Goal: Information Seeking & Learning: Check status

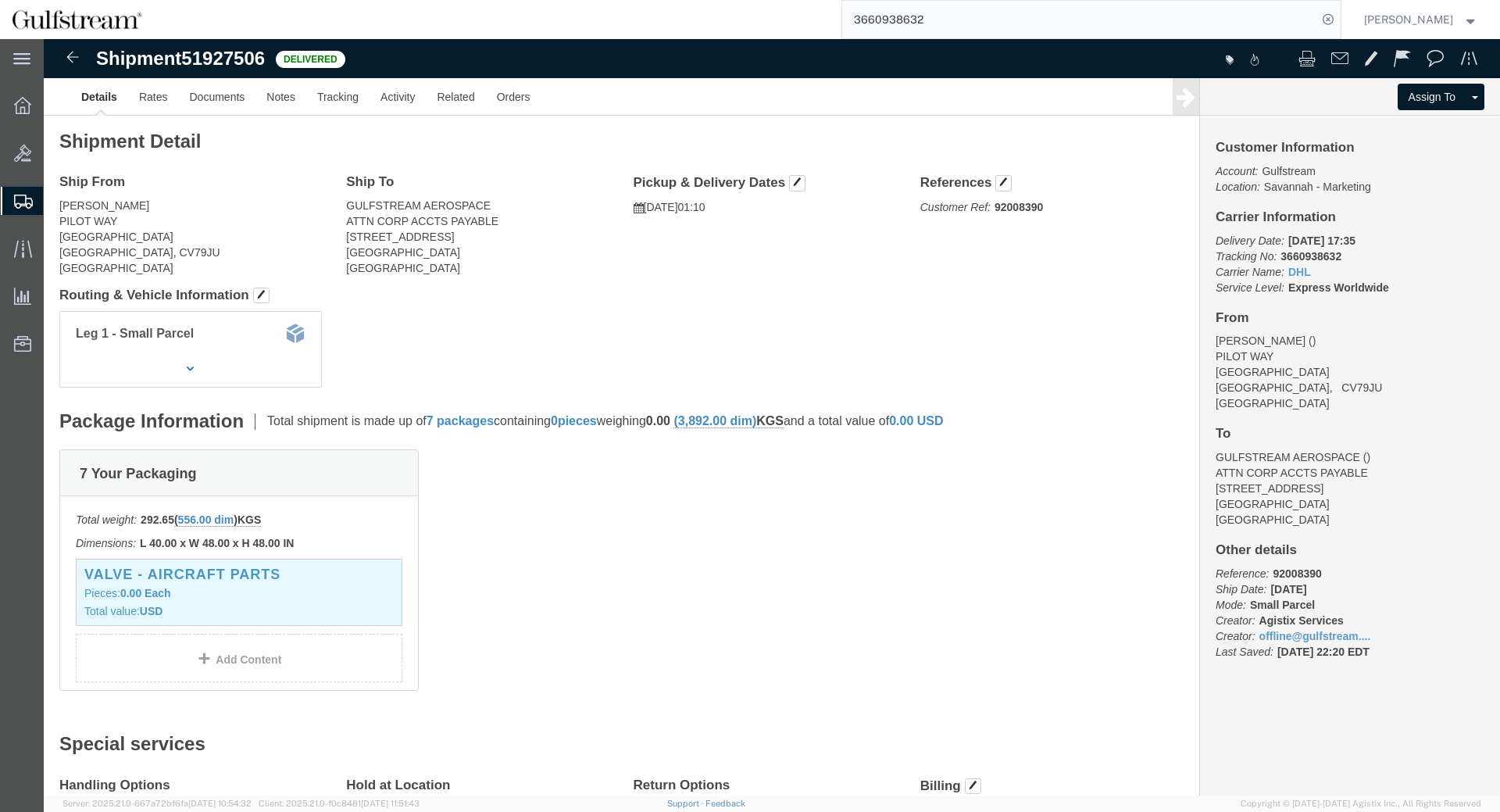
click at [905, 28] on input "3660938632" at bounding box center [1079, 19] width 475 height 37
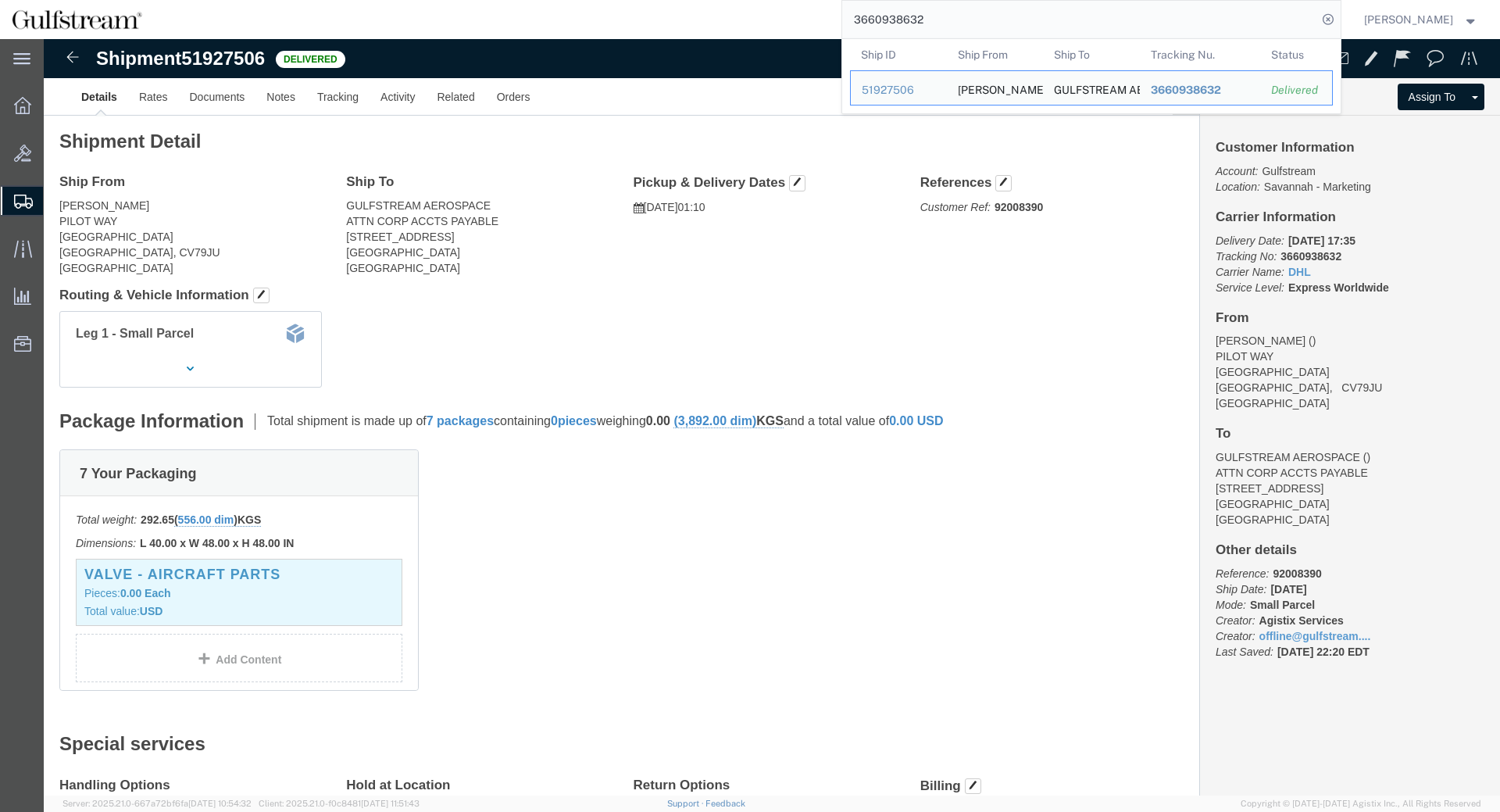
click at [905, 28] on input "3660938632" at bounding box center [1079, 19] width 475 height 37
paste input "287354546630"
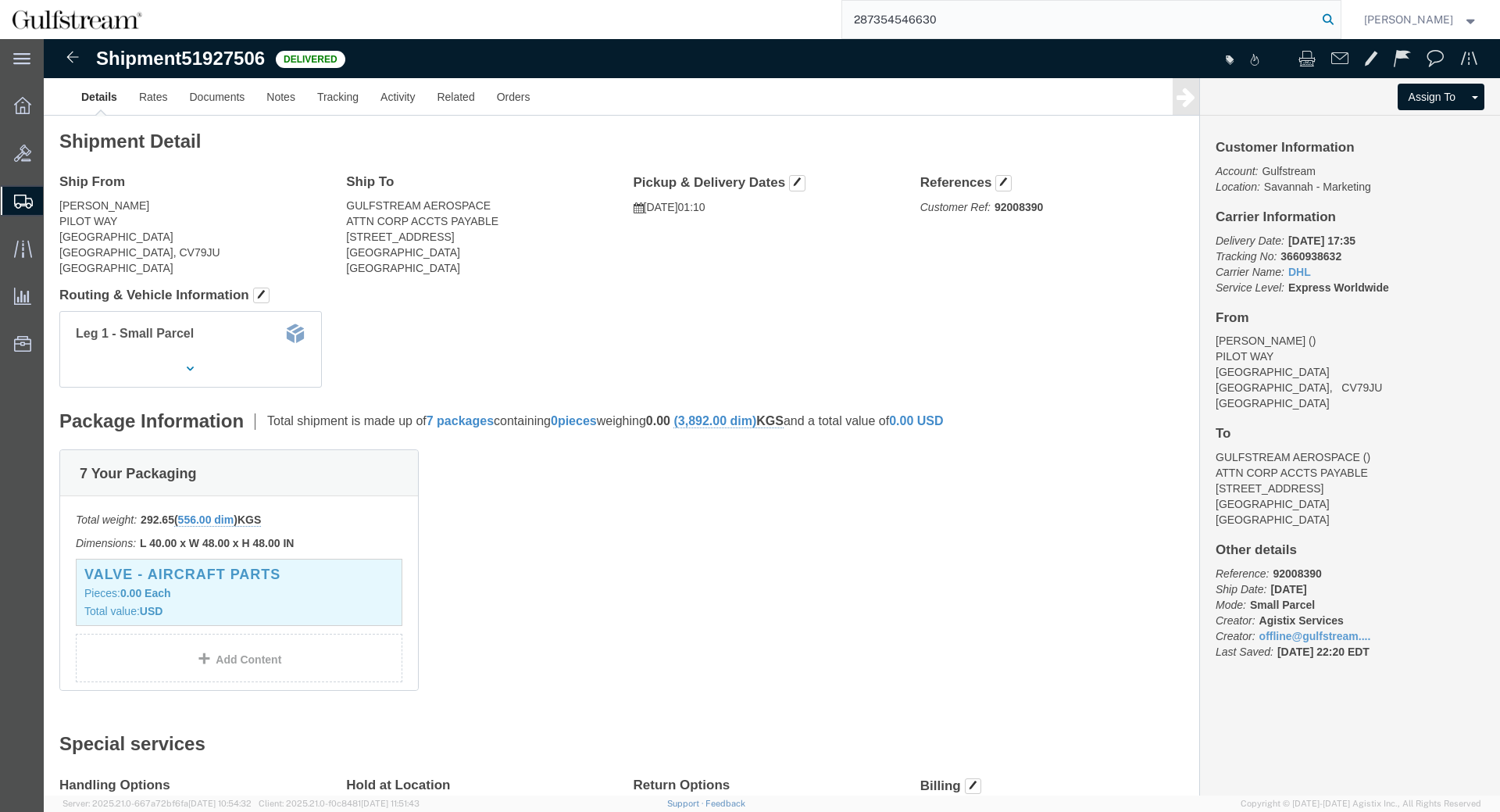
click at [1339, 15] on icon at bounding box center [1328, 20] width 22 height 22
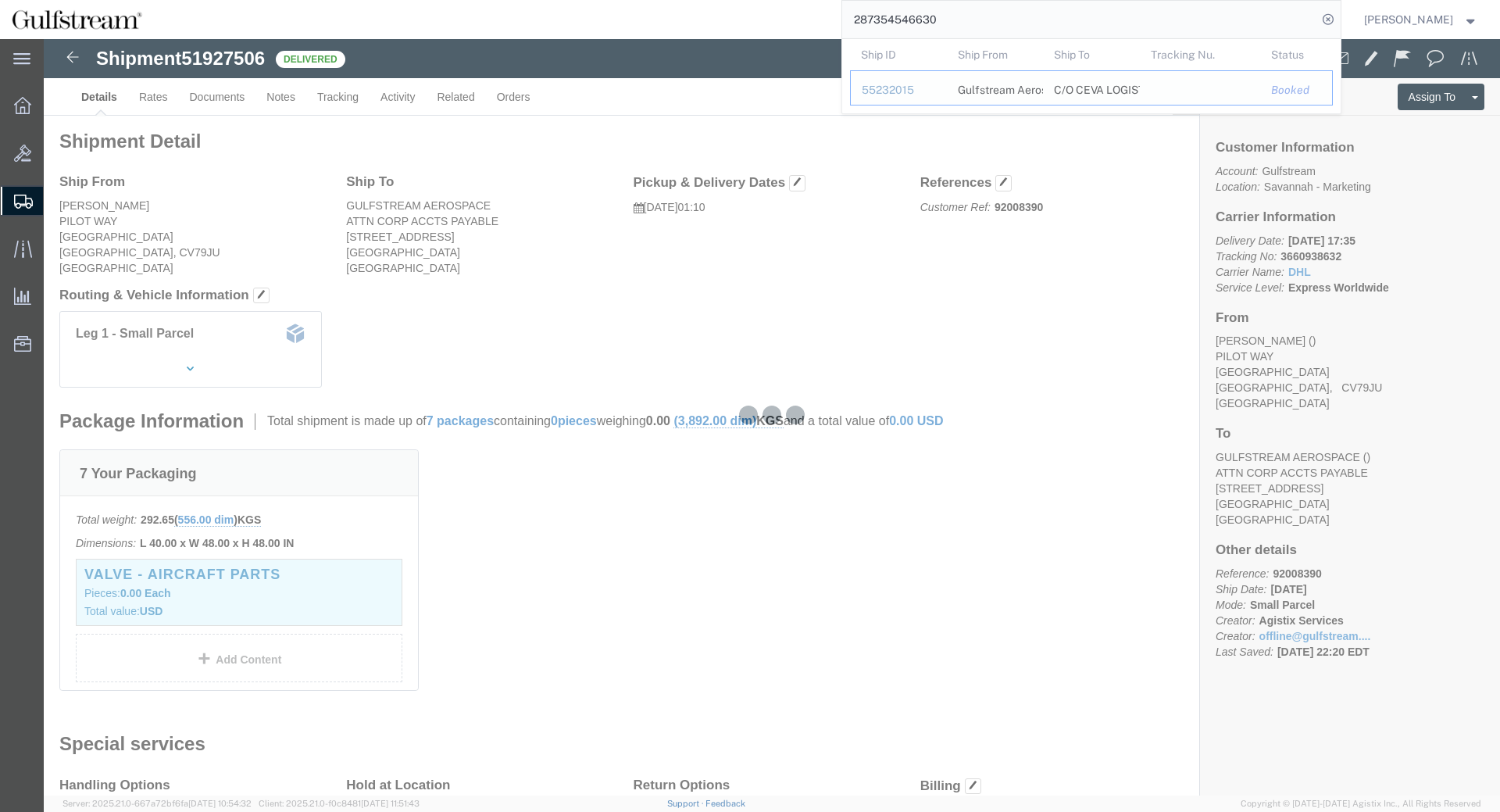
click at [1066, 86] on td "Ship To C/O CEVA LOGISTICS" at bounding box center [1091, 88] width 97 height 35
click at [915, 86] on div "55232015" at bounding box center [899, 90] width 74 height 17
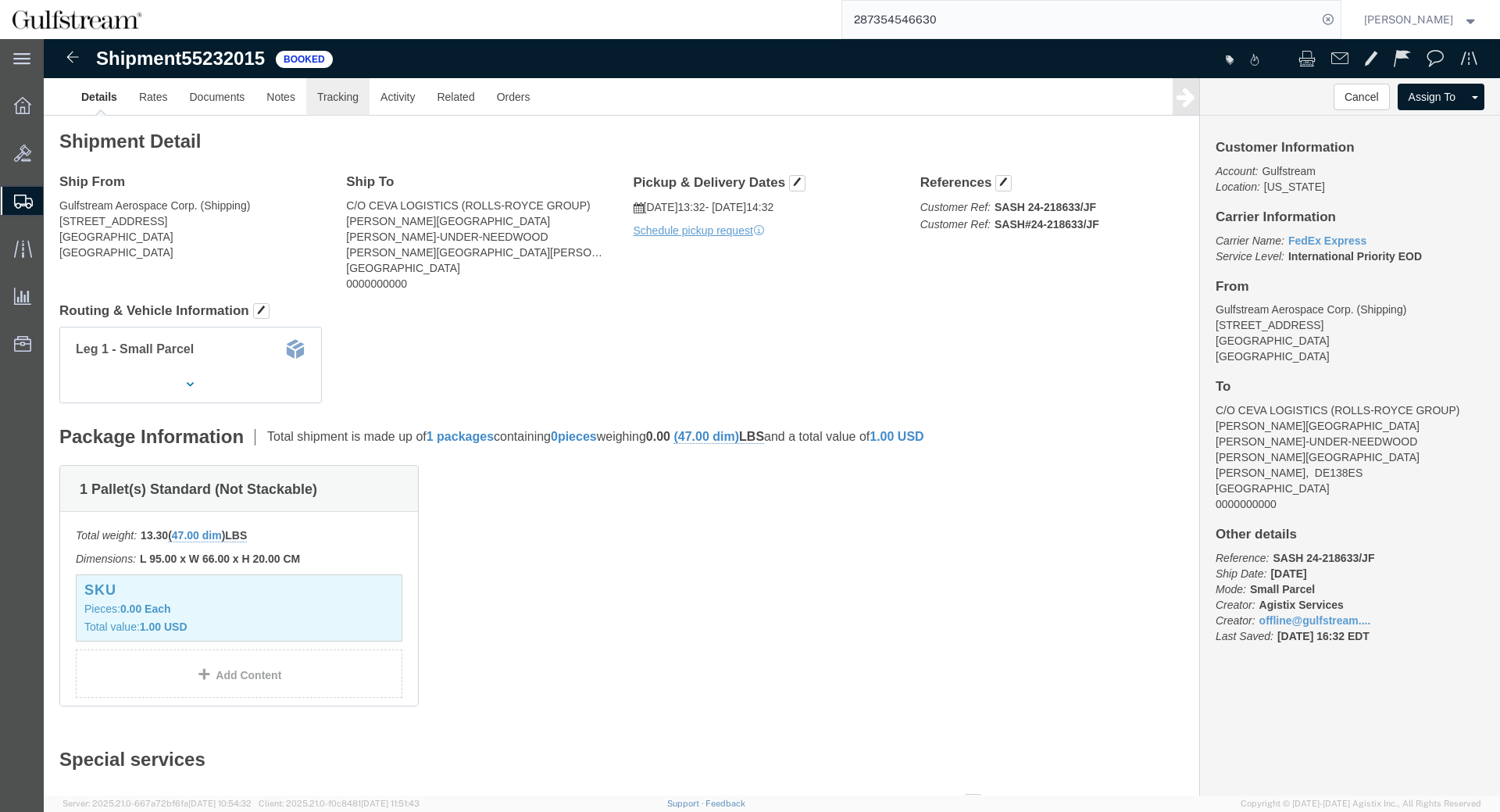
click link "Tracking"
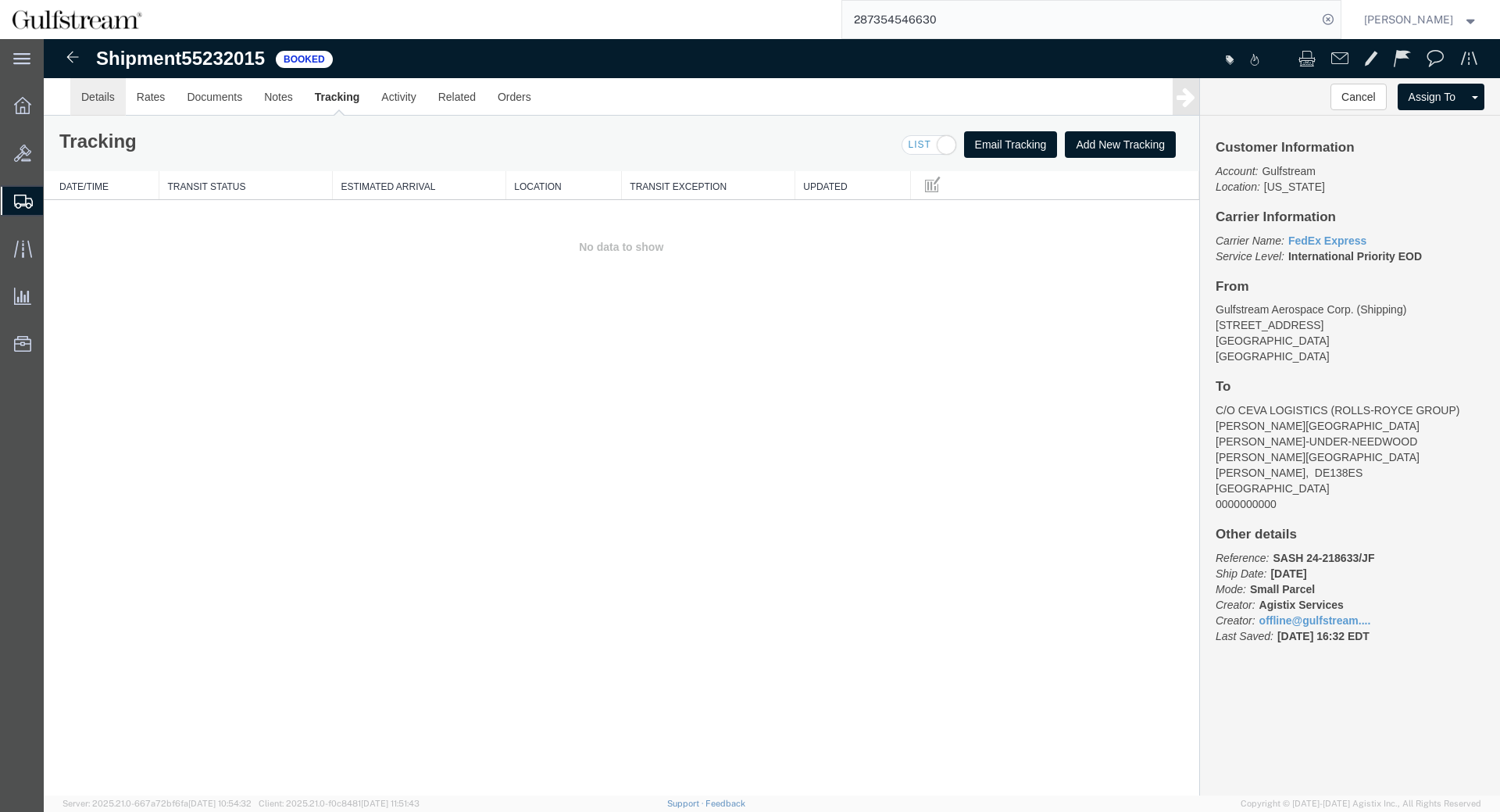
click at [106, 108] on link "Details" at bounding box center [98, 96] width 55 height 37
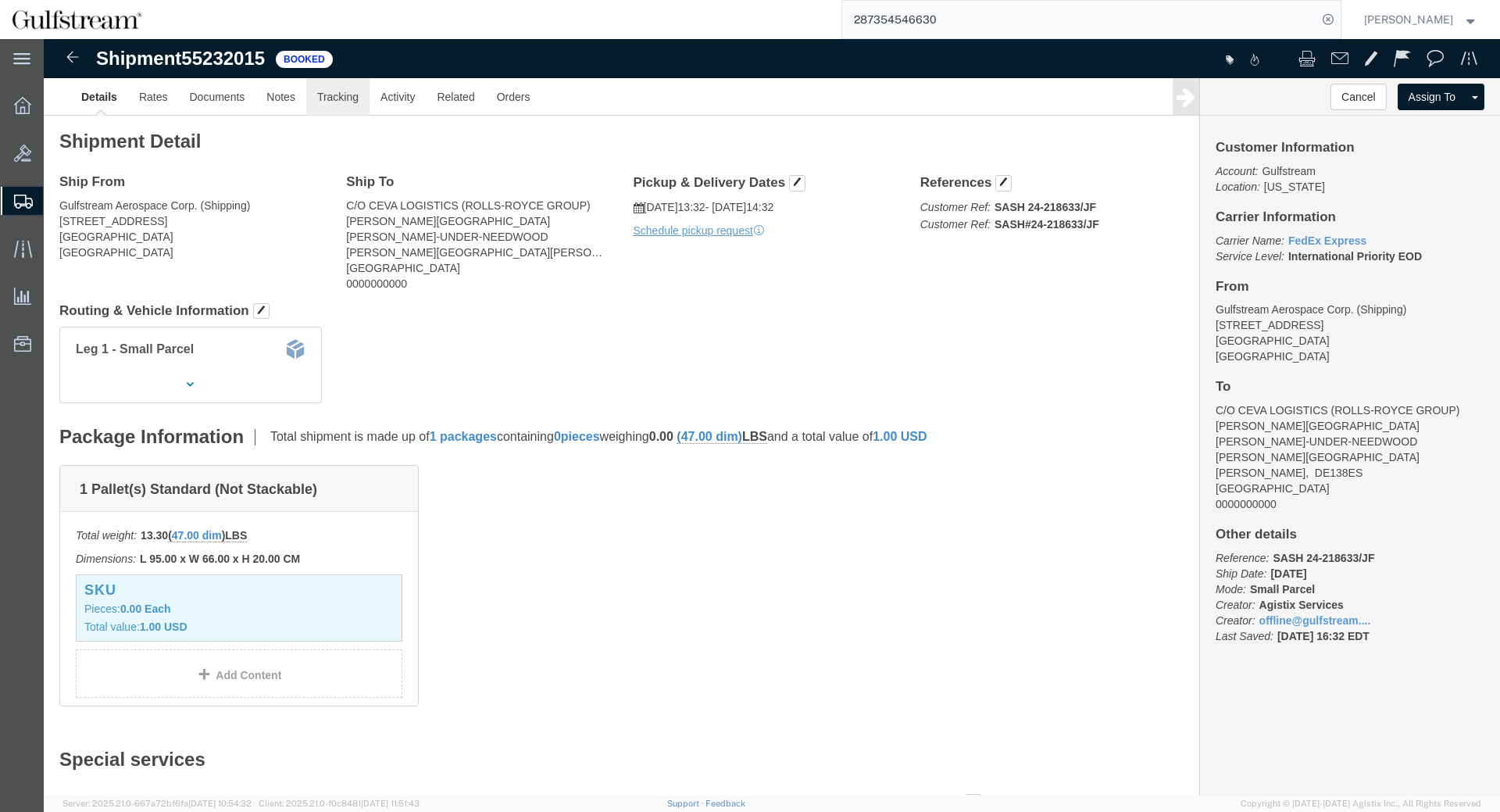
click link "Tracking"
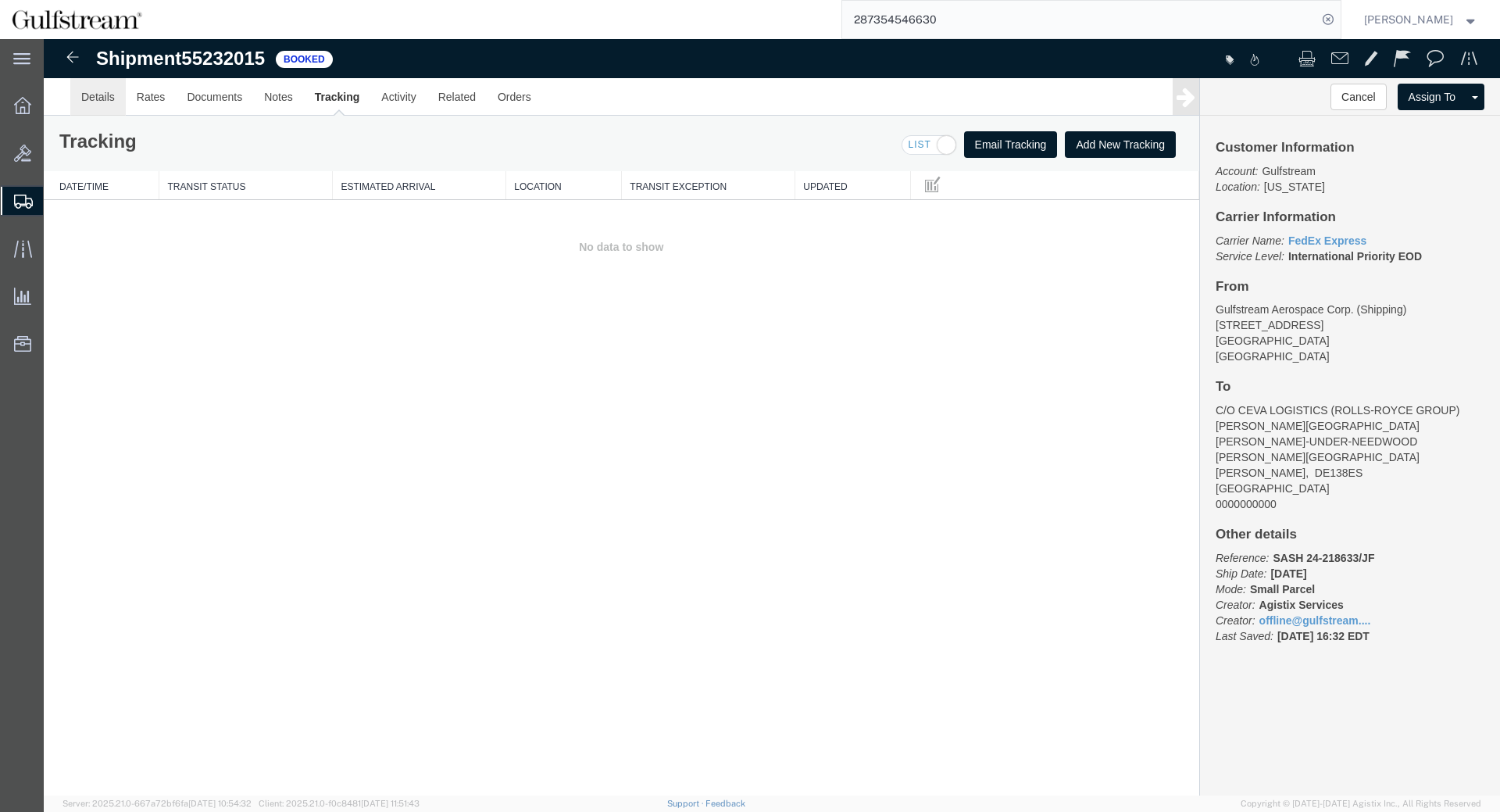
click at [77, 99] on link "Details" at bounding box center [98, 96] width 55 height 37
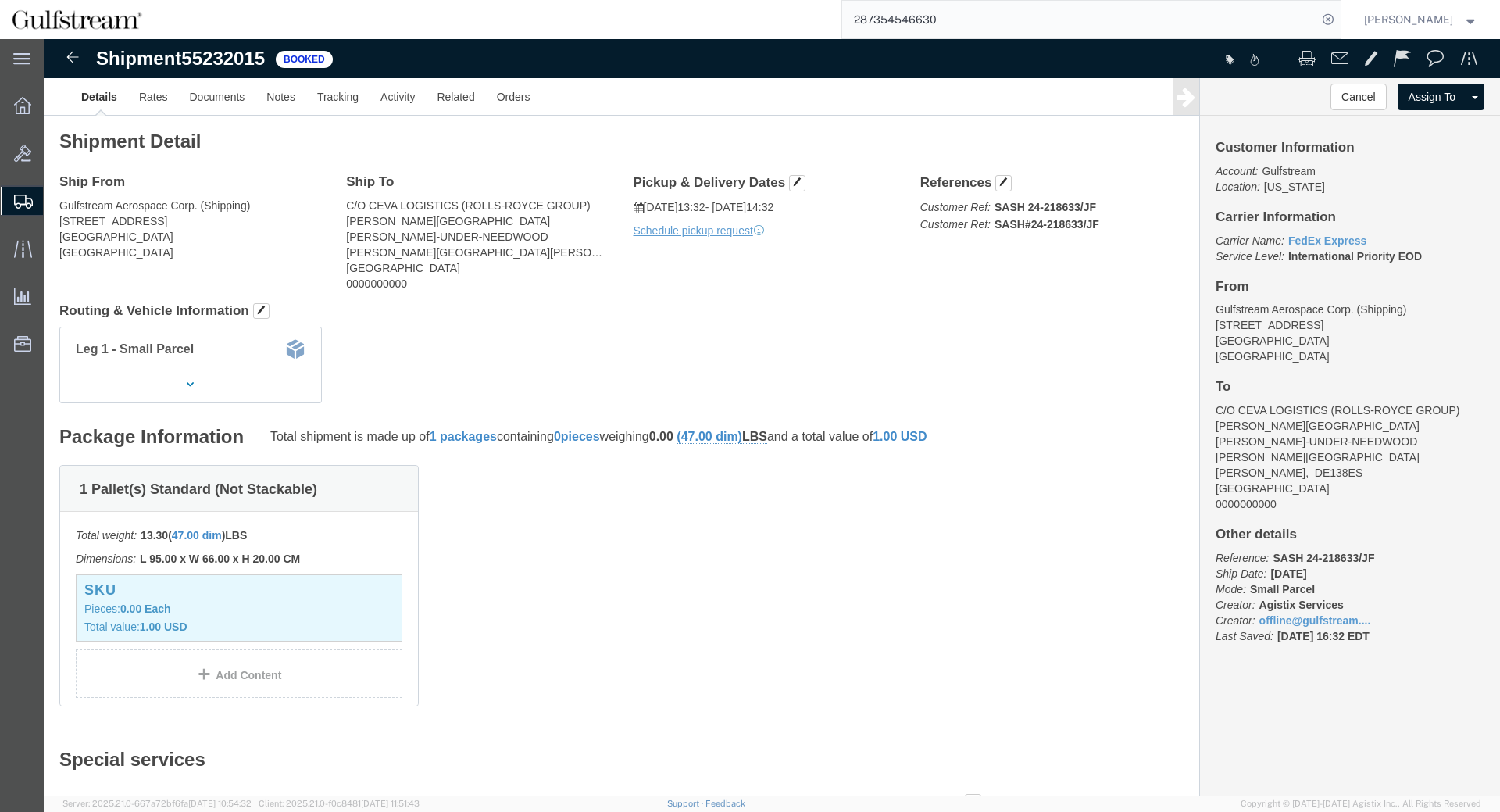
click at [912, 17] on input "287354546630" at bounding box center [1079, 19] width 475 height 37
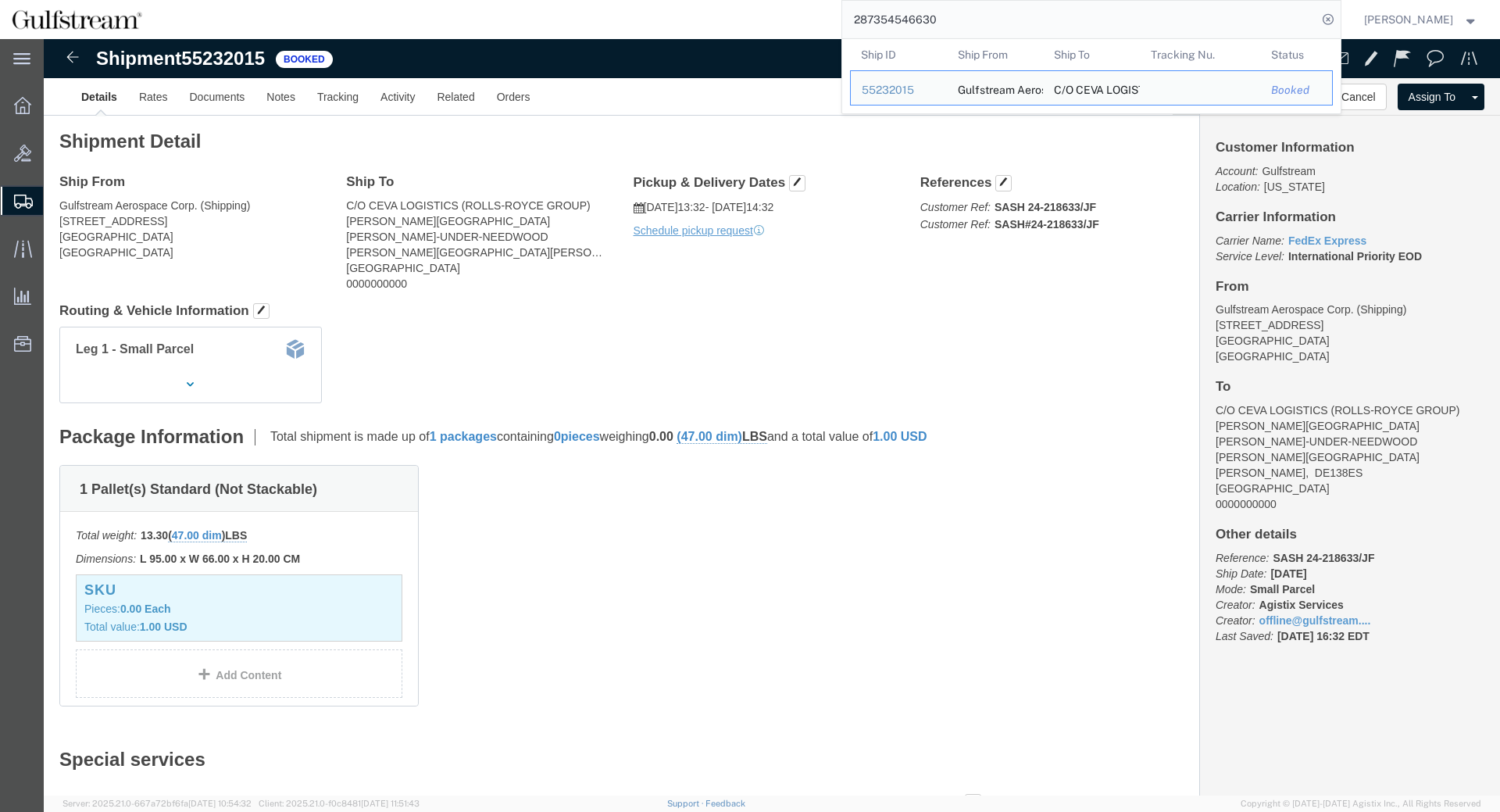
click at [912, 17] on input "287354546630" at bounding box center [1079, 19] width 475 height 37
drag, startPoint x: 424, startPoint y: 166, endPoint x: 545, endPoint y: 164, distance: 121.0
click address "C/O CEVA LOGISTICS (ROLLS-ROYCE GROUP) BARTON BUSINESS PARK BARTON-UNDER-NEEDWO…"
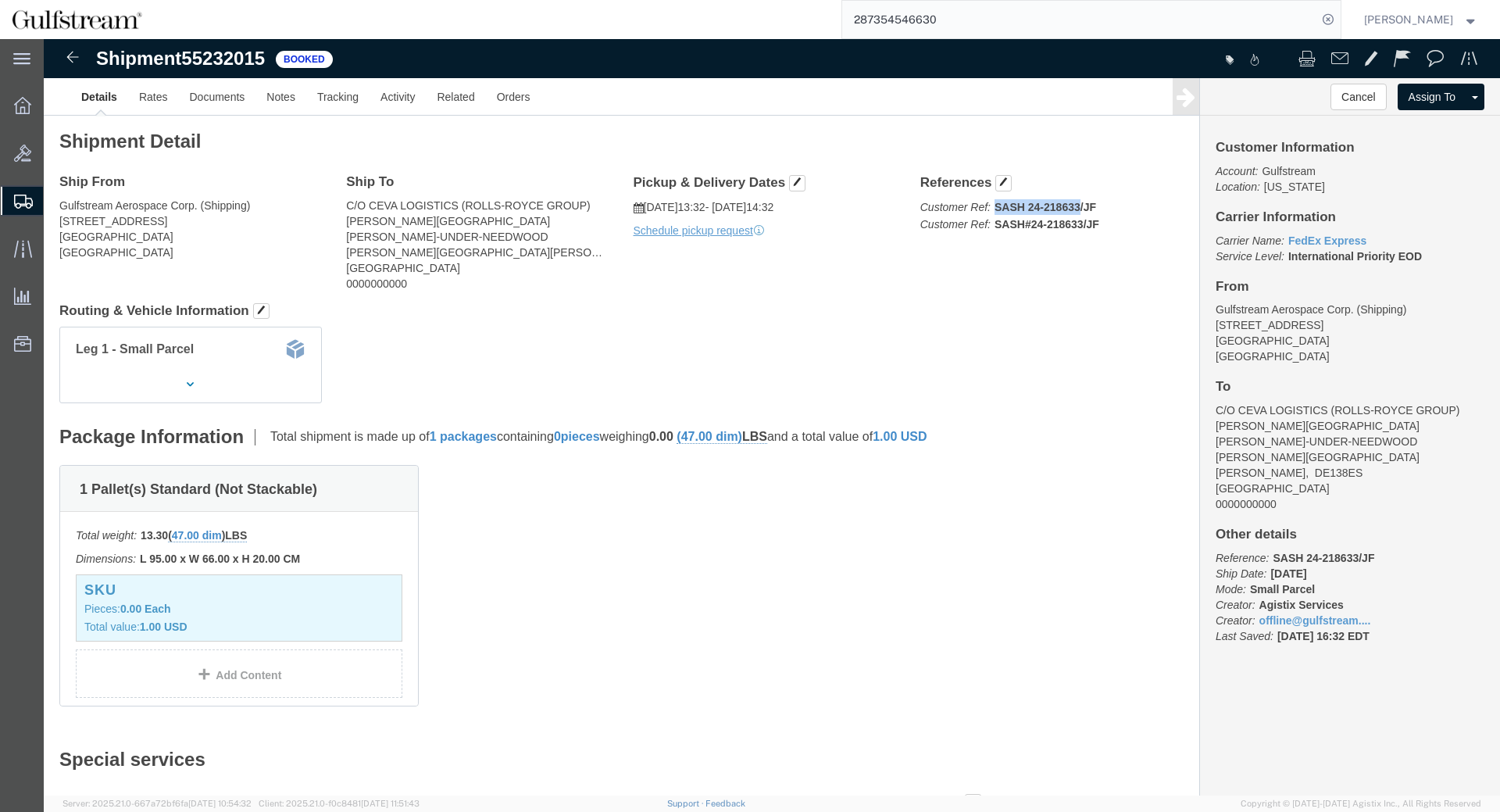
drag, startPoint x: 954, startPoint y: 167, endPoint x: 1036, endPoint y: 169, distance: 82.0
click b "SASH 24-218633/JF"
copy b "SASH 24-218633"
click link "Tracking"
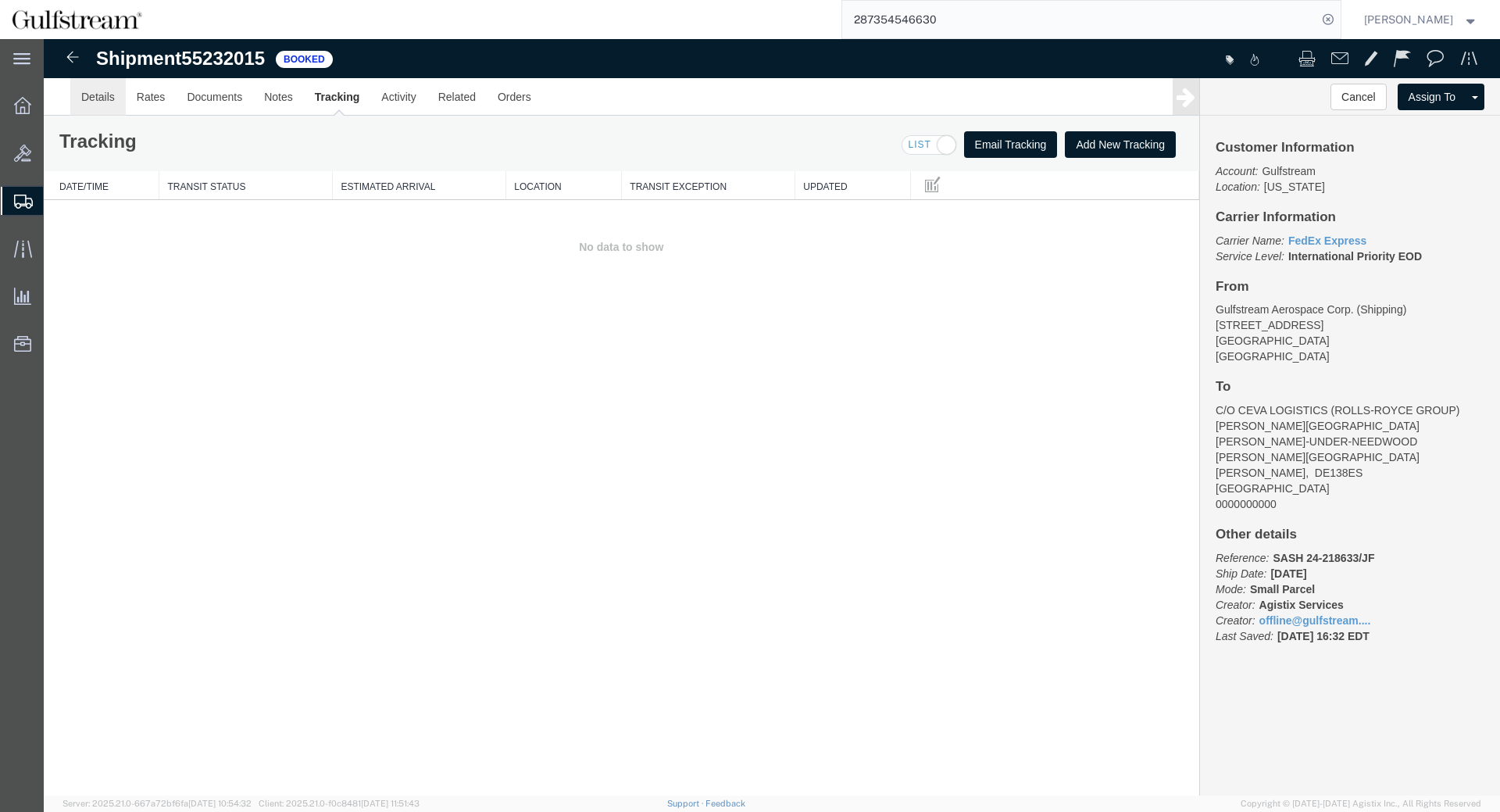
click at [99, 100] on link "Details" at bounding box center [98, 96] width 55 height 37
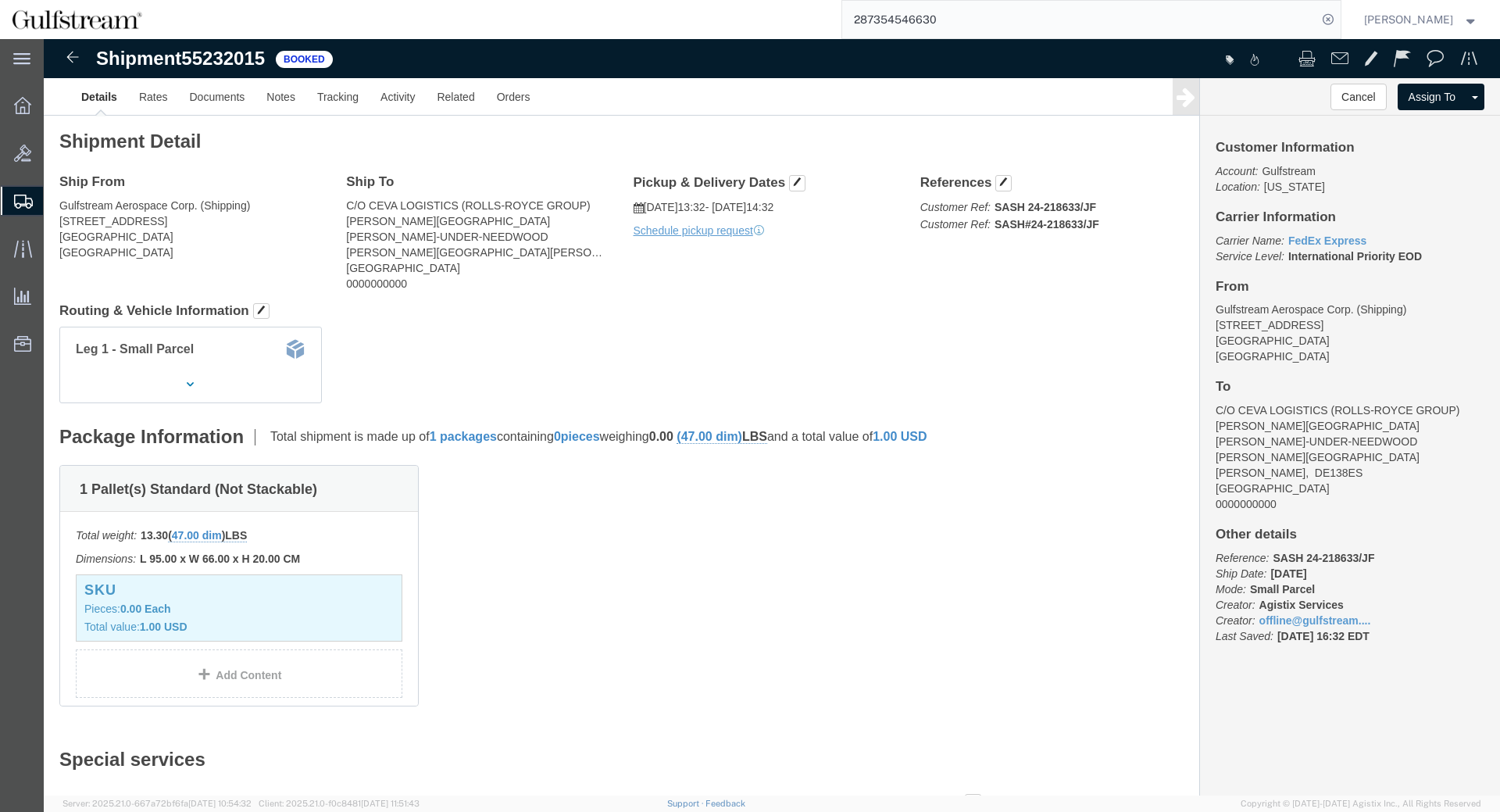
click at [939, 19] on input "287354546630" at bounding box center [1079, 19] width 475 height 37
type input "W7270810DI"
click at [1333, 16] on icon at bounding box center [1328, 20] width 22 height 22
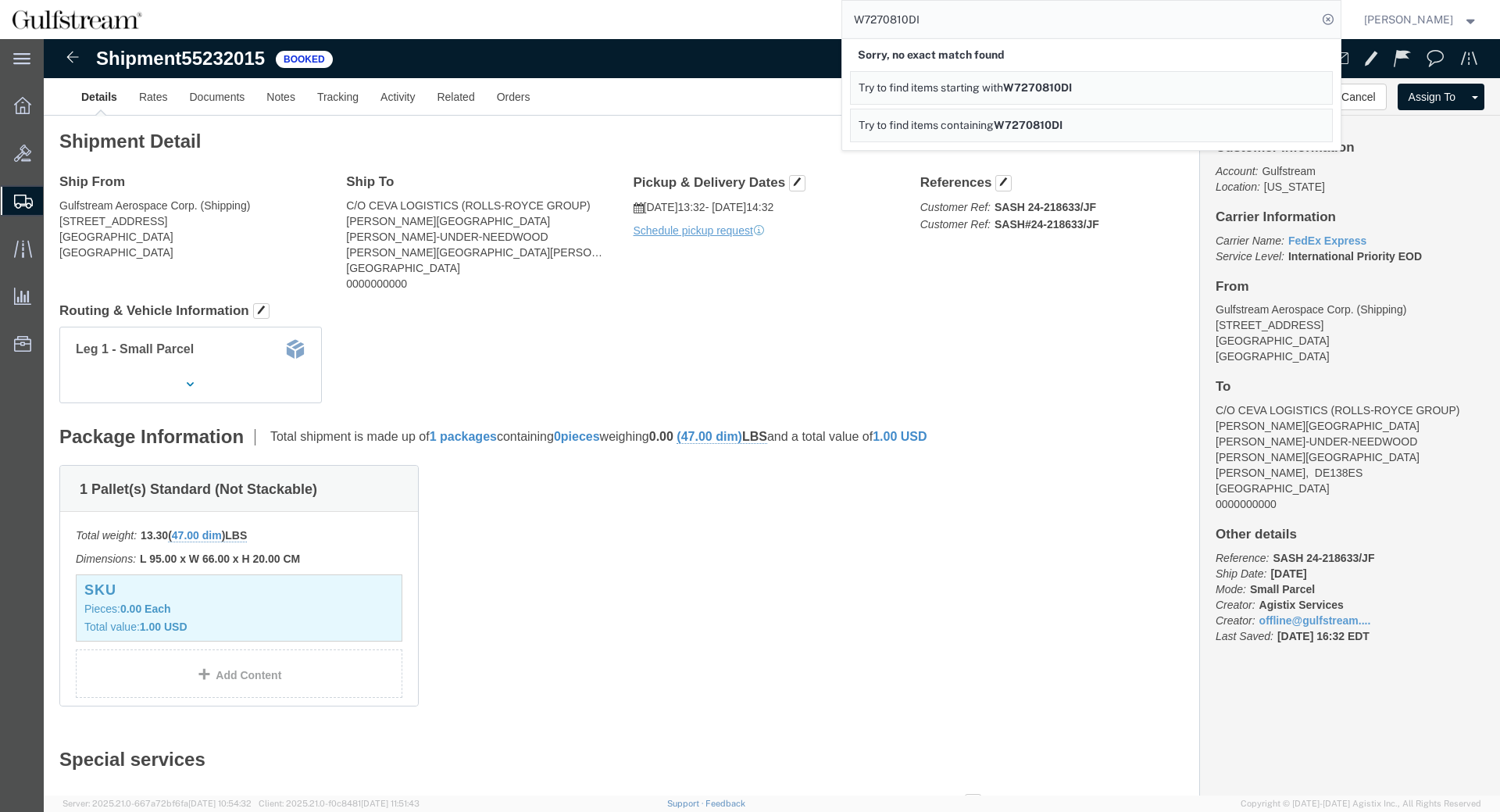
click at [1036, 130] on span "W7270810DI" at bounding box center [1028, 125] width 69 height 13
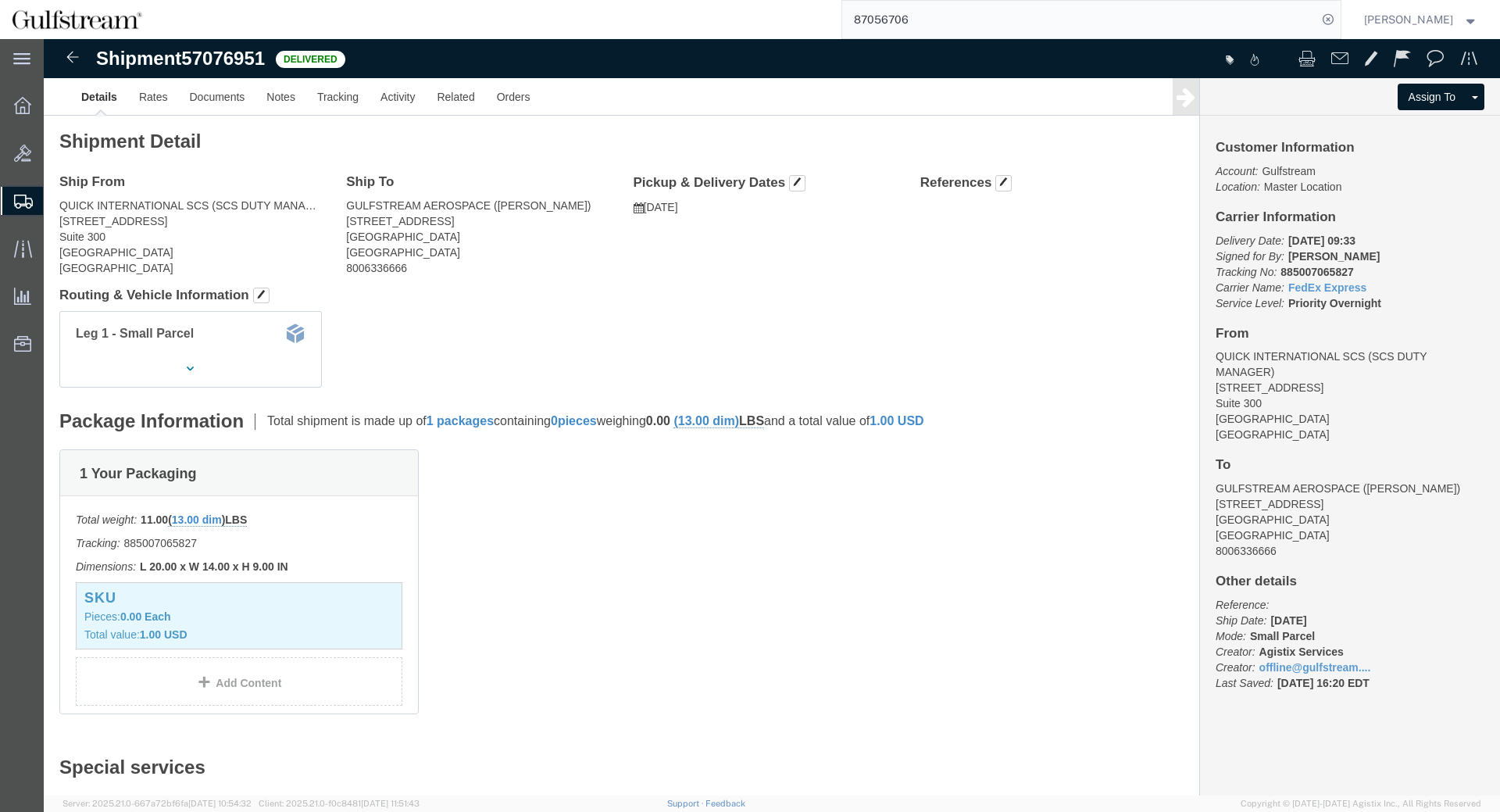
click at [0, 0] on span "Shipment Manager" at bounding box center [0, 0] width 0 height 0
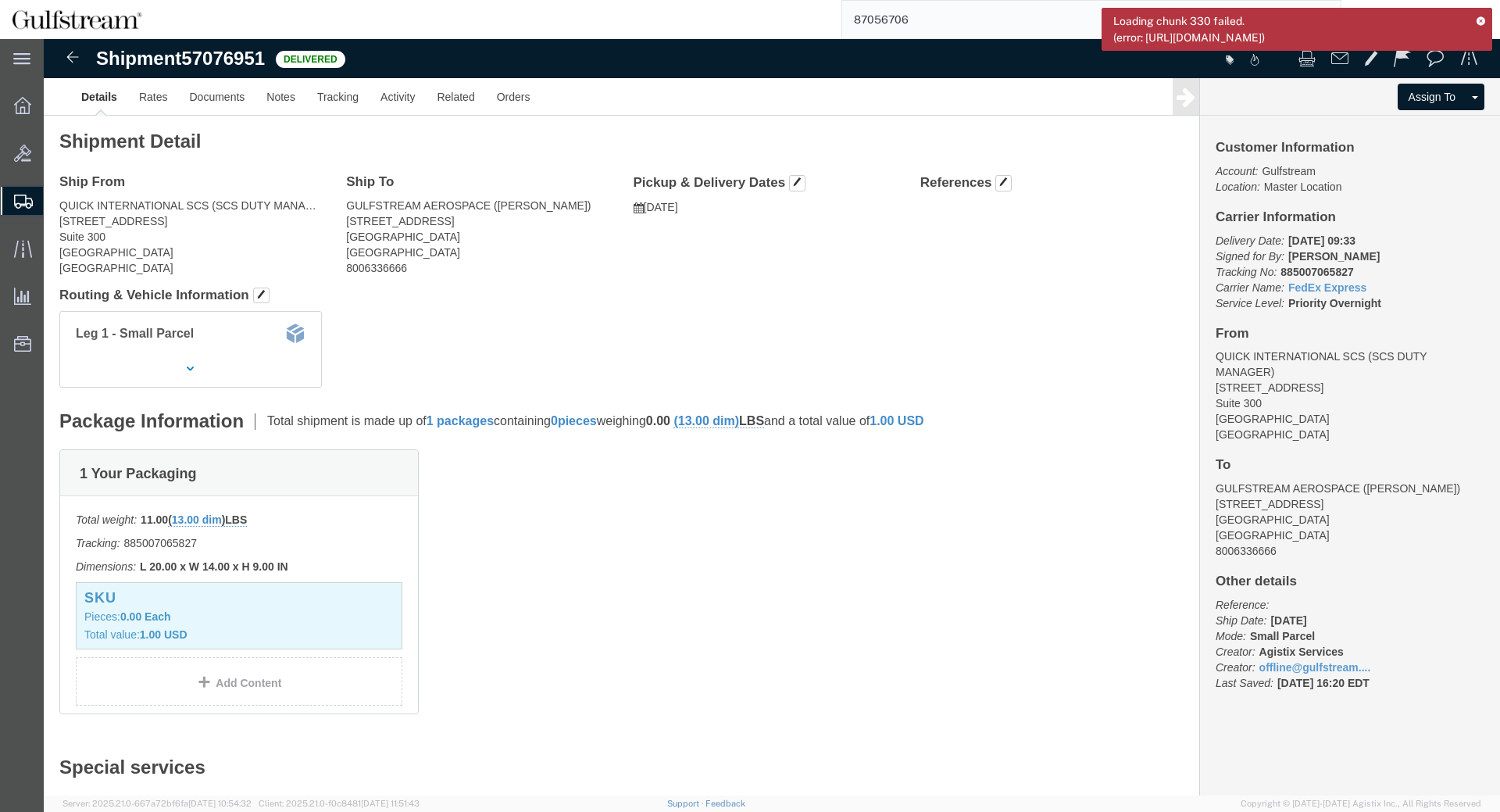
click at [0, 0] on span "Shipment Manager" at bounding box center [0, 0] width 0 height 0
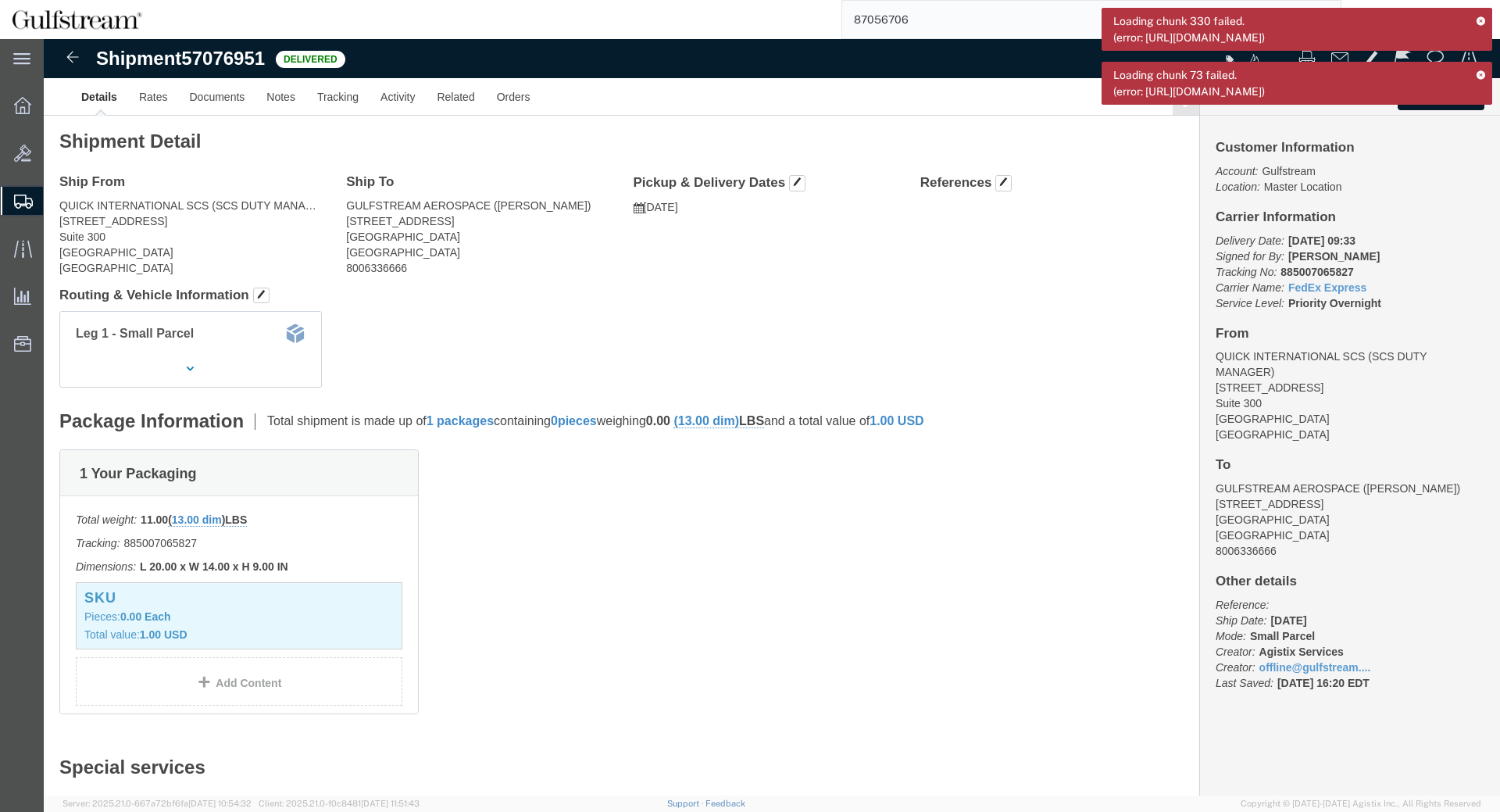
click at [0, 0] on span "Simple Shipment" at bounding box center [0, 0] width 0 height 0
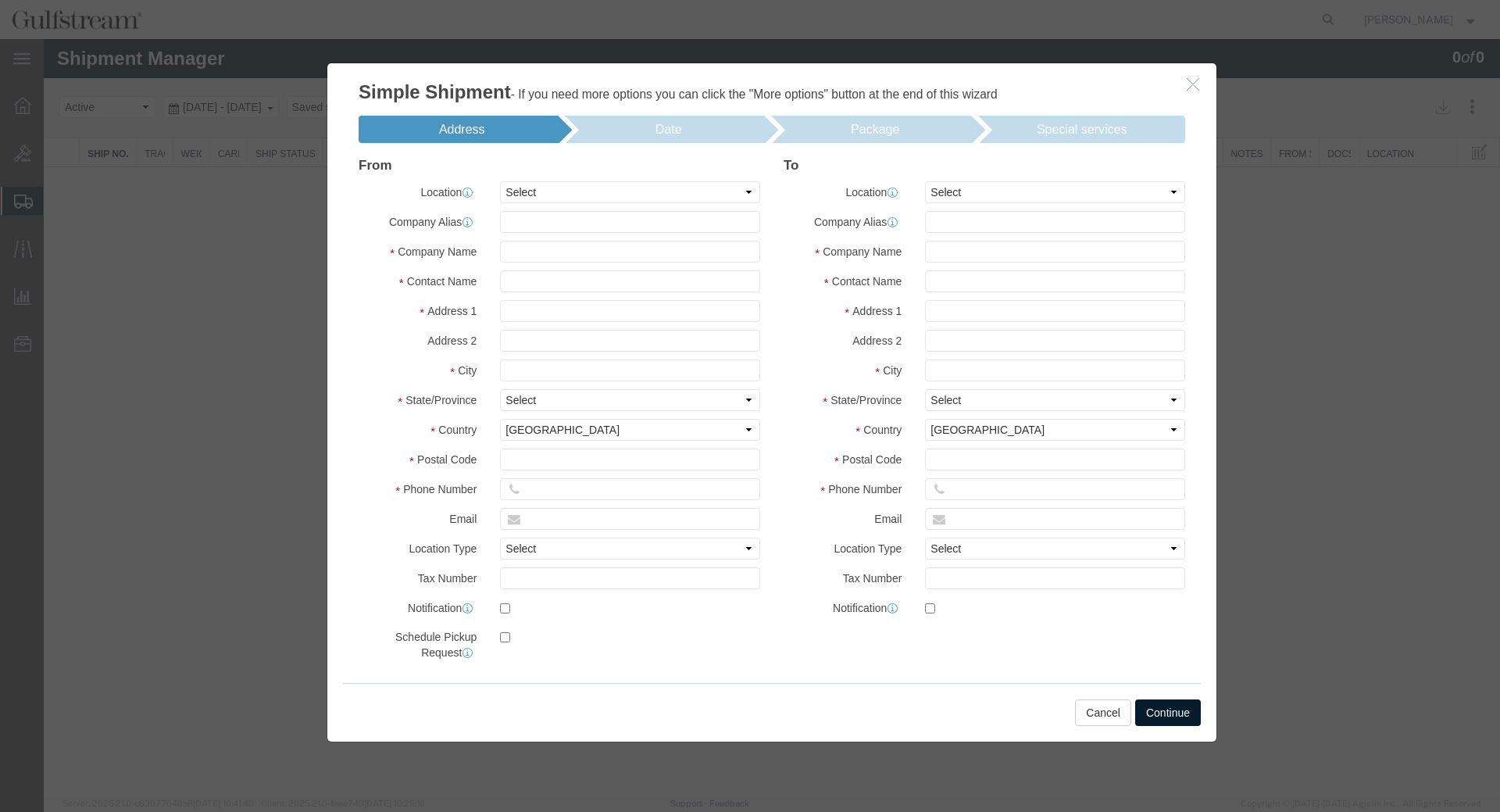
click at [1191, 87] on icon "button" at bounding box center [1193, 84] width 13 height 13
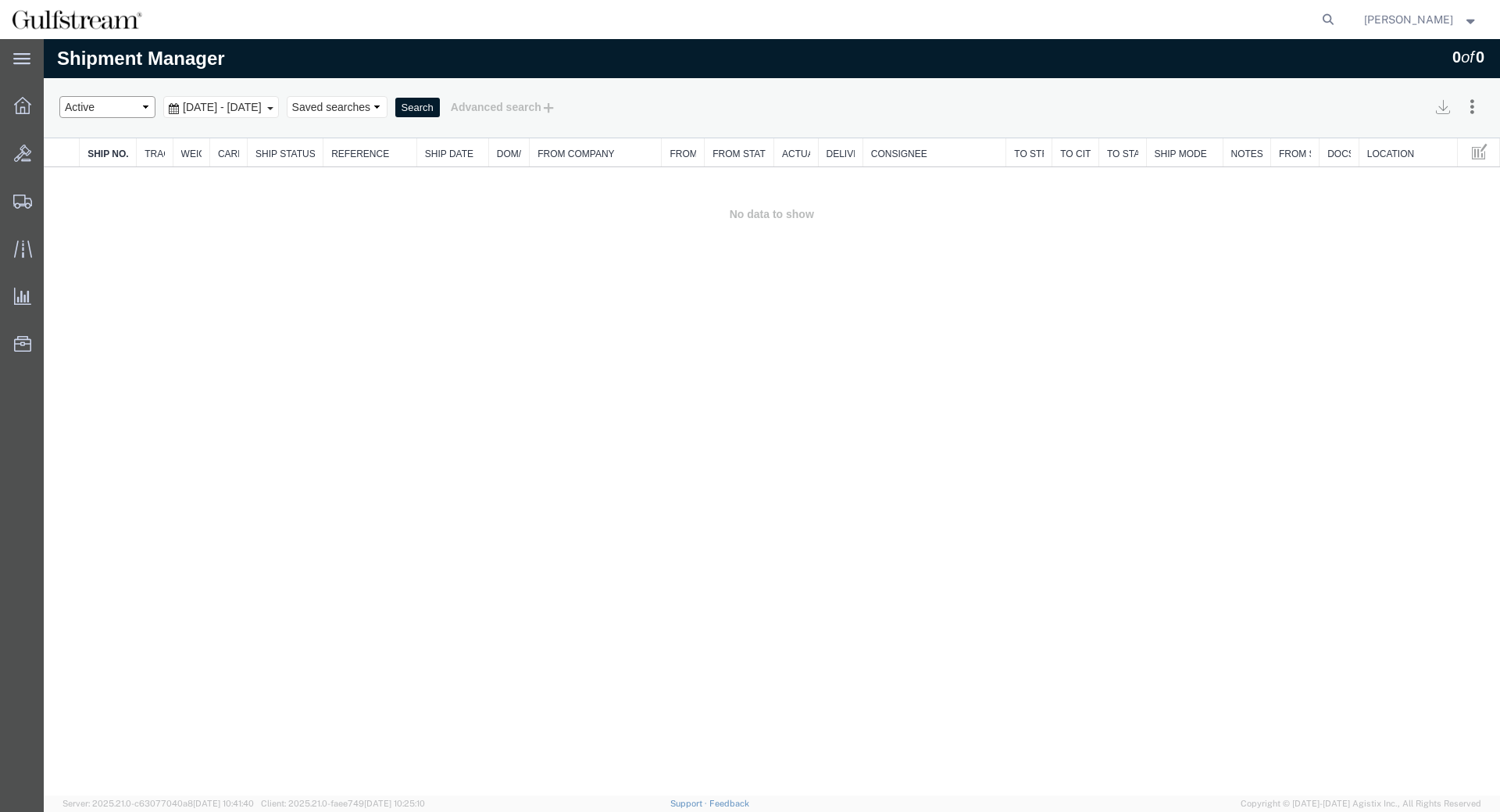
select select "ALL"
click option "All Shipments" at bounding box center [43, 39] width 0 height 0
click at [279, 111] on div "Sep 15th 2025 - Oct 15th 2025" at bounding box center [221, 108] width 115 height 22
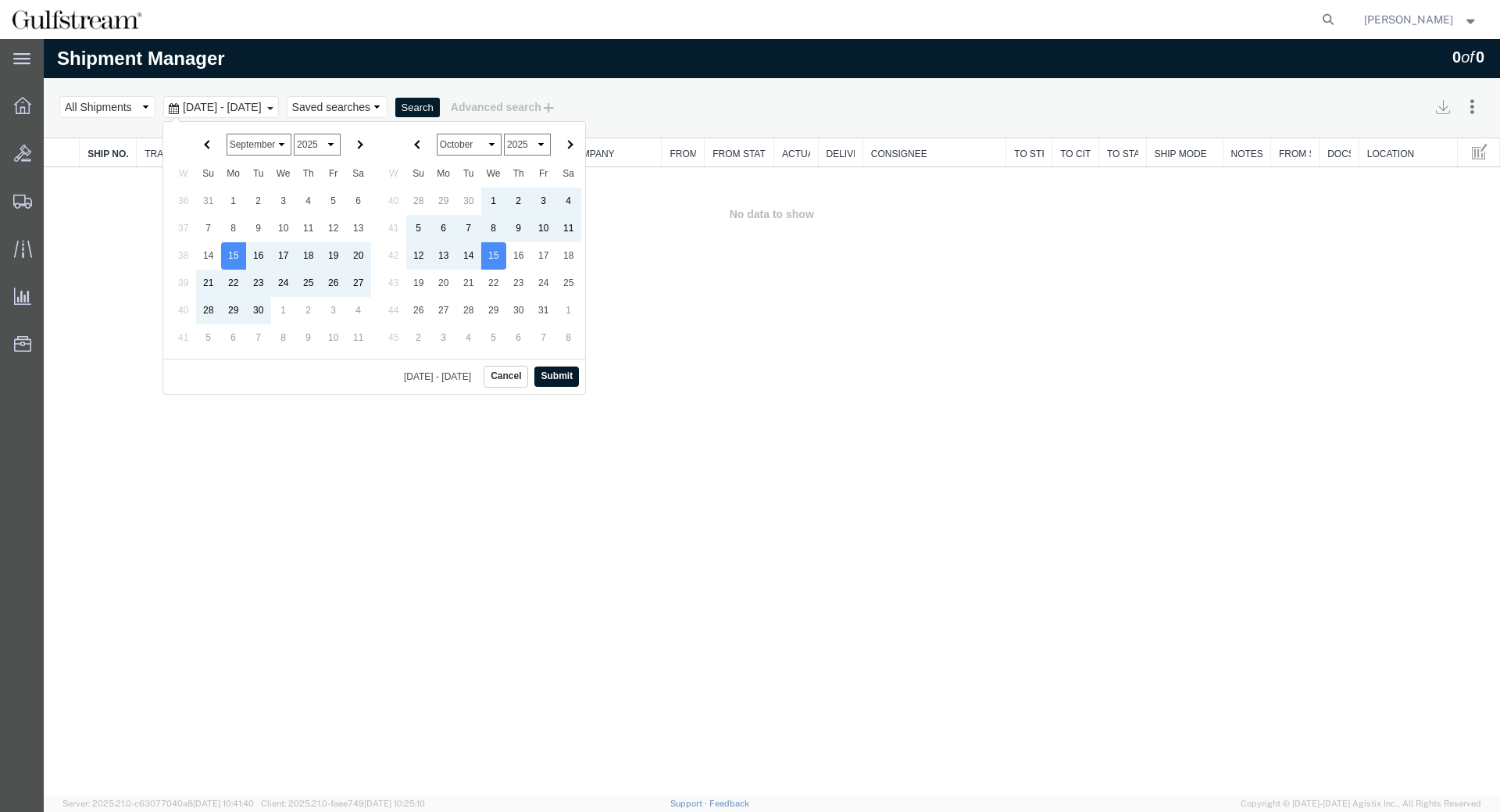
click at [227, 134] on select "January February March April May June July August September October November De…" at bounding box center [259, 145] width 65 height 22
click at [436, 134] on select "January February March April May June July August September October November De…" at bounding box center [469, 145] width 65 height 22
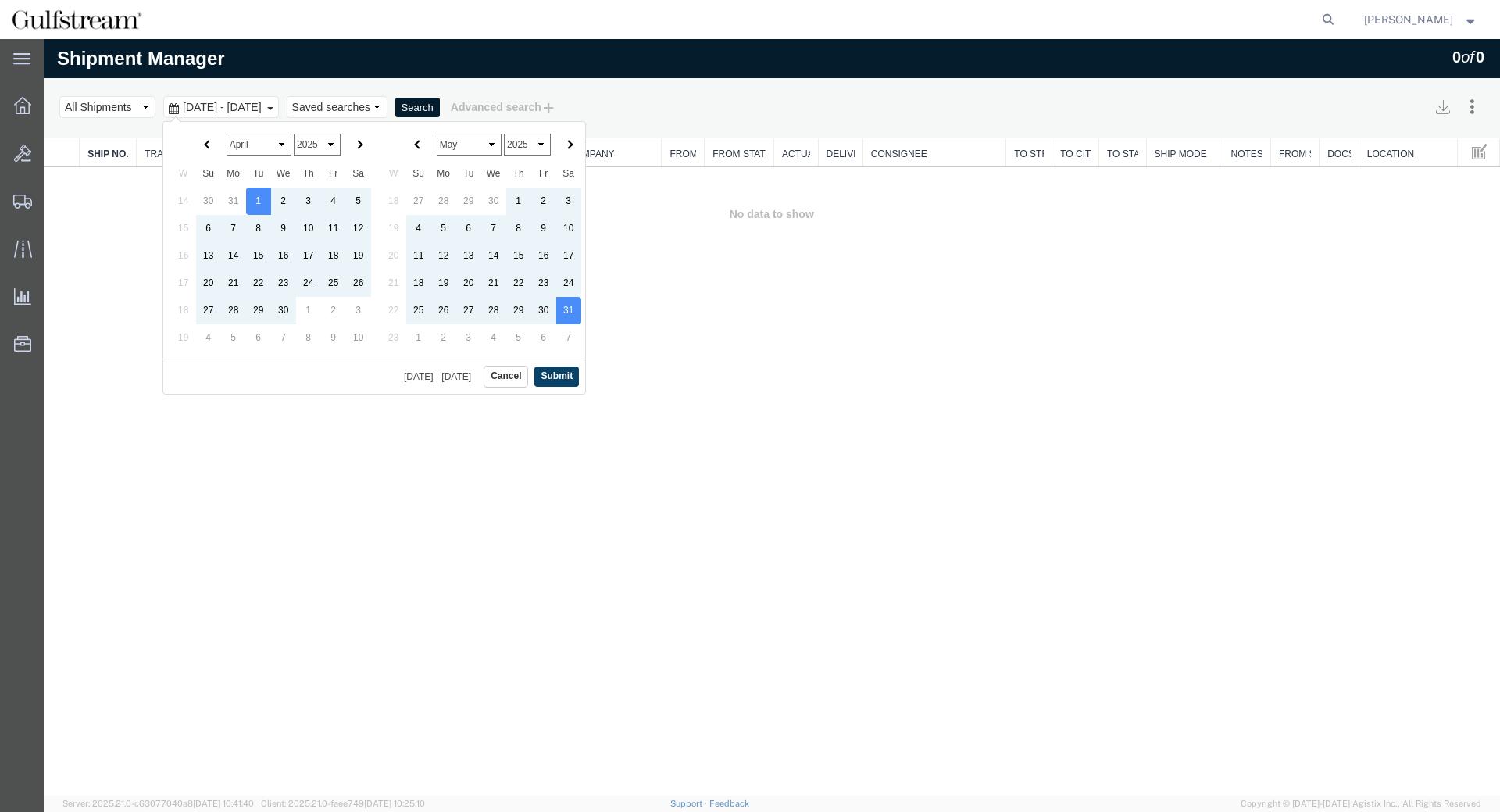
click at [554, 380] on button "Submit" at bounding box center [557, 376] width 44 height 20
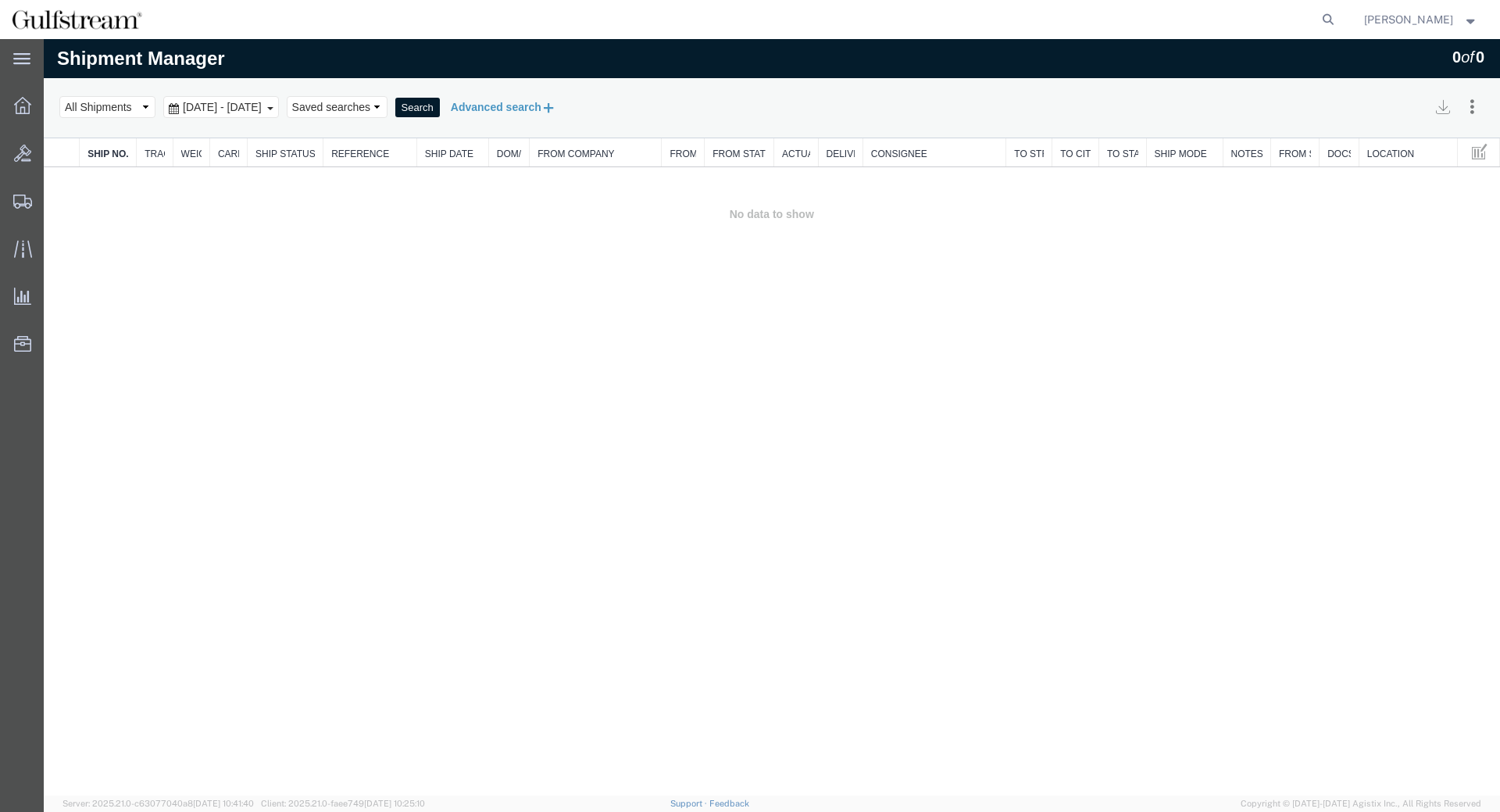
click at [559, 107] on button "Advanced search" at bounding box center [503, 108] width 127 height 27
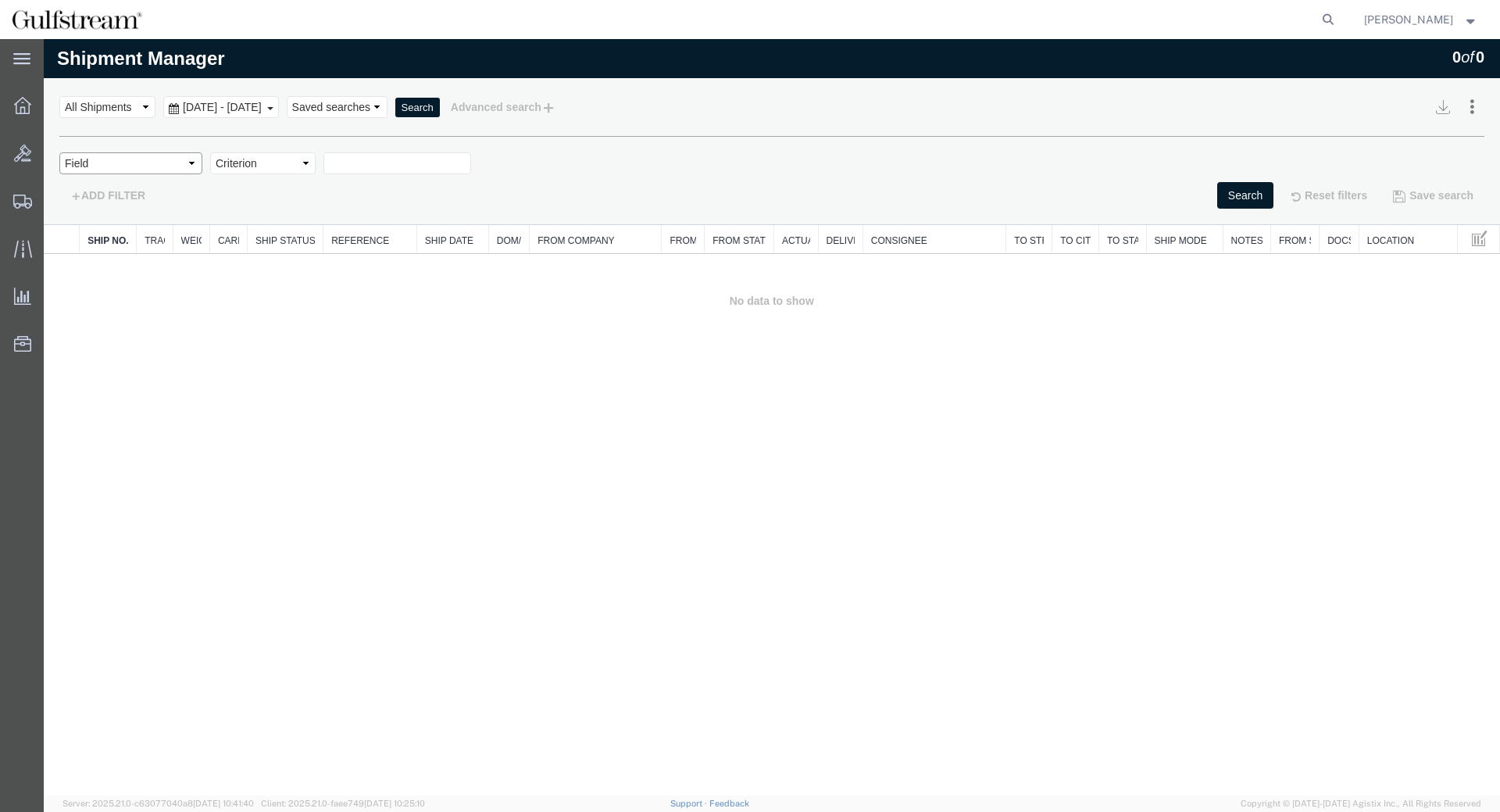
click at [59, 153] on select "Field Account Account Carrier Identifier Actual Delivery Date Actual Ship Date …" at bounding box center [130, 164] width 143 height 22
click at [173, 161] on select "Field Account Account Carrier Identifier Actual Delivery Date Actual Ship Date …" at bounding box center [130, 164] width 143 height 22
select select "tocompany"
click option "Consignee" at bounding box center [43, 39] width 0 height 0
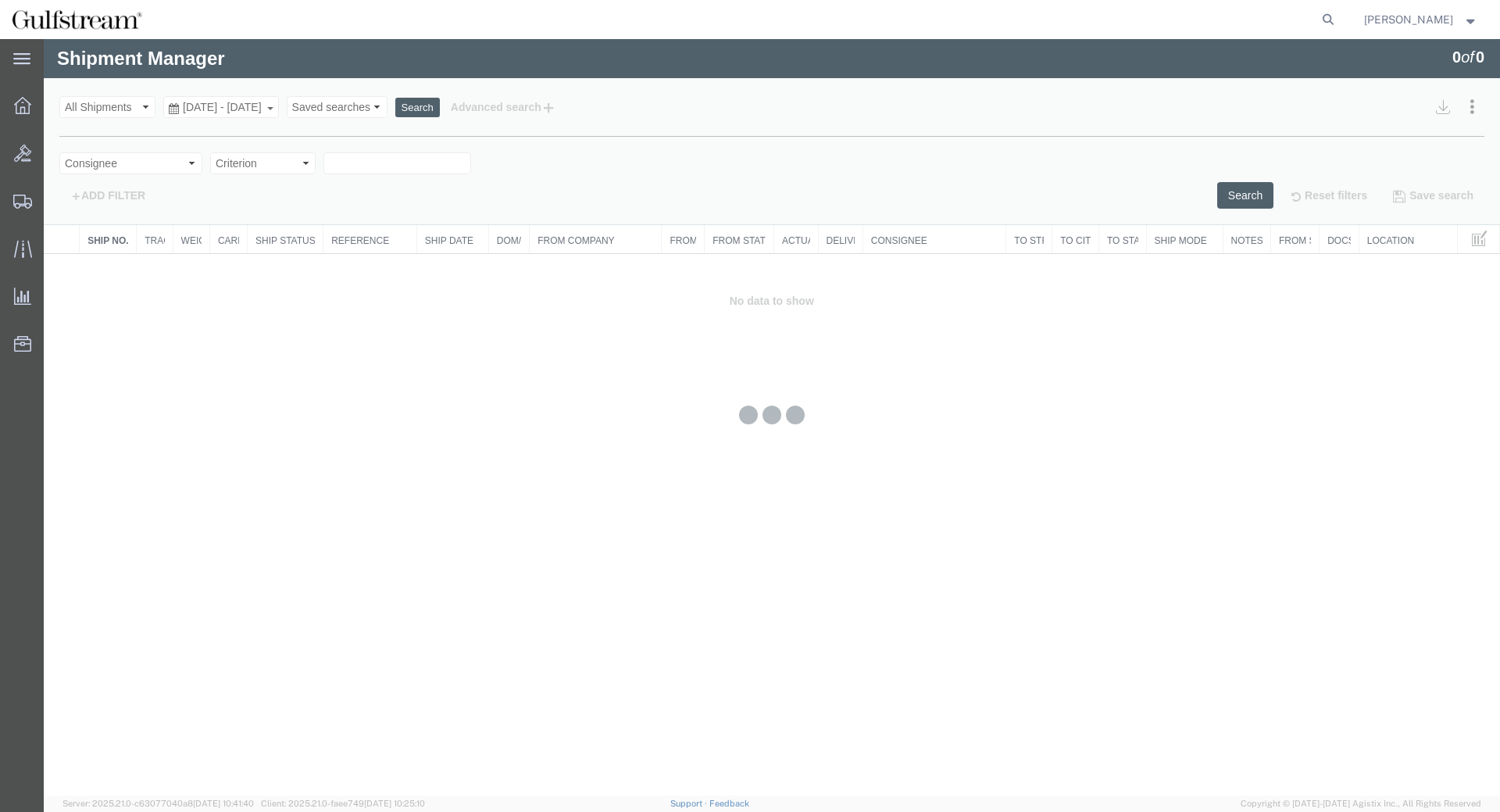
click at [274, 170] on div at bounding box center [772, 417] width 1457 height 757
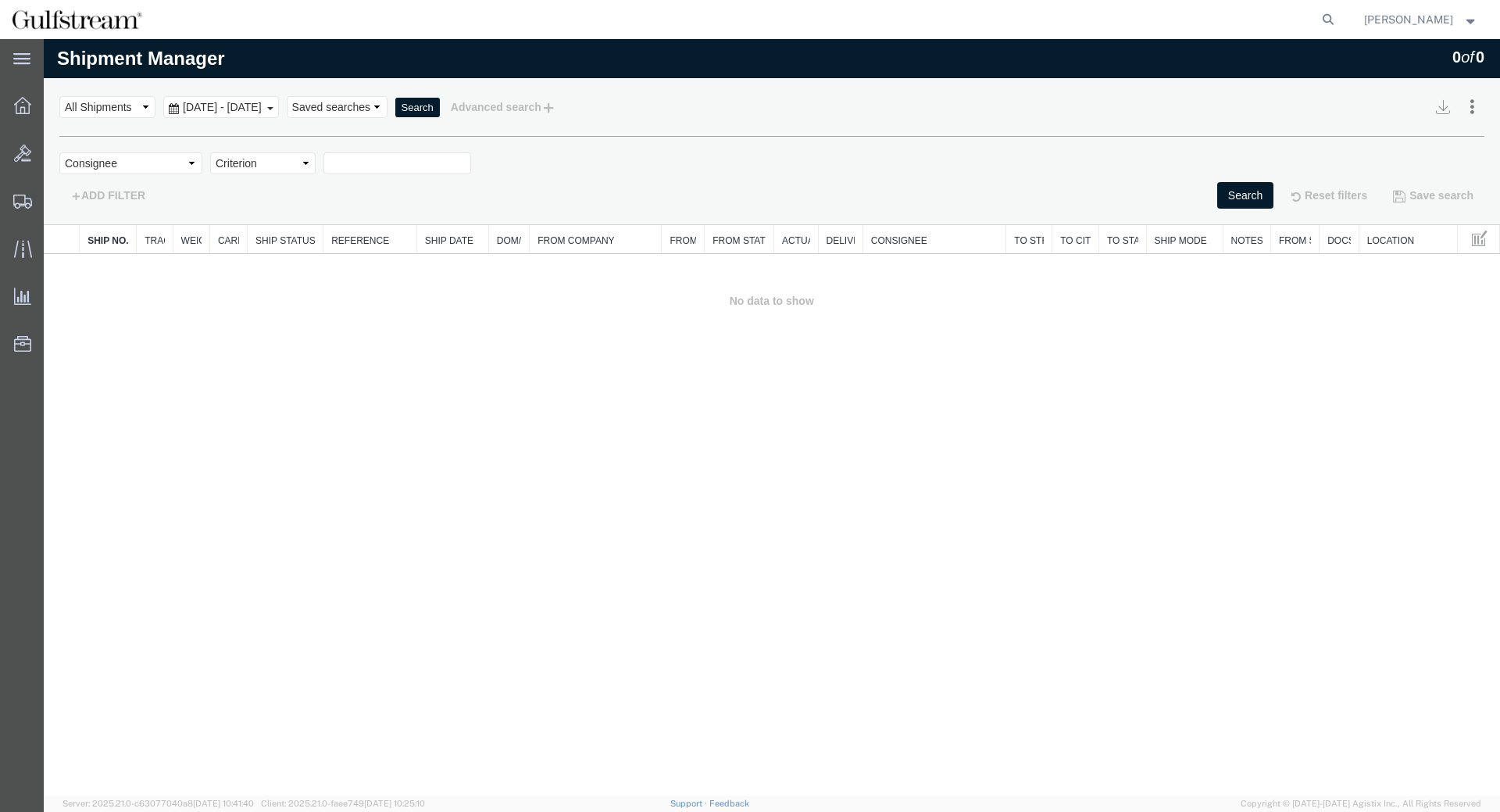
click at [210, 153] on select "Criterion contains does not contain is is blank is not blank starts with" at bounding box center [263, 164] width 105 height 22
select select "contains"
click option "contains" at bounding box center [43, 39] width 0 height 0
click at [353, 176] on div "Field Account Account Carrier Identifier Actual Delivery Date Actual Ship Date …" at bounding box center [772, 168] width 1425 height 30
click at [358, 168] on input "text" at bounding box center [397, 164] width 148 height 22
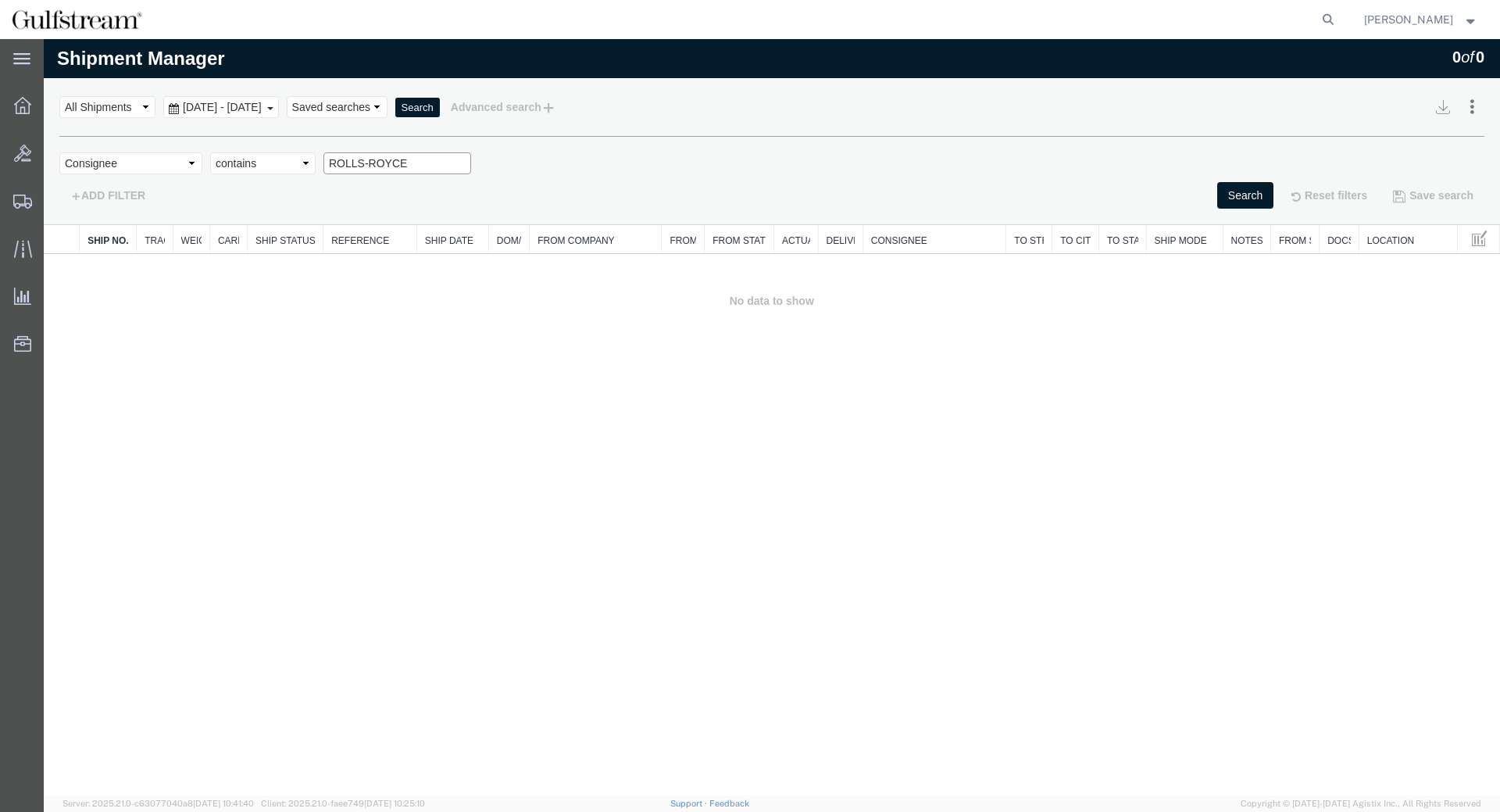
drag, startPoint x: 418, startPoint y: 164, endPoint x: 247, endPoint y: 164, distance: 171.0
click at [323, 172] on input "ROLLS-ROYCE" at bounding box center [397, 164] width 148 height 22
paste input "GROUP"
type input "ROLLS-ROYCE GROUP"
click at [103, 193] on button "ADD FILTER" at bounding box center [108, 195] width 97 height 27
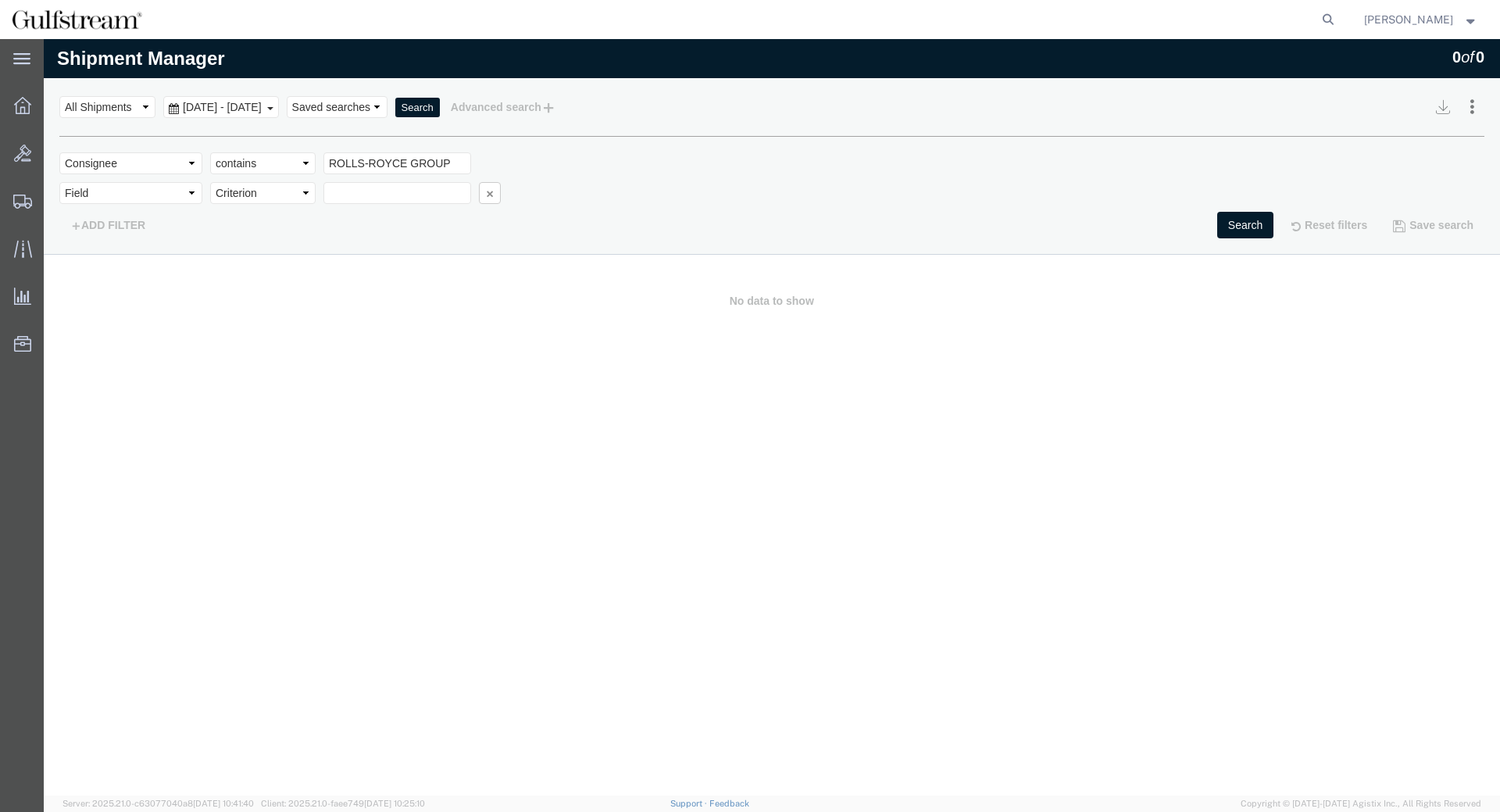
click at [678, 111] on div "Select status Active All Shipments Approved Booked Canceled Delivered Denied Ne…" at bounding box center [772, 108] width 1425 height 27
click at [1244, 228] on button "Search" at bounding box center [1245, 225] width 56 height 27
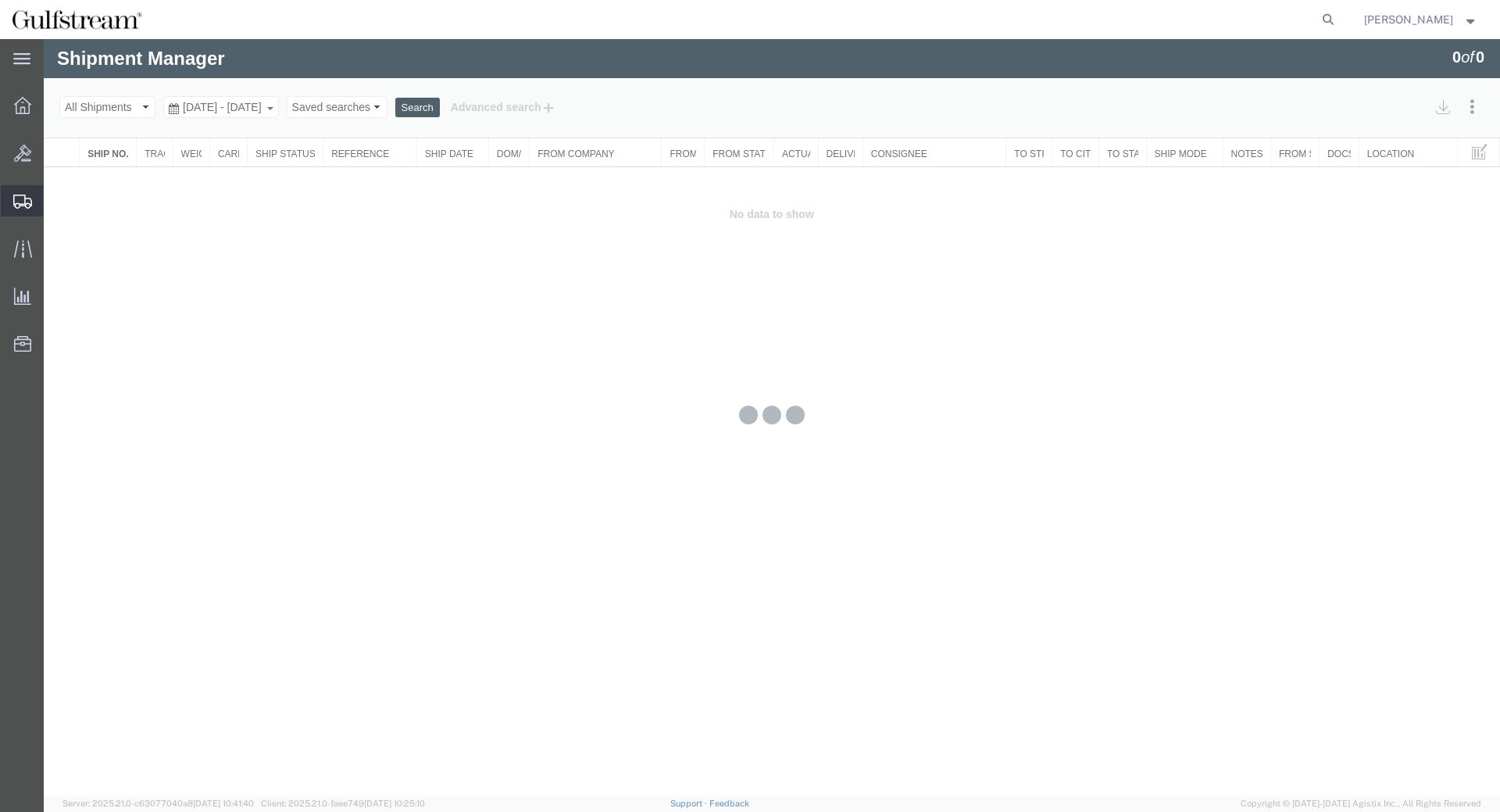
click at [0, 0] on span "Shipment Manager" at bounding box center [0, 0] width 0 height 0
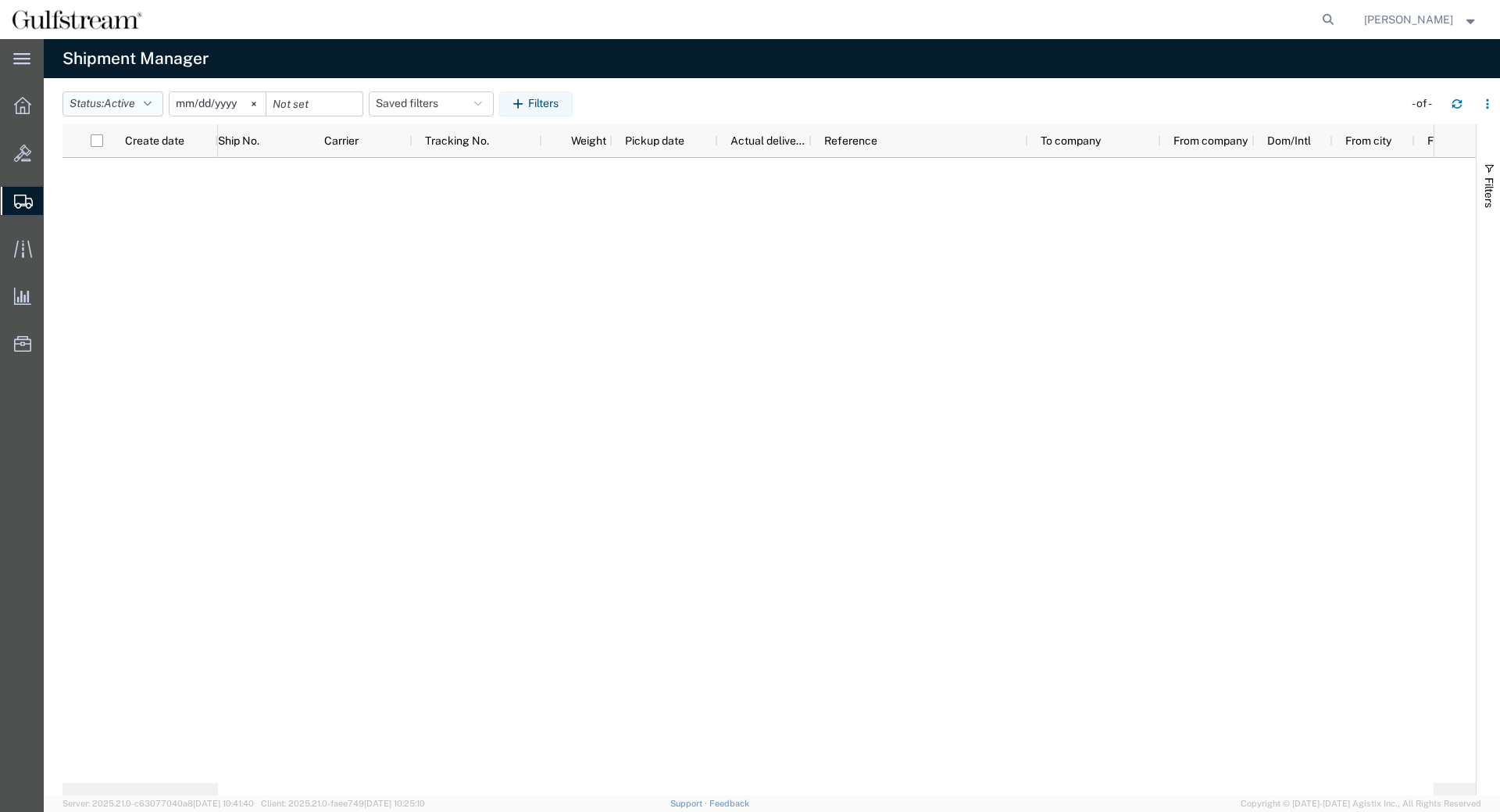
click at [144, 104] on button "Status: Active" at bounding box center [112, 104] width 100 height 25
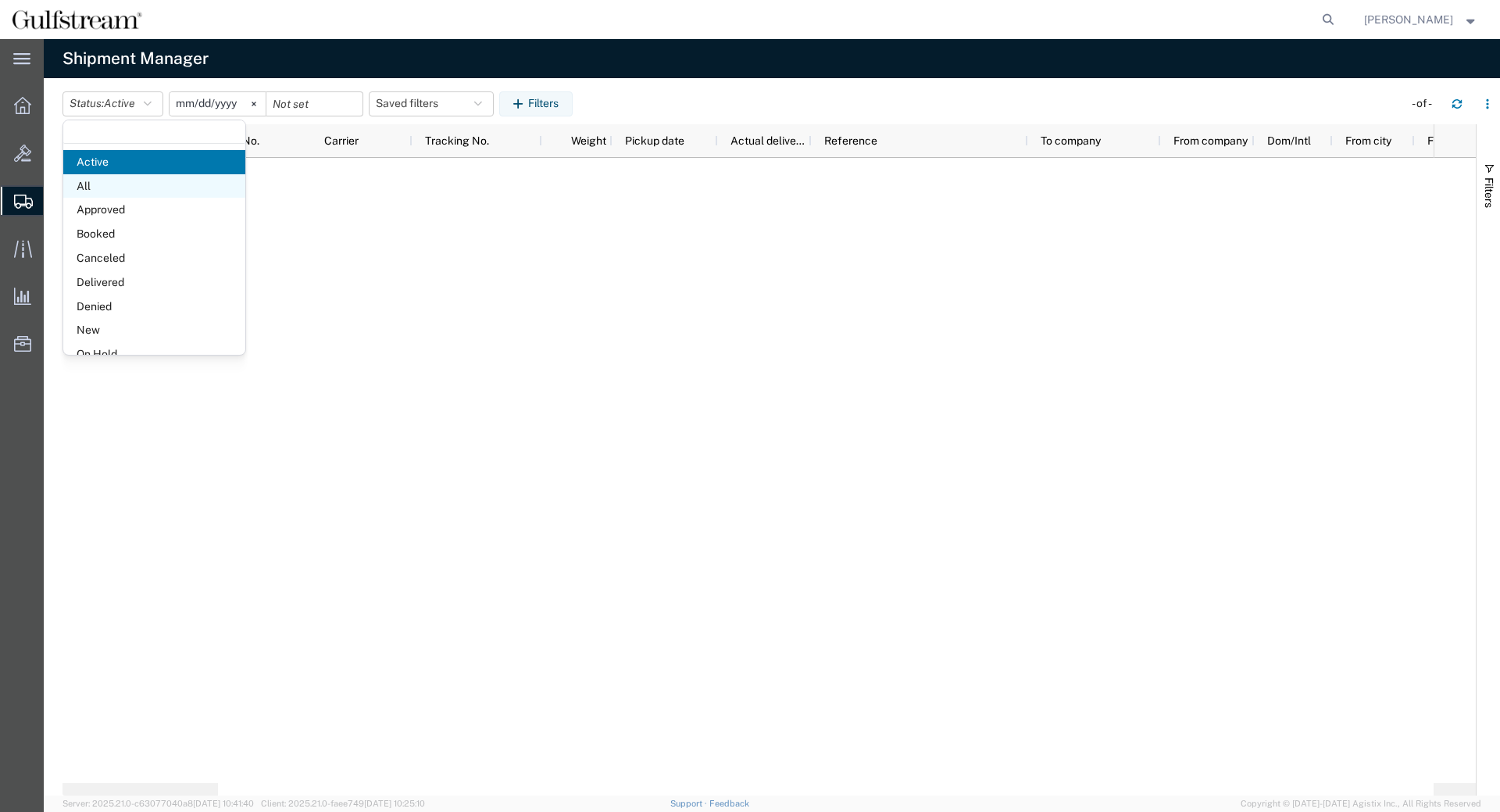
click at [138, 179] on span "All" at bounding box center [154, 186] width 182 height 25
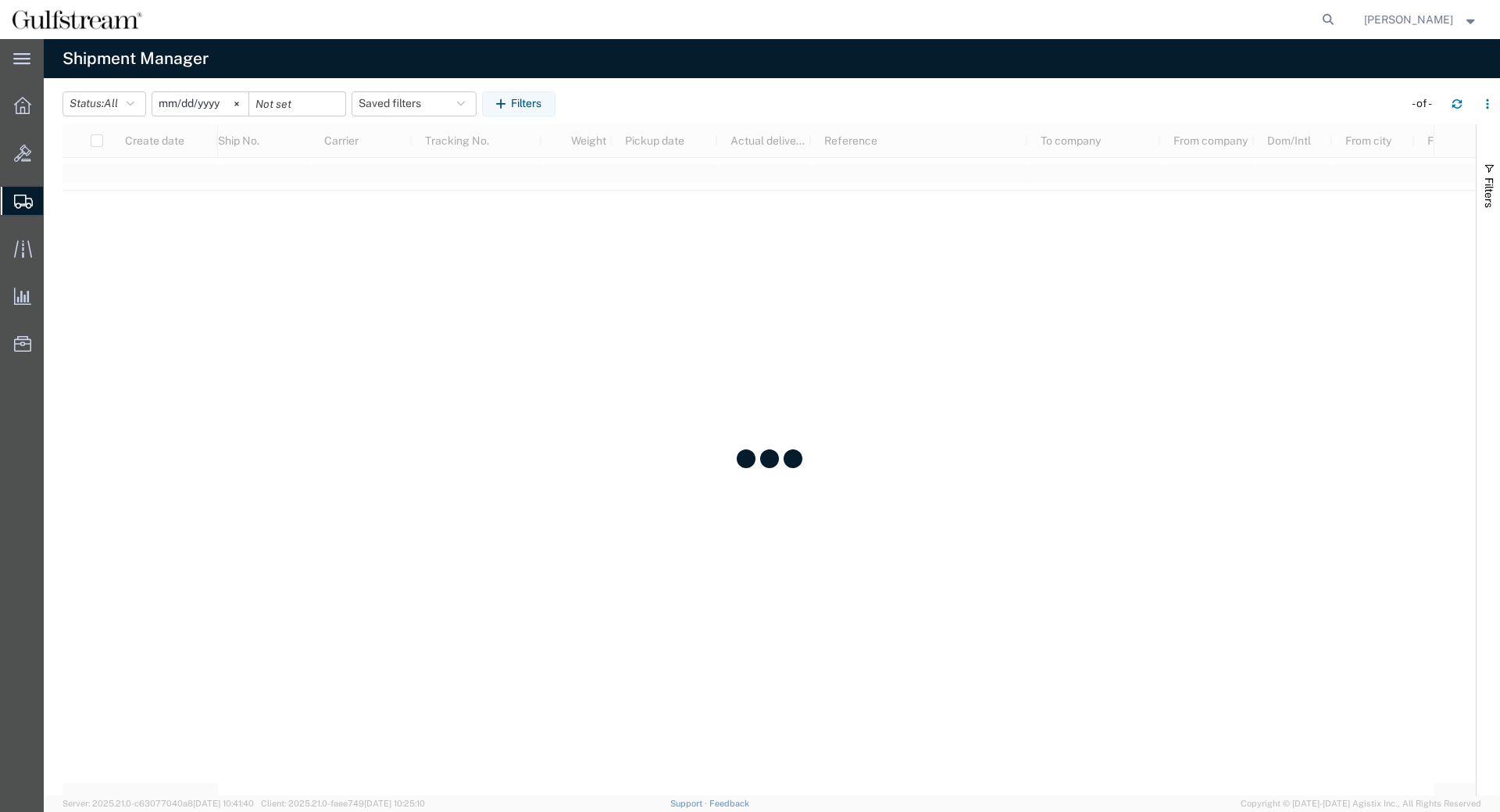
click at [180, 106] on input "[DATE]" at bounding box center [201, 104] width 96 height 24
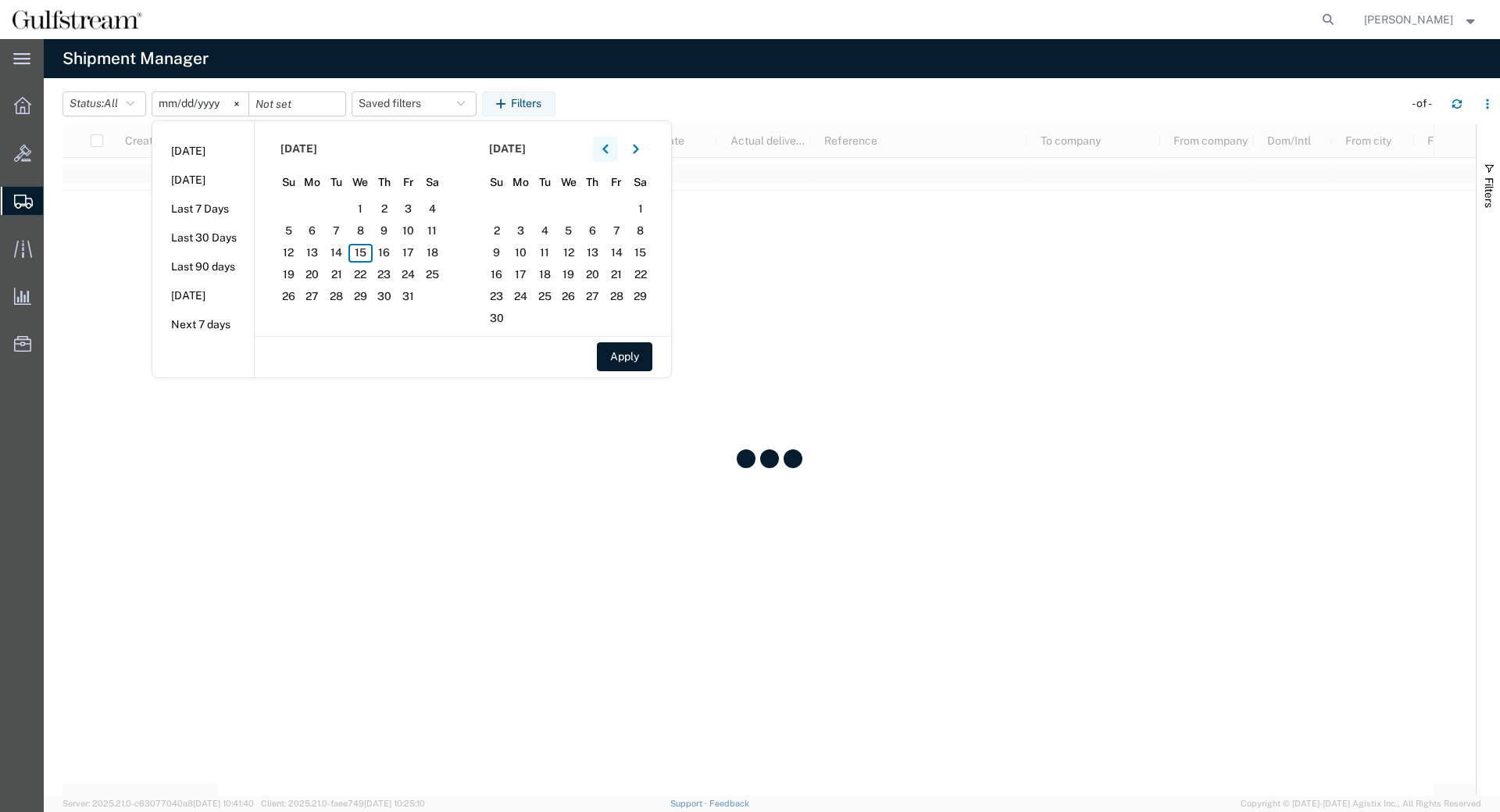
click at [608, 146] on icon "button" at bounding box center [605, 149] width 6 height 9
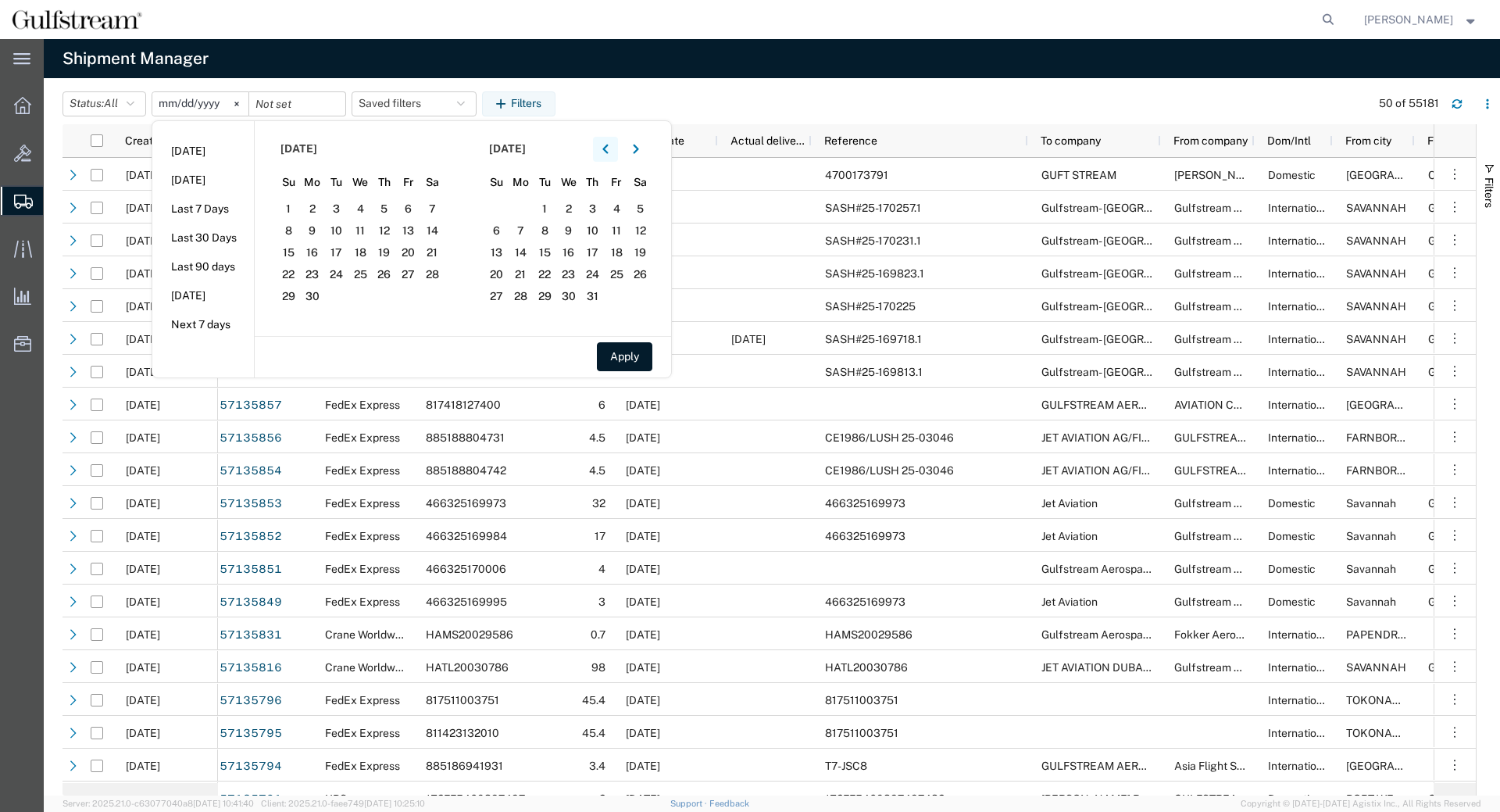
click at [607, 141] on button "button" at bounding box center [606, 149] width 25 height 25
click at [605, 140] on button "button" at bounding box center [606, 149] width 25 height 25
click at [436, 210] on span "1" at bounding box center [433, 210] width 25 height 19
click at [637, 363] on button "Apply" at bounding box center [625, 357] width 55 height 29
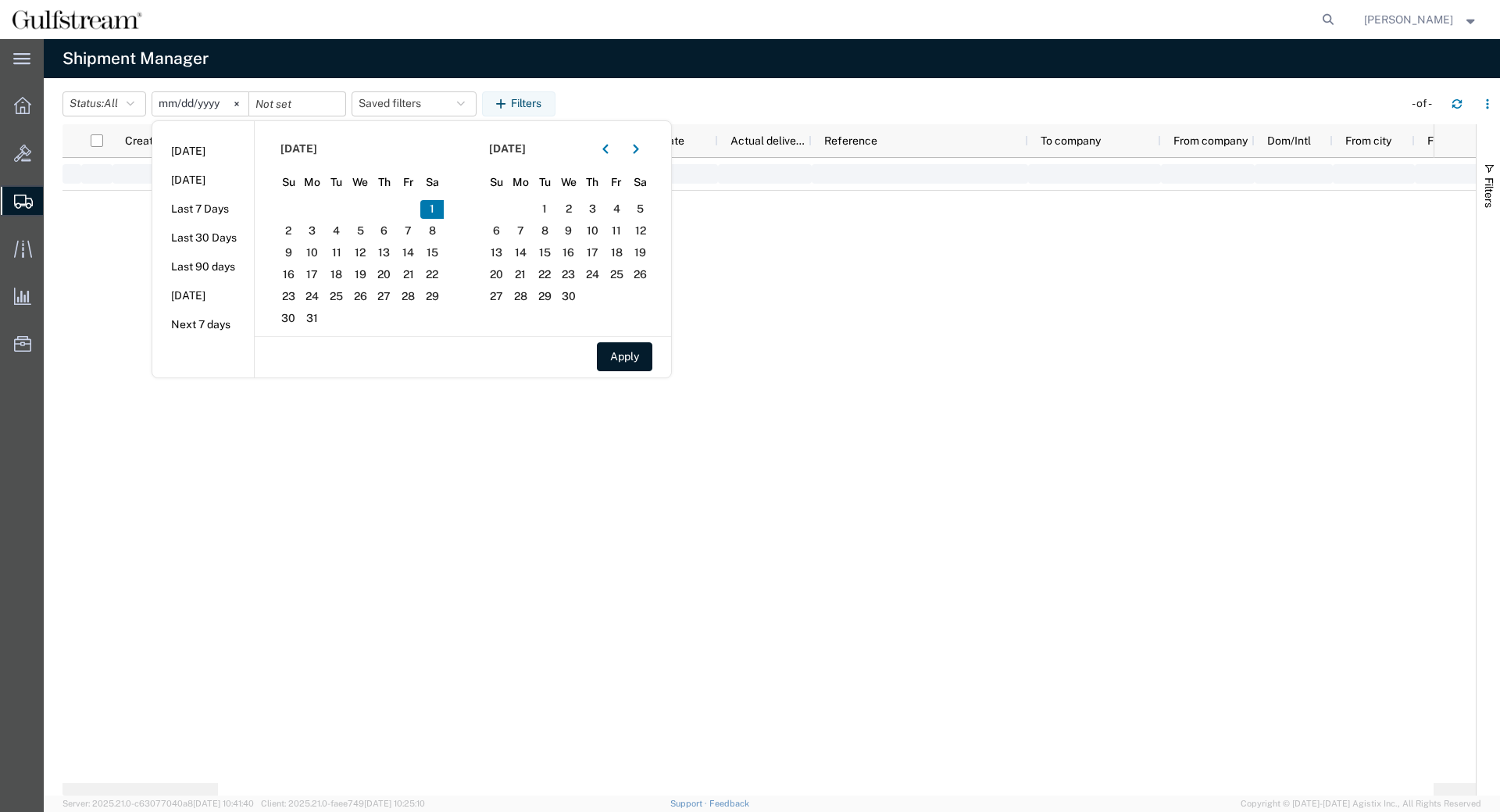
type input "2025-03-01"
click at [279, 104] on input "date" at bounding box center [297, 104] width 96 height 24
click at [638, 145] on icon "button" at bounding box center [635, 149] width 6 height 9
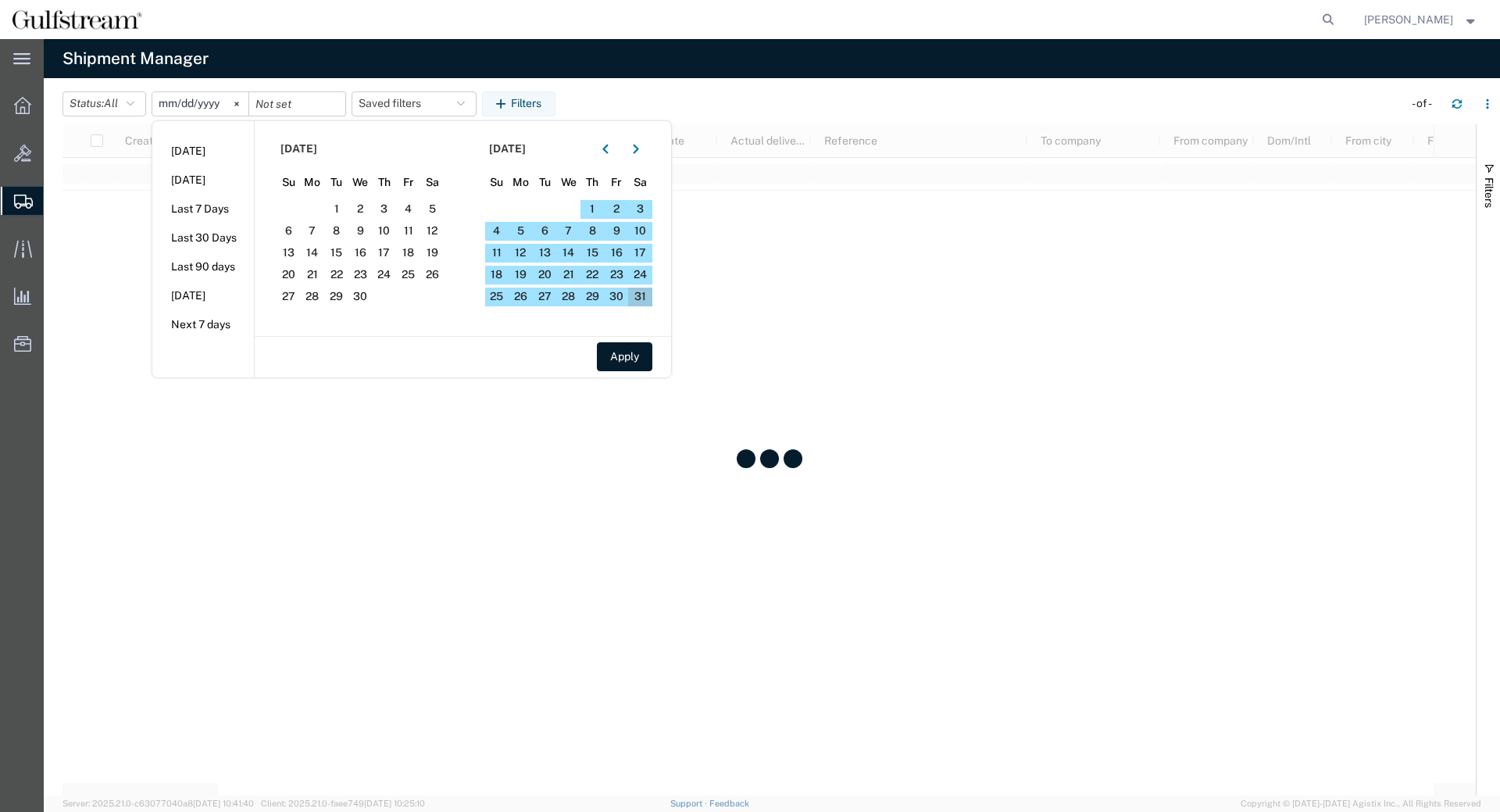
click at [641, 300] on span "31" at bounding box center [640, 297] width 25 height 19
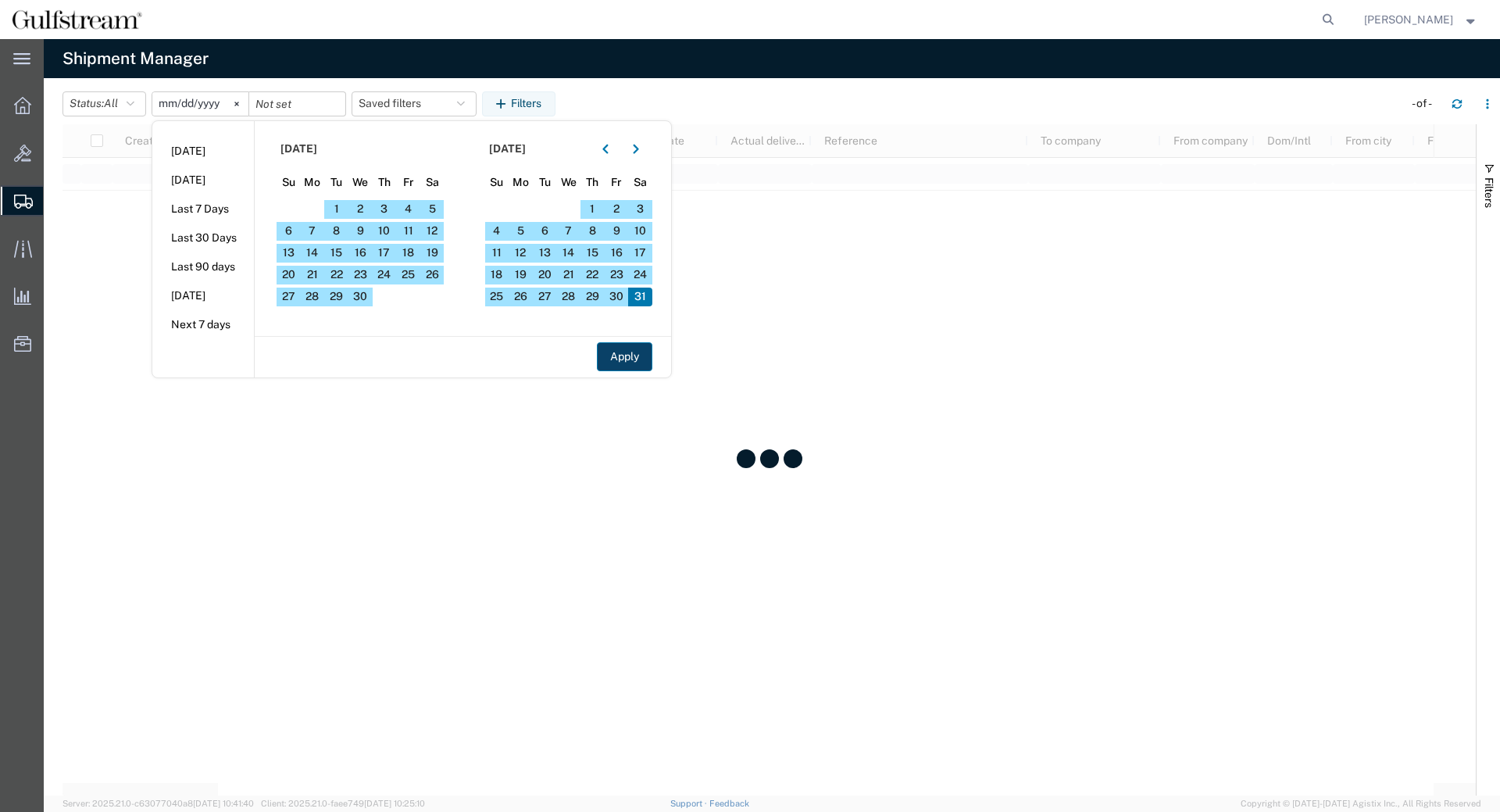
click at [625, 365] on button "Apply" at bounding box center [625, 357] width 55 height 29
type input "2025-05-31"
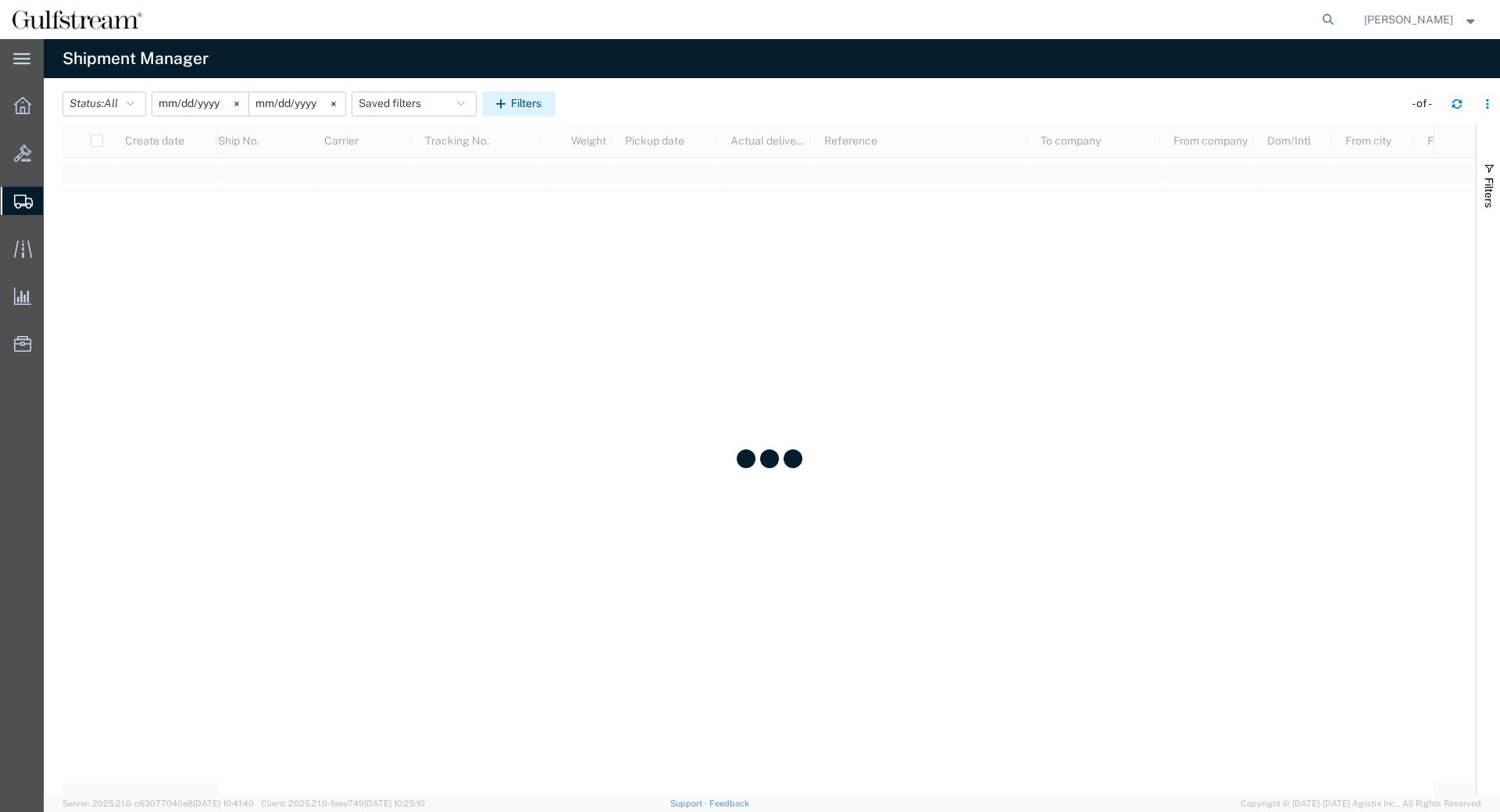
click at [531, 96] on button "Filters" at bounding box center [519, 104] width 74 height 25
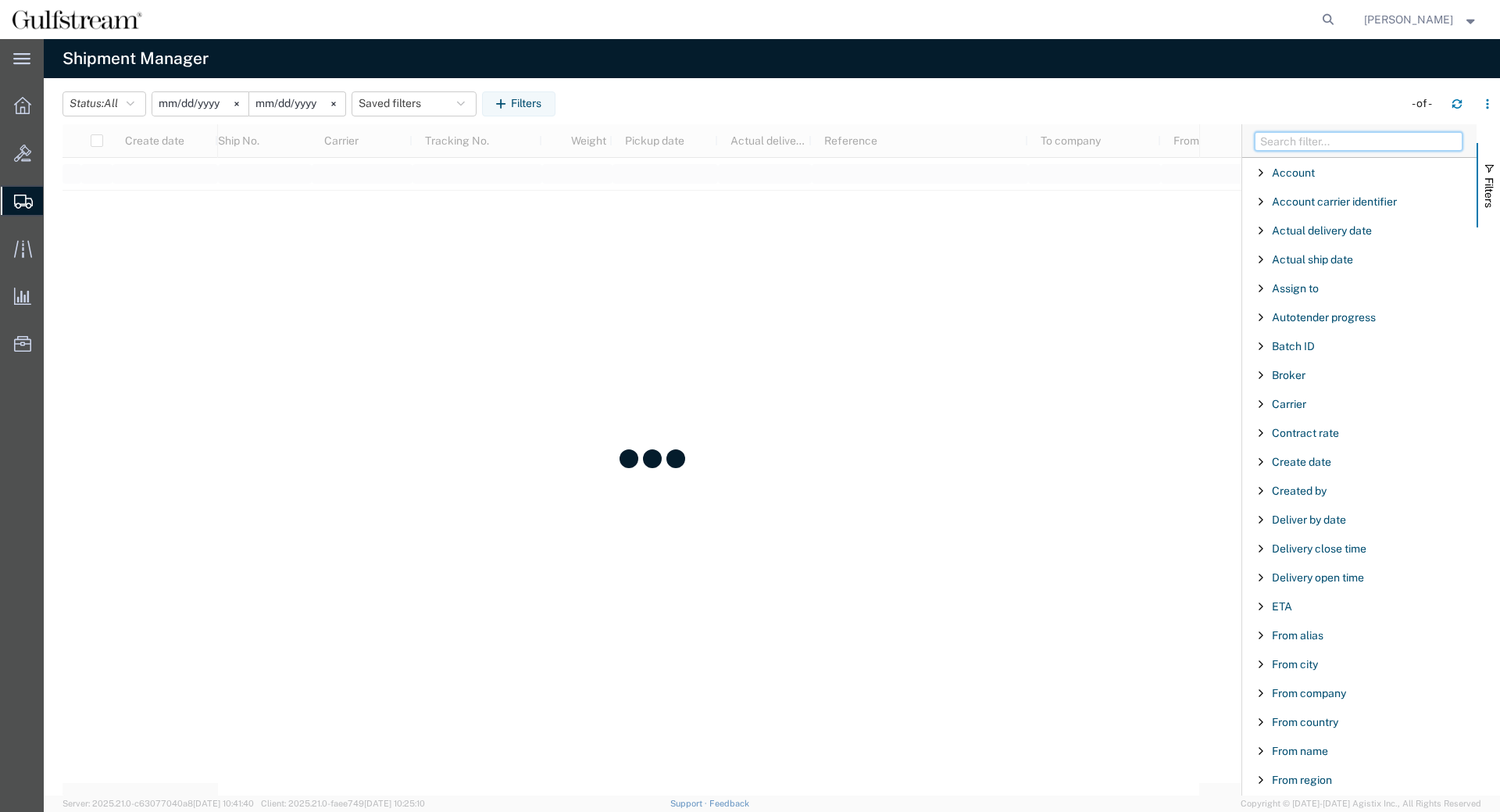
click at [1278, 139] on input "Filter Columns Input" at bounding box center [1358, 142] width 208 height 19
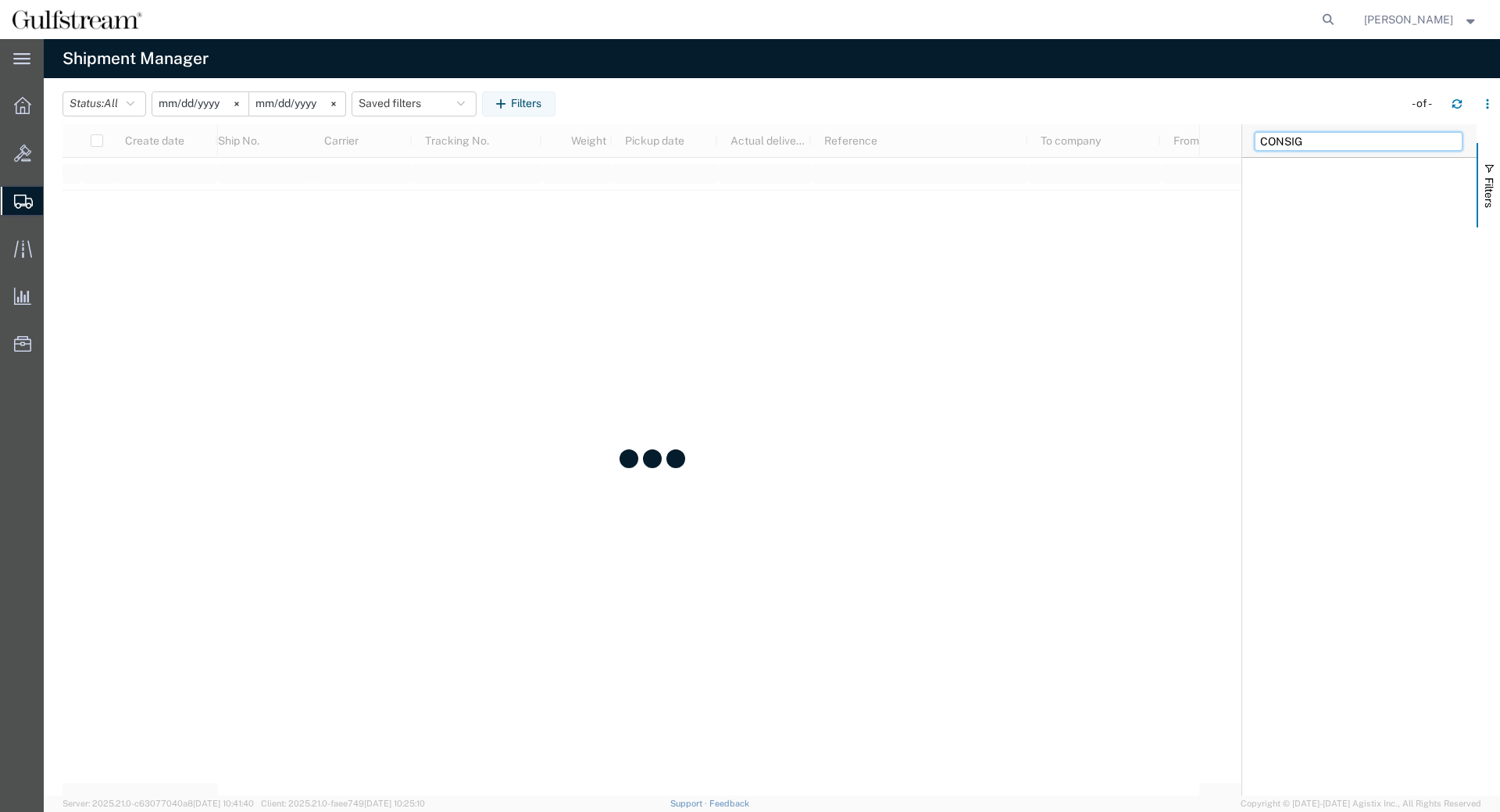
drag, startPoint x: 1316, startPoint y: 142, endPoint x: 1136, endPoint y: 121, distance: 181.2
click at [1255, 132] on input "CONSIG" at bounding box center [1358, 142] width 208 height 19
type input "TO COMP"
click at [1264, 165] on div "To company" at bounding box center [1359, 173] width 234 height 28
click at [1261, 178] on span "Filter List 1 Filters" at bounding box center [1261, 172] width 13 height 13
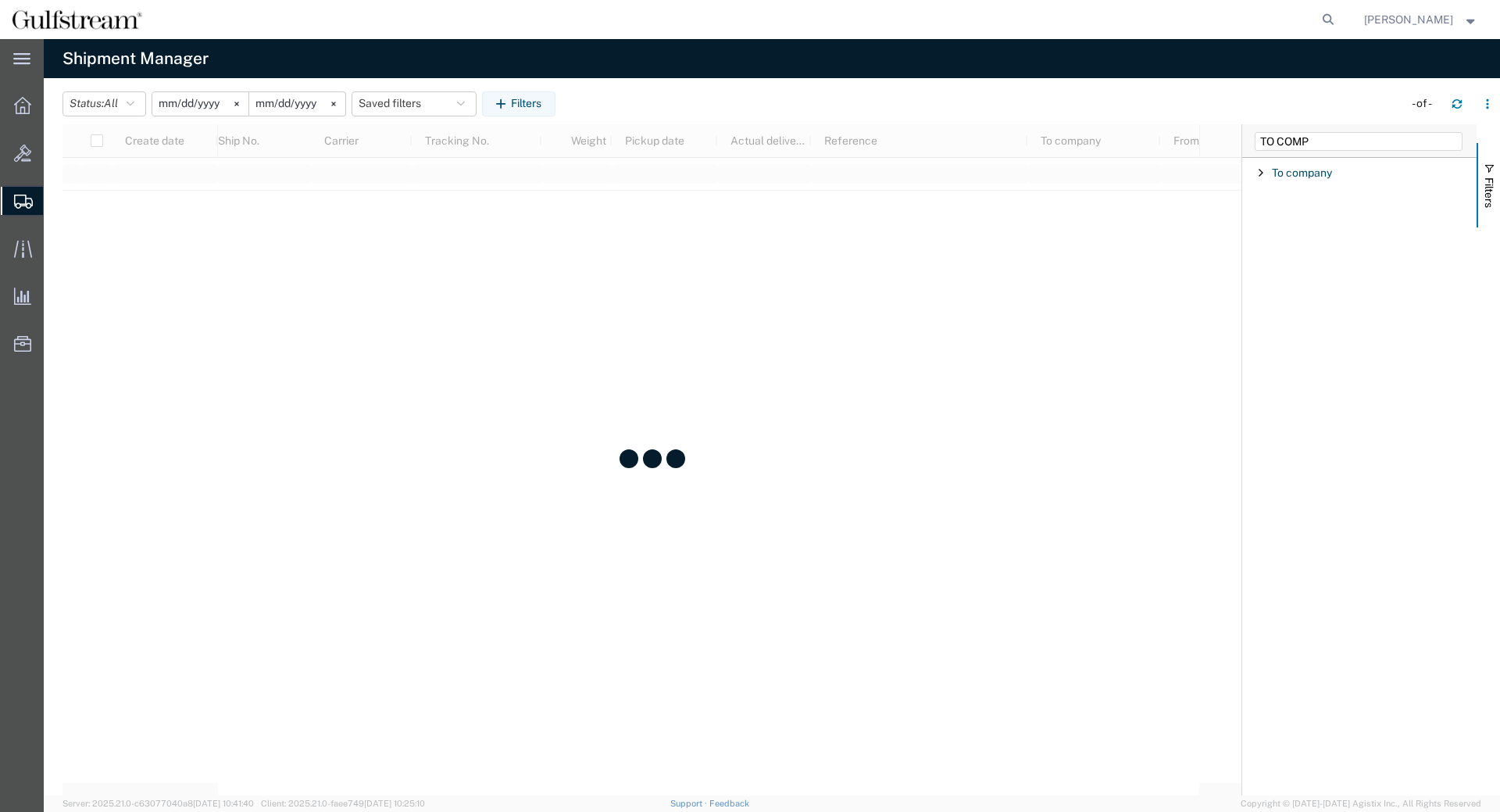
click at [1262, 169] on span "Filter List 1 Filters" at bounding box center [1261, 172] width 13 height 13
click at [1315, 218] on div "starts with" at bounding box center [1360, 213] width 179 height 13
click at [1321, 230] on input "Filter Value" at bounding box center [1365, 239] width 205 height 19
paste input "ROLLS-ROYCE GROUP"
type input "ROLLS-ROYCE GROUP"
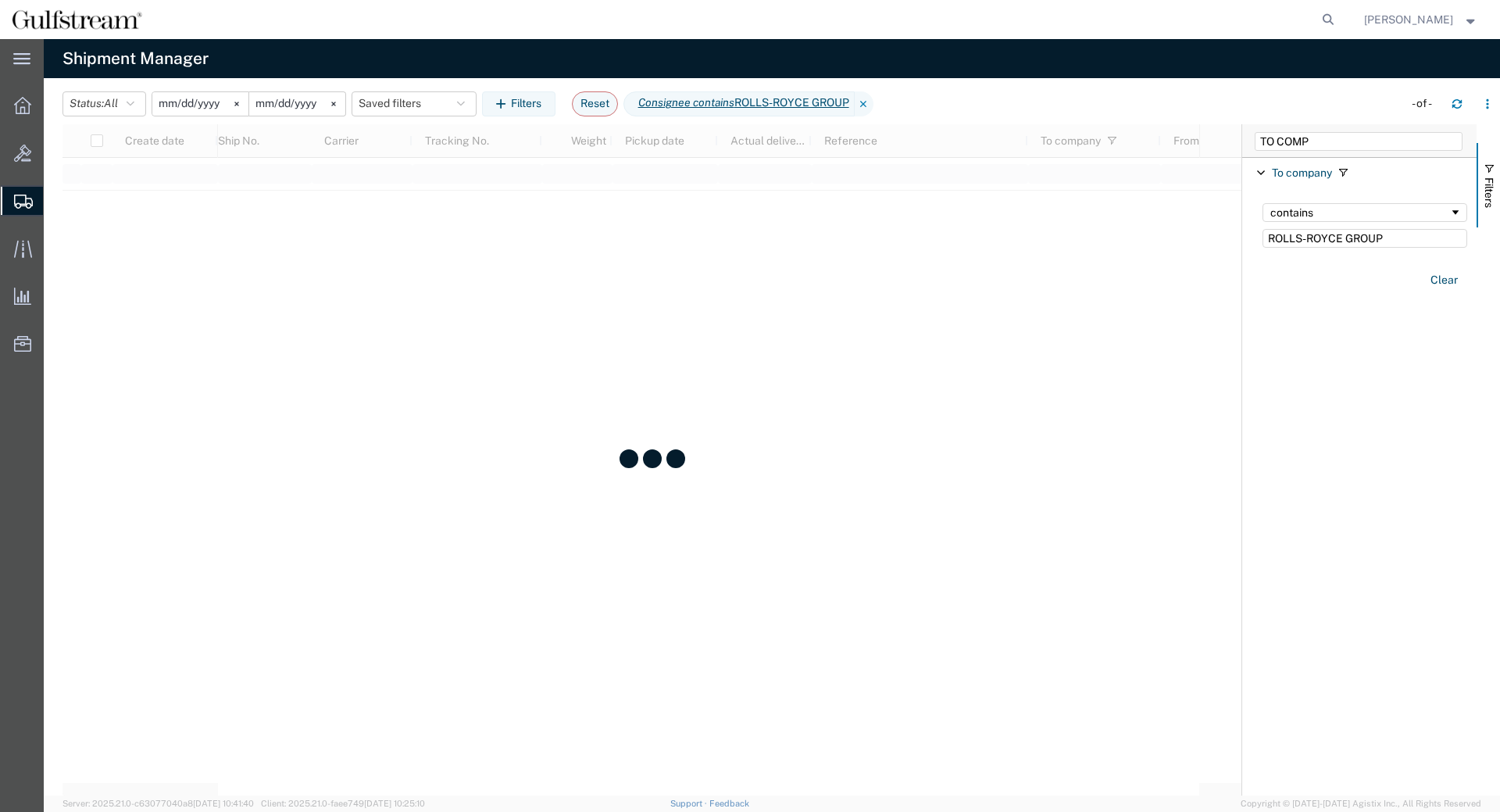
click at [1398, 314] on div "Account Enabled Account Account carrier identifier Enabled Account carrier iden…" at bounding box center [1359, 477] width 234 height 637
click at [1332, 145] on input "TO COMP" at bounding box center [1358, 142] width 208 height 19
drag, startPoint x: 1356, startPoint y: 143, endPoint x: 312, endPoint y: 175, distance: 1044.5
click at [1255, 148] on input "TO COMP" at bounding box center [1358, 142] width 208 height 19
type input "REFE"
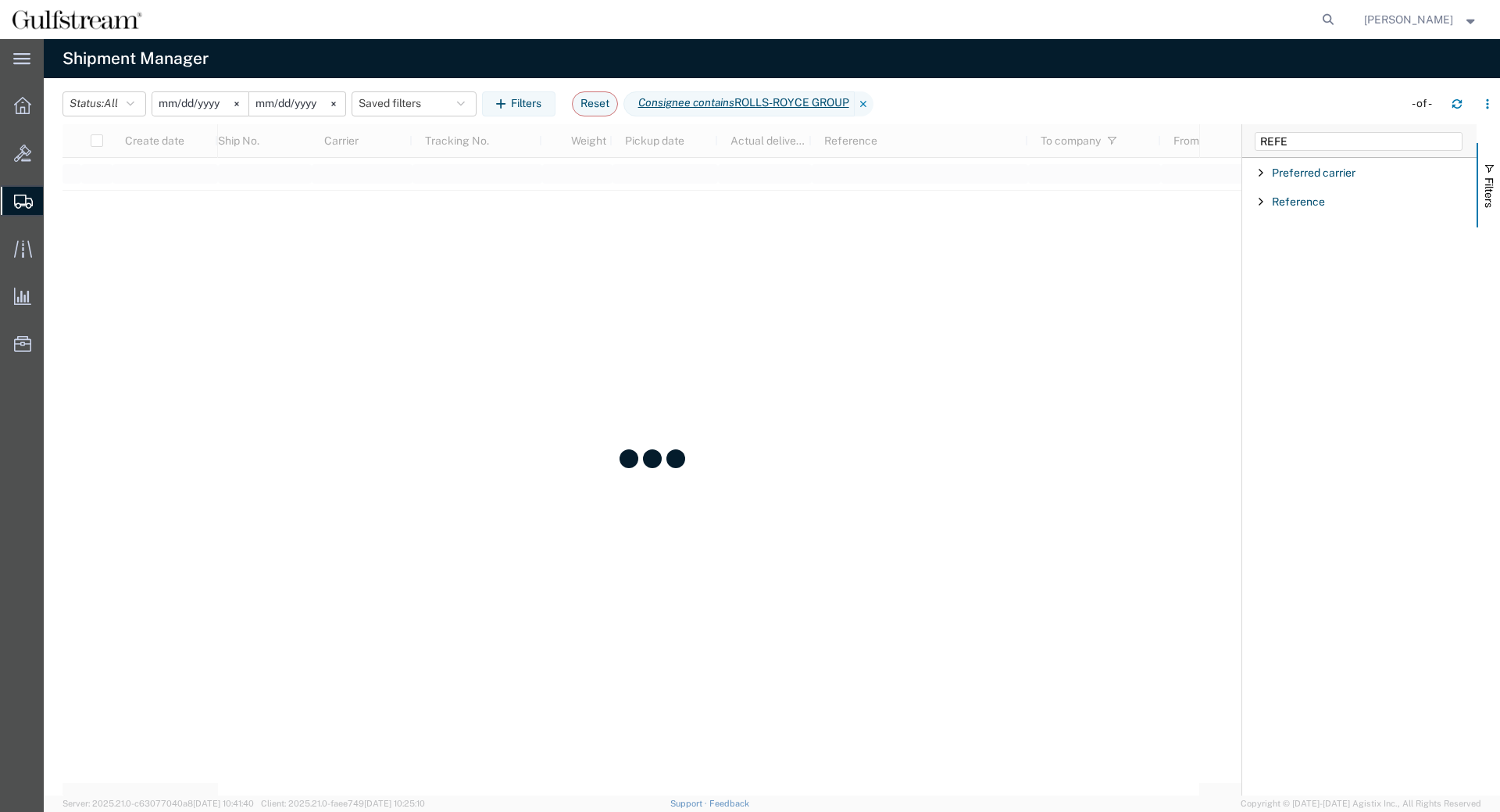
click at [1249, 195] on div "Reference" at bounding box center [1359, 202] width 234 height 28
click at [1253, 196] on div "Reference" at bounding box center [1359, 202] width 234 height 28
click at [1257, 195] on div "Reference" at bounding box center [1359, 202] width 234 height 28
click at [1306, 242] on div "starts with" at bounding box center [1360, 241] width 179 height 13
click at [1320, 274] on input "Filter Value" at bounding box center [1365, 267] width 205 height 19
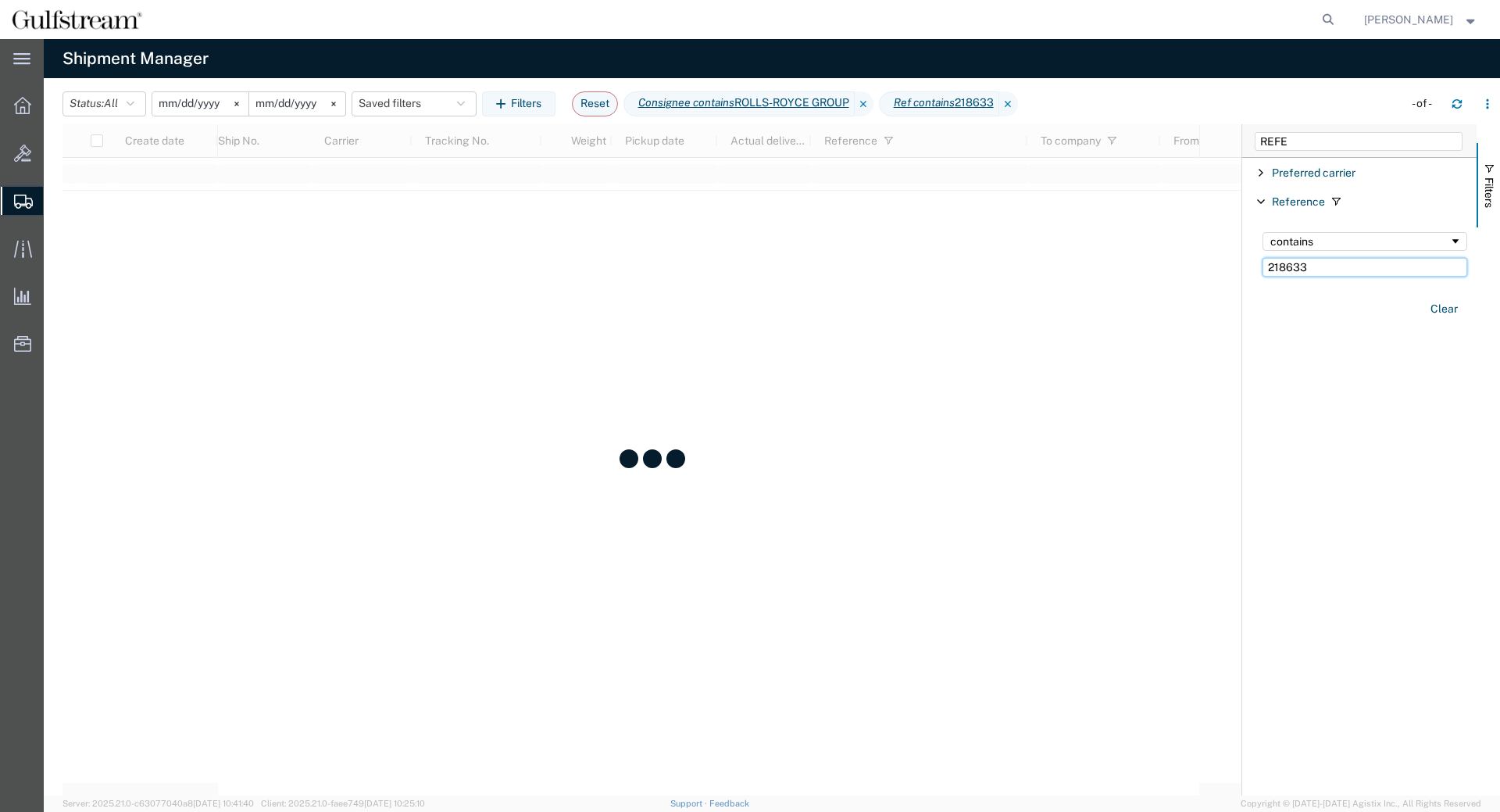
type input "218633"
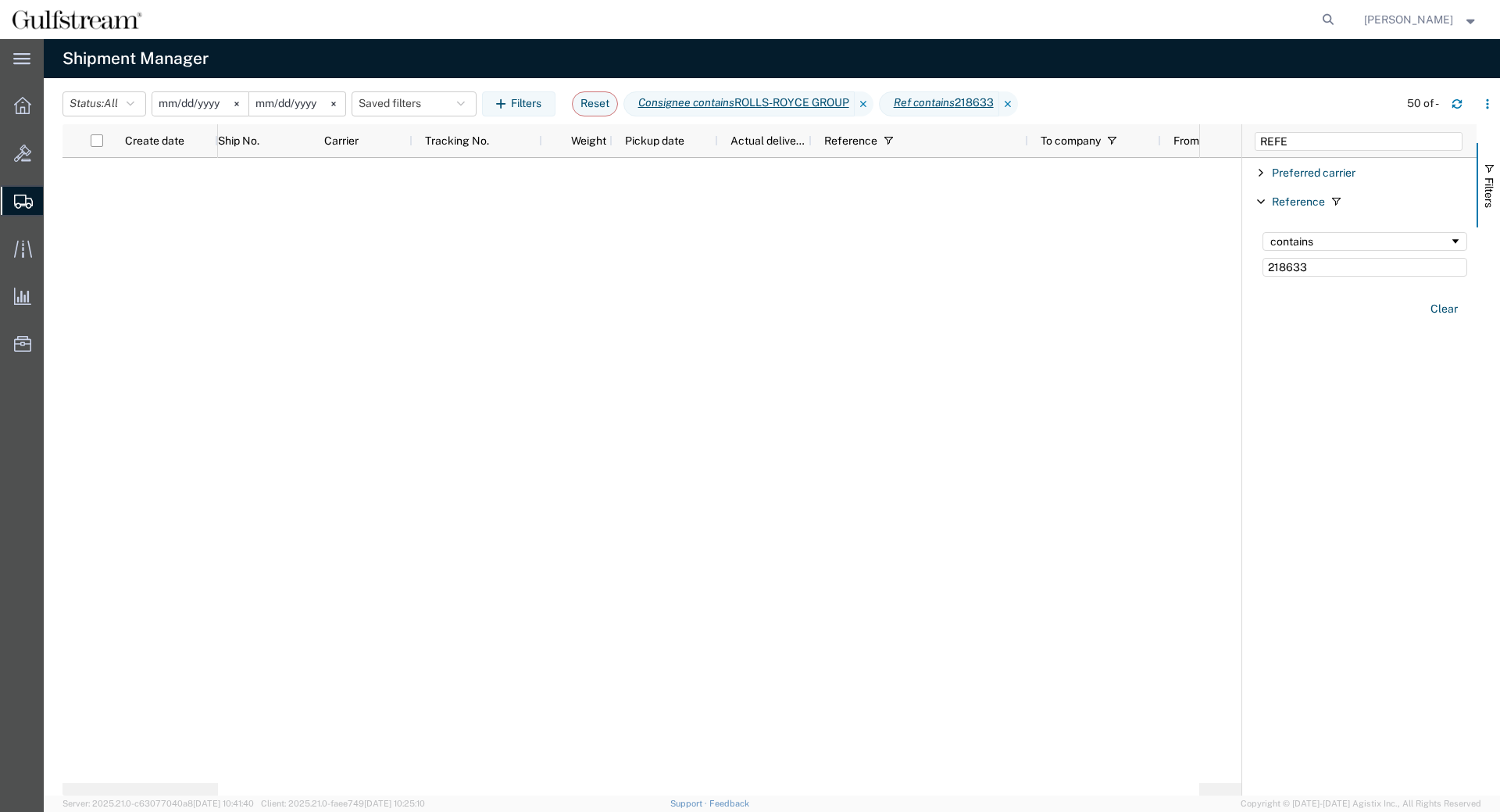
click at [1069, 527] on div at bounding box center [708, 477] width 981 height 637
click at [1018, 100] on icon at bounding box center [1009, 104] width 19 height 25
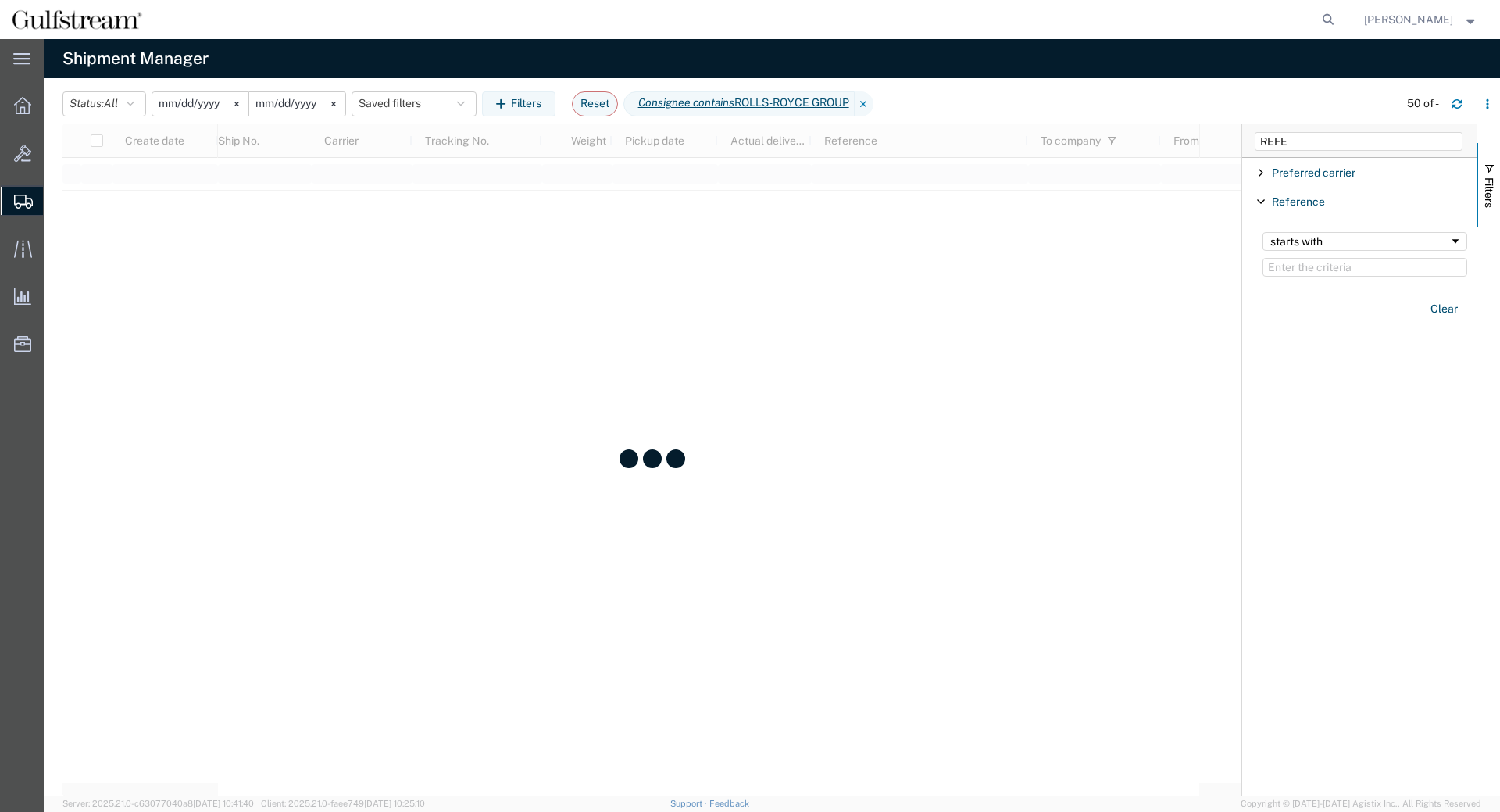
click at [1283, 130] on div "REFE" at bounding box center [1359, 141] width 234 height 33
drag, startPoint x: 1297, startPoint y: 134, endPoint x: 1147, endPoint y: 134, distance: 150.0
click at [1255, 135] on input "REFE" at bounding box center [1358, 142] width 208 height 19
type input "TO COUNTRY"
click at [1254, 172] on div "To country" at bounding box center [1359, 173] width 234 height 28
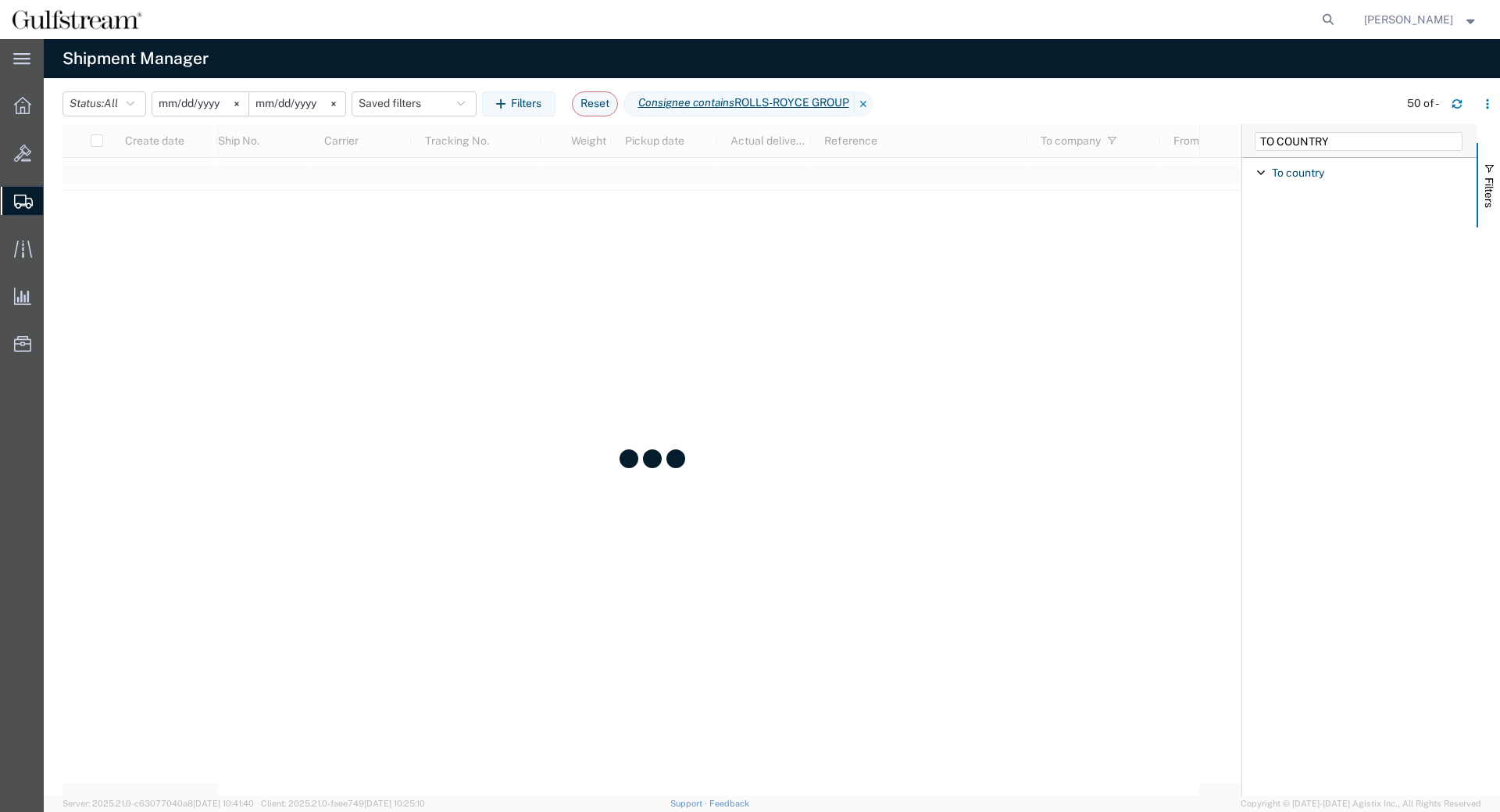
click at [1260, 172] on span "Filter List 1 Filters" at bounding box center [1261, 172] width 13 height 13
click at [1256, 174] on span "Filter List 1 Filters" at bounding box center [1261, 172] width 13 height 13
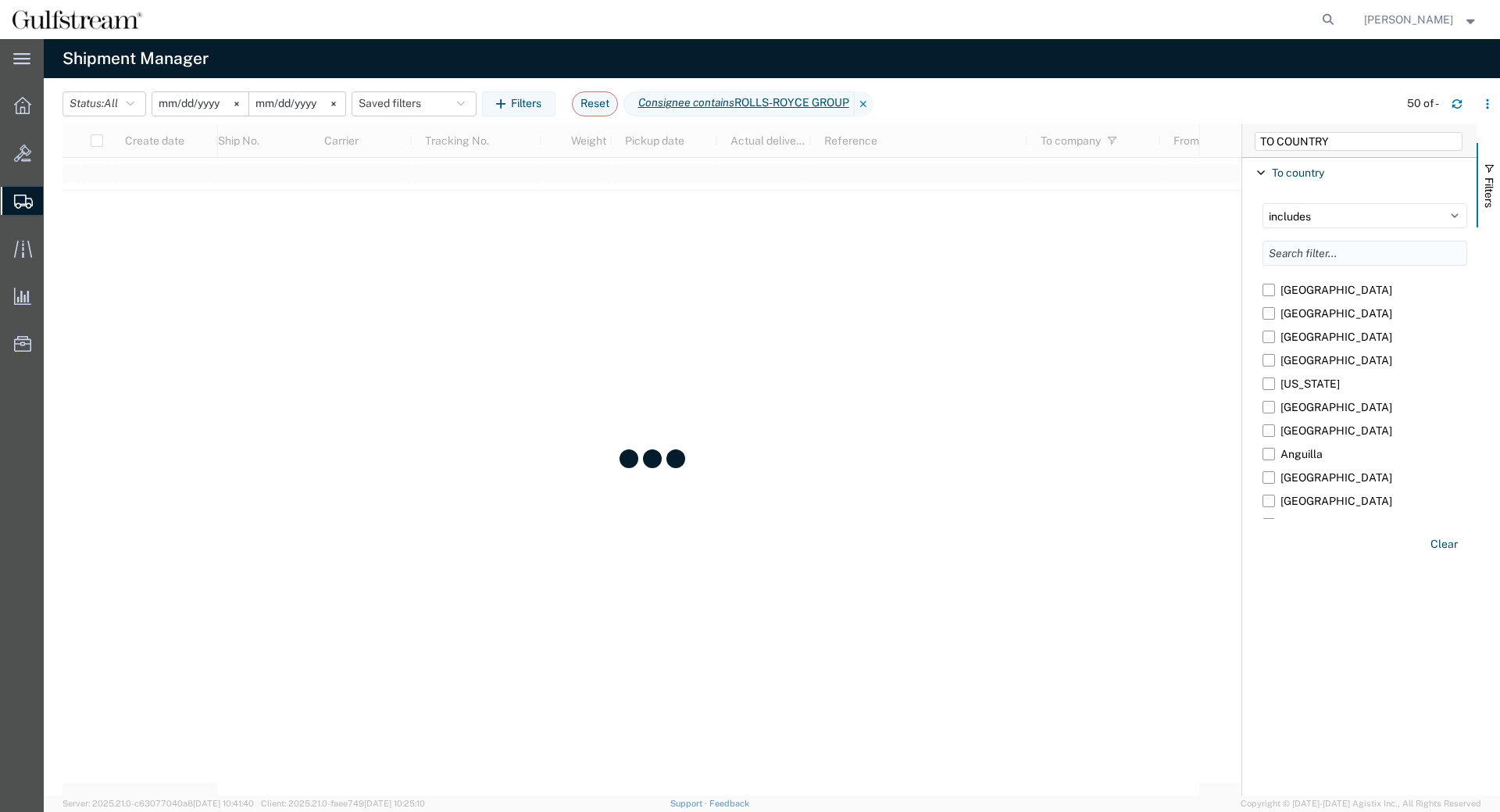
click at [1321, 246] on input "Filter List 1 Filters" at bounding box center [1365, 253] width 205 height 25
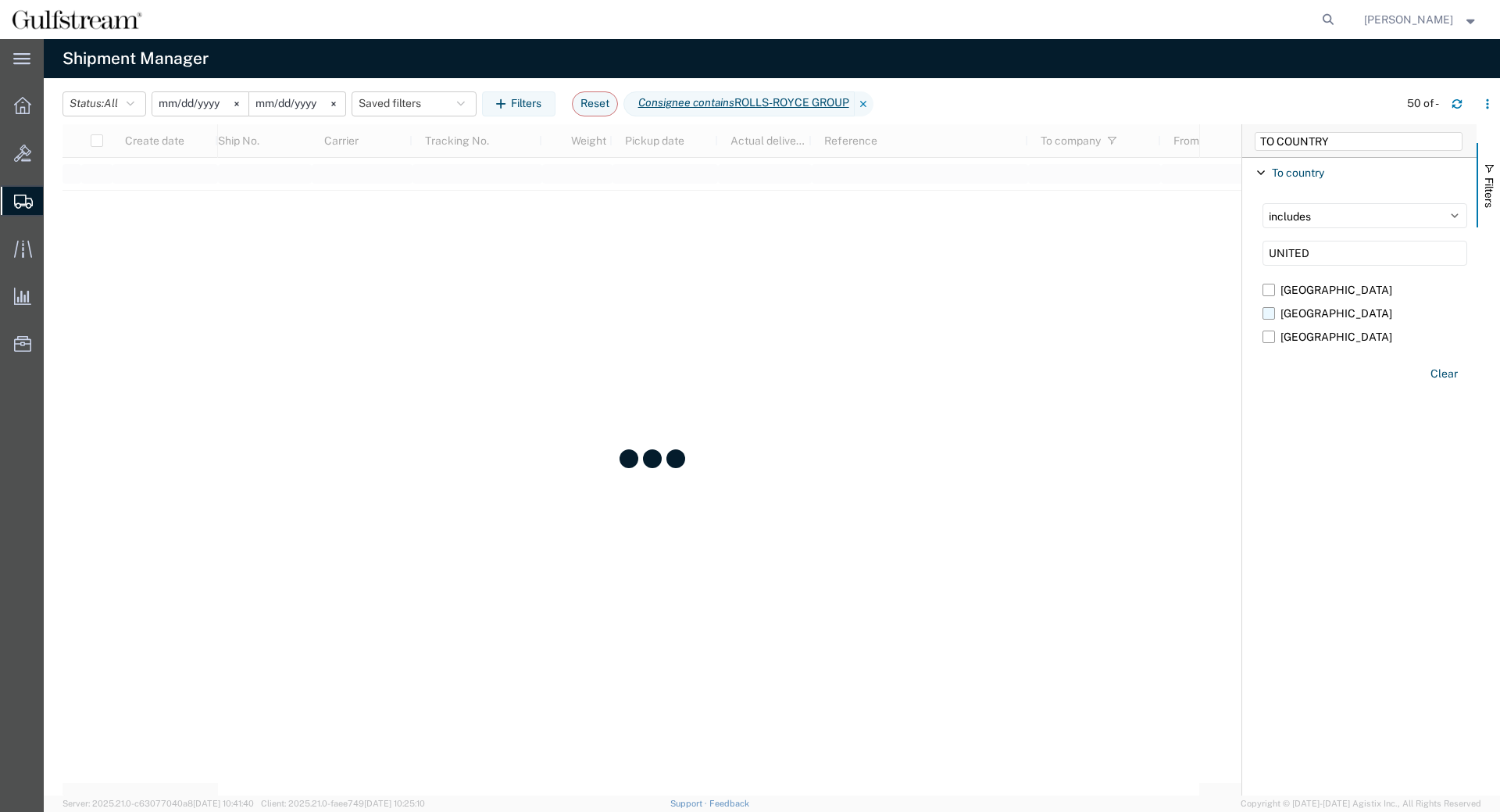
type input "UNITED"
click at [1268, 316] on label "United Kingdom" at bounding box center [1365, 313] width 205 height 24
click at [0, 0] on input "United Kingdom" at bounding box center [0, 0] width 0 height 0
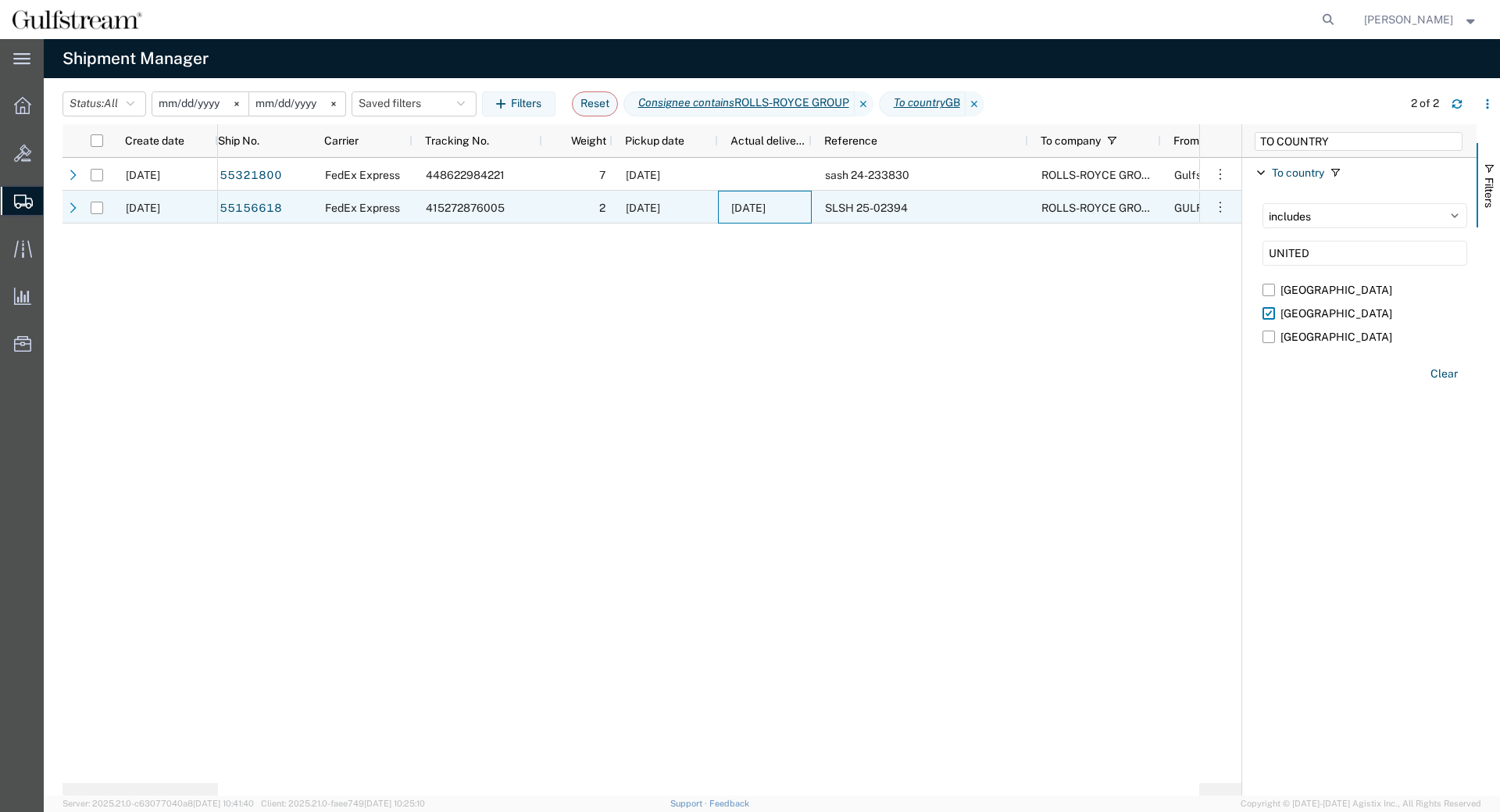
click at [727, 207] on div "[DATE]" at bounding box center [765, 207] width 94 height 33
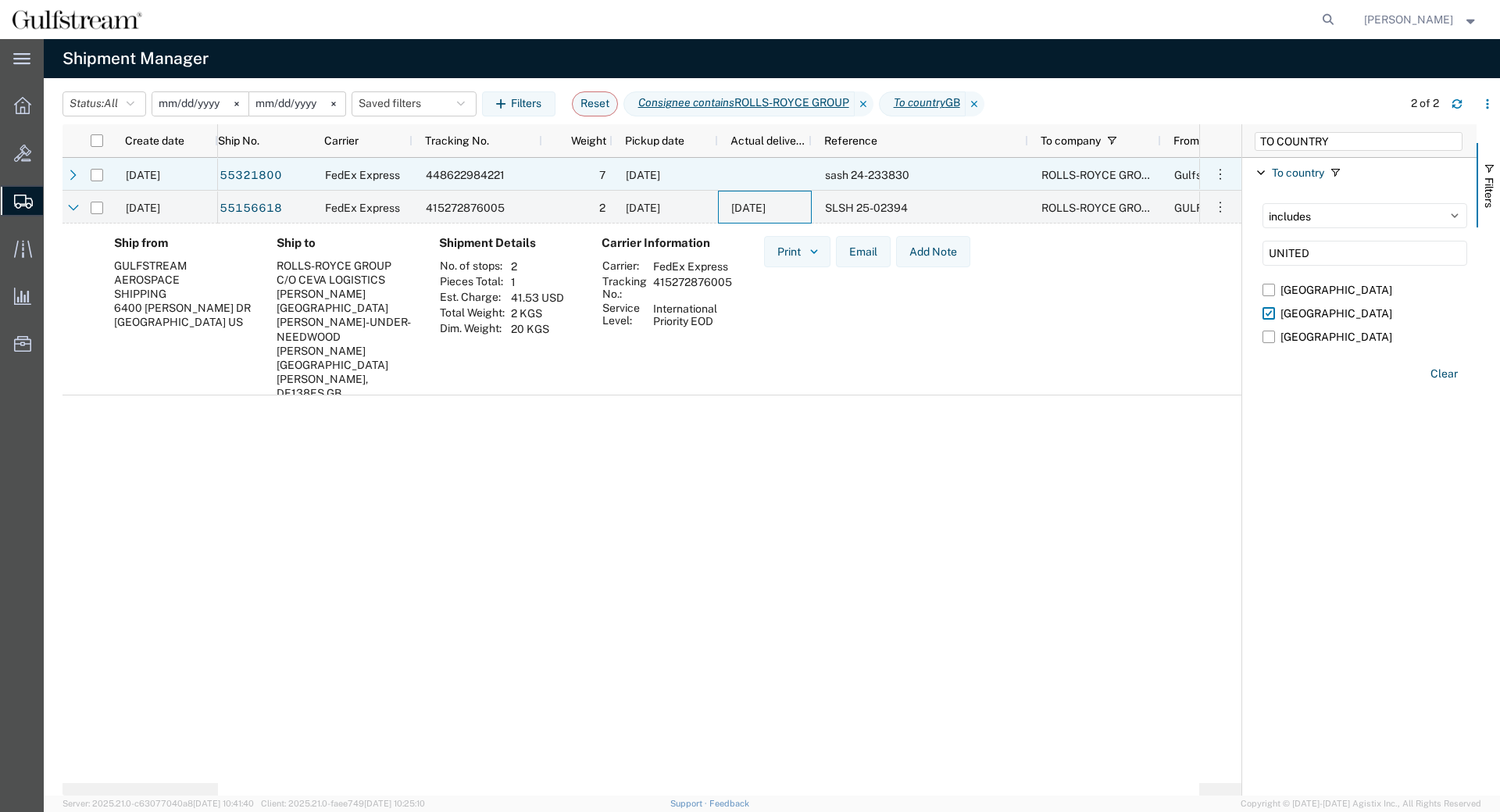
click at [732, 181] on div at bounding box center [765, 175] width 94 height 33
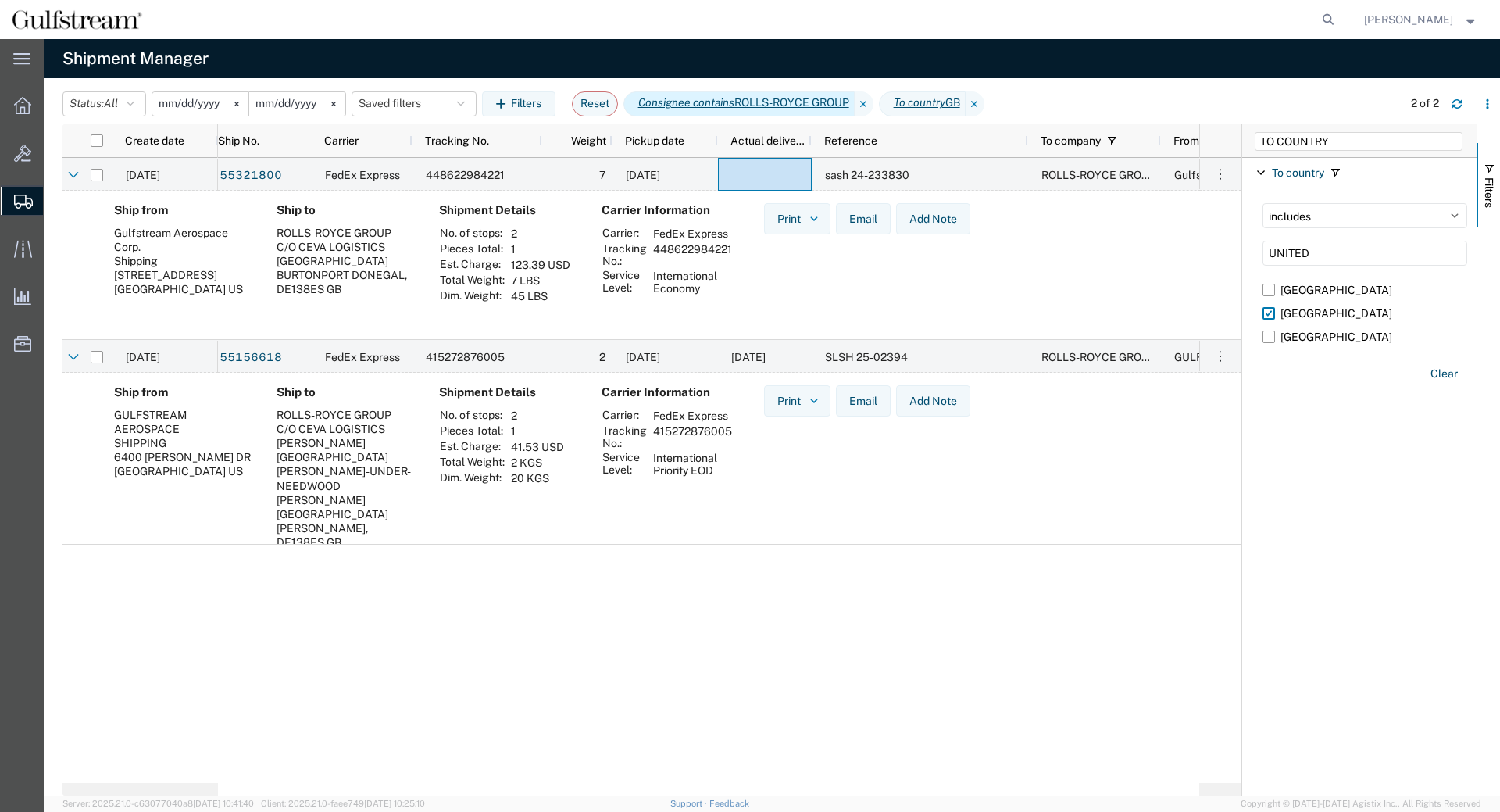
click at [731, 99] on icon "Consignee contains" at bounding box center [686, 103] width 96 height 17
click at [855, 100] on span "Consignee contains ROLLS-ROYCE GROUP" at bounding box center [739, 104] width 232 height 25
click at [855, 101] on span "Consignee contains ROLLS-ROYCE GROUP" at bounding box center [739, 104] width 232 height 25
click at [1340, 141] on input "TO COUNTRY" at bounding box center [1358, 142] width 208 height 19
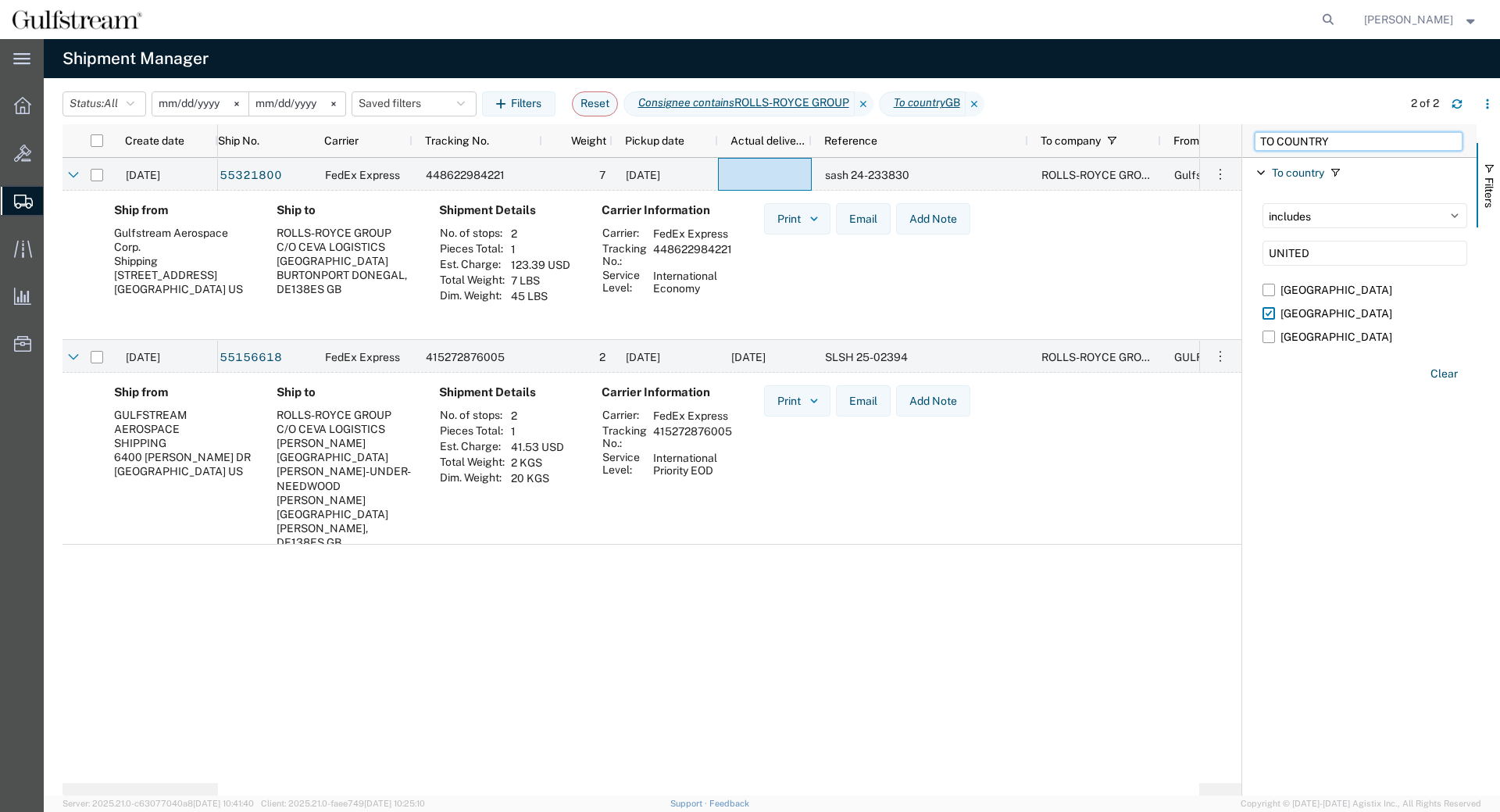
click at [1277, 144] on input "TO COUNTRY" at bounding box center [1358, 142] width 208 height 19
drag, startPoint x: 1342, startPoint y: 140, endPoint x: 1060, endPoint y: 122, distance: 282.6
click at [1255, 132] on input "TO COUNTRY" at bounding box center [1358, 142] width 208 height 19
type input "CONSIGNEE"
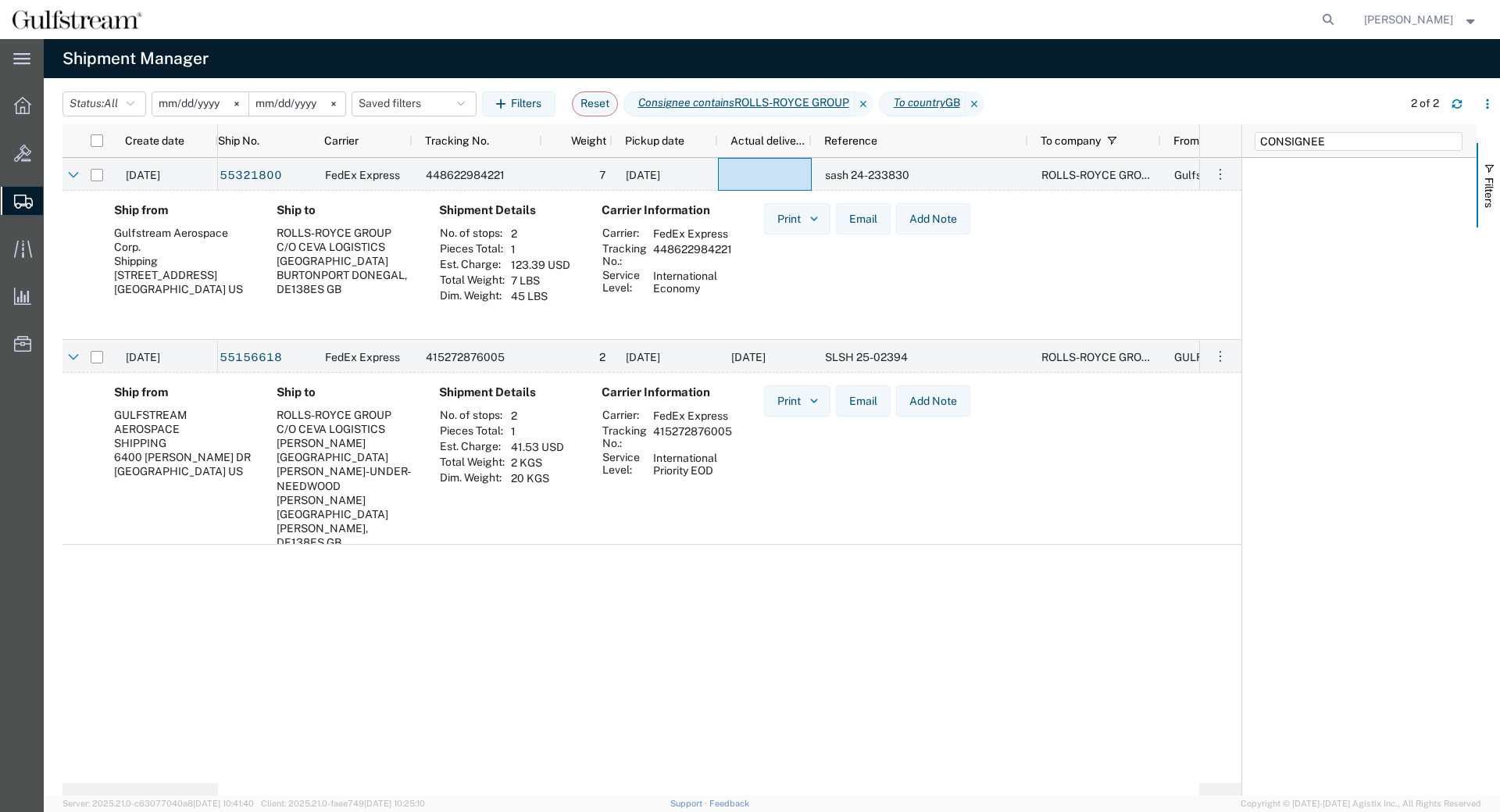
click at [1304, 112] on div "Status: All Active All Approved Booked Canceled Delivered Denied New On Hold Pe…" at bounding box center [781, 104] width 1438 height 25
click at [1341, 140] on input "CONSIGNEE" at bounding box center [1358, 142] width 208 height 19
drag, startPoint x: 1356, startPoint y: 142, endPoint x: 675, endPoint y: 104, distance: 682.1
click at [1255, 132] on input "CONSIGNEE" at bounding box center [1358, 142] width 208 height 19
click at [874, 108] on icon at bounding box center [864, 104] width 19 height 25
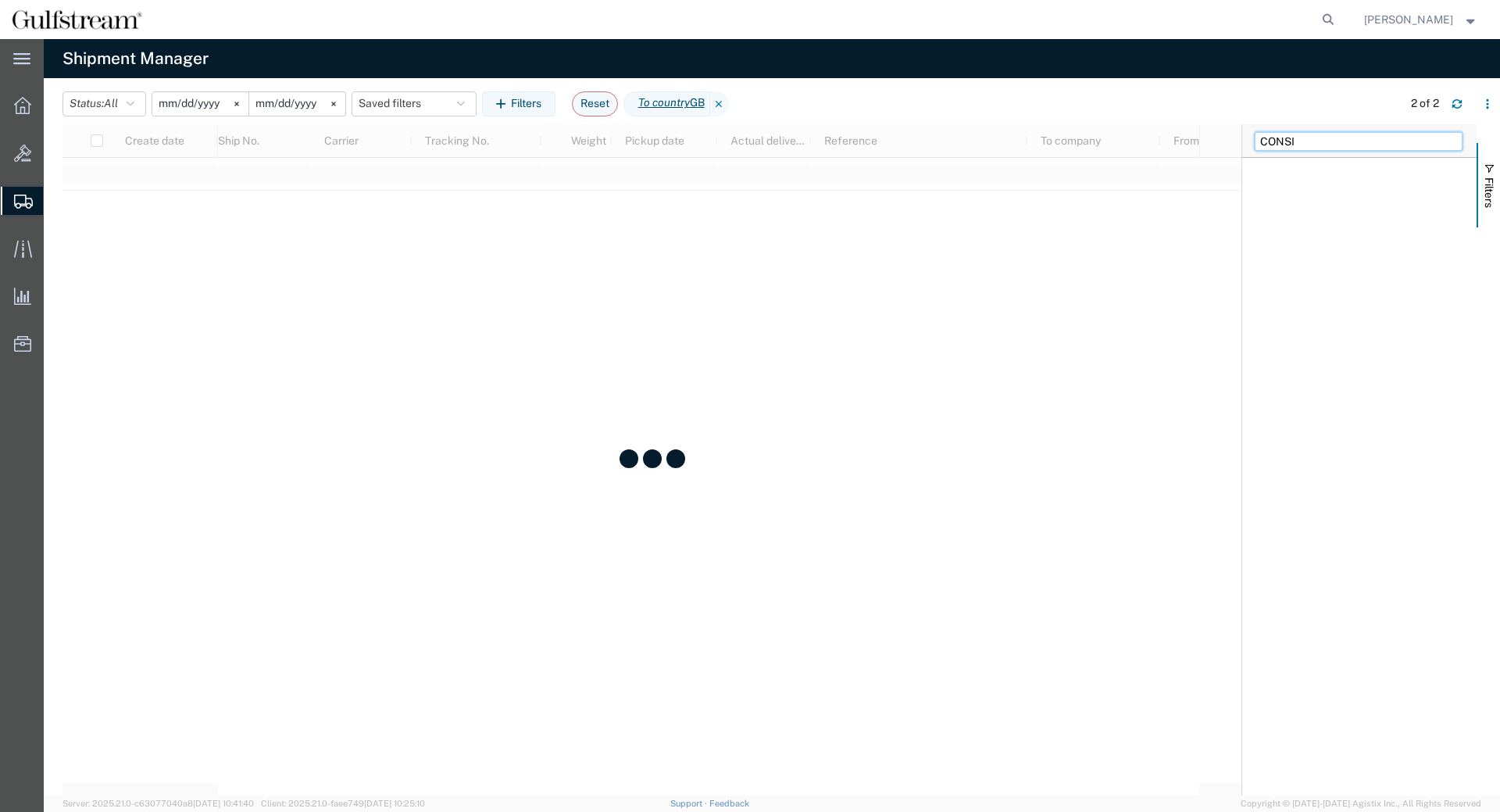
click at [1347, 141] on input "CONSI" at bounding box center [1358, 142] width 208 height 19
drag, startPoint x: 1367, startPoint y: 141, endPoint x: 746, endPoint y: 164, distance: 621.4
click at [1255, 151] on input "CONSIGNE" at bounding box center [1358, 142] width 208 height 19
type input "CONSI"
click at [1313, 141] on input "CONSI" at bounding box center [1358, 142] width 208 height 19
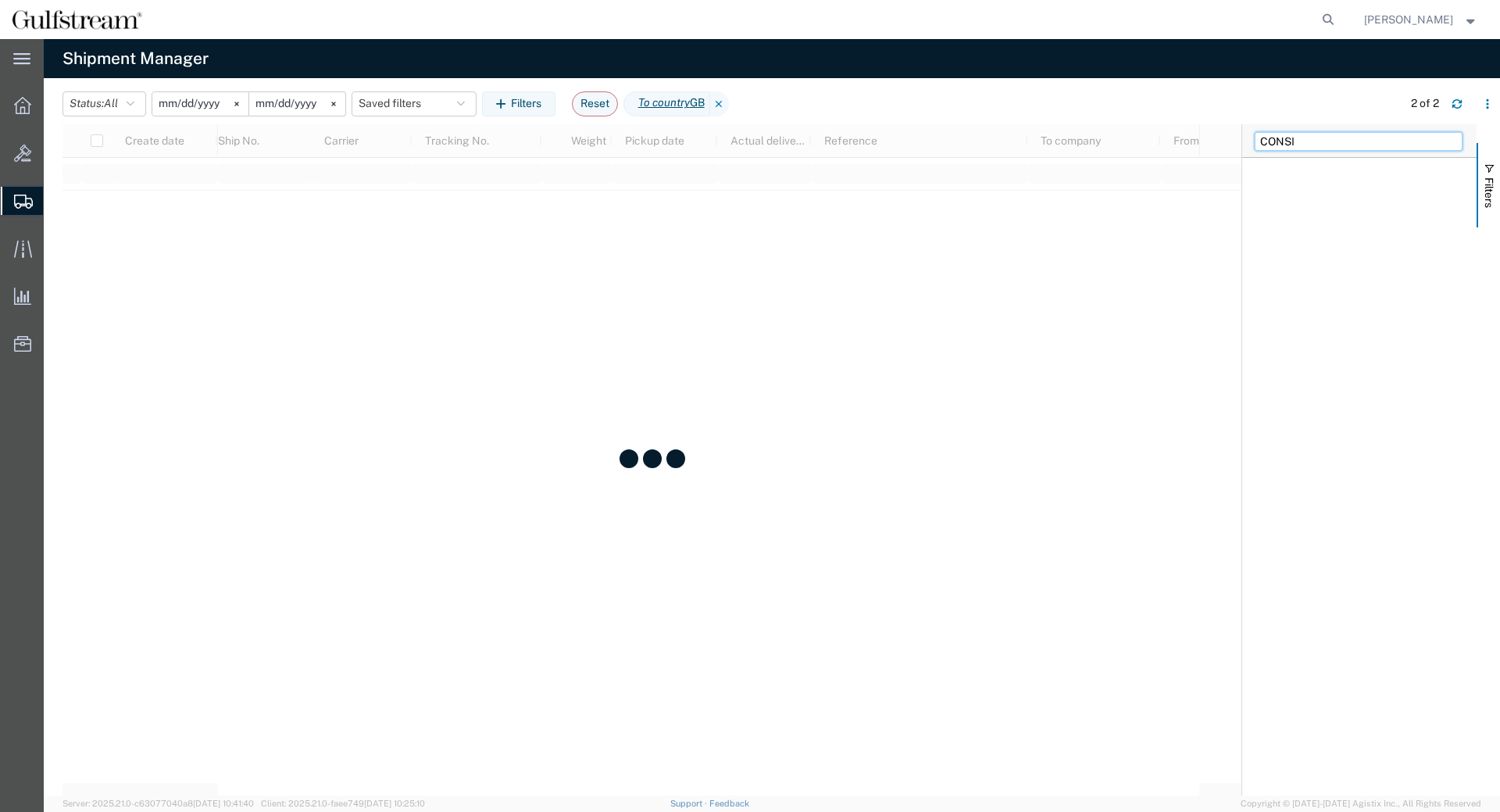
drag, startPoint x: 1321, startPoint y: 141, endPoint x: 927, endPoint y: 153, distance: 394.2
click at [1255, 145] on input "CONSI" at bounding box center [1358, 142] width 208 height 19
type input "TO COMP"
click at [1342, 221] on div "starts with" at bounding box center [1365, 213] width 205 height 19
click at [1343, 239] on input "Filter Value" at bounding box center [1365, 239] width 205 height 19
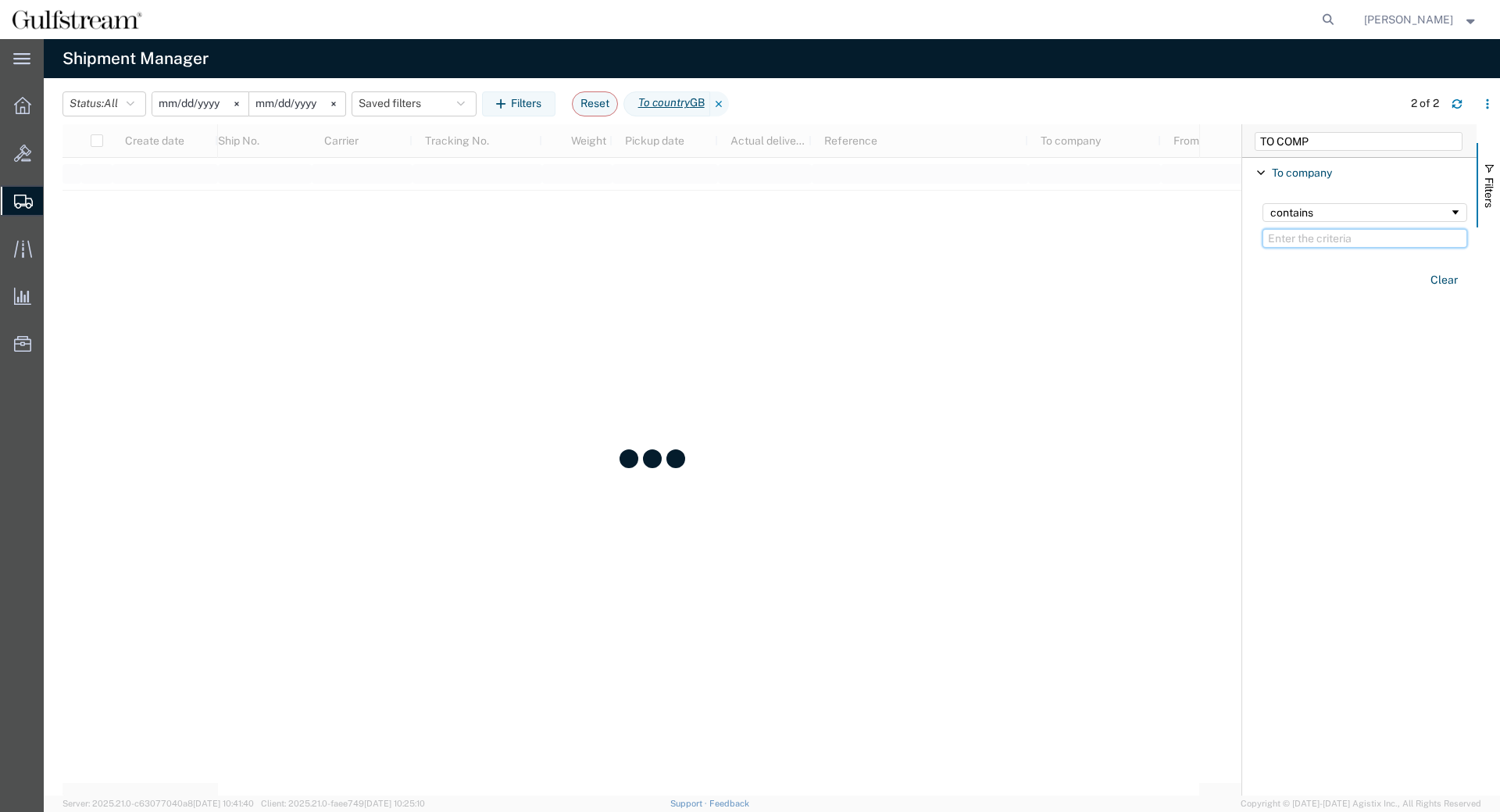
paste input "C/O CEVA LOGISTICS (ROLLS-ROYCE GROUP)"
type input "C/O CEVA LOGISTICS (ROLLS-ROYCE GROUP)"
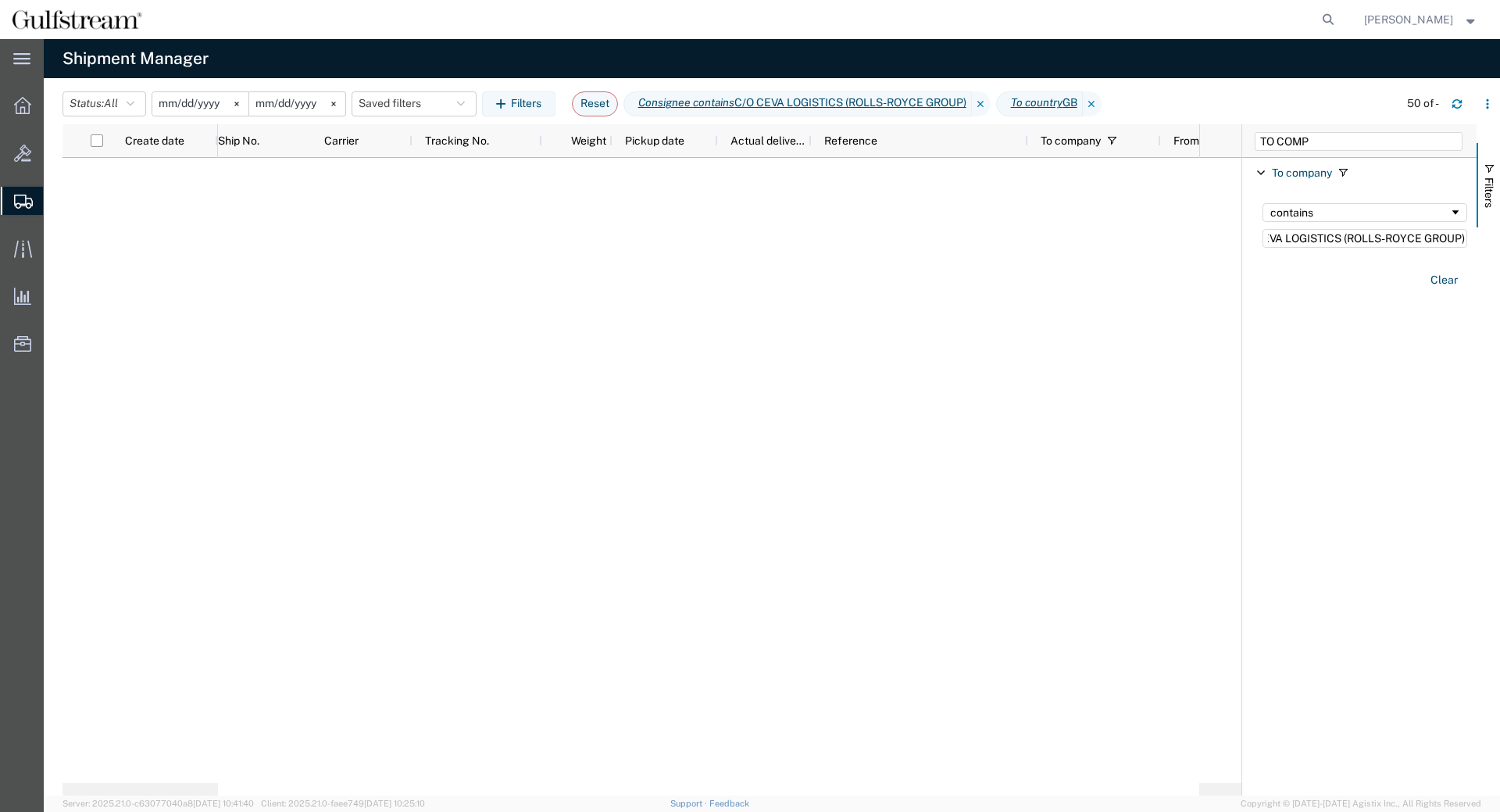
click at [560, 264] on div at bounding box center [708, 477] width 981 height 637
click at [482, 233] on div at bounding box center [708, 477] width 981 height 637
click at [817, 324] on div at bounding box center [708, 477] width 981 height 637
click at [1101, 103] on icon at bounding box center [1093, 104] width 19 height 25
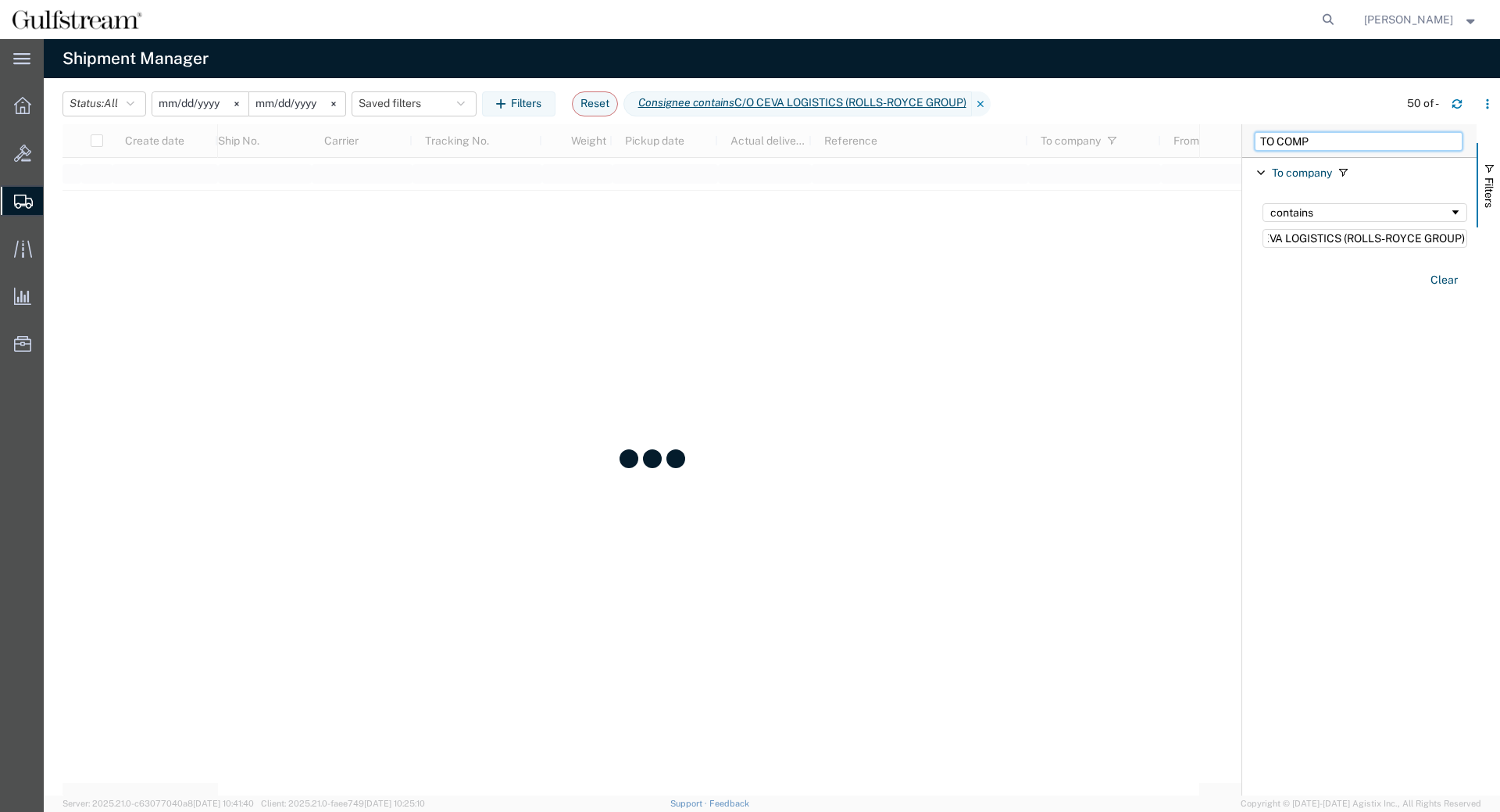
click at [1364, 141] on input "TO COMP" at bounding box center [1358, 142] width 208 height 19
drag, startPoint x: 1342, startPoint y: 144, endPoint x: 903, endPoint y: 125, distance: 439.4
click at [1255, 132] on input "TO COMP" at bounding box center [1358, 142] width 208 height 19
type input "REFERE"
click at [1290, 216] on div "starts with" at bounding box center [1360, 213] width 179 height 13
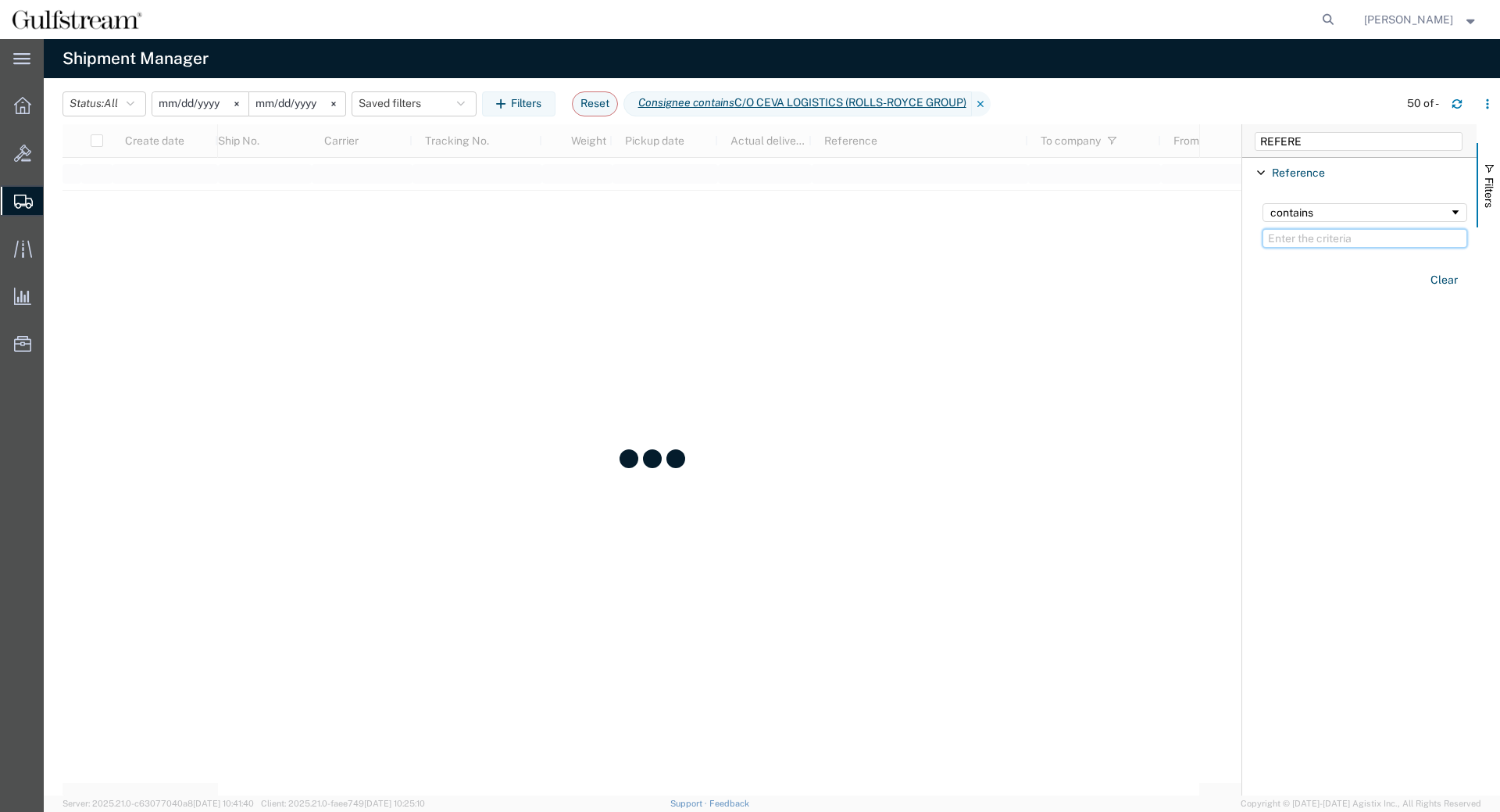
click at [1317, 246] on input "Filter Value" at bounding box center [1365, 239] width 205 height 19
paste input "SASH 24-218633"
type input "SASH 24-218633"
click at [179, 106] on input "2025-03-01" at bounding box center [201, 104] width 96 height 24
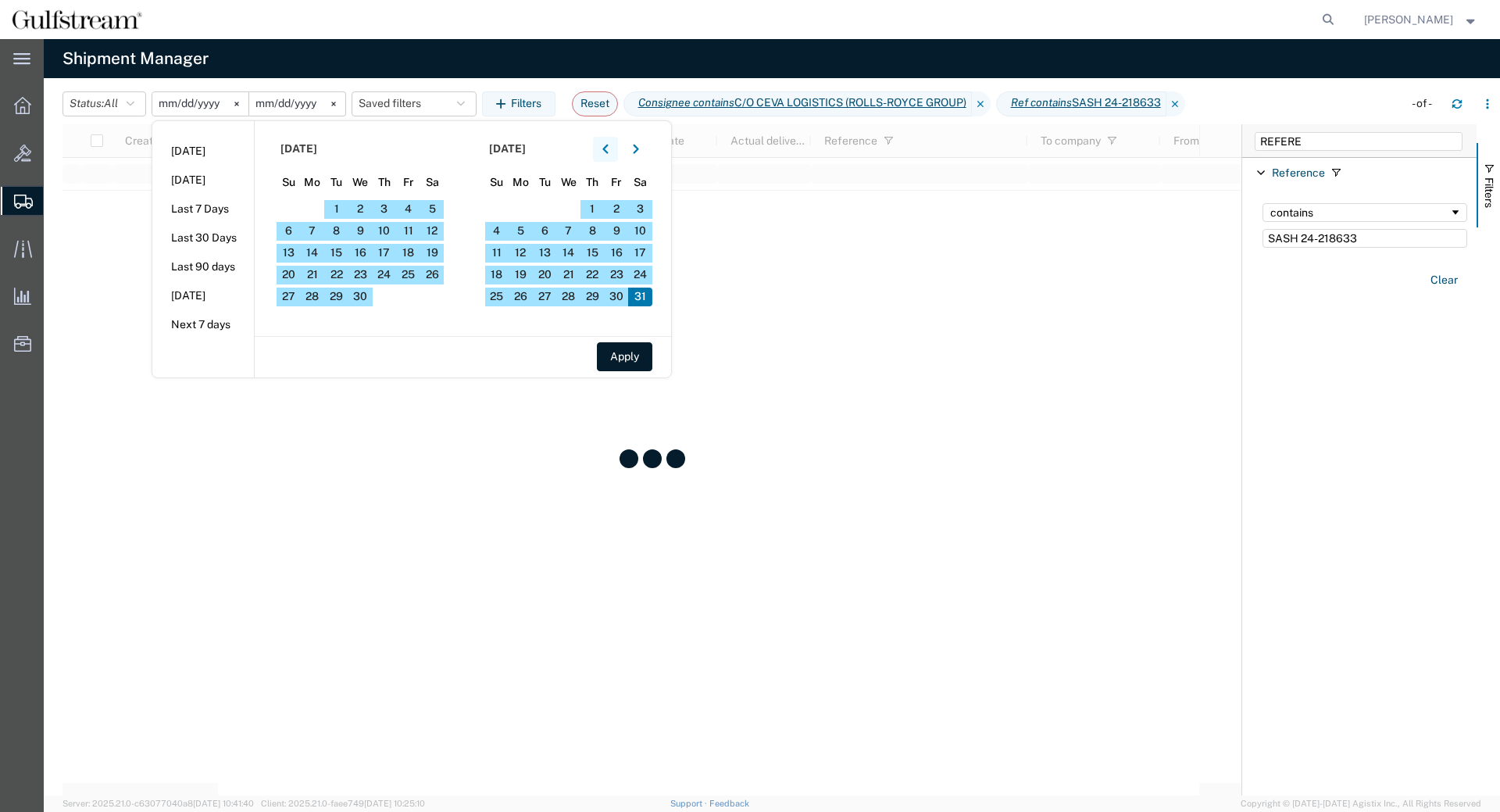
click at [618, 150] on button "button" at bounding box center [606, 149] width 25 height 25
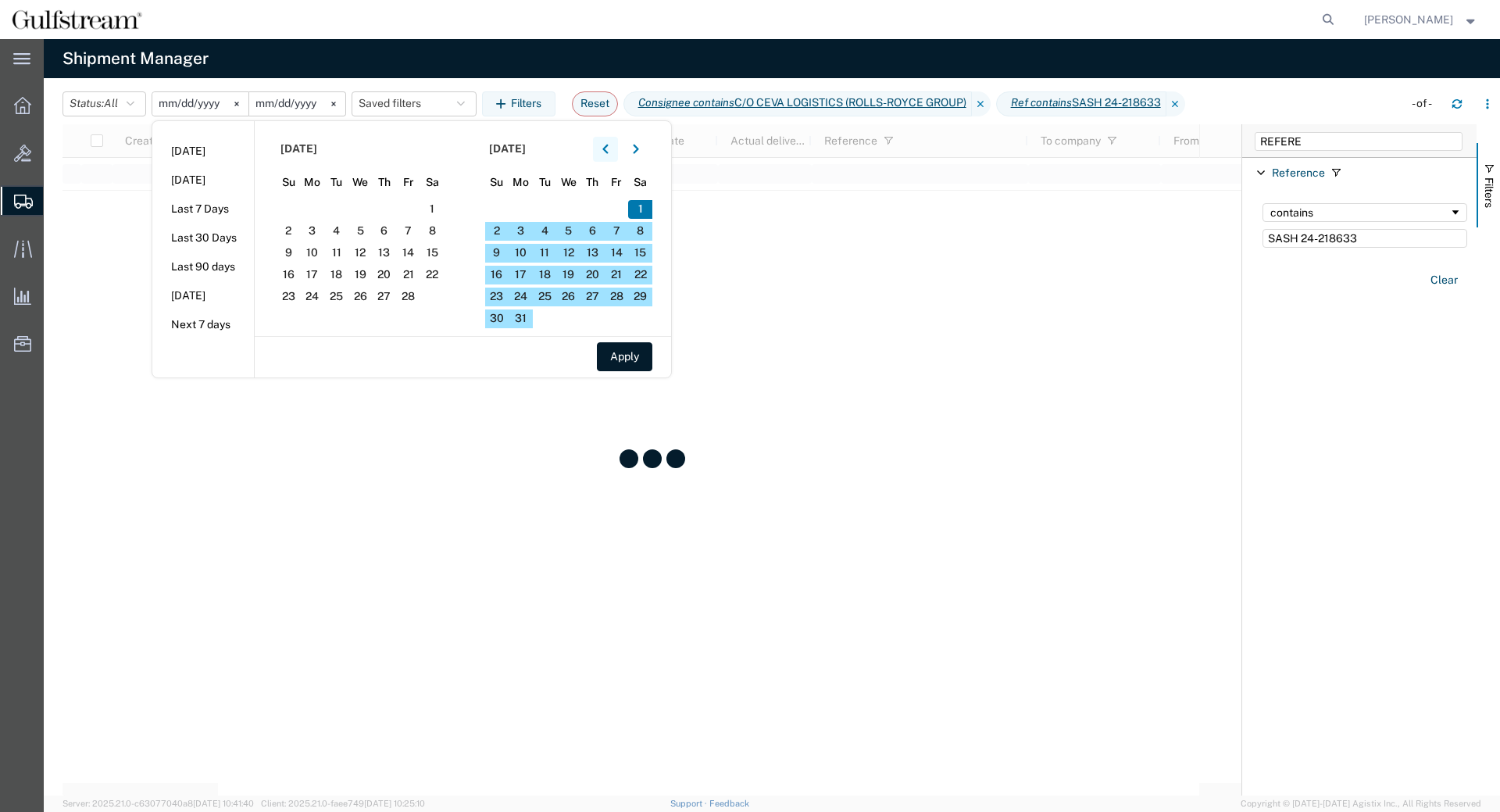
click at [618, 150] on button "button" at bounding box center [606, 149] width 25 height 25
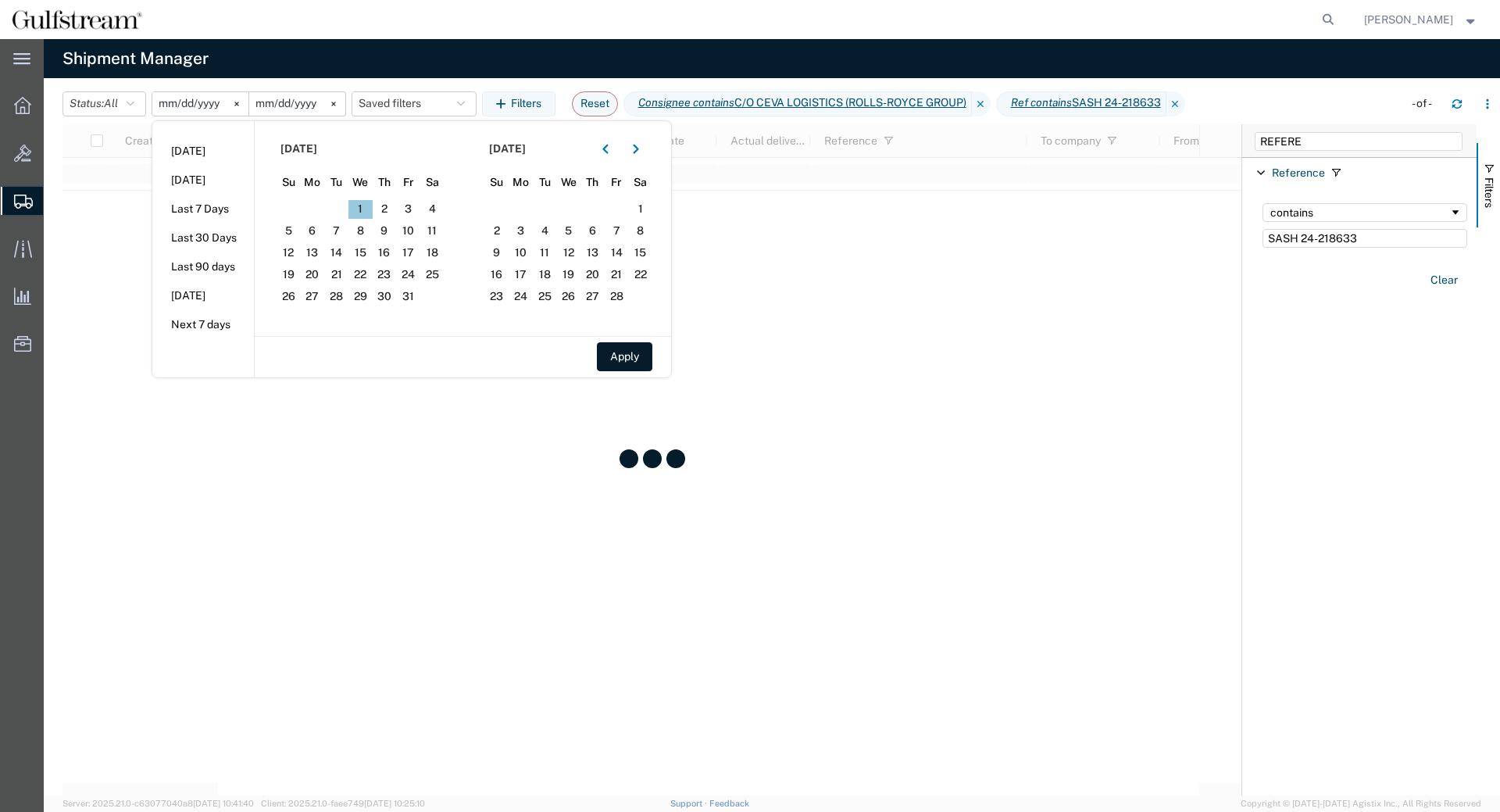
click at [369, 210] on span "1" at bounding box center [361, 210] width 25 height 19
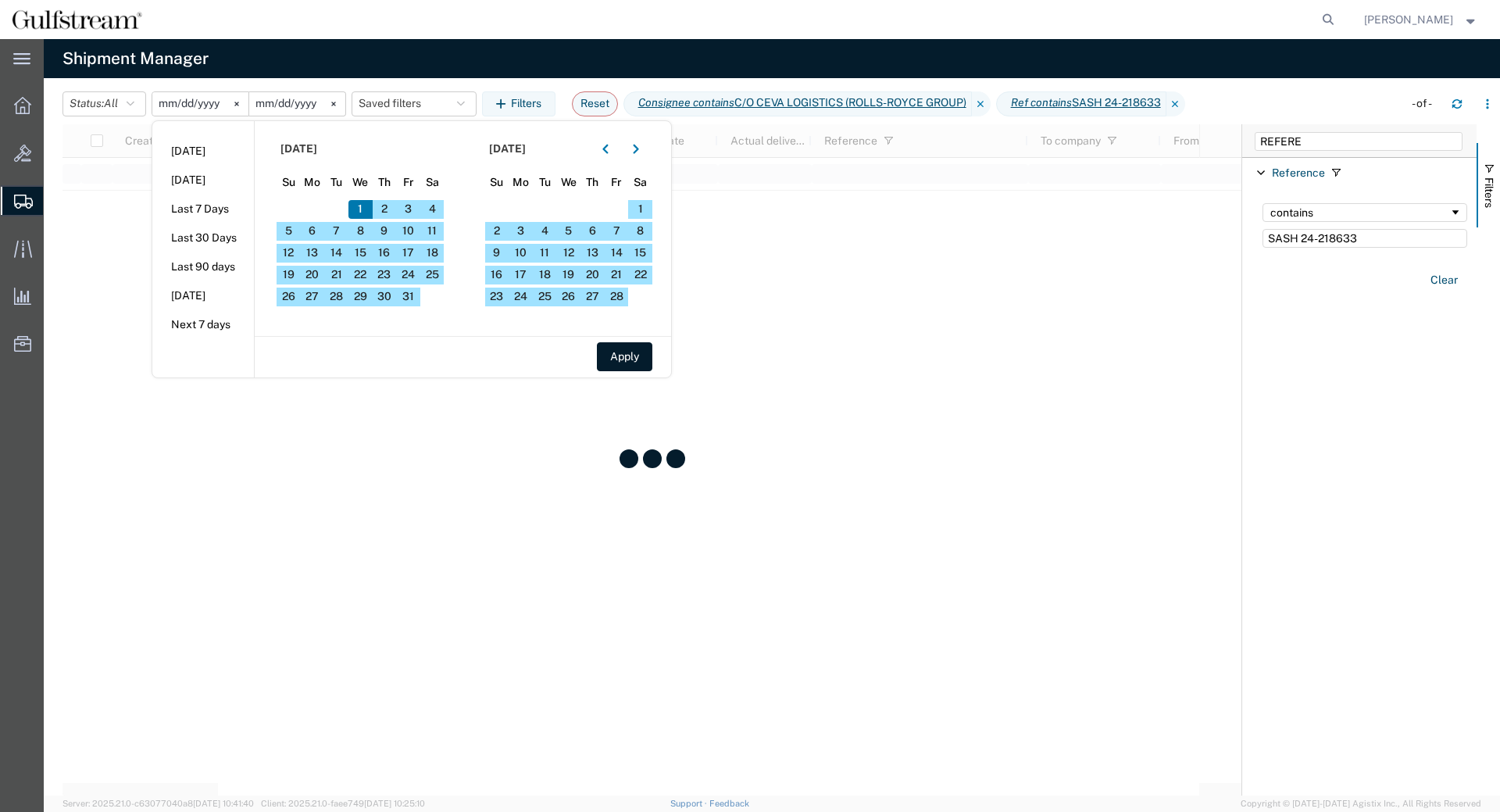
click at [279, 100] on input "2025-05-31" at bounding box center [297, 104] width 96 height 24
click at [635, 149] on button "button" at bounding box center [637, 149] width 25 height 25
click at [169, 100] on input "2025-03-01" at bounding box center [201, 104] width 96 height 24
type input "2025-01-01"
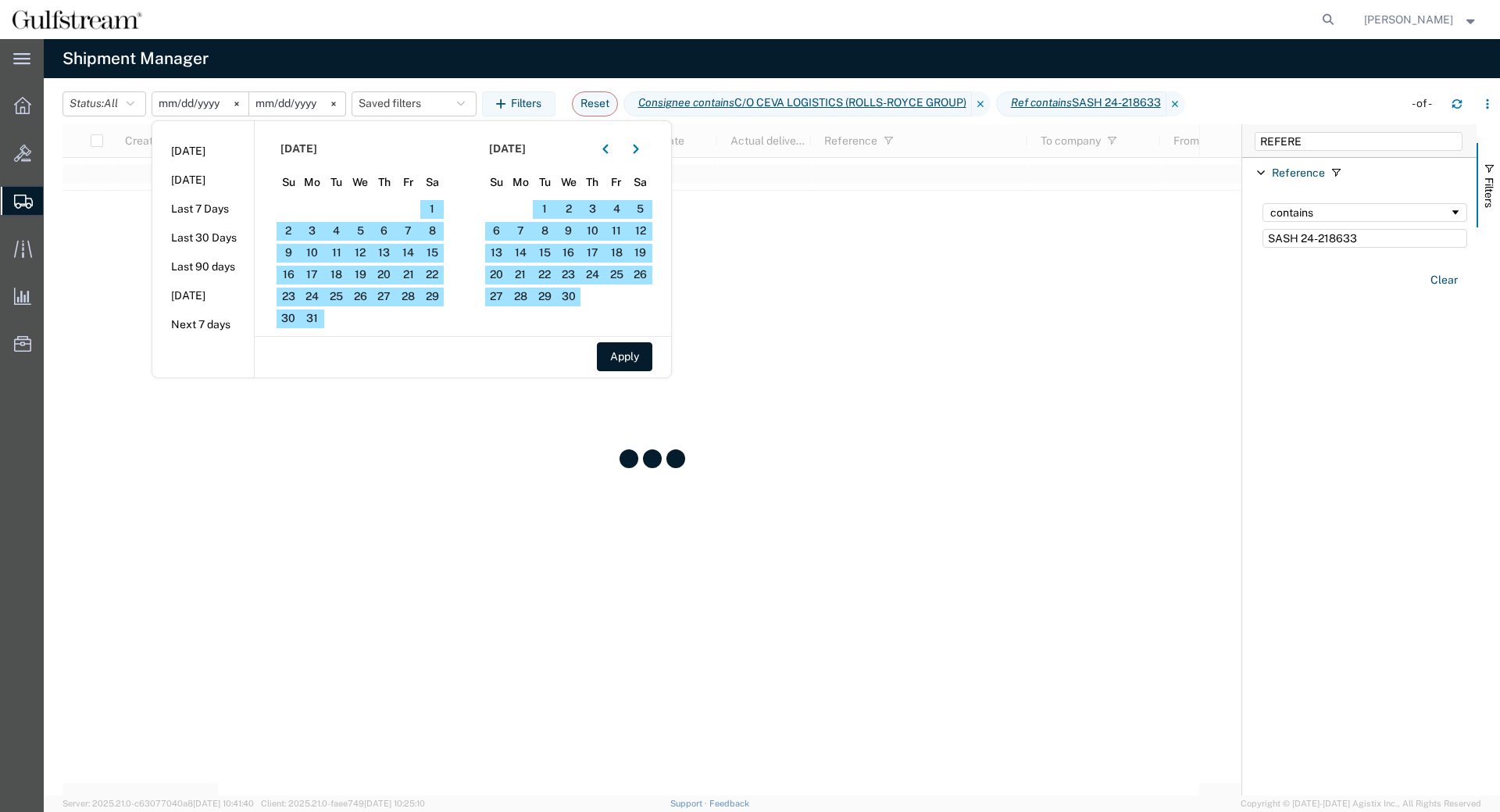
click at [274, 107] on input "2025-05-31" at bounding box center [297, 104] width 96 height 24
type input "2025-10-15"
click at [622, 355] on button "Apply" at bounding box center [625, 357] width 55 height 29
type input "2024-12-31"
type input "2025-10-14"
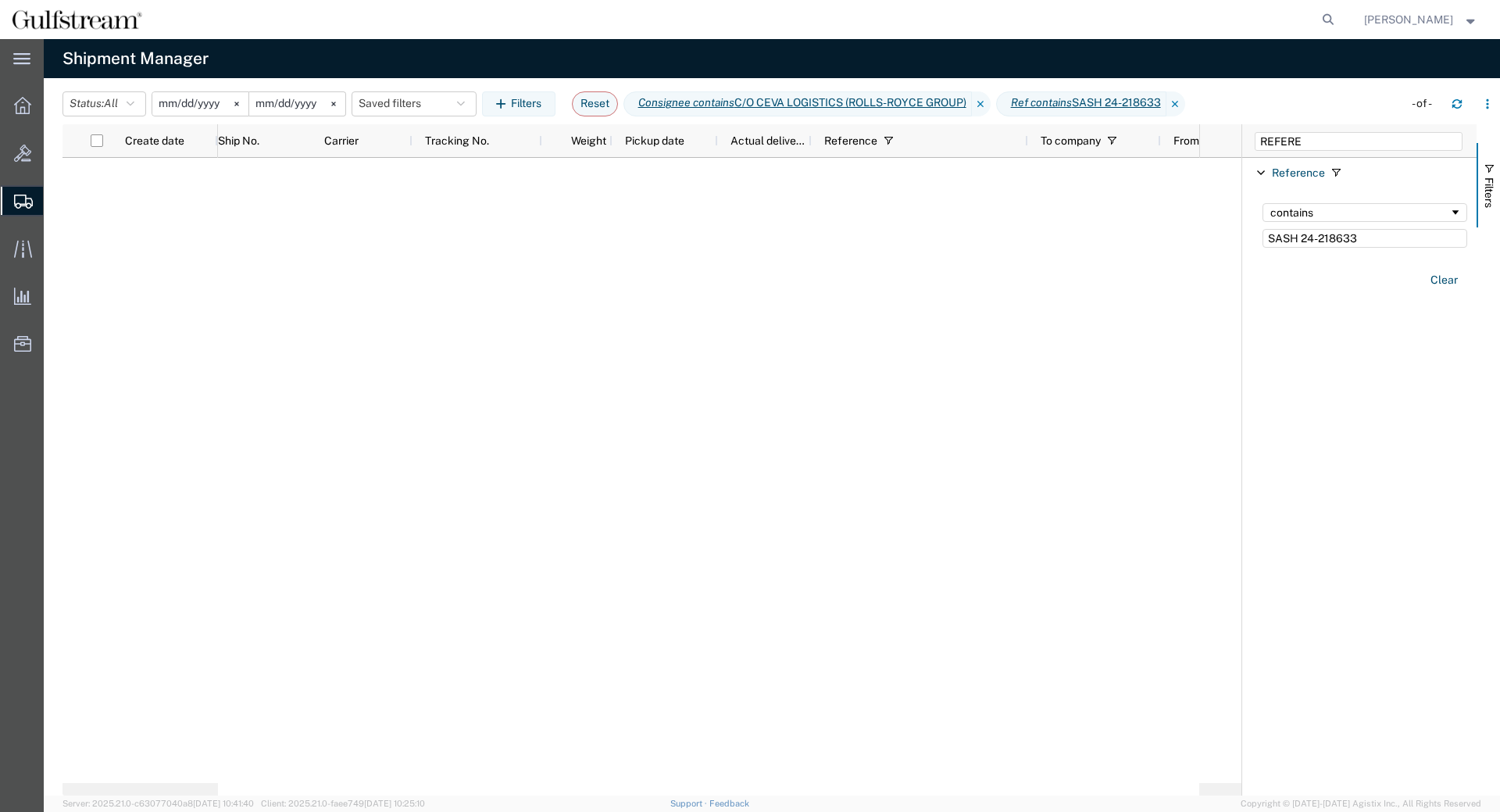
click at [266, 527] on div at bounding box center [708, 477] width 981 height 637
drag, startPoint x: 1375, startPoint y: 238, endPoint x: 1202, endPoint y: 228, distance: 173.3
click at [1263, 229] on input "SASH 24-218633" at bounding box center [1365, 239] width 205 height 19
click at [1305, 241] on input "SASH 24-218633" at bounding box center [1365, 239] width 205 height 19
drag, startPoint x: 1300, startPoint y: 238, endPoint x: 1422, endPoint y: 235, distance: 122.0
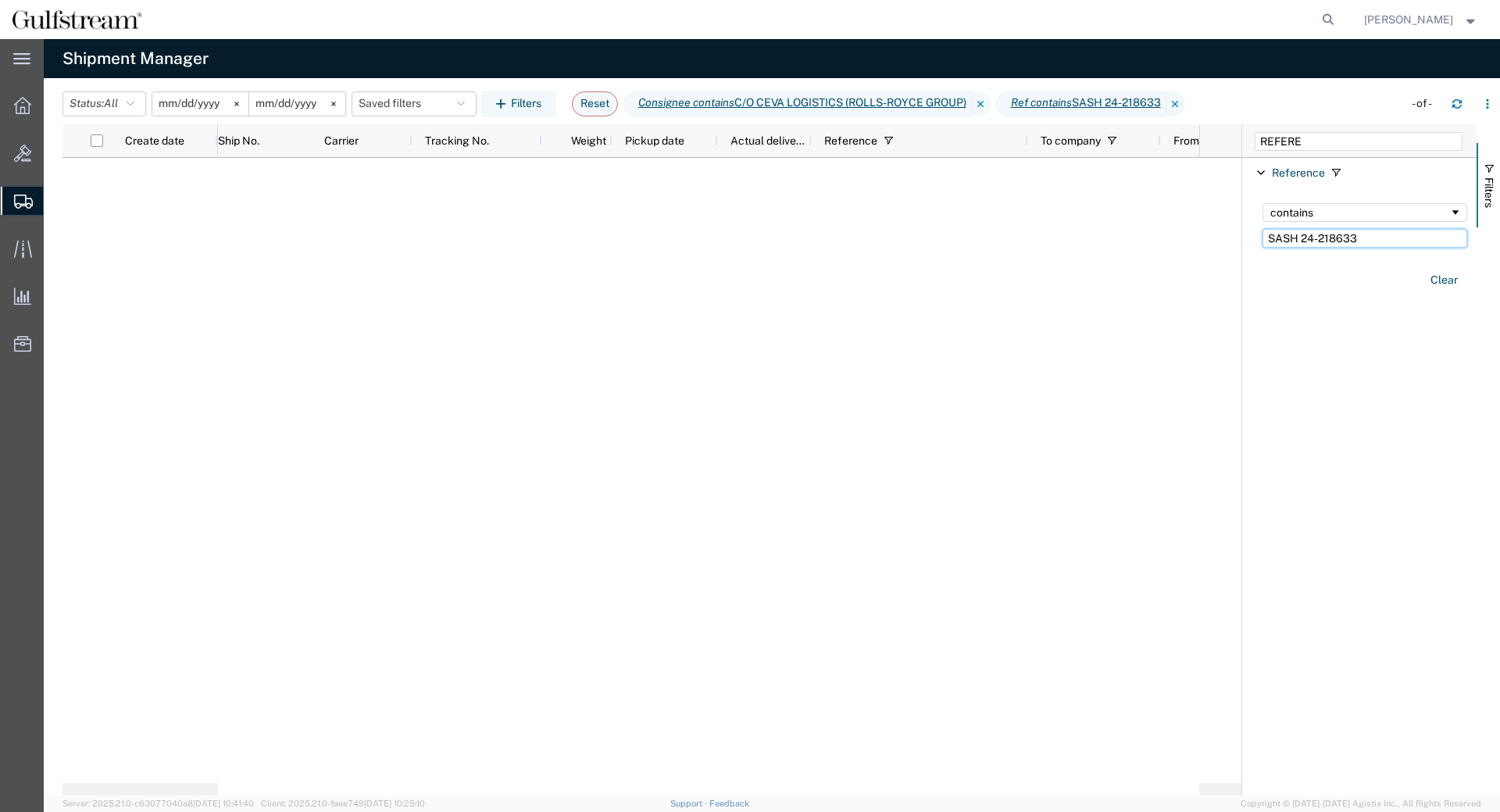
click at [1422, 235] on input "SASH 24-218633" at bounding box center [1365, 239] width 205 height 19
click at [0, 0] on span "Shipment Manager" at bounding box center [0, 0] width 0 height 0
click at [34, 103] on div at bounding box center [22, 106] width 43 height 32
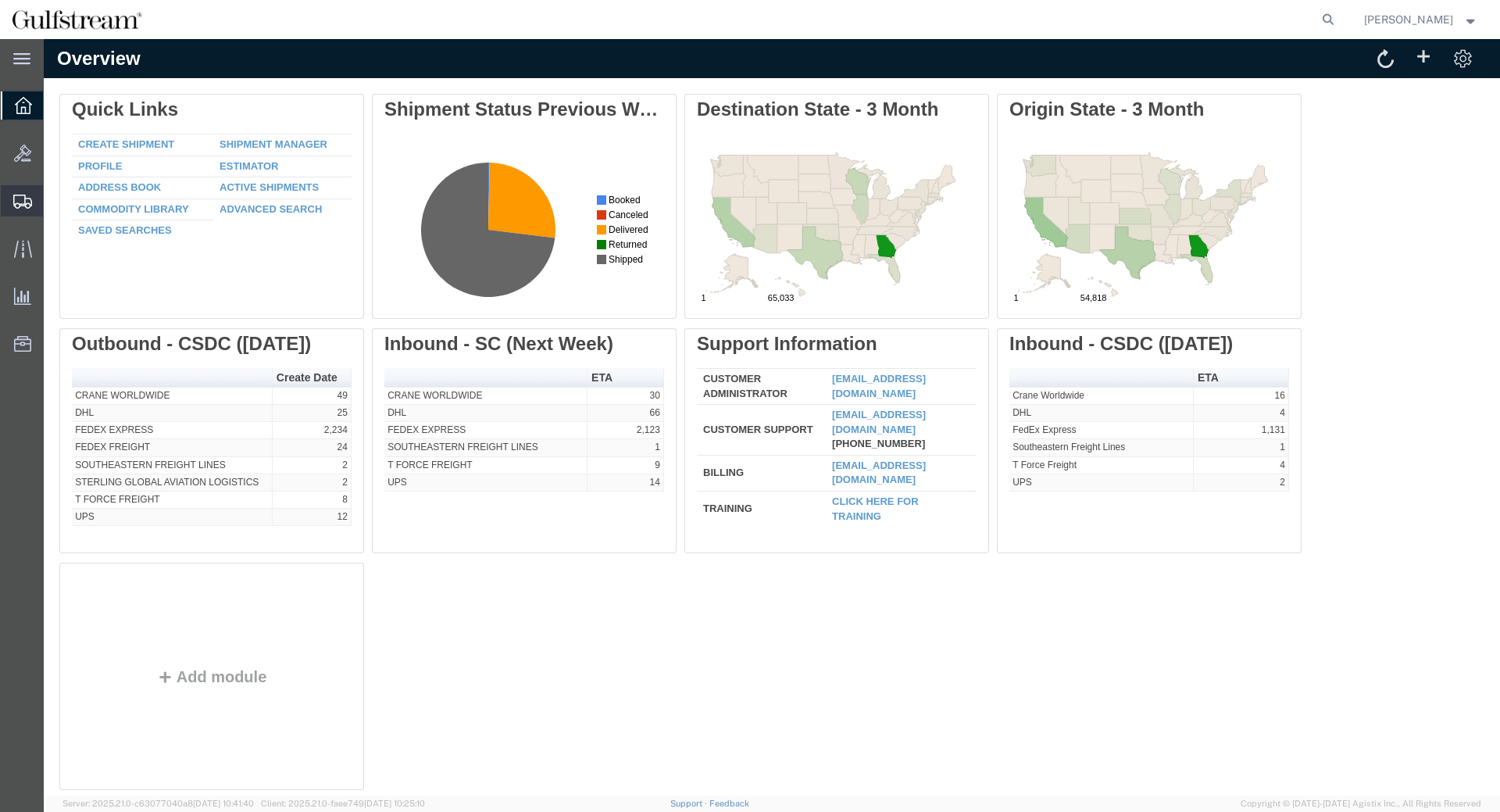
click at [0, 0] on span "Shipment Manager" at bounding box center [0, 0] width 0 height 0
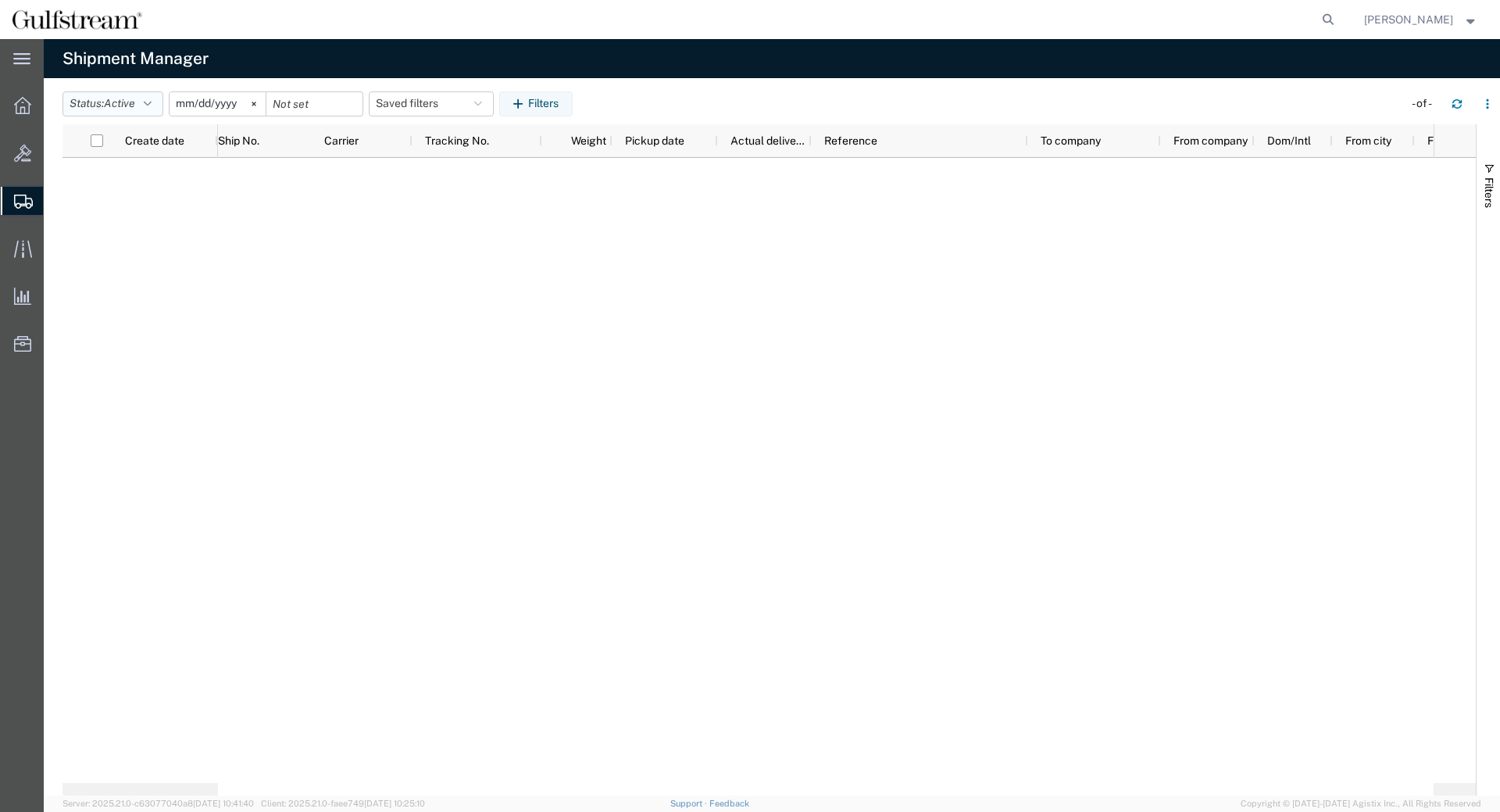
click at [152, 107] on icon "button" at bounding box center [148, 104] width 8 height 11
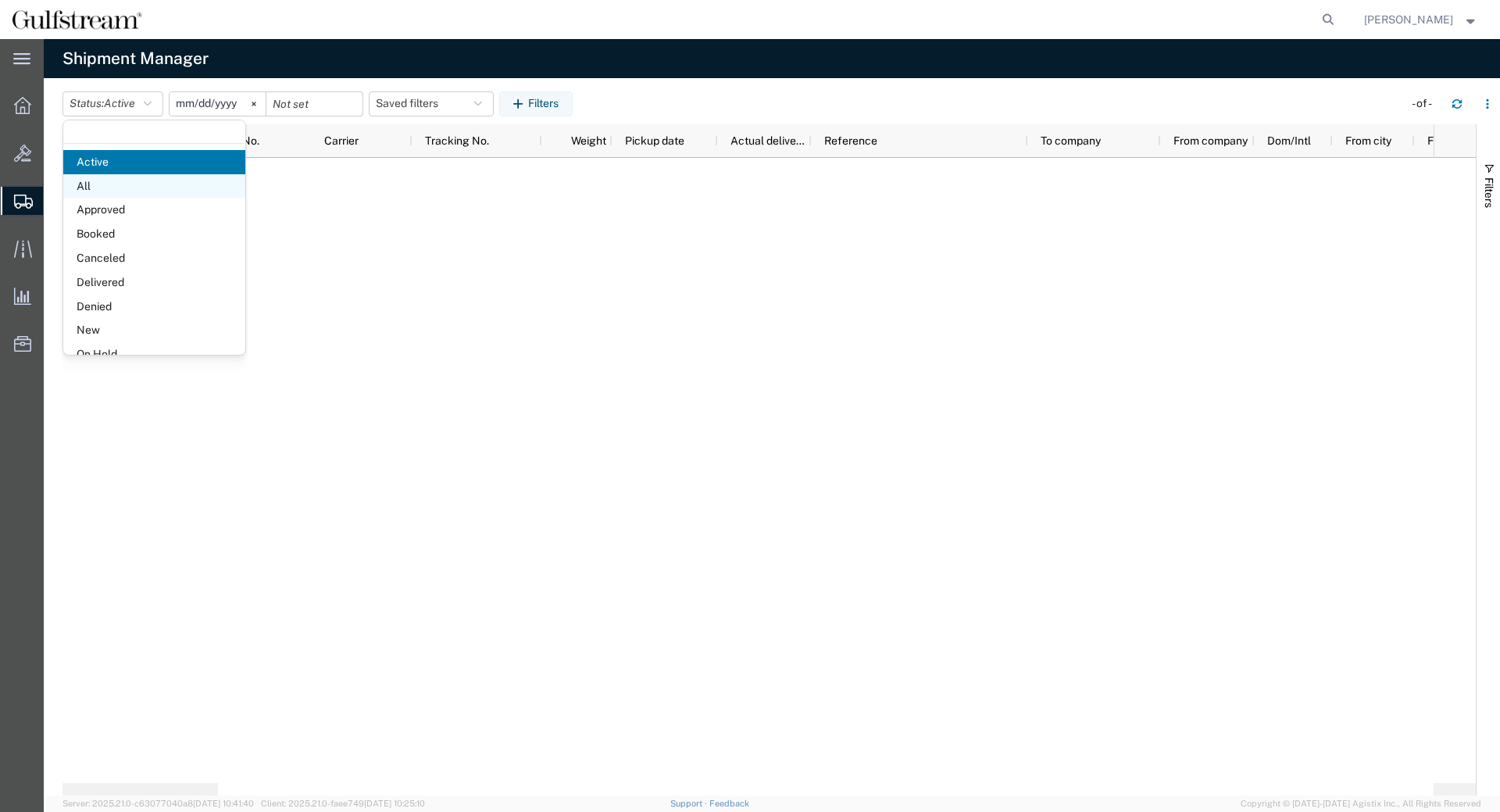
click at [123, 189] on span "All" at bounding box center [154, 186] width 182 height 25
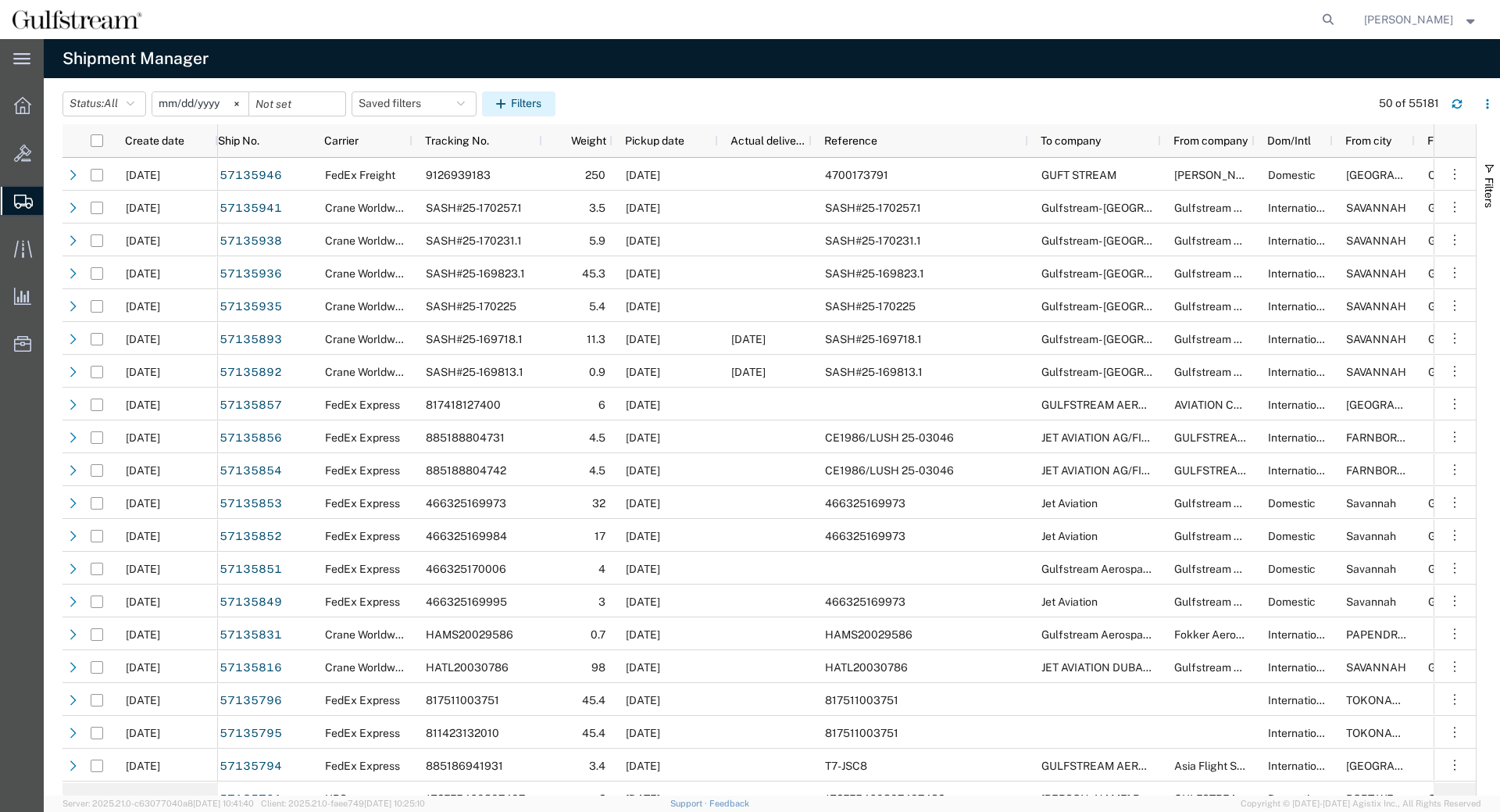
click at [511, 104] on icon "button" at bounding box center [503, 104] width 15 height 11
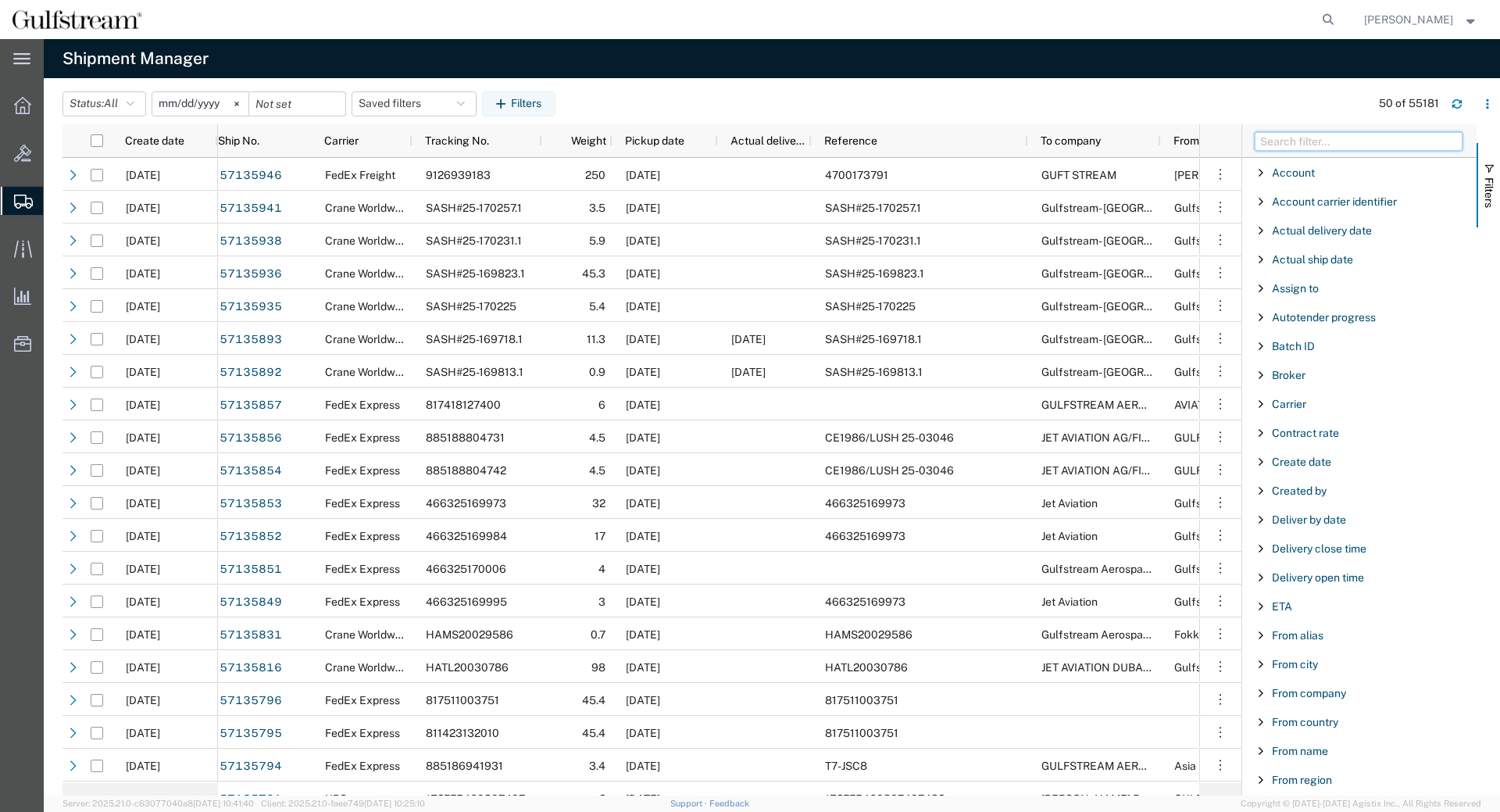
click at [1328, 138] on input "Filter Columns Input" at bounding box center [1358, 142] width 208 height 19
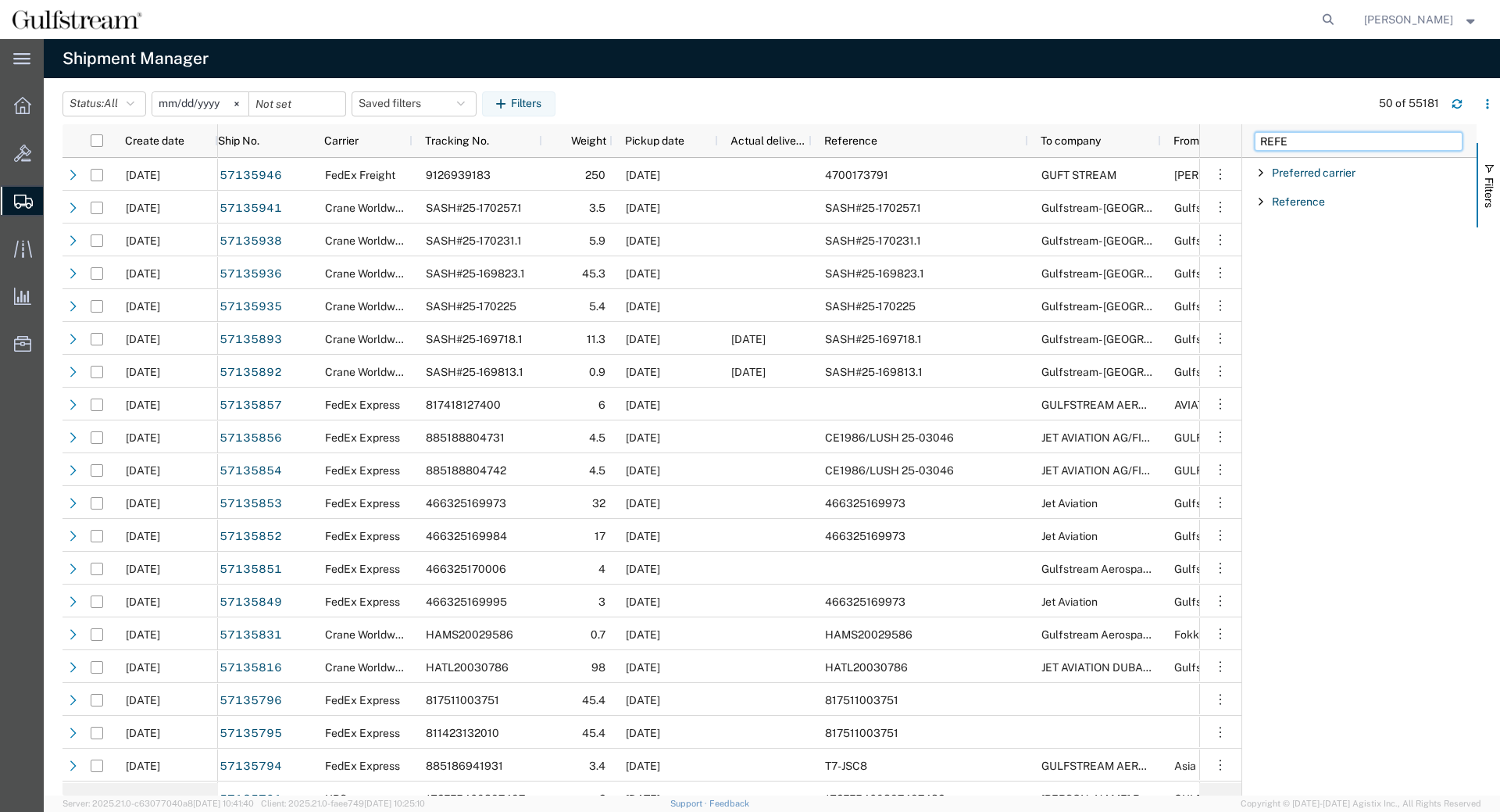
type input "REFE"
click at [1267, 201] on div "Reference" at bounding box center [1359, 202] width 234 height 28
click at [1291, 240] on div "starts with" at bounding box center [1360, 241] width 179 height 13
click at [1314, 269] on input "Filter Value" at bounding box center [1365, 267] width 205 height 19
paste input "24-218633"
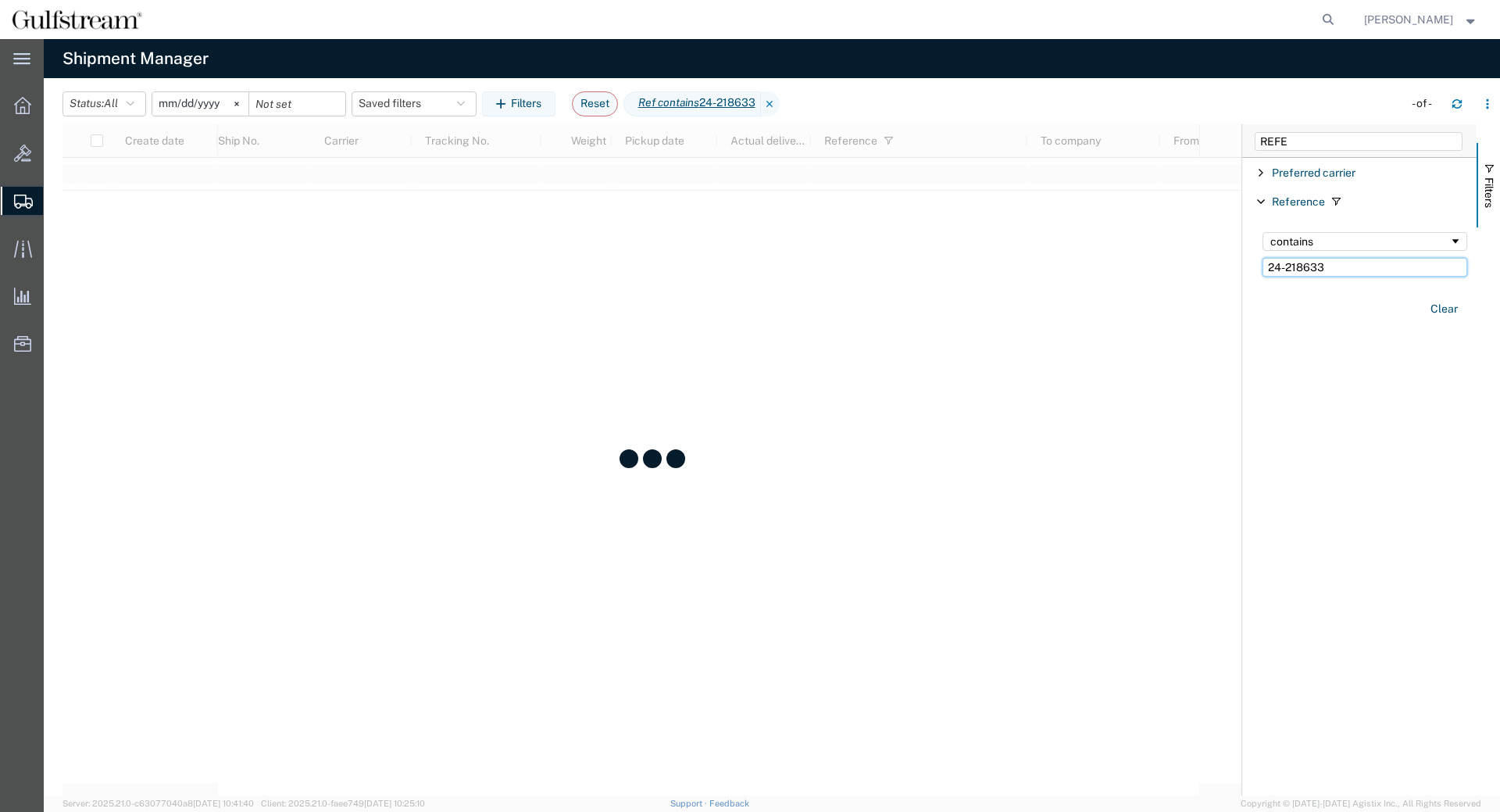
type input "24-218633"
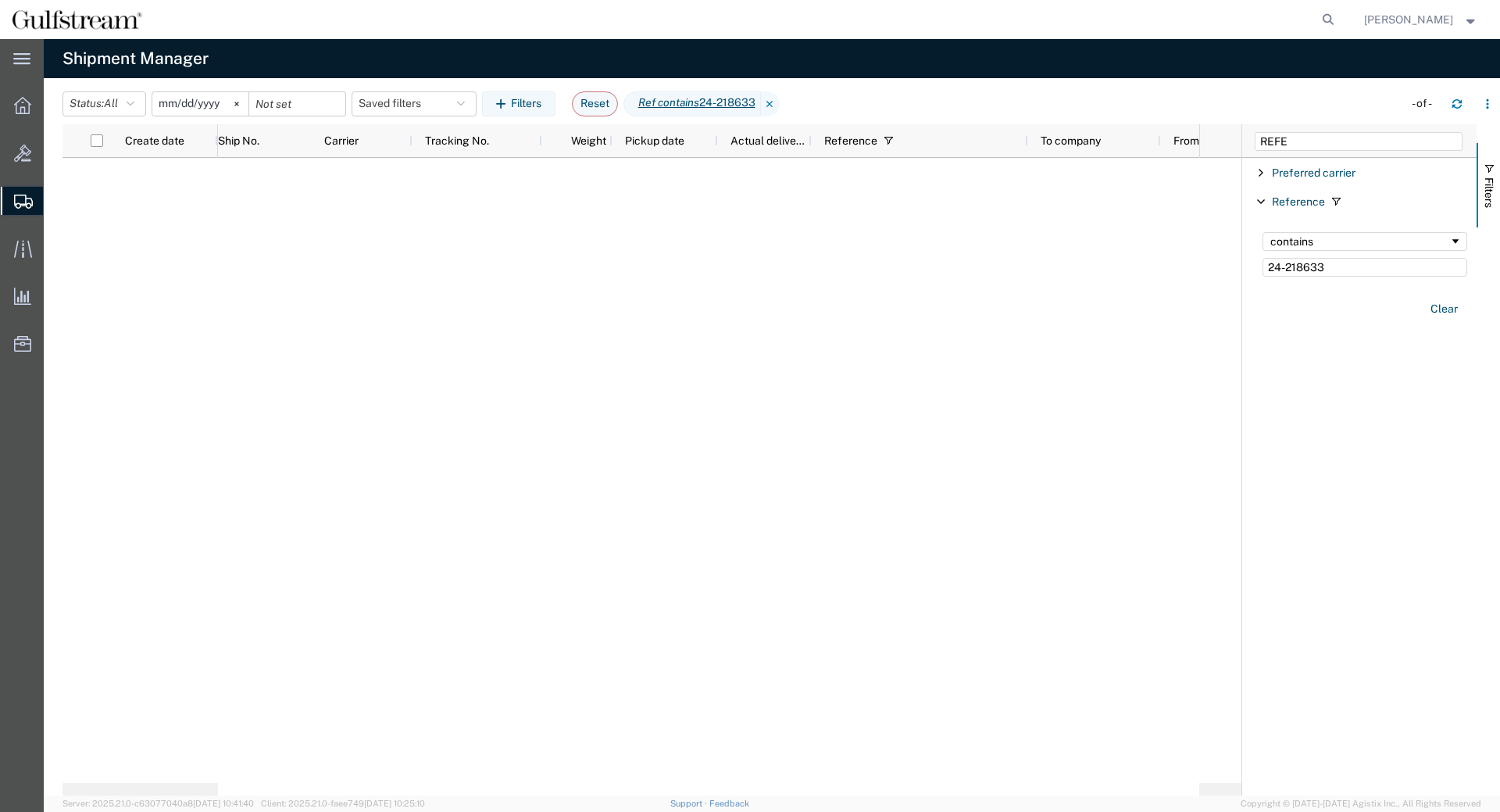
click at [174, 107] on input "2025-09-15" at bounding box center [201, 104] width 96 height 24
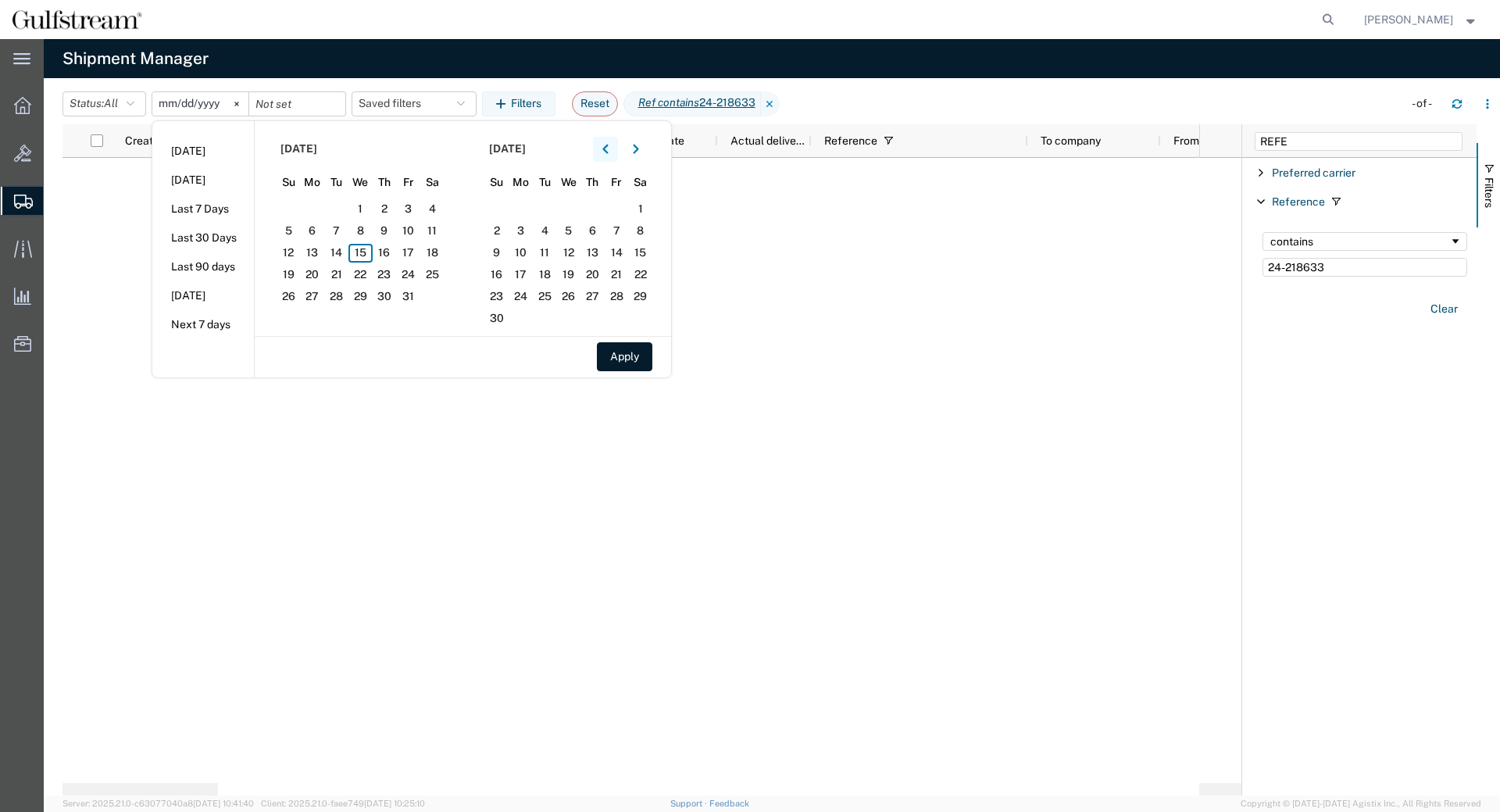
click at [605, 153] on button "button" at bounding box center [606, 149] width 25 height 25
click at [606, 153] on button "button" at bounding box center [606, 149] width 25 height 25
click at [348, 213] on span "1" at bounding box center [336, 210] width 25 height 19
click at [615, 360] on button "Apply" at bounding box center [625, 357] width 55 height 29
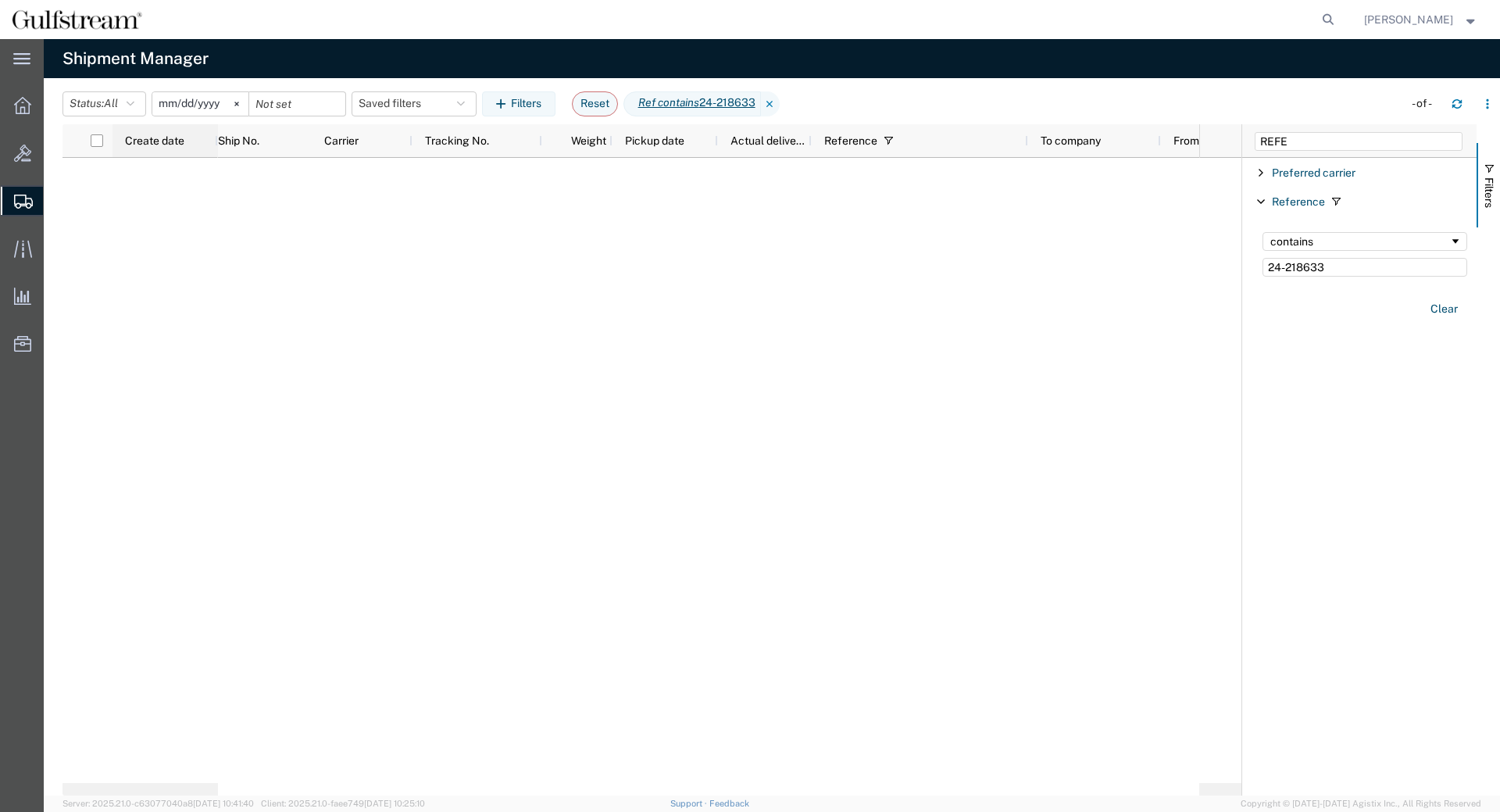
drag, startPoint x: 200, startPoint y: 217, endPoint x: 169, endPoint y: 146, distance: 77.5
click at [200, 216] on div at bounding box center [652, 477] width 1179 height 637
click at [168, 99] on input "2025-07-01" at bounding box center [201, 104] width 96 height 24
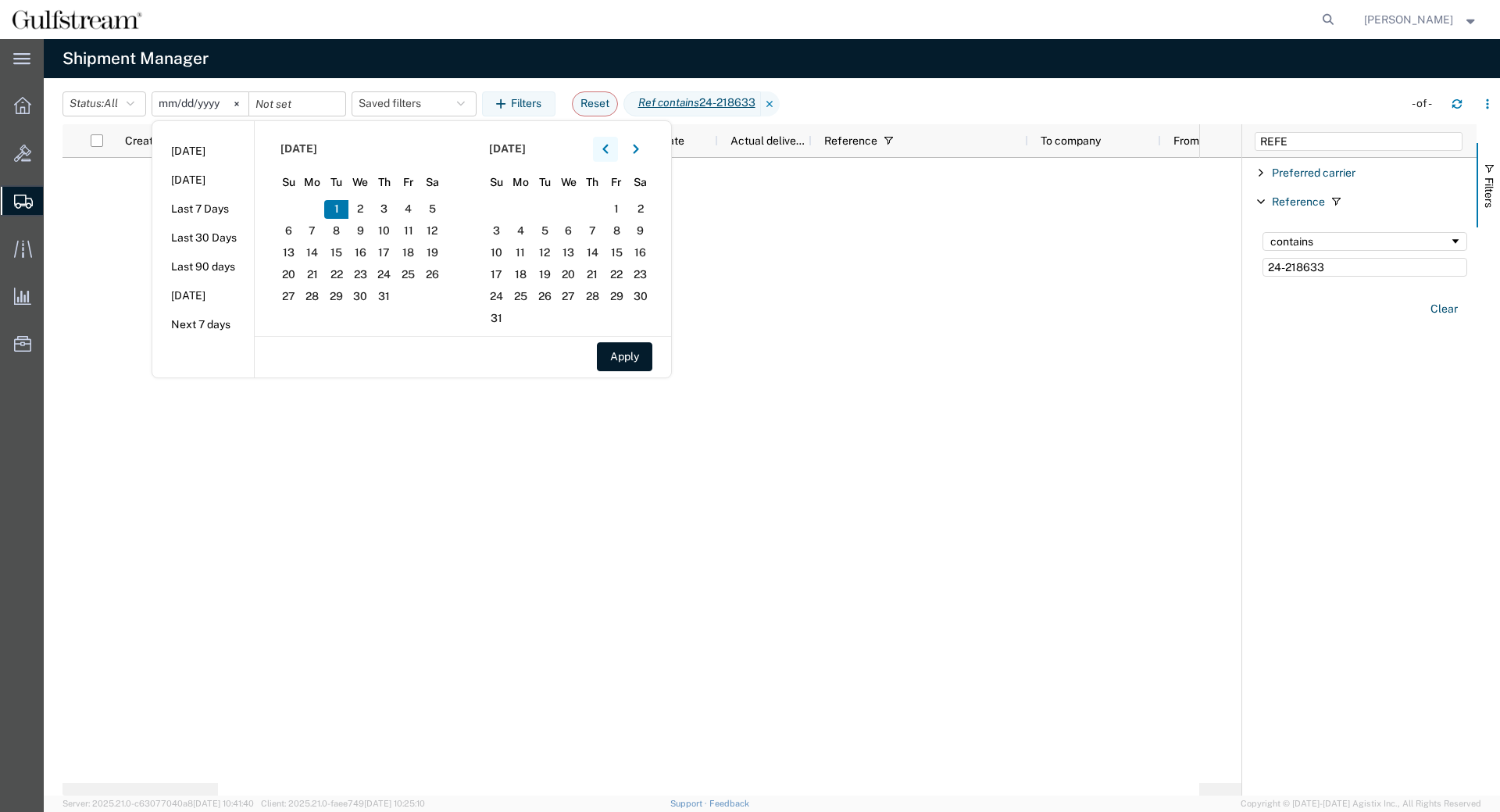
click at [609, 145] on icon "button" at bounding box center [606, 149] width 6 height 11
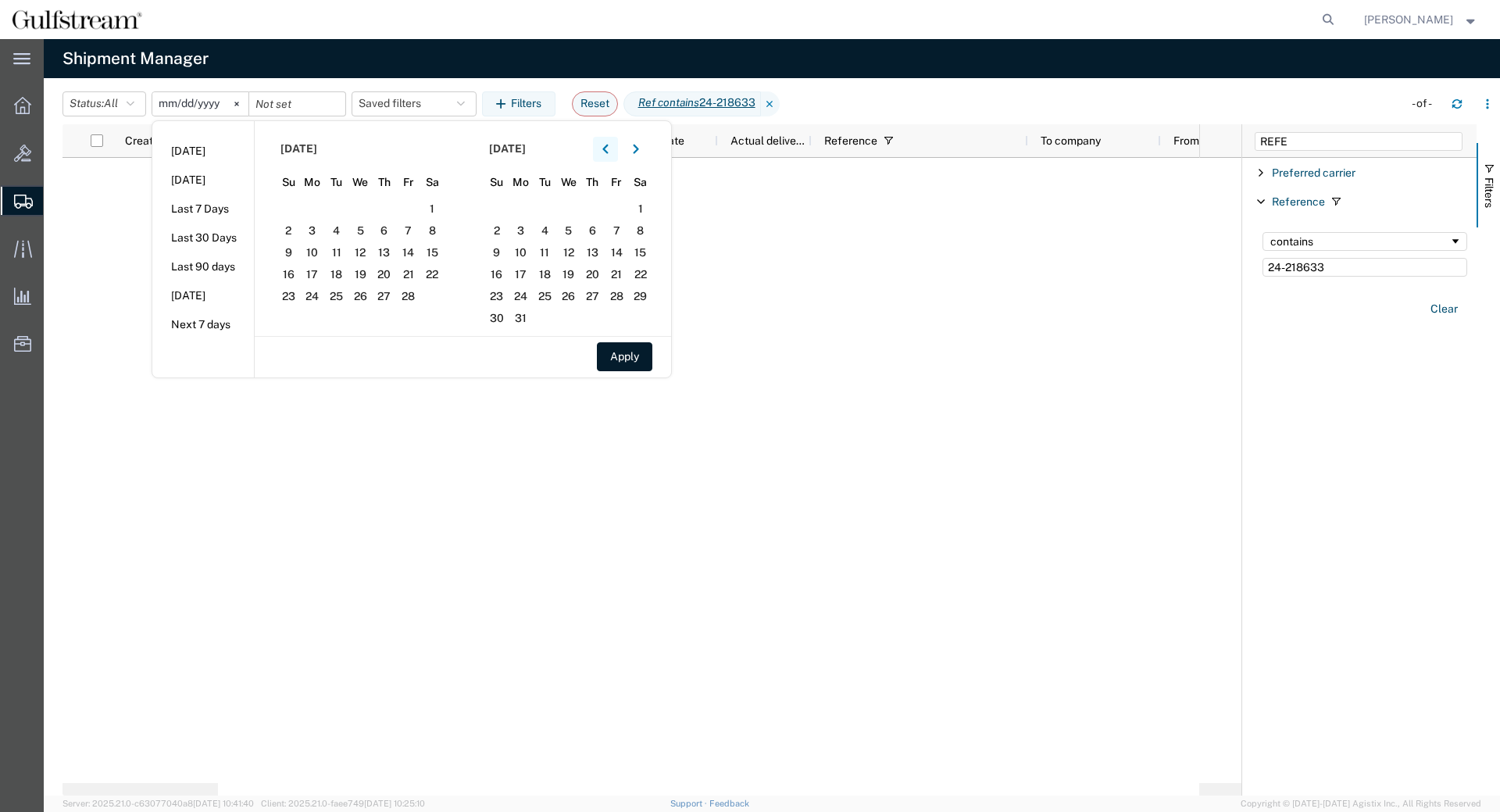
click at [609, 145] on icon "button" at bounding box center [606, 149] width 6 height 11
click at [291, 209] on span "1" at bounding box center [289, 210] width 25 height 19
click at [297, 206] on span "1" at bounding box center [289, 210] width 25 height 19
click at [629, 357] on button "Apply" at bounding box center [625, 357] width 55 height 29
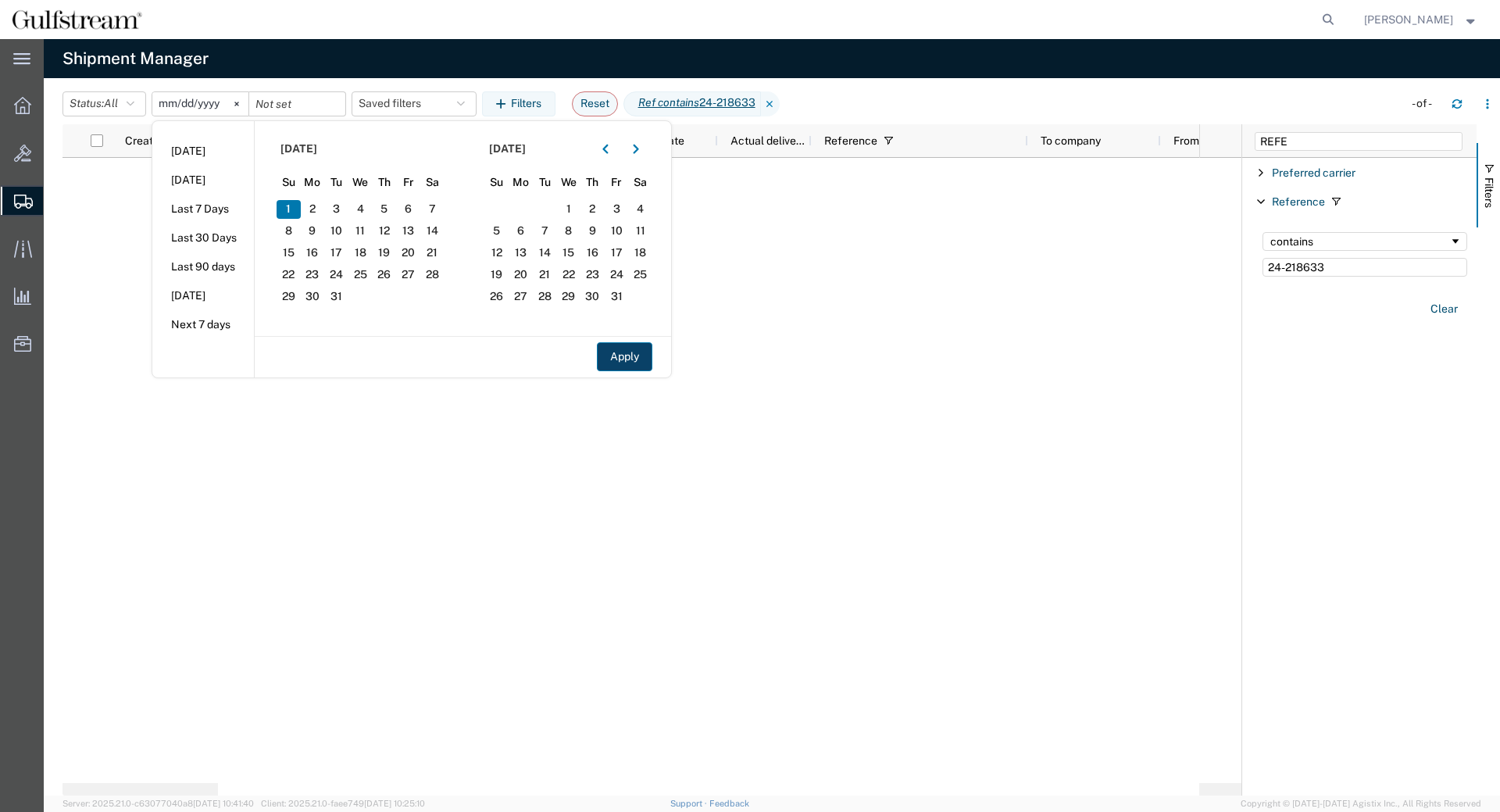
type input "2024-12-01"
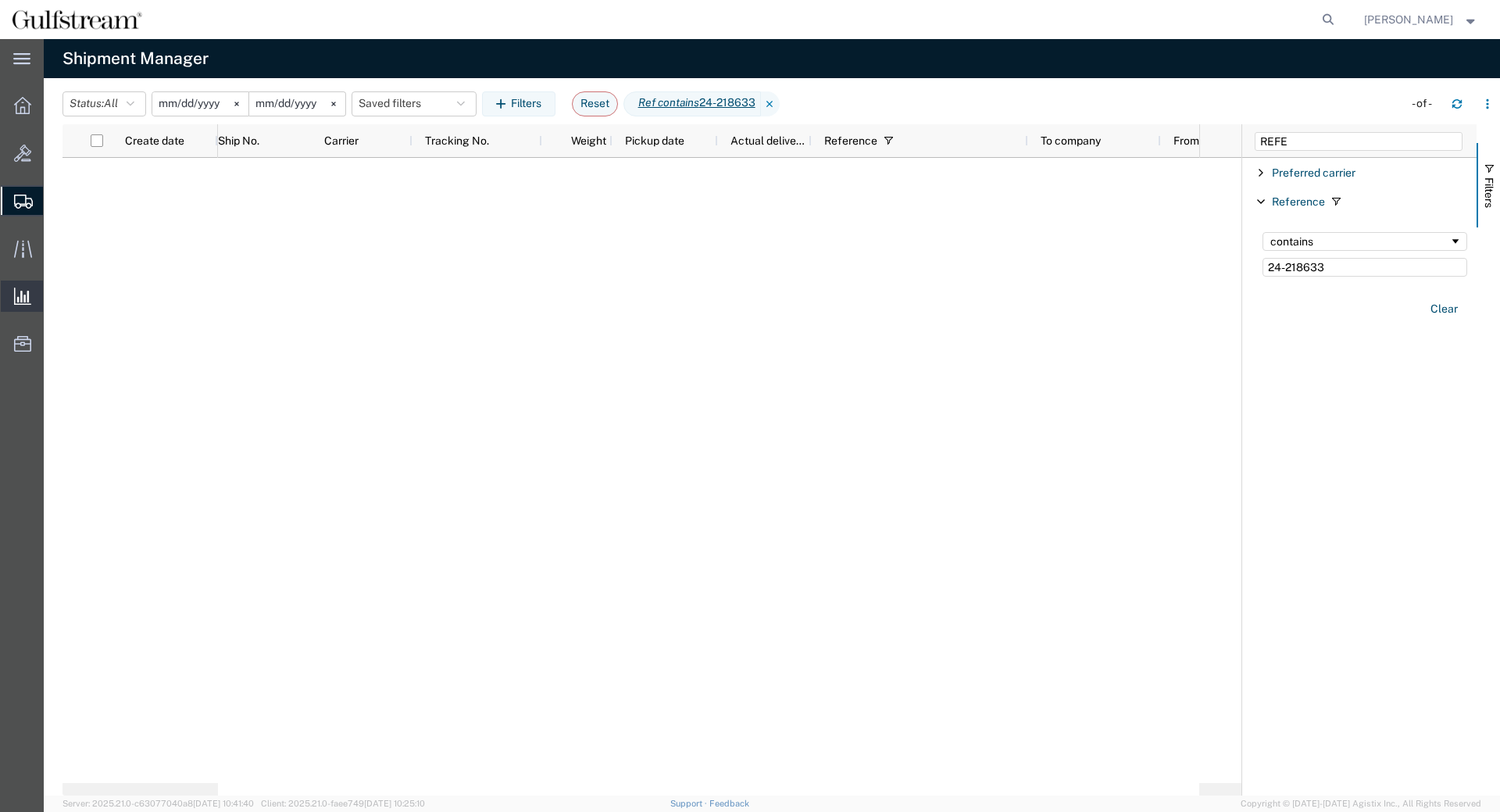
click at [0, 0] on span "Ad Hoc Reports" at bounding box center [0, 0] width 0 height 0
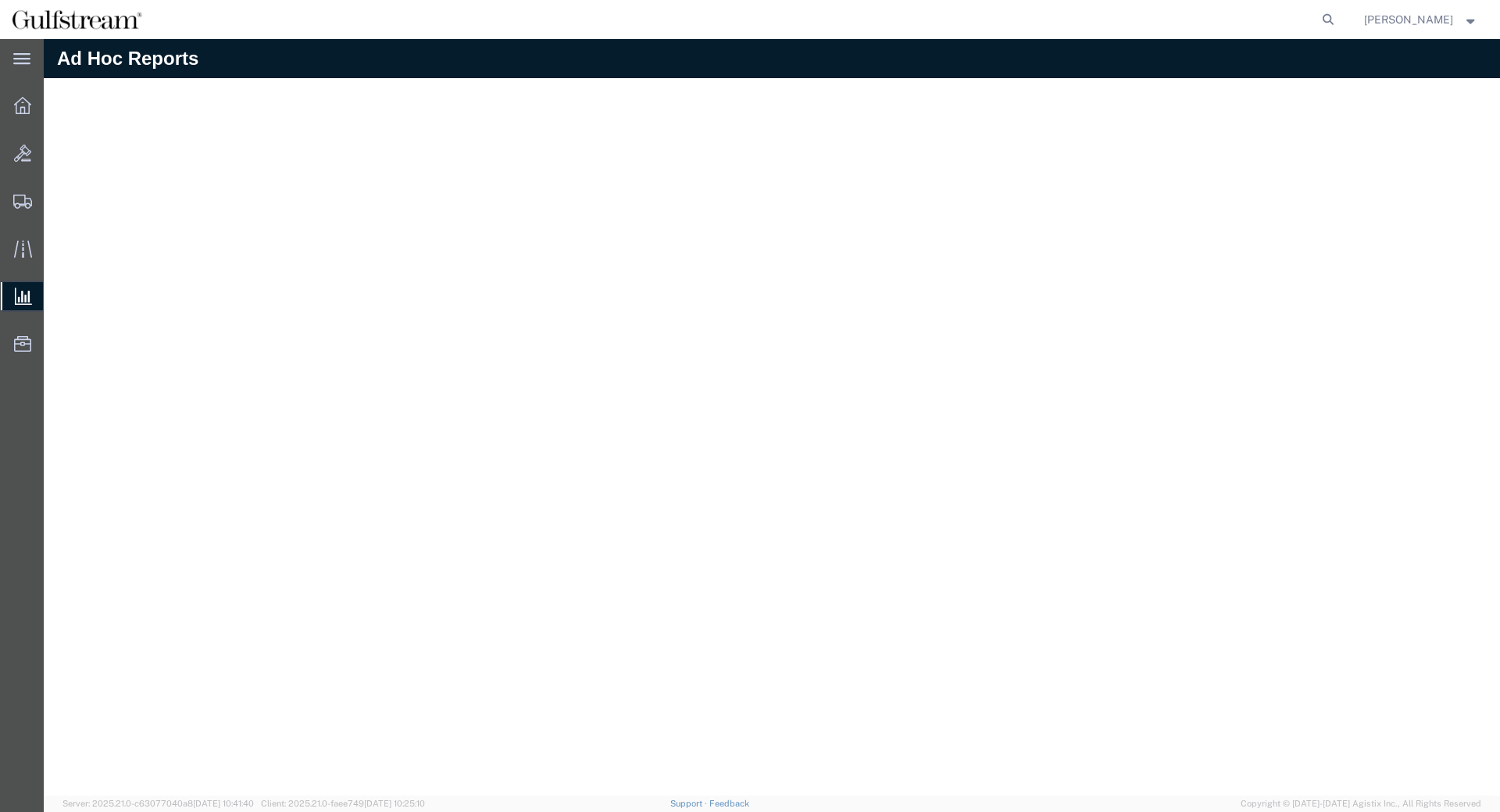
click at [33, 296] on div at bounding box center [22, 296] width 43 height 28
click at [0, 0] on span "Saved Reports" at bounding box center [0, 0] width 0 height 0
click at [0, 0] on span "Ad Hoc Reports" at bounding box center [0, 0] width 0 height 0
click at [0, 0] on span "Analyses" at bounding box center [0, 0] width 0 height 0
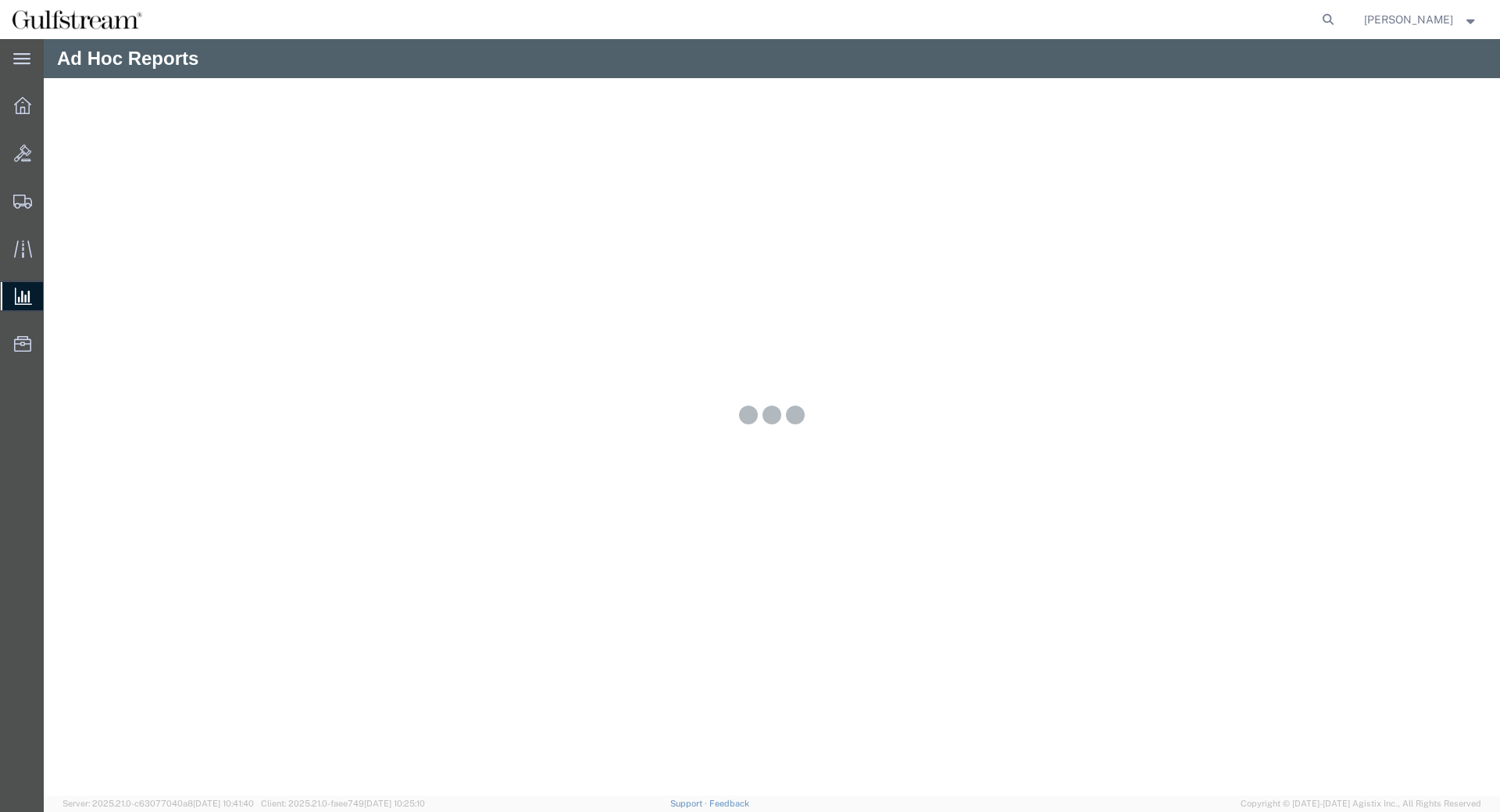
click at [0, 0] on span "Analyses" at bounding box center [0, 0] width 0 height 0
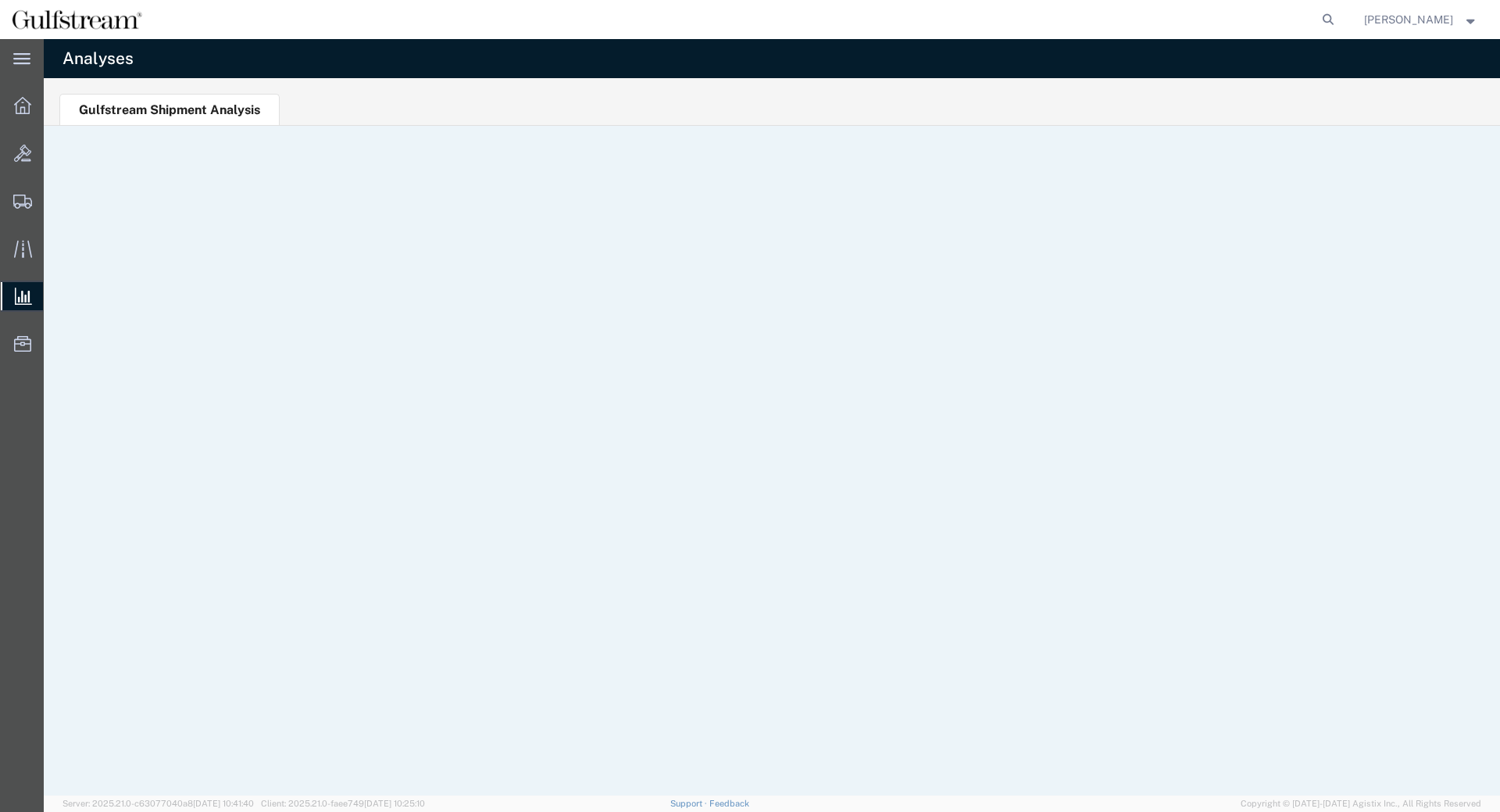
click at [0, 0] on span "Saved Reports" at bounding box center [0, 0] width 0 height 0
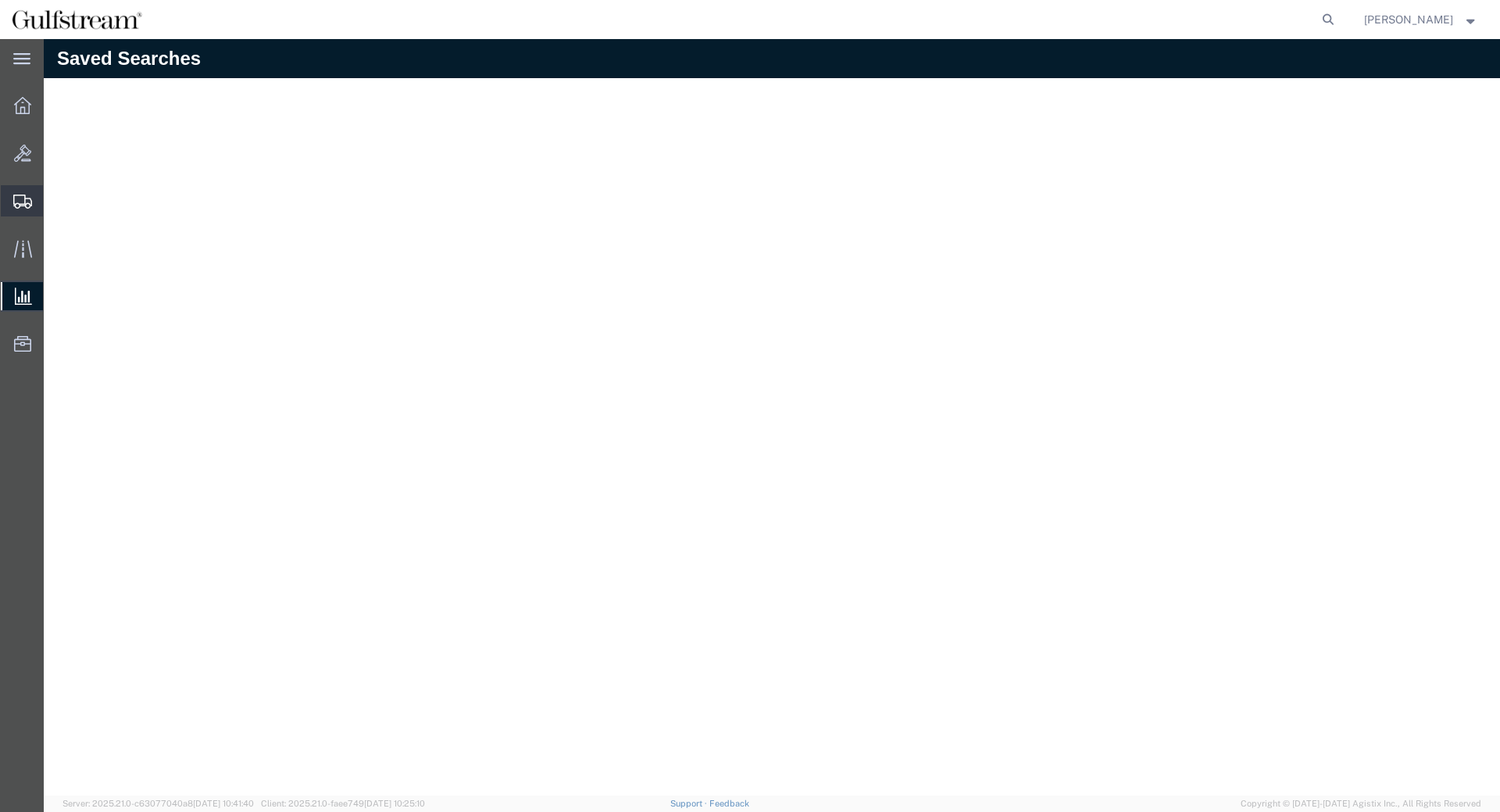
click at [0, 0] on span "Shipment Manager" at bounding box center [0, 0] width 0 height 0
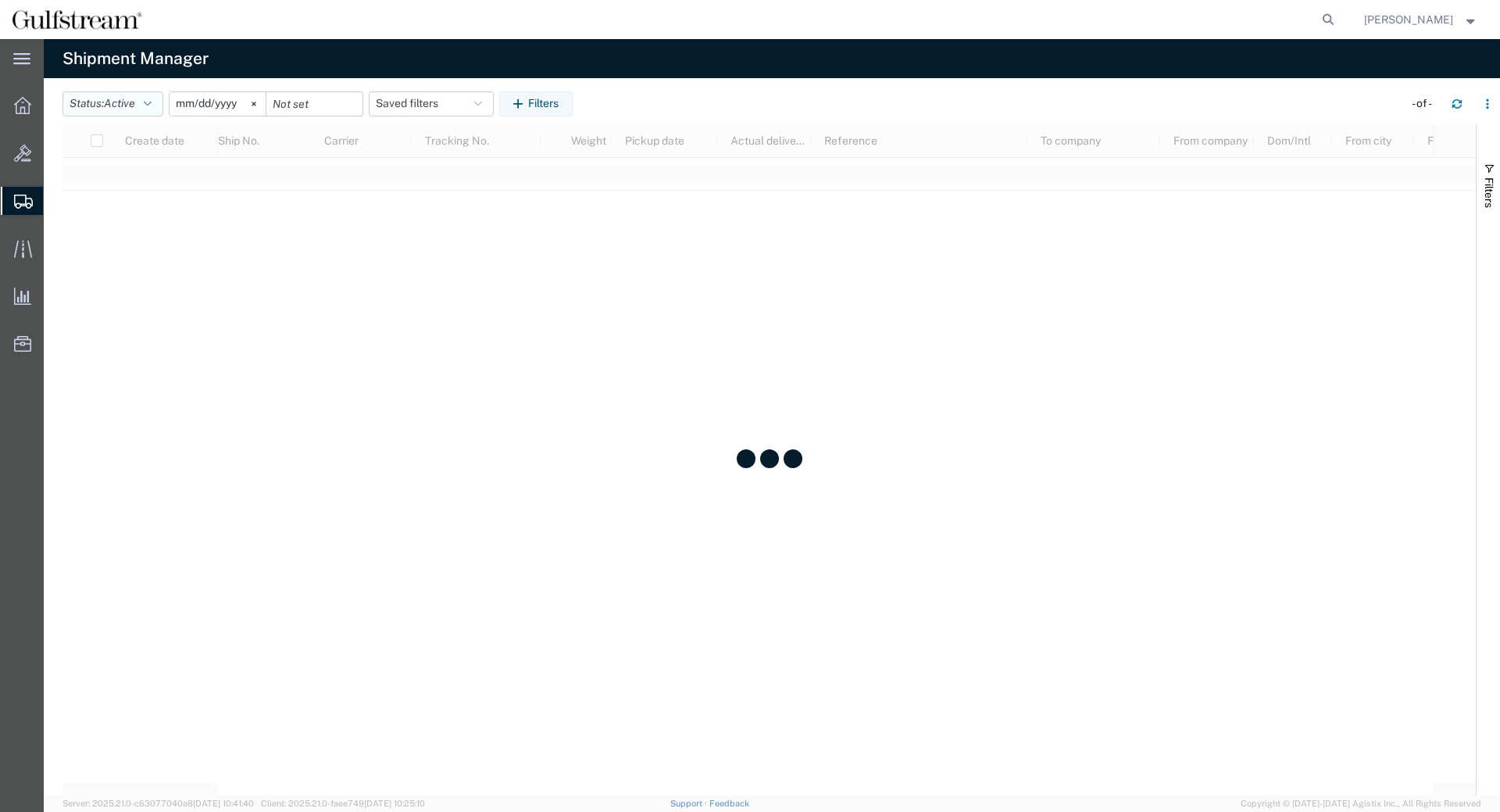
click at [127, 104] on span "Active" at bounding box center [119, 104] width 32 height 13
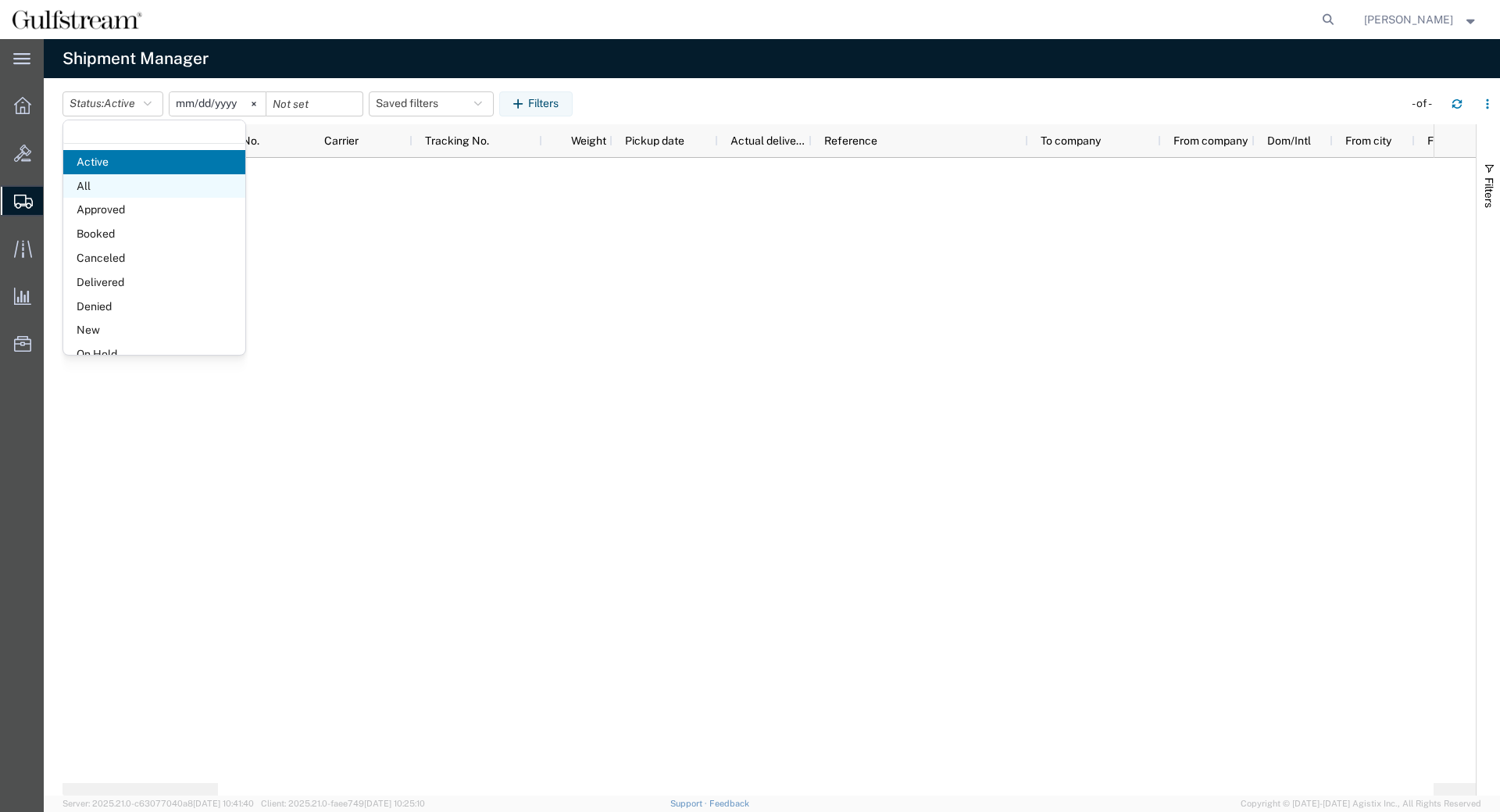
click at [125, 180] on span "All" at bounding box center [154, 186] width 182 height 25
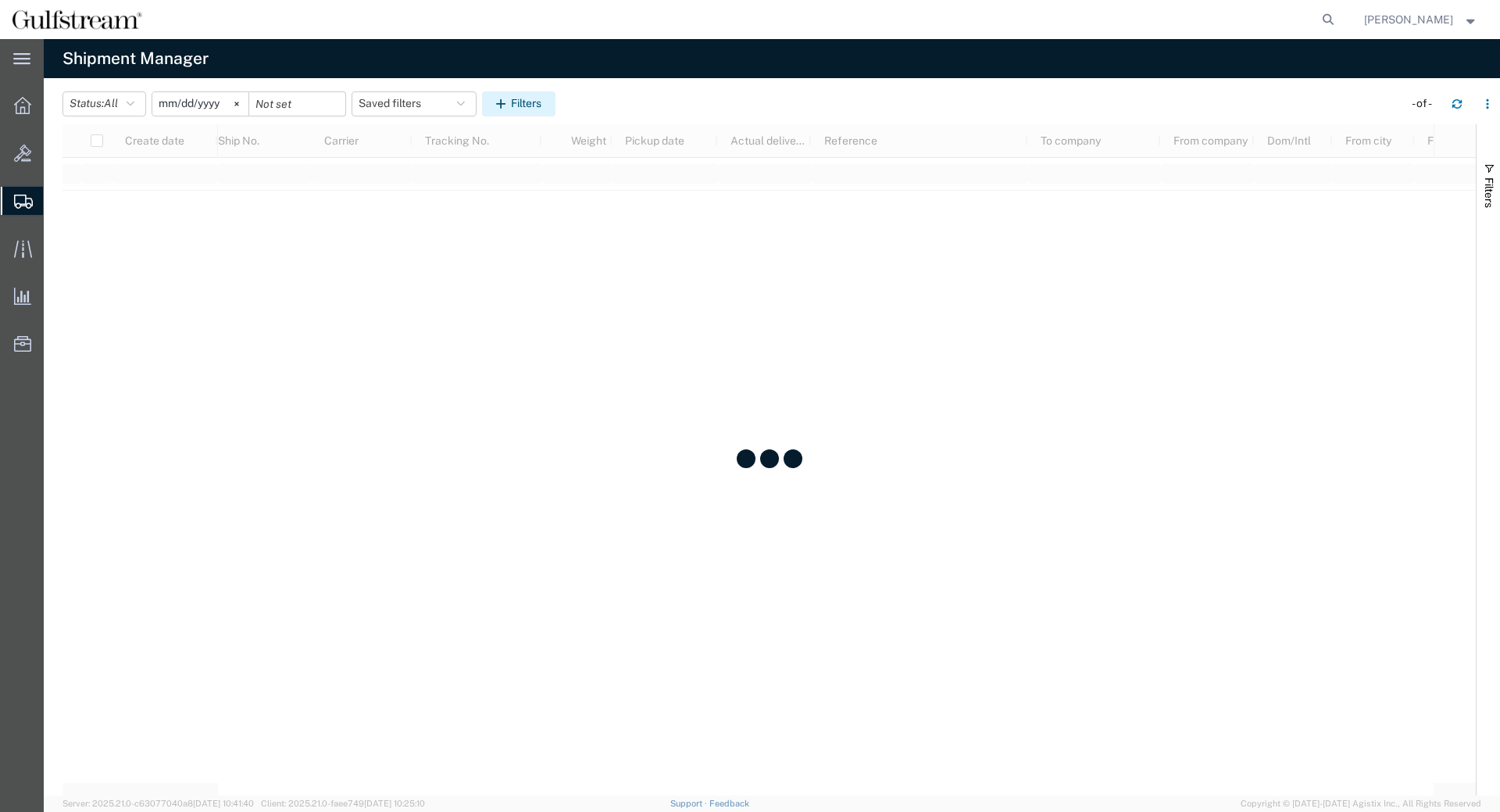
click at [556, 108] on button "Filters" at bounding box center [519, 104] width 74 height 25
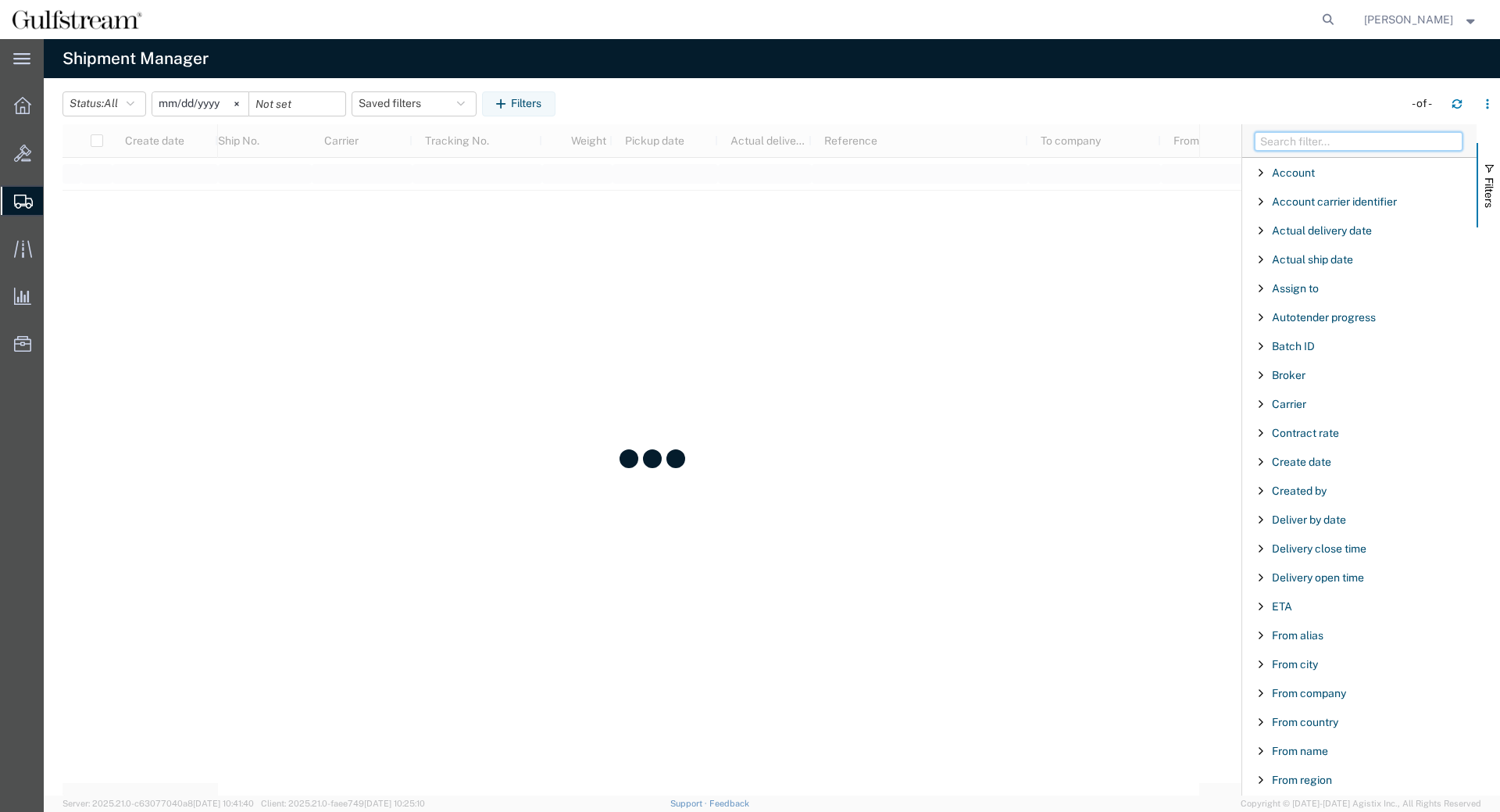
click at [1358, 139] on input "Filter Columns Input" at bounding box center [1358, 142] width 208 height 19
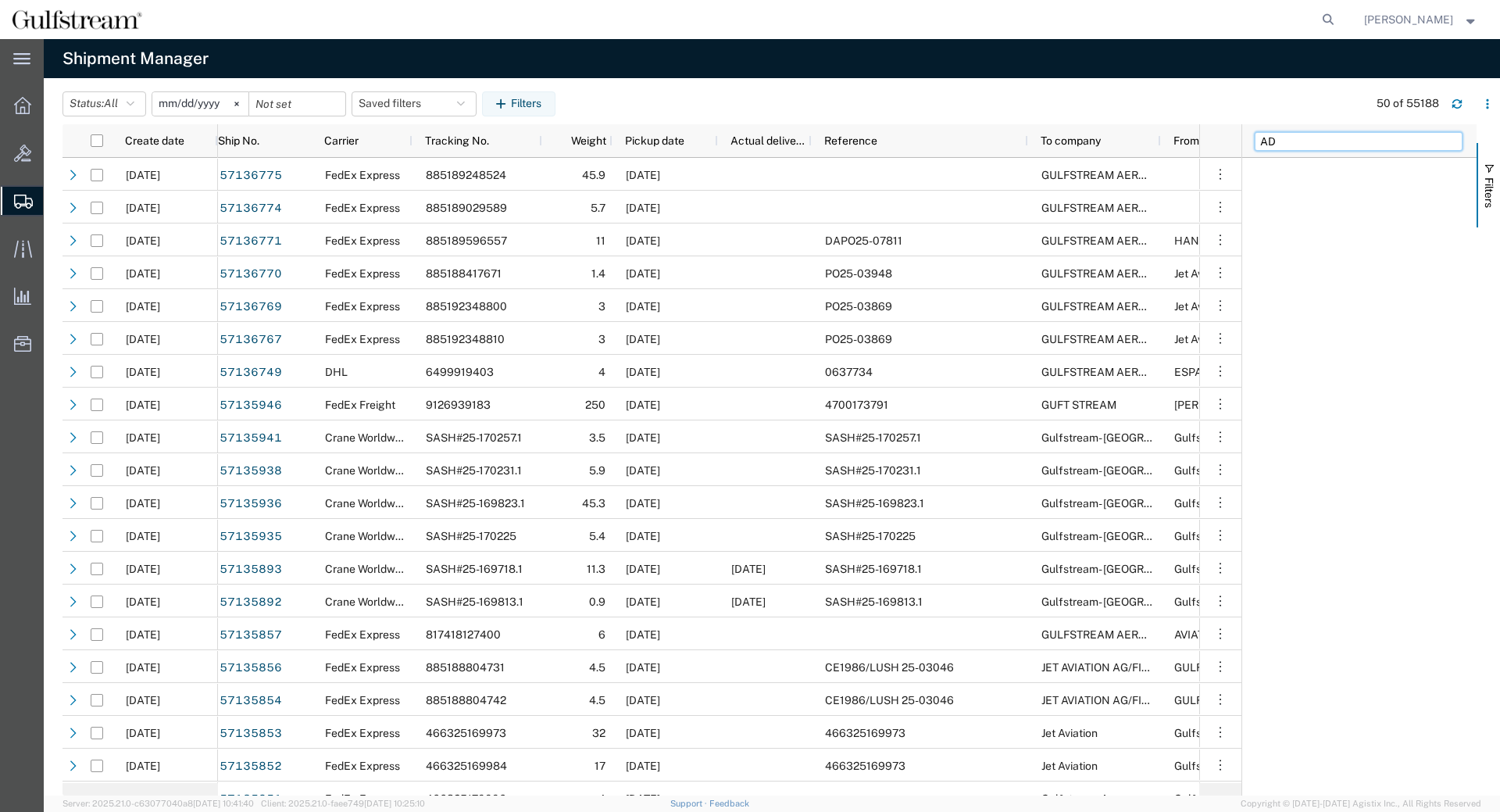
type input "A"
type input "TO STREET"
click at [1264, 180] on div "To street" at bounding box center [1359, 173] width 234 height 28
click at [1290, 215] on div "starts with" at bounding box center [1360, 213] width 179 height 13
click at [1321, 241] on input "Filter Value" at bounding box center [1365, 239] width 205 height 19
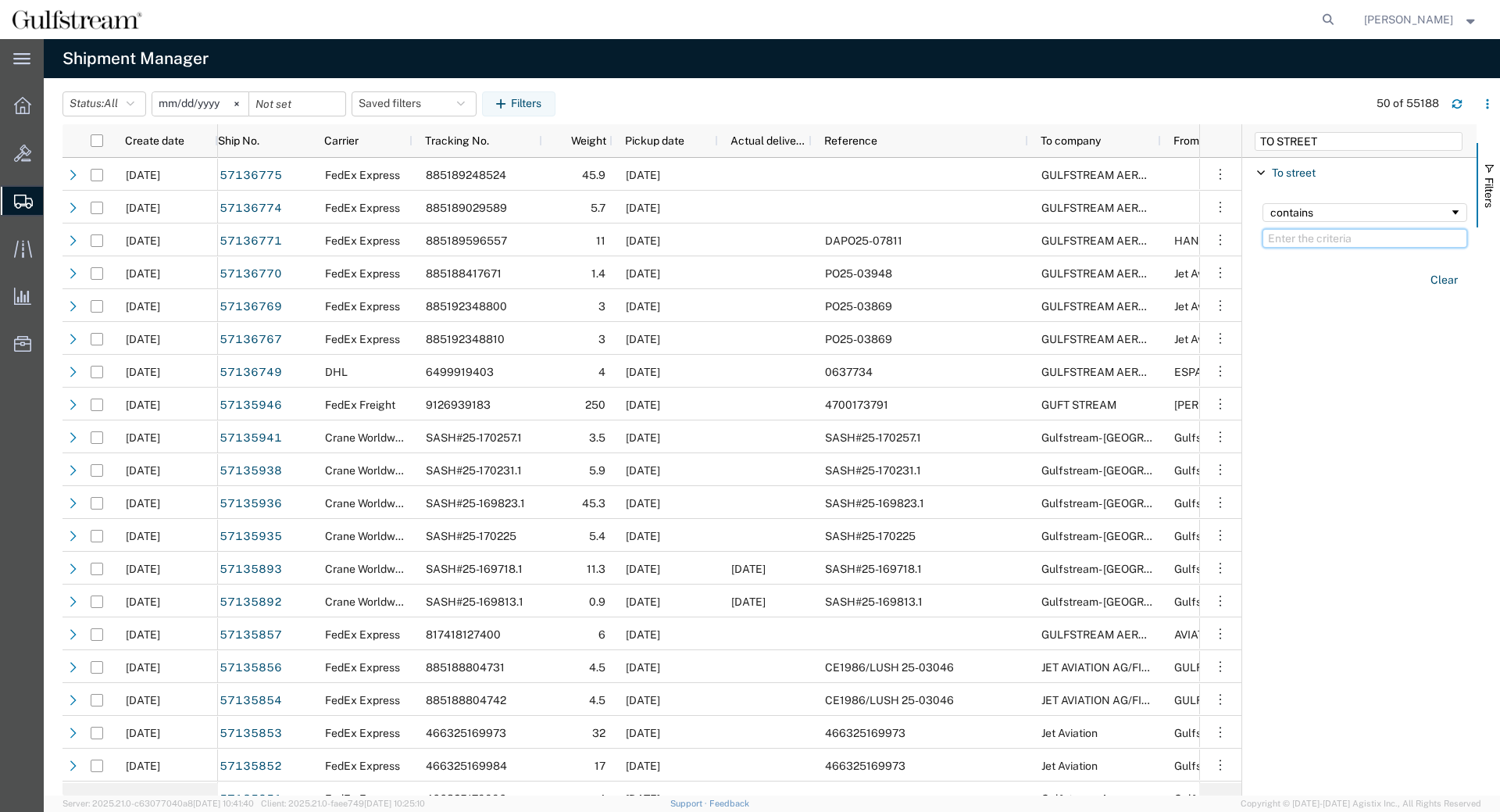
paste input "[PERSON_NAME][GEOGRAPHIC_DATA]"
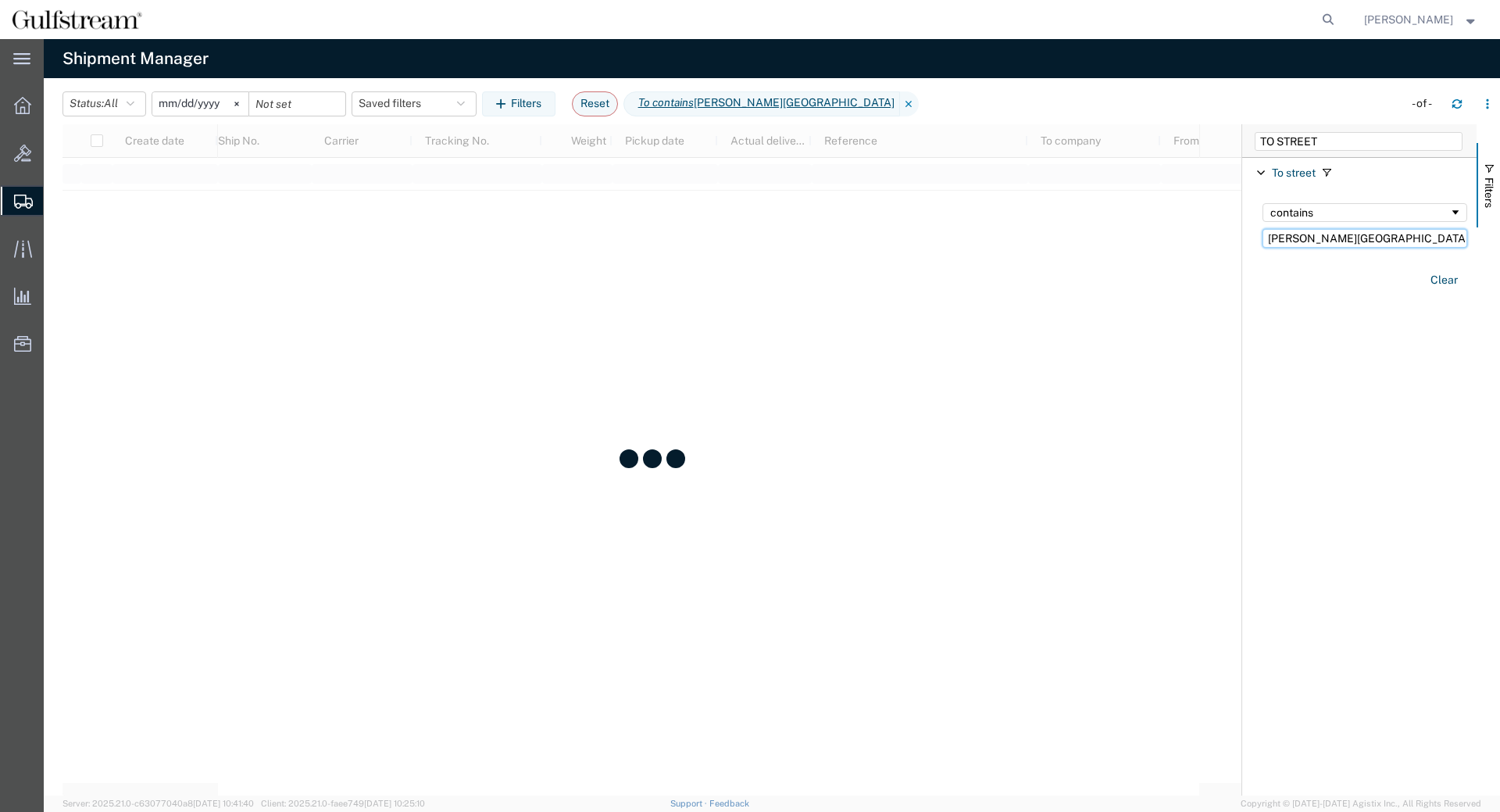
type input "[PERSON_NAME][GEOGRAPHIC_DATA]"
click at [181, 101] on input "2025-09-15" at bounding box center [201, 104] width 96 height 24
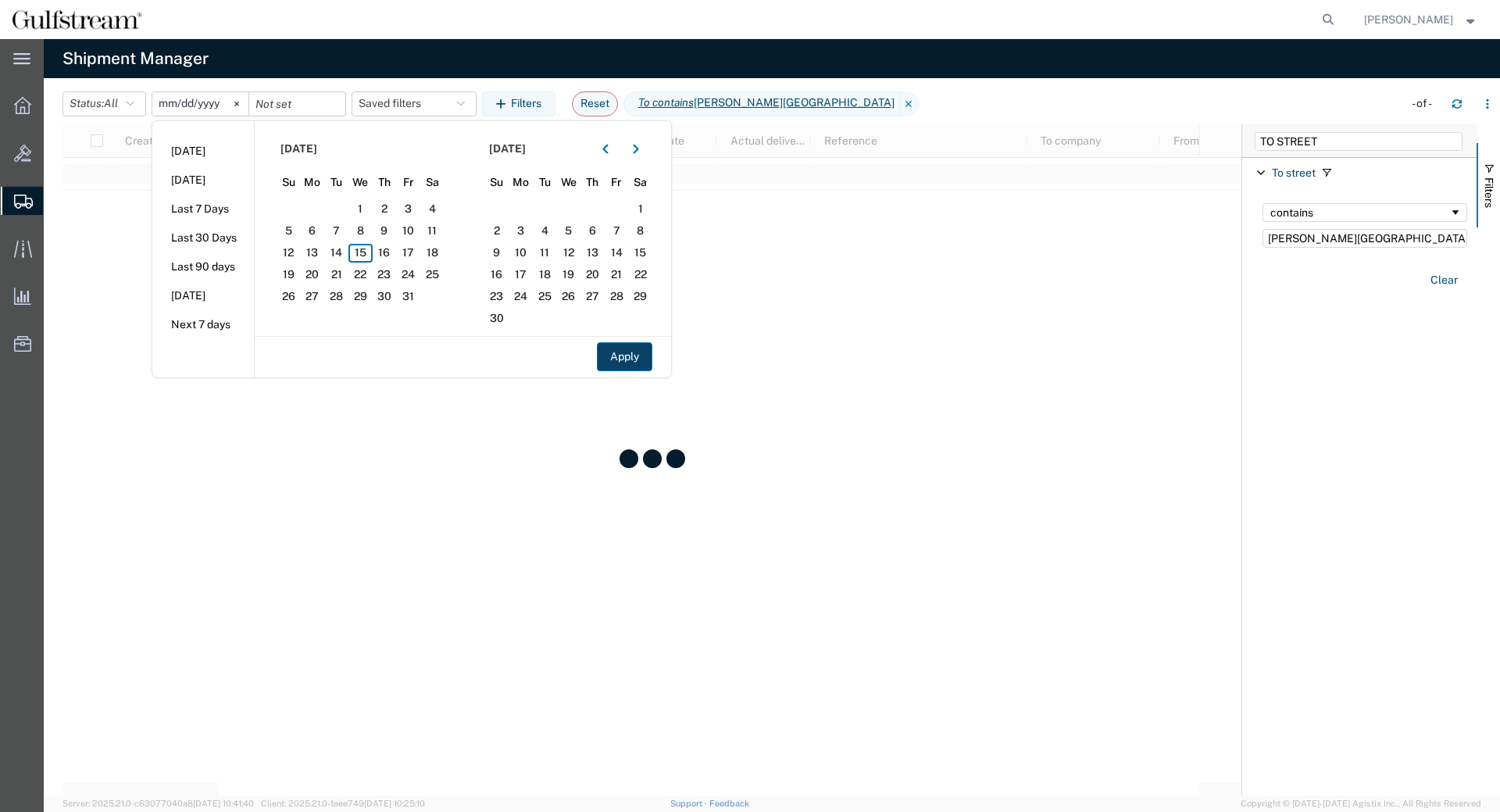
click at [638, 361] on button "Apply" at bounding box center [625, 357] width 55 height 29
type input "2024-12-31"
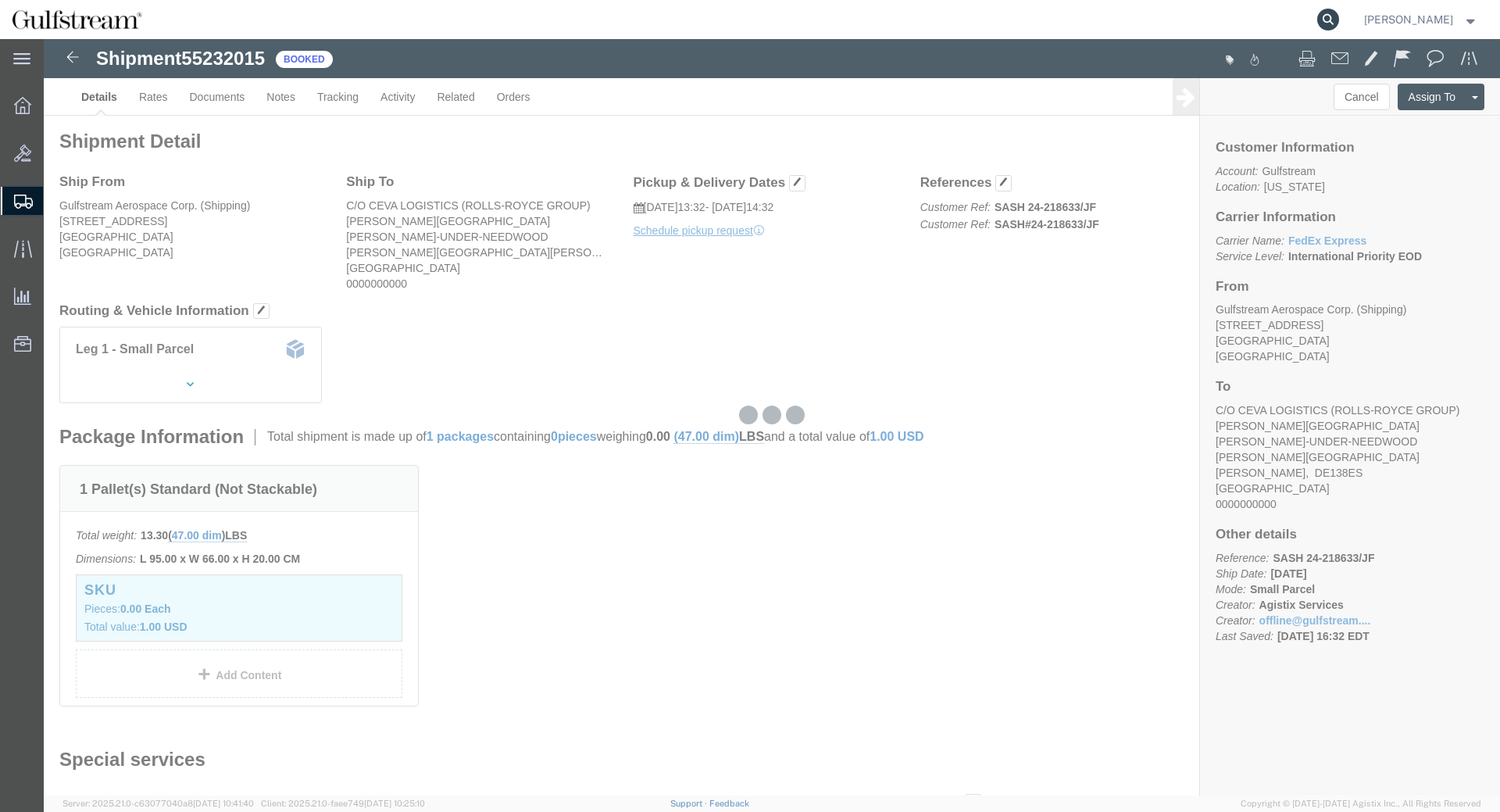
click at [1338, 24] on icon at bounding box center [1328, 20] width 22 height 22
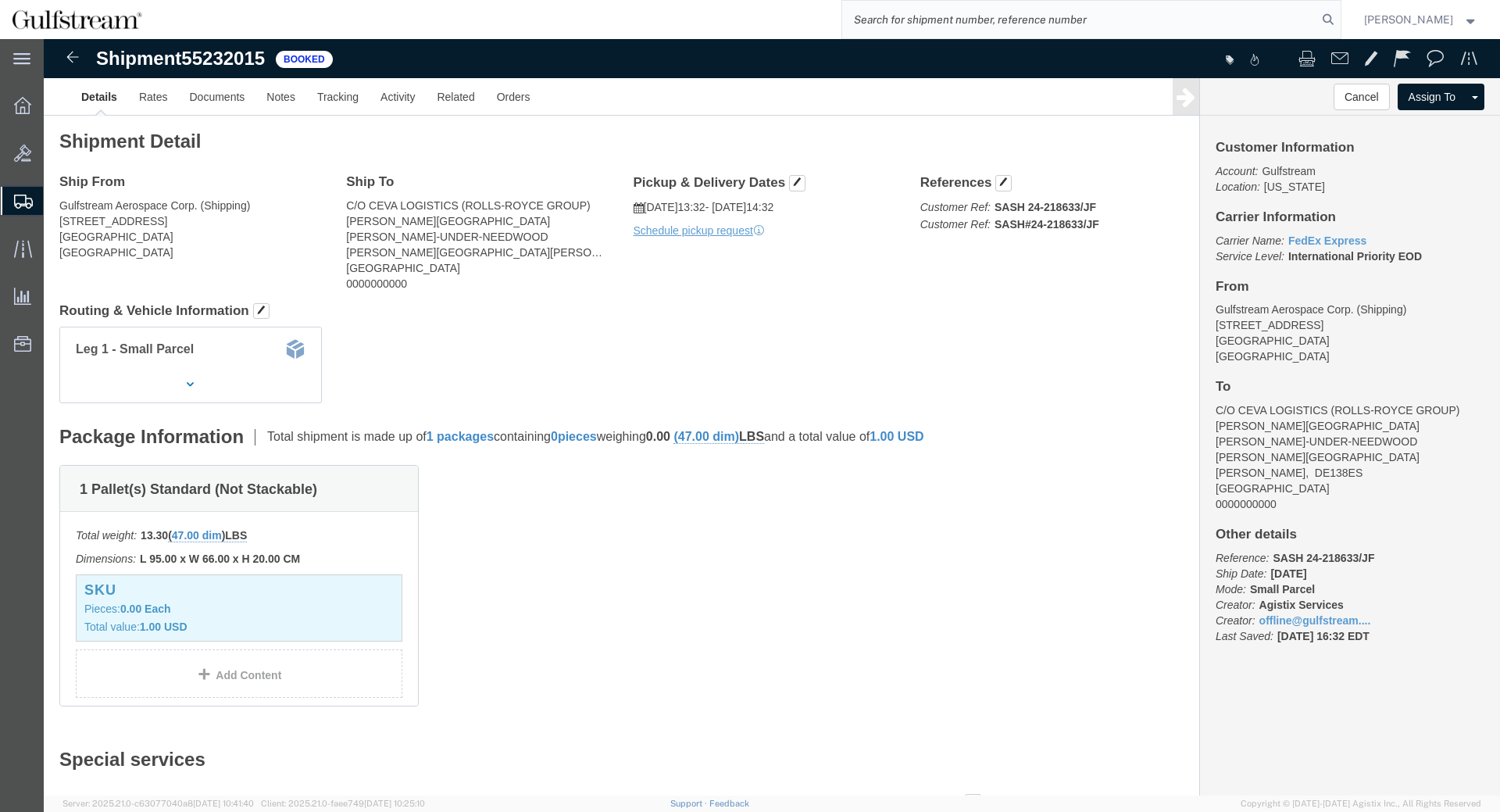
click at [1216, 15] on input "search" at bounding box center [1079, 19] width 475 height 37
paste input "SASH 24-218633"
type input "SASH 24-218633"
click at [1342, 9] on form "SASH 24-218633" at bounding box center [1091, 19] width 500 height 39
click at [1339, 17] on icon at bounding box center [1328, 20] width 22 height 22
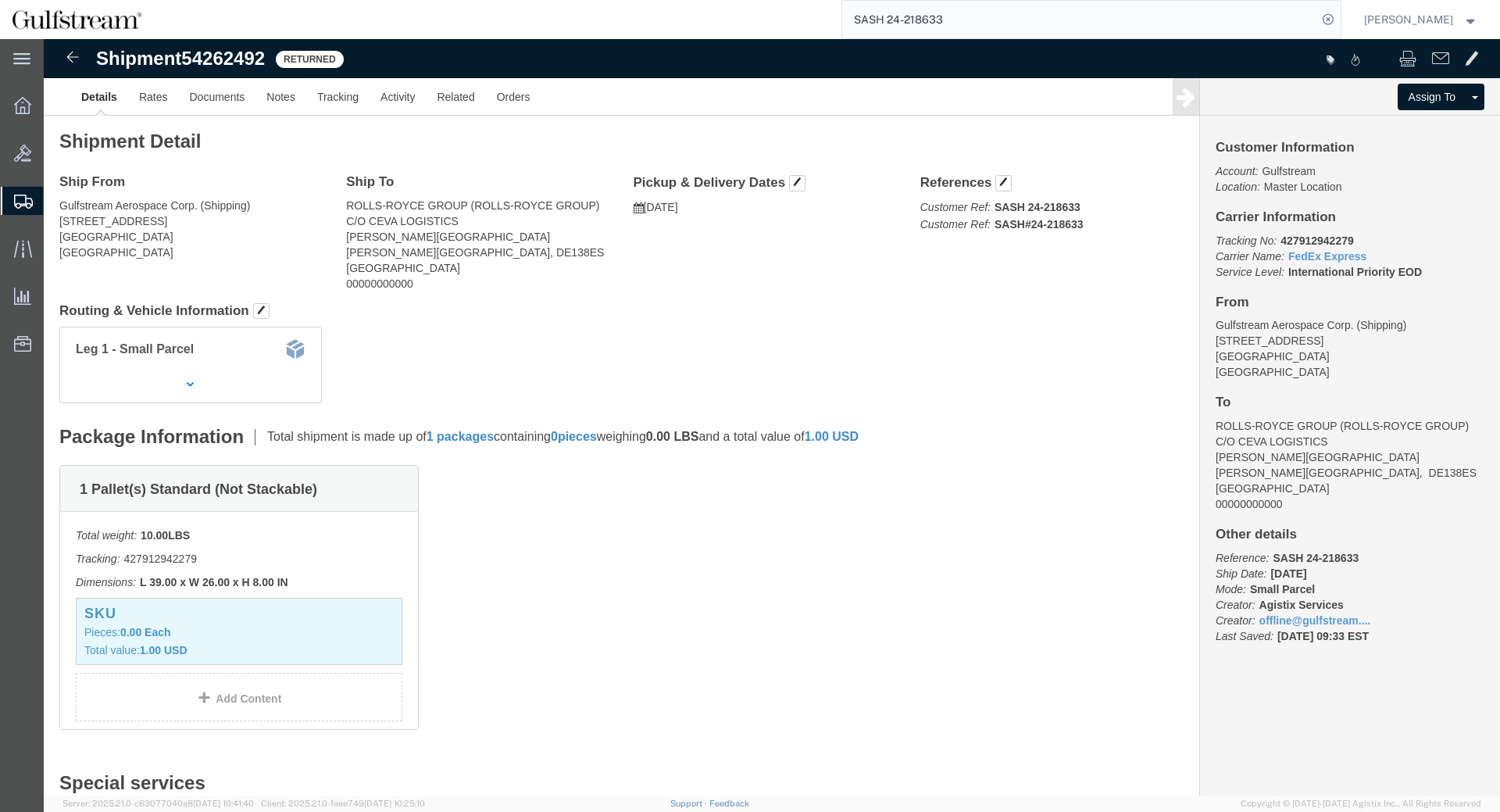
click at [1020, 25] on input "SASH 24-218633" at bounding box center [1079, 19] width 475 height 37
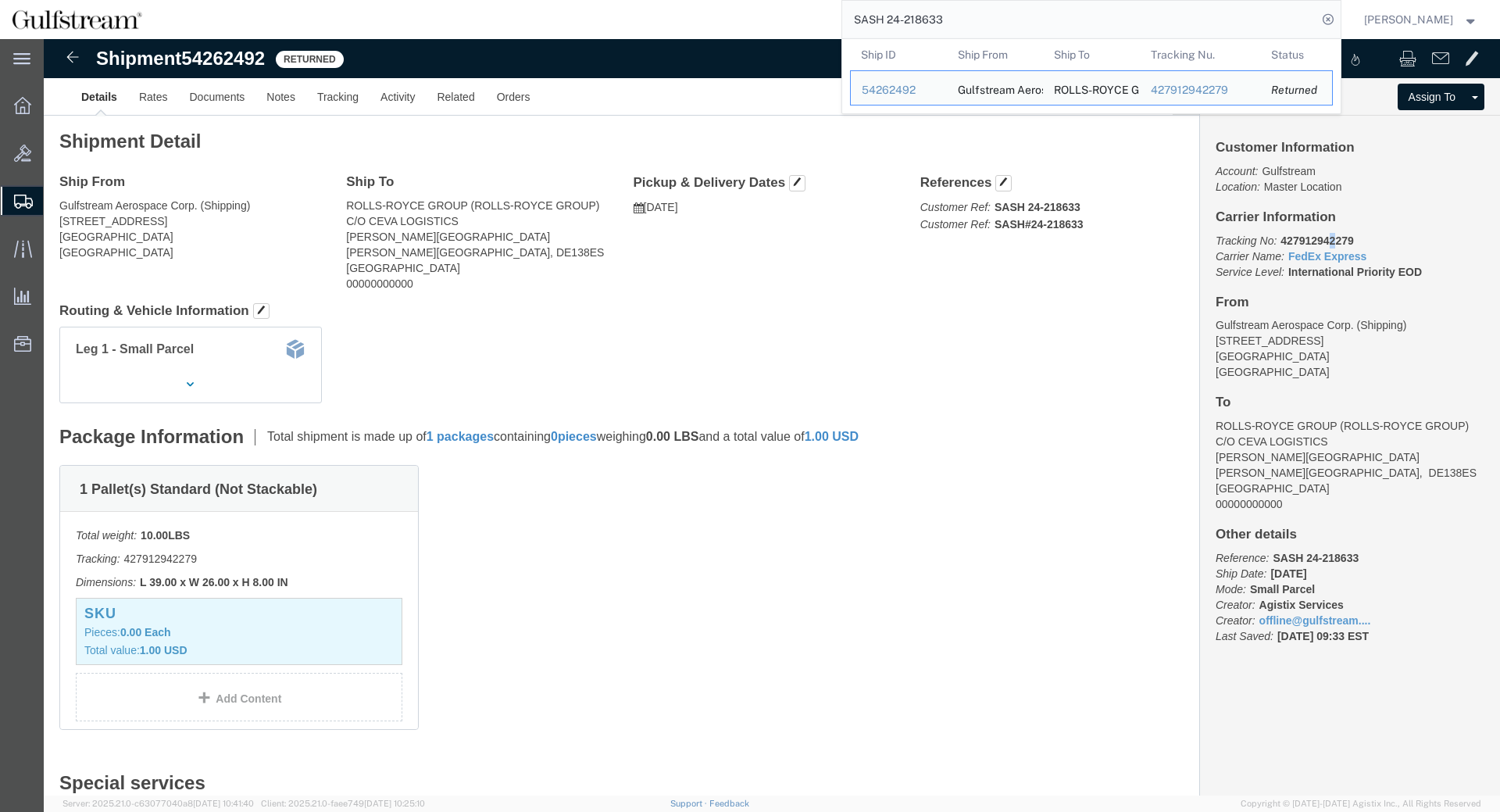
click b "427912942279"
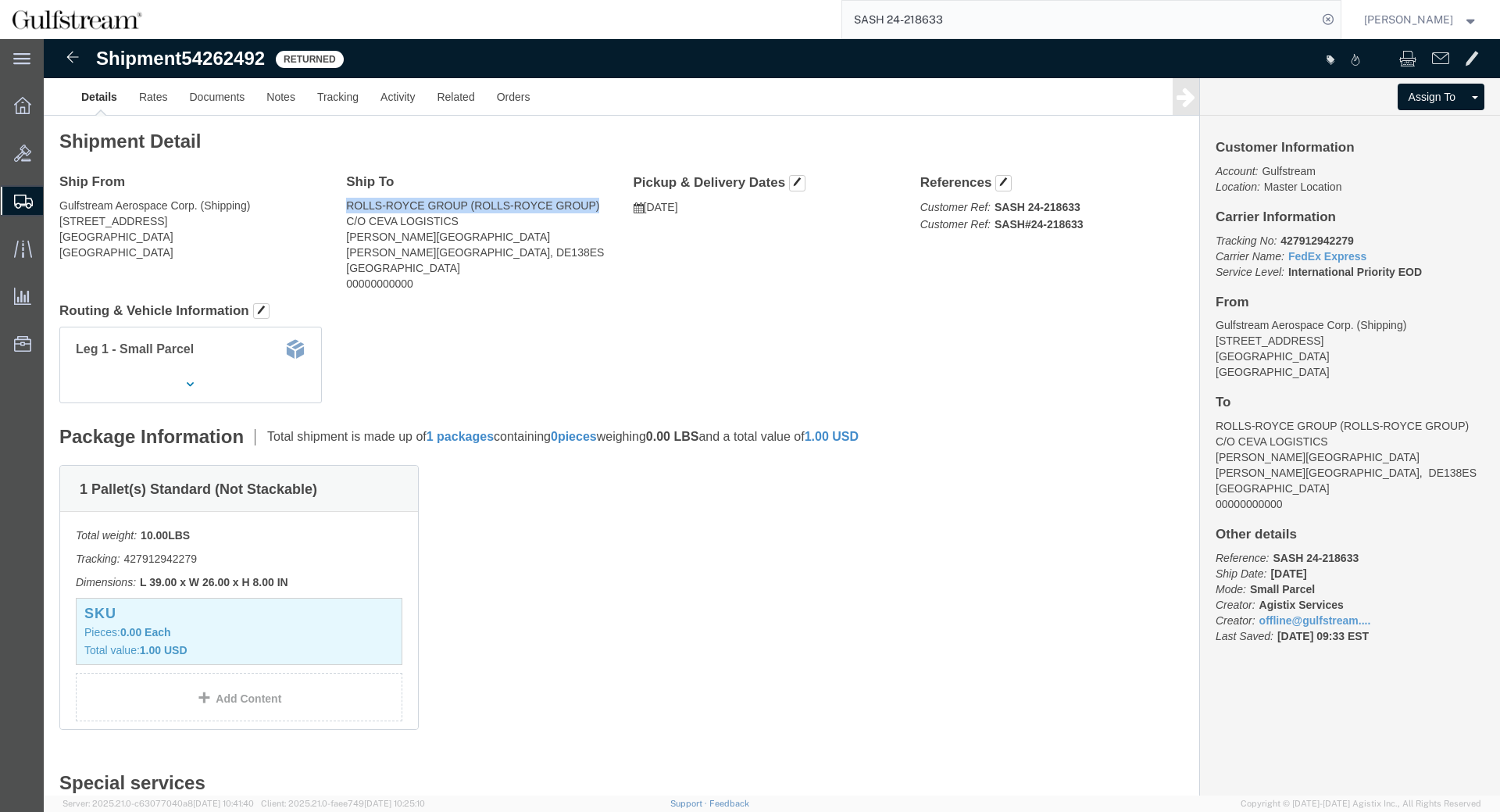
drag, startPoint x: 303, startPoint y: 166, endPoint x: 559, endPoint y: 165, distance: 256.0
click address "ROLLS-ROYCE GROUP (ROLLS-ROYCE GROUP) C/O CEVA LOGISTICS BARTON BUSINESS PARK B…"
drag, startPoint x: 428, startPoint y: 168, endPoint x: 775, endPoint y: 44, distance: 368.5
click address "ROLLS-ROYCE GROUP (ROLLS-ROYCE GROUP) C/O CEVA LOGISTICS BARTON BUSINESS PARK B…"
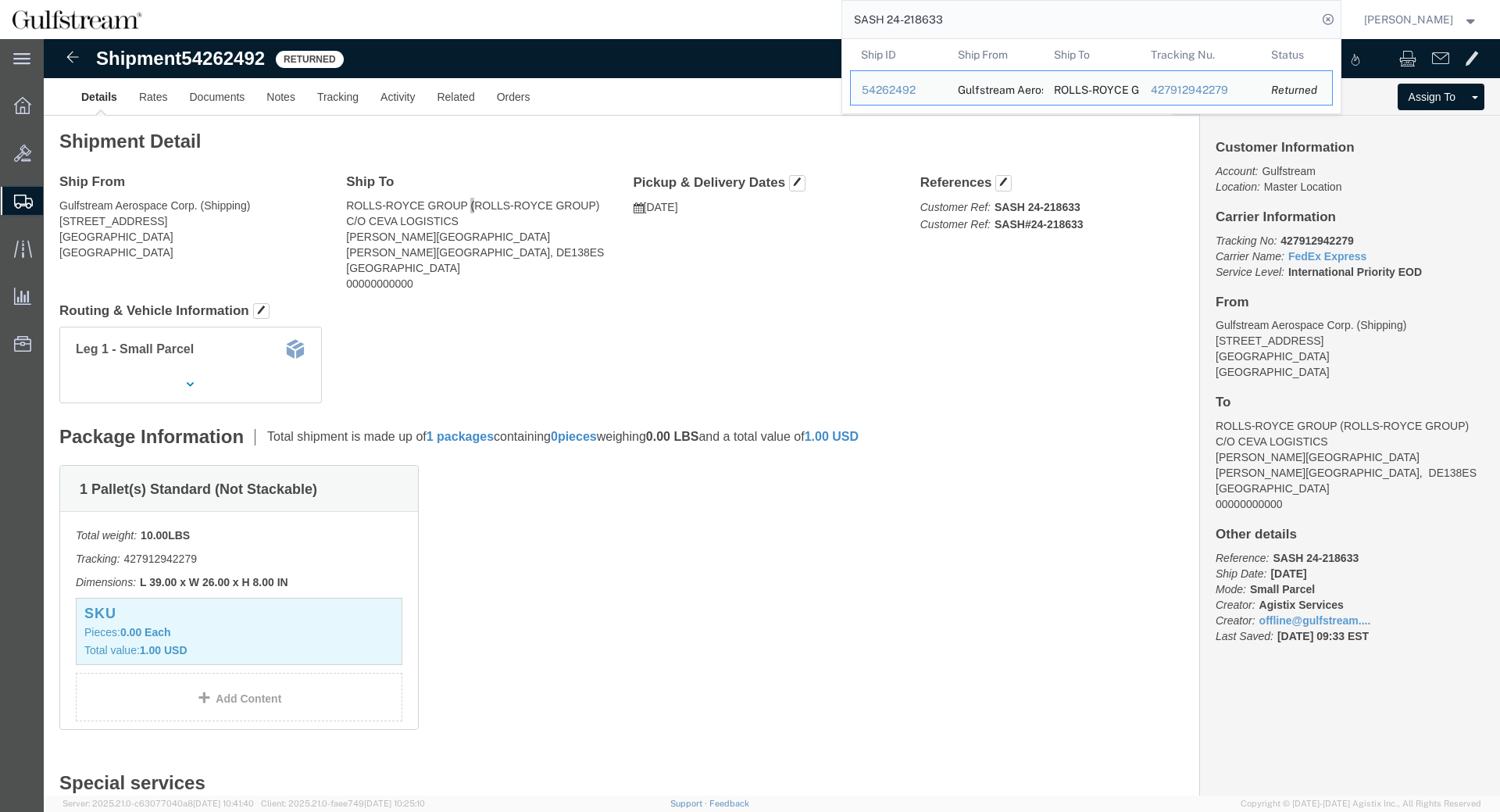
drag, startPoint x: 1030, startPoint y: 13, endPoint x: 469, endPoint y: -50, distance: 564.5
click at [842, 1] on input "SASH 24-218633" at bounding box center [1079, 19] width 475 height 37
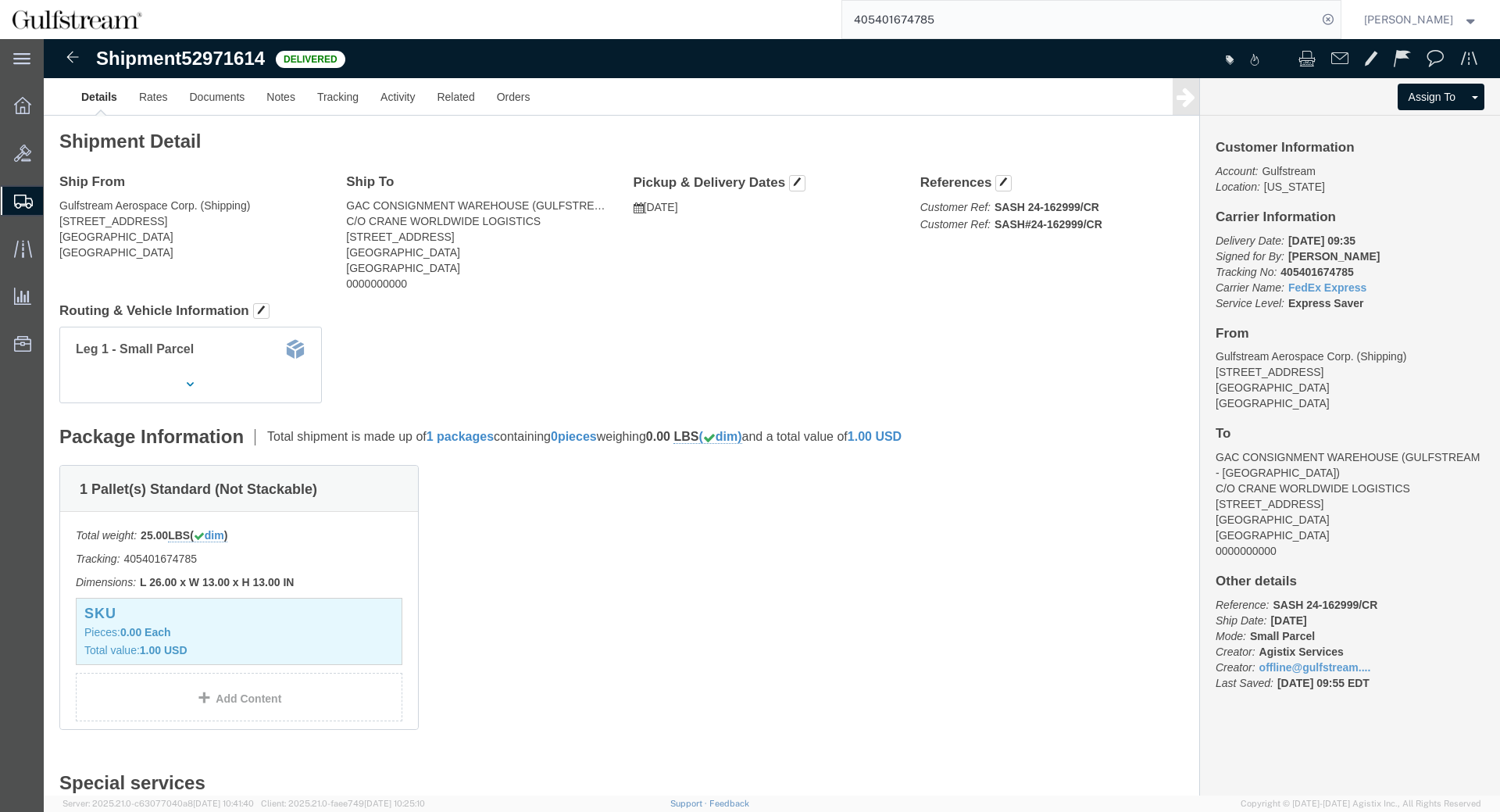
click at [898, 24] on input "405401674785" at bounding box center [1079, 19] width 475 height 37
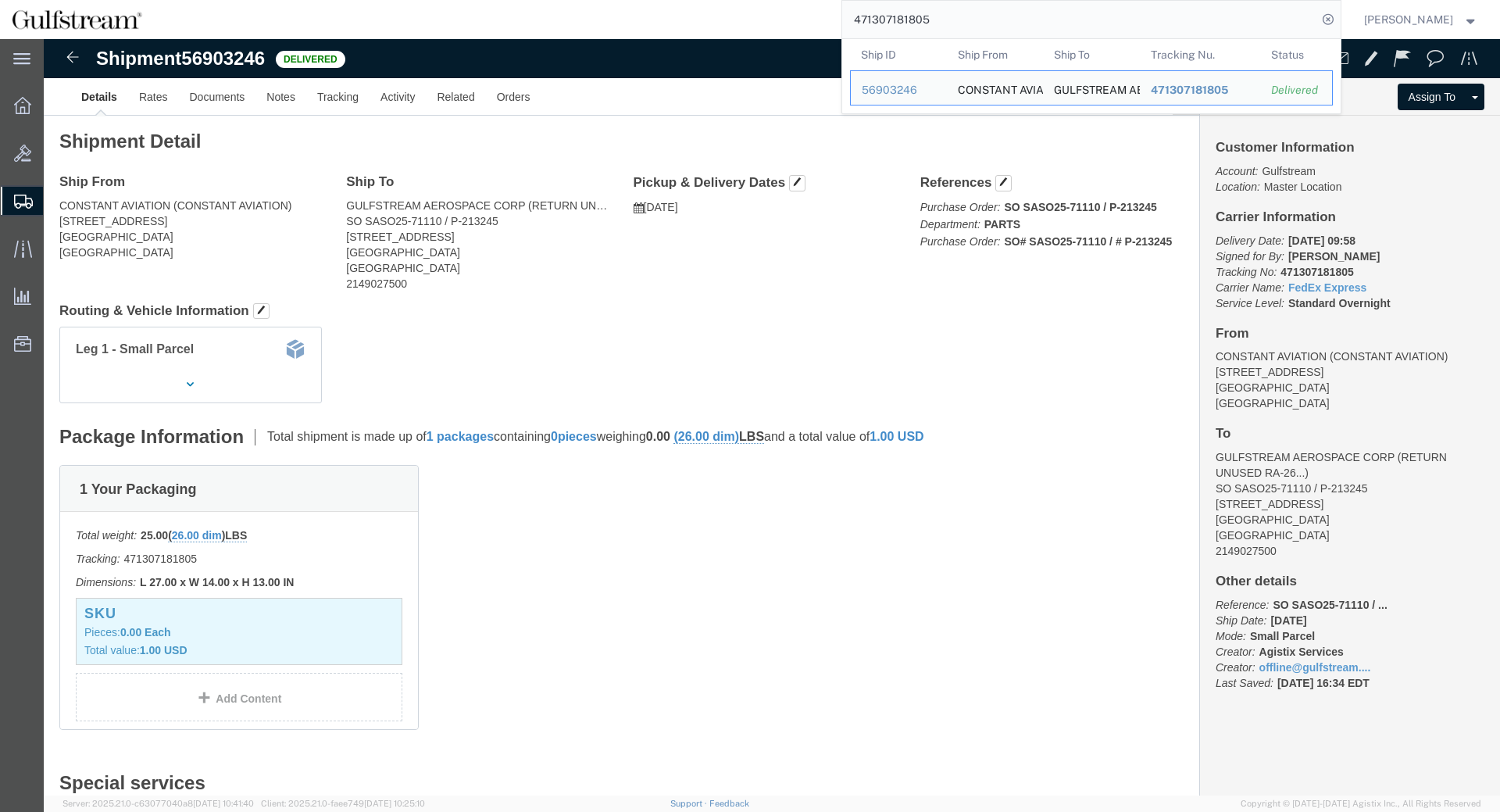
drag, startPoint x: 953, startPoint y: 17, endPoint x: 698, endPoint y: -13, distance: 256.8
click at [842, 1] on input "471307181805" at bounding box center [1079, 19] width 475 height 37
paste input "34771798503"
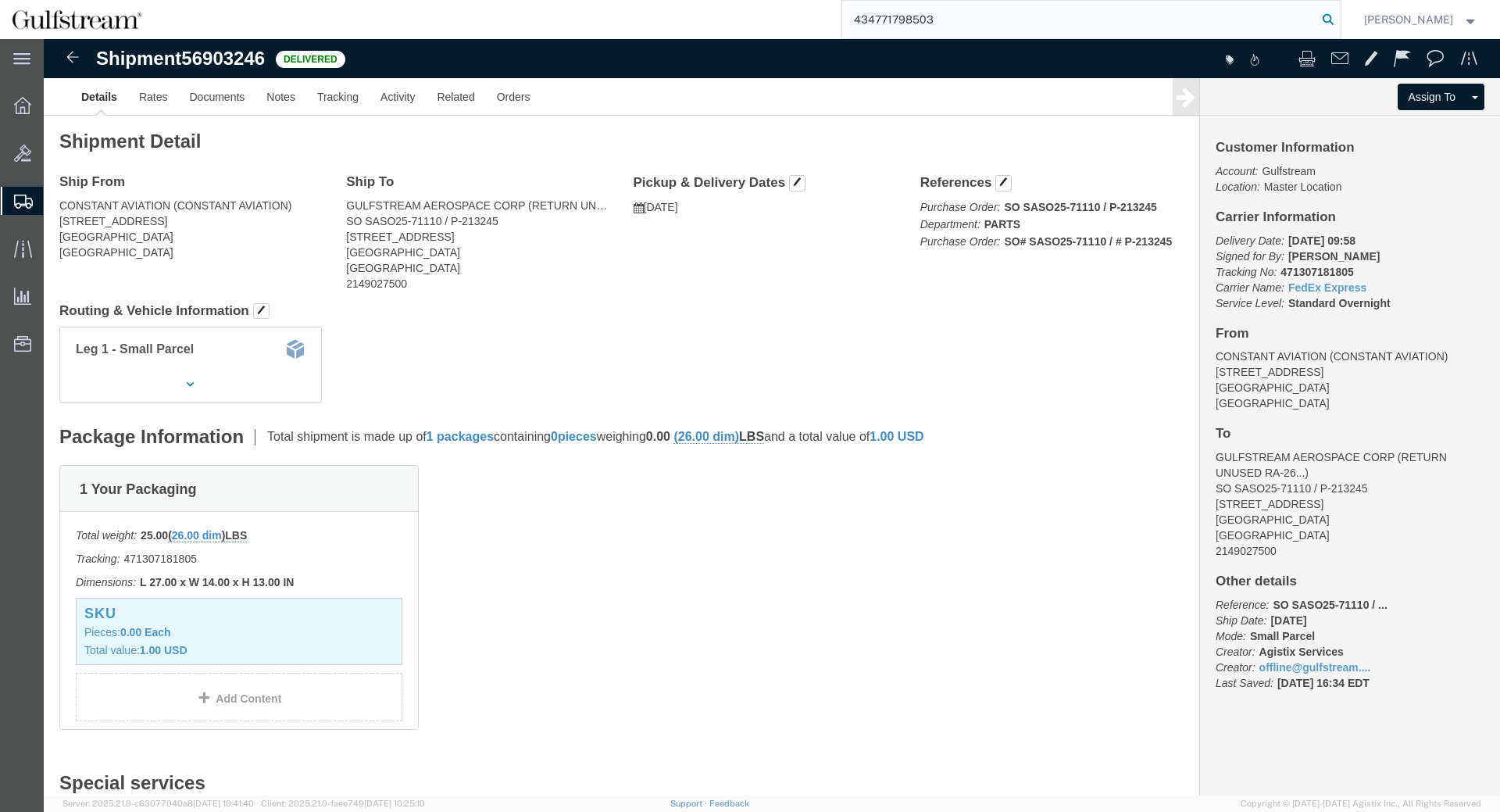
click at [1336, 25] on icon at bounding box center [1328, 20] width 22 height 22
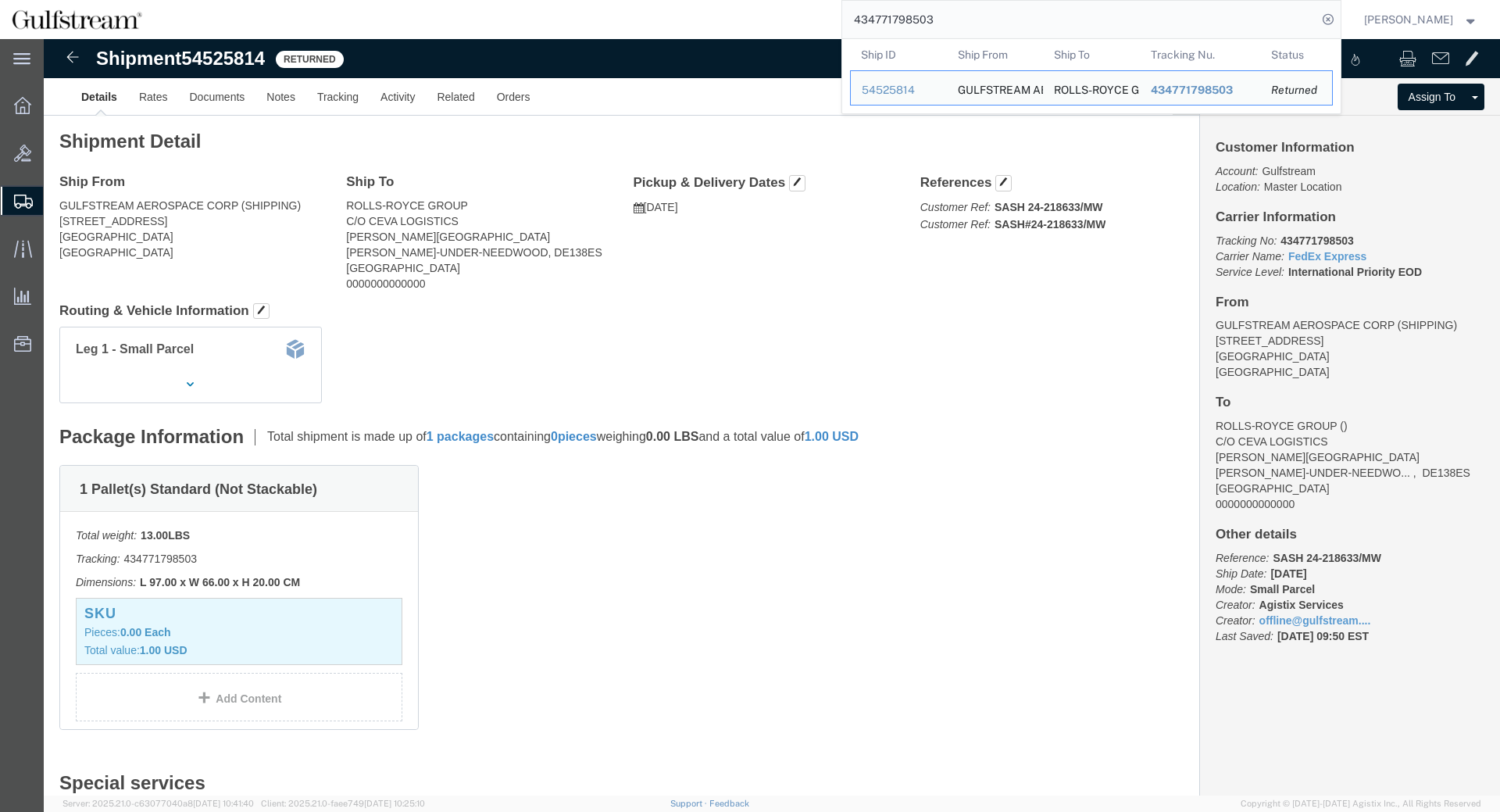
click at [900, 18] on input "434771798503" at bounding box center [1079, 19] width 475 height 37
paste input "286084981035"
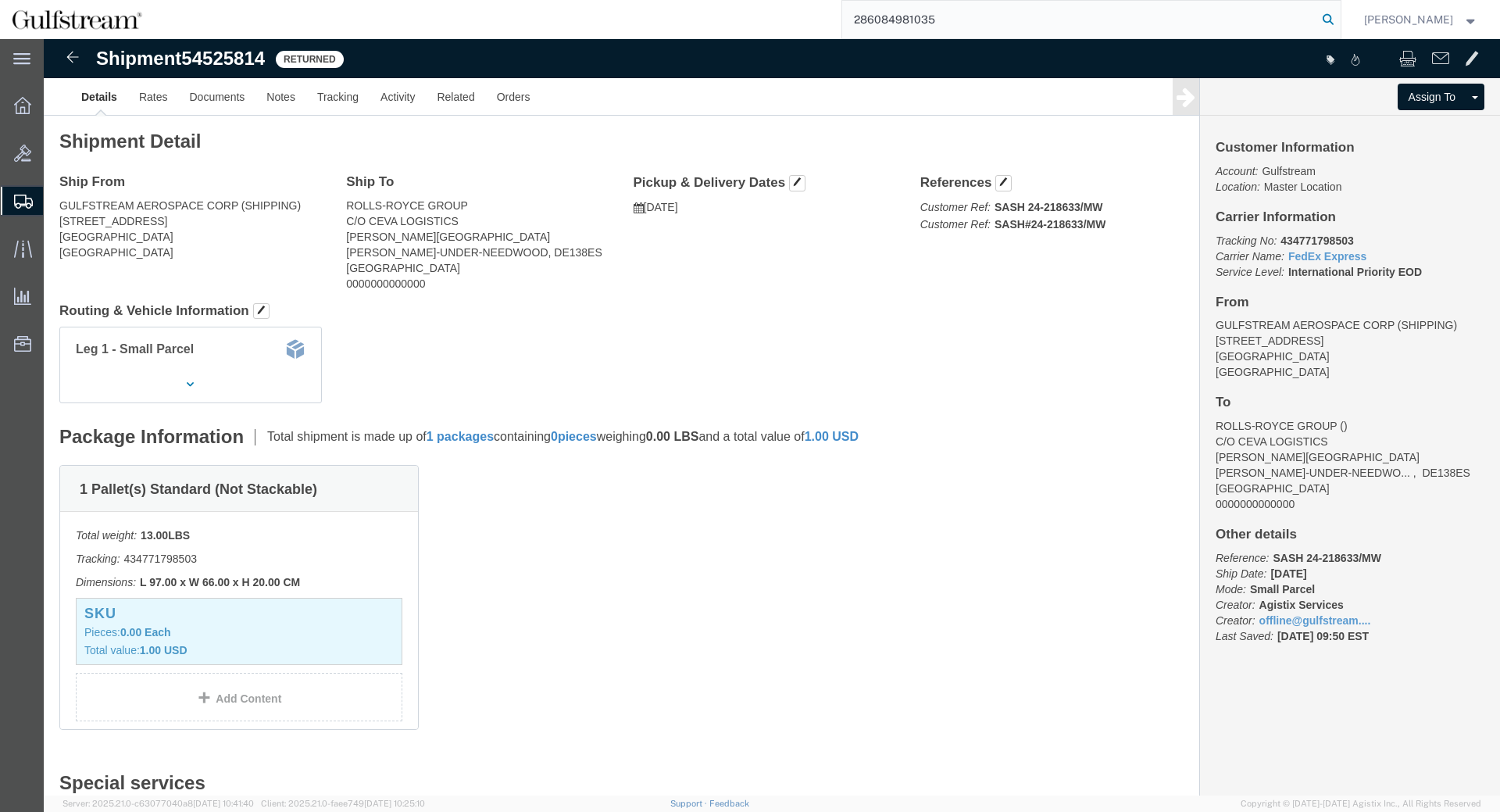
click at [1339, 14] on icon at bounding box center [1328, 20] width 22 height 22
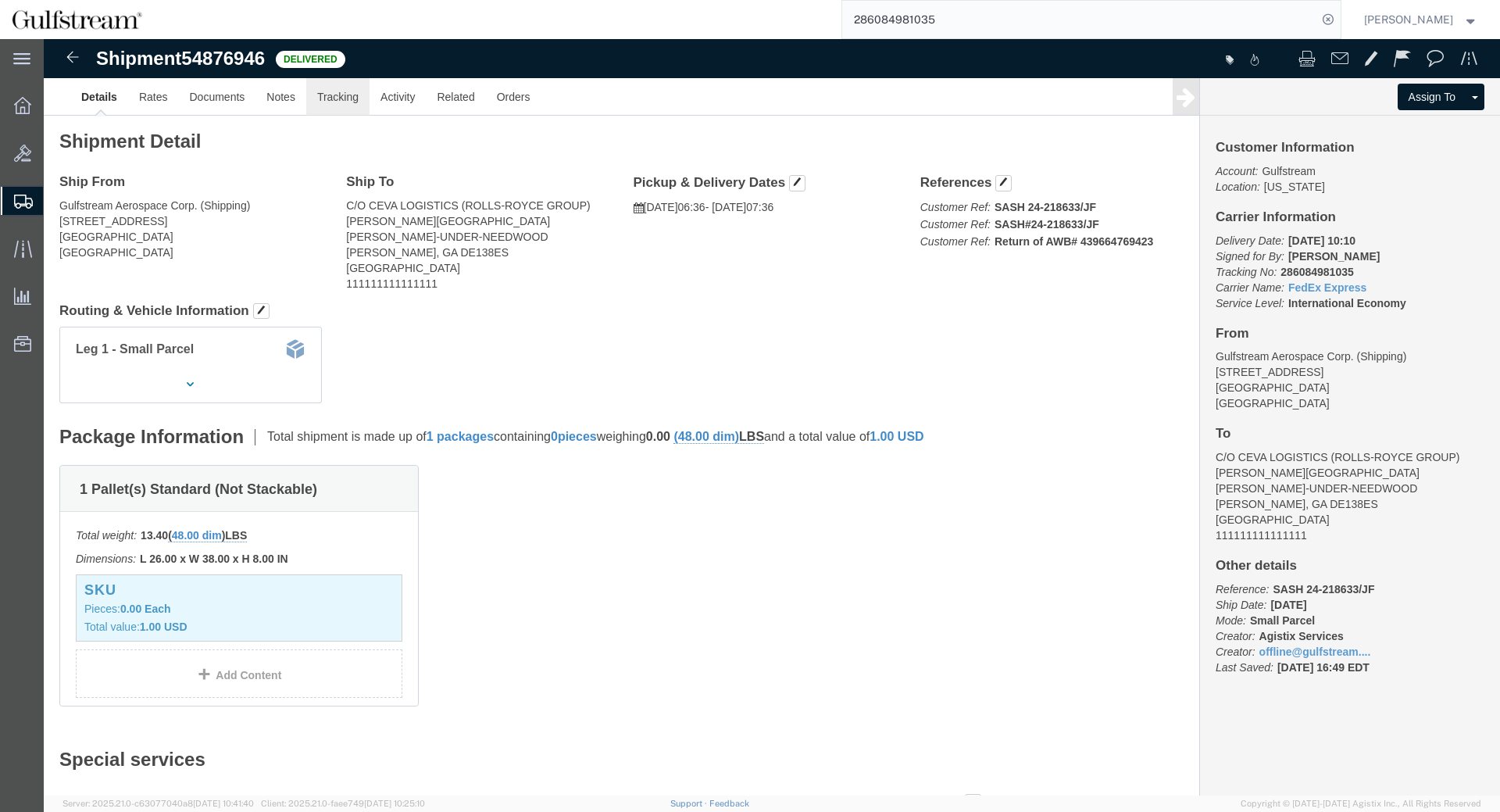
click link "Tracking"
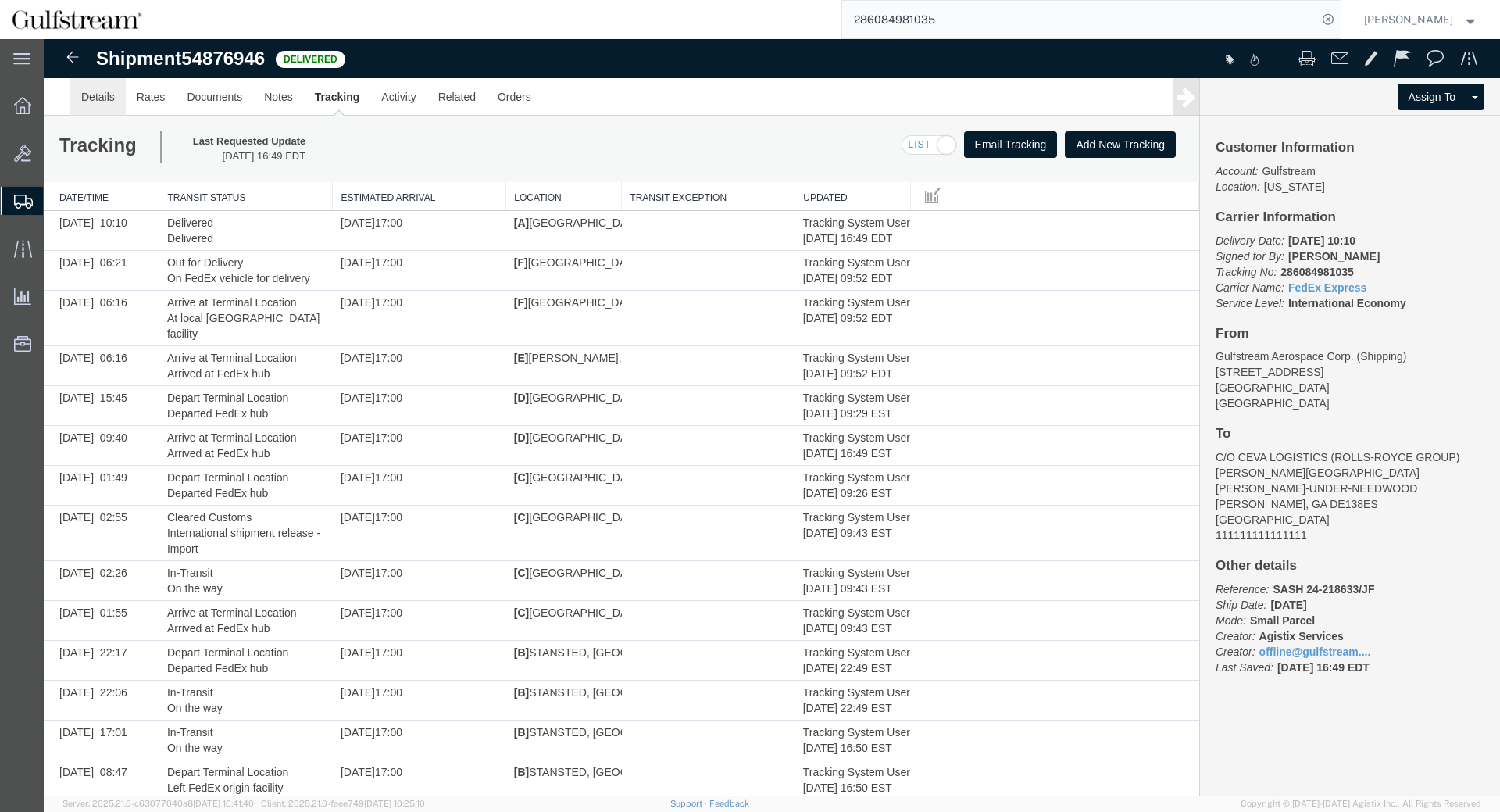
click at [97, 106] on link "Details" at bounding box center [98, 96] width 55 height 37
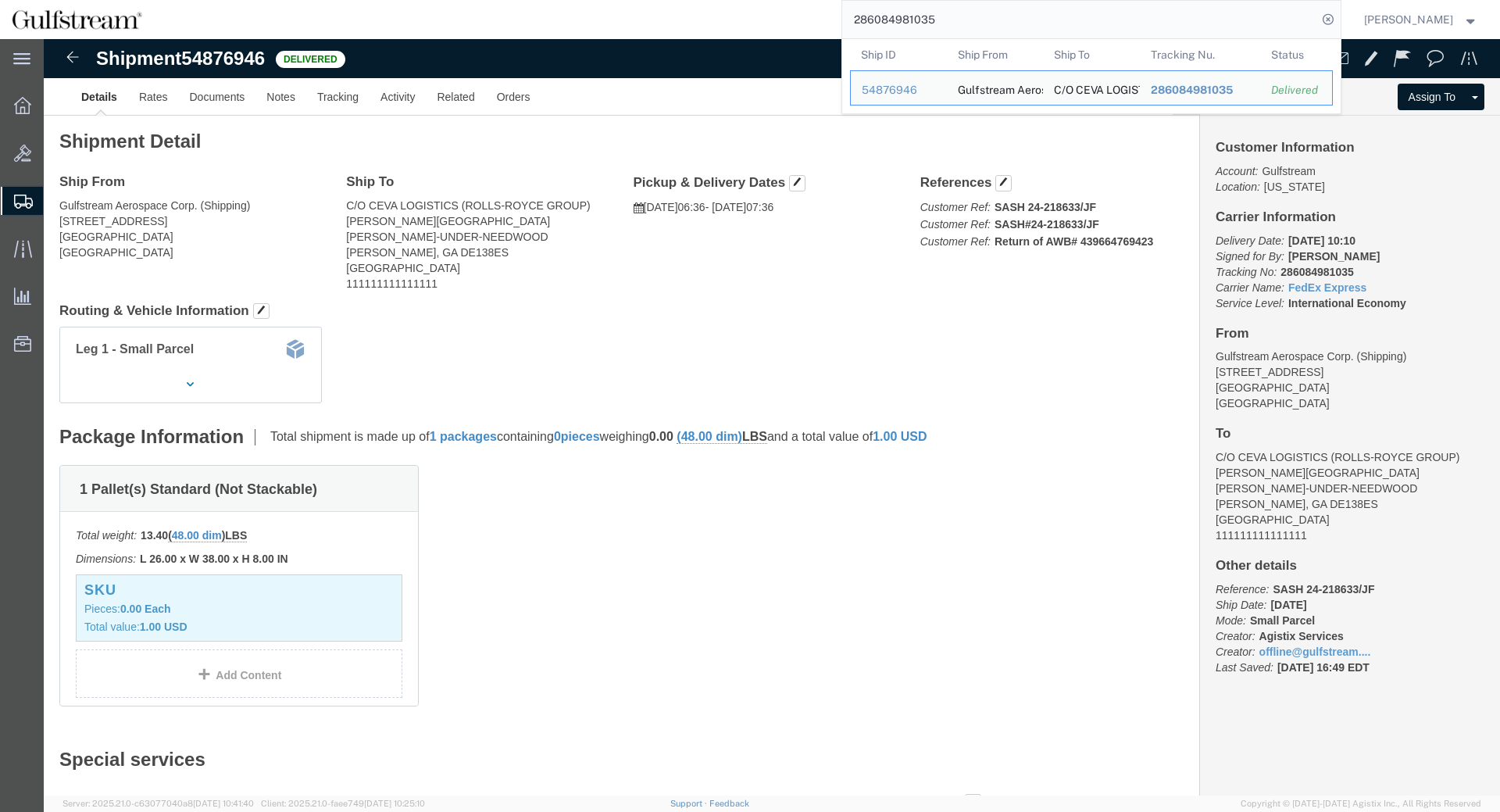
click at [926, 21] on input "286084981035" at bounding box center [1079, 19] width 475 height 37
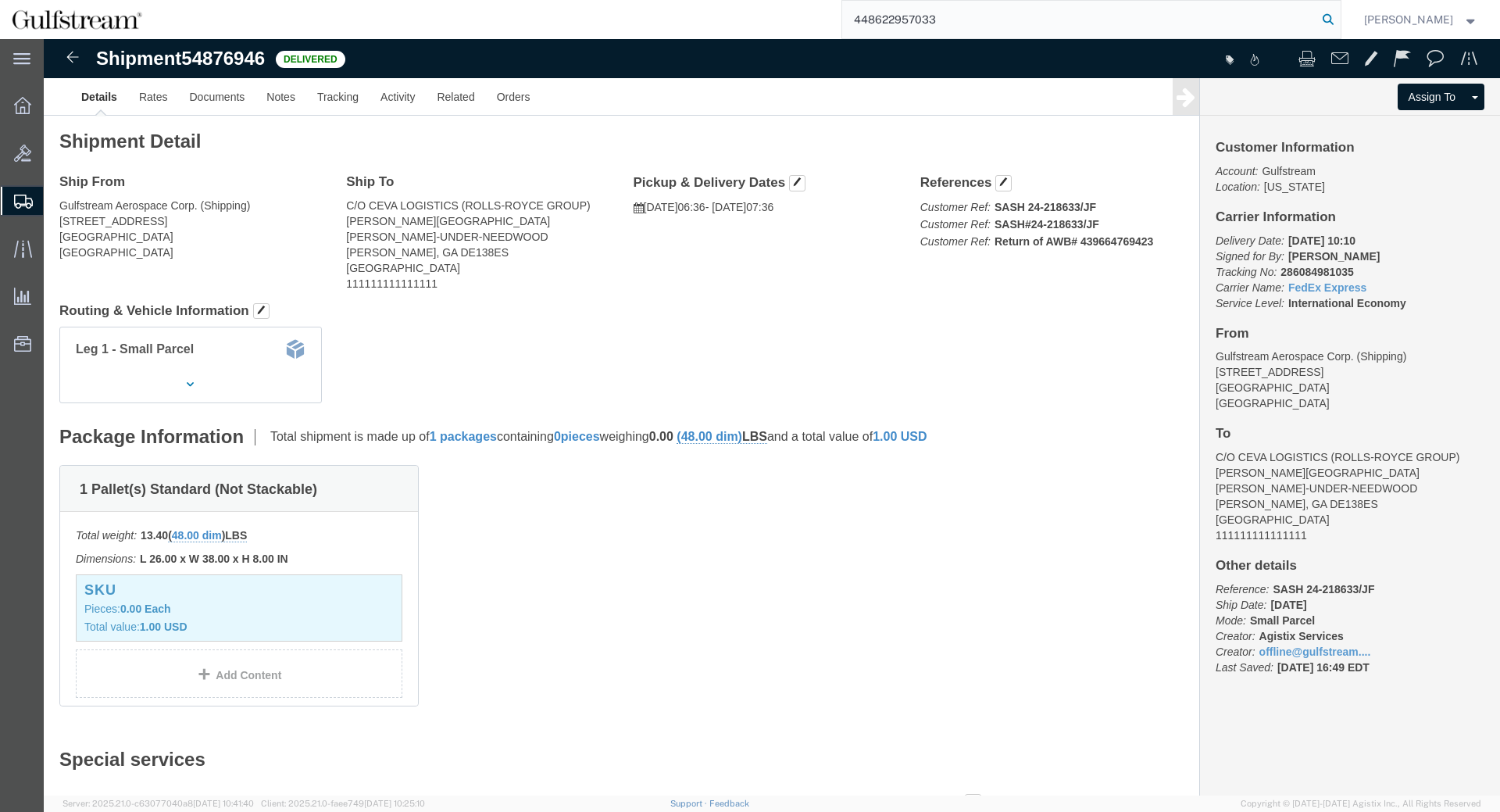
click at [1335, 18] on icon at bounding box center [1328, 20] width 22 height 22
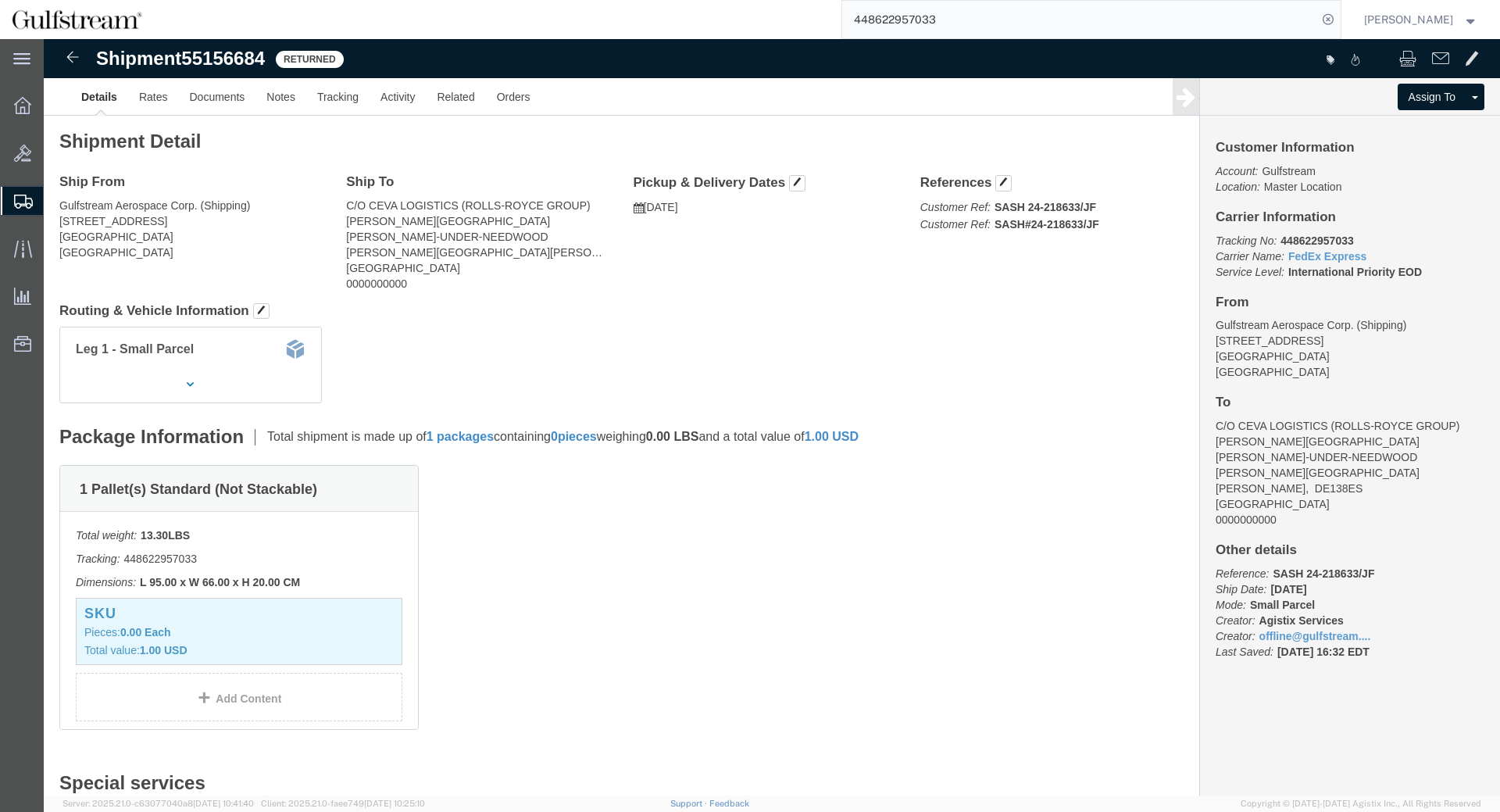
click at [868, 19] on input "448622957033" at bounding box center [1079, 19] width 475 height 37
click at [1339, 17] on icon at bounding box center [1328, 20] width 22 height 22
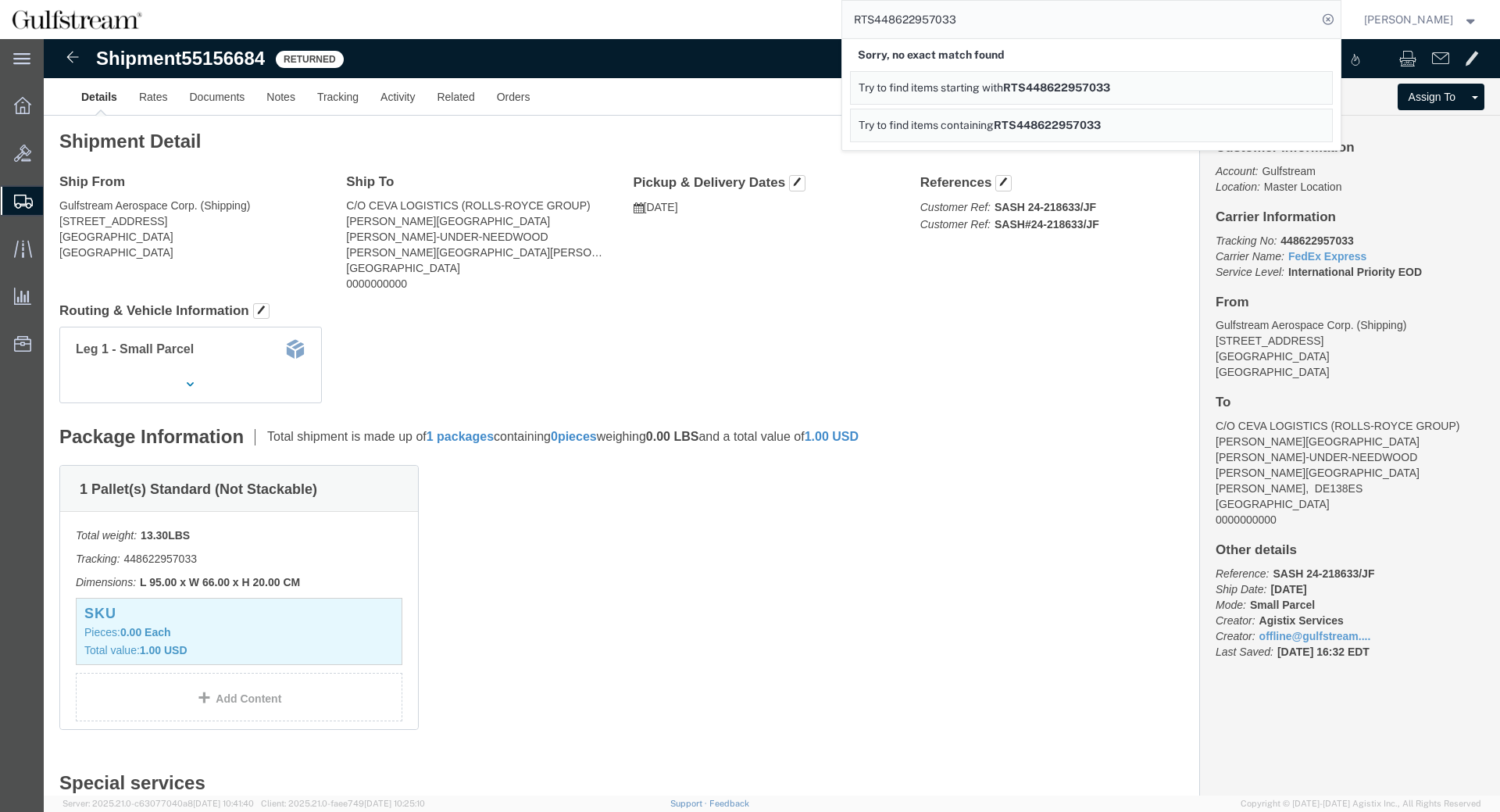
drag, startPoint x: 883, startPoint y: 18, endPoint x: 699, endPoint y: -21, distance: 188.1
click at [842, 1] on input "RTS448622957033" at bounding box center [1079, 19] width 475 height 37
click at [1339, 17] on icon at bounding box center [1328, 20] width 22 height 22
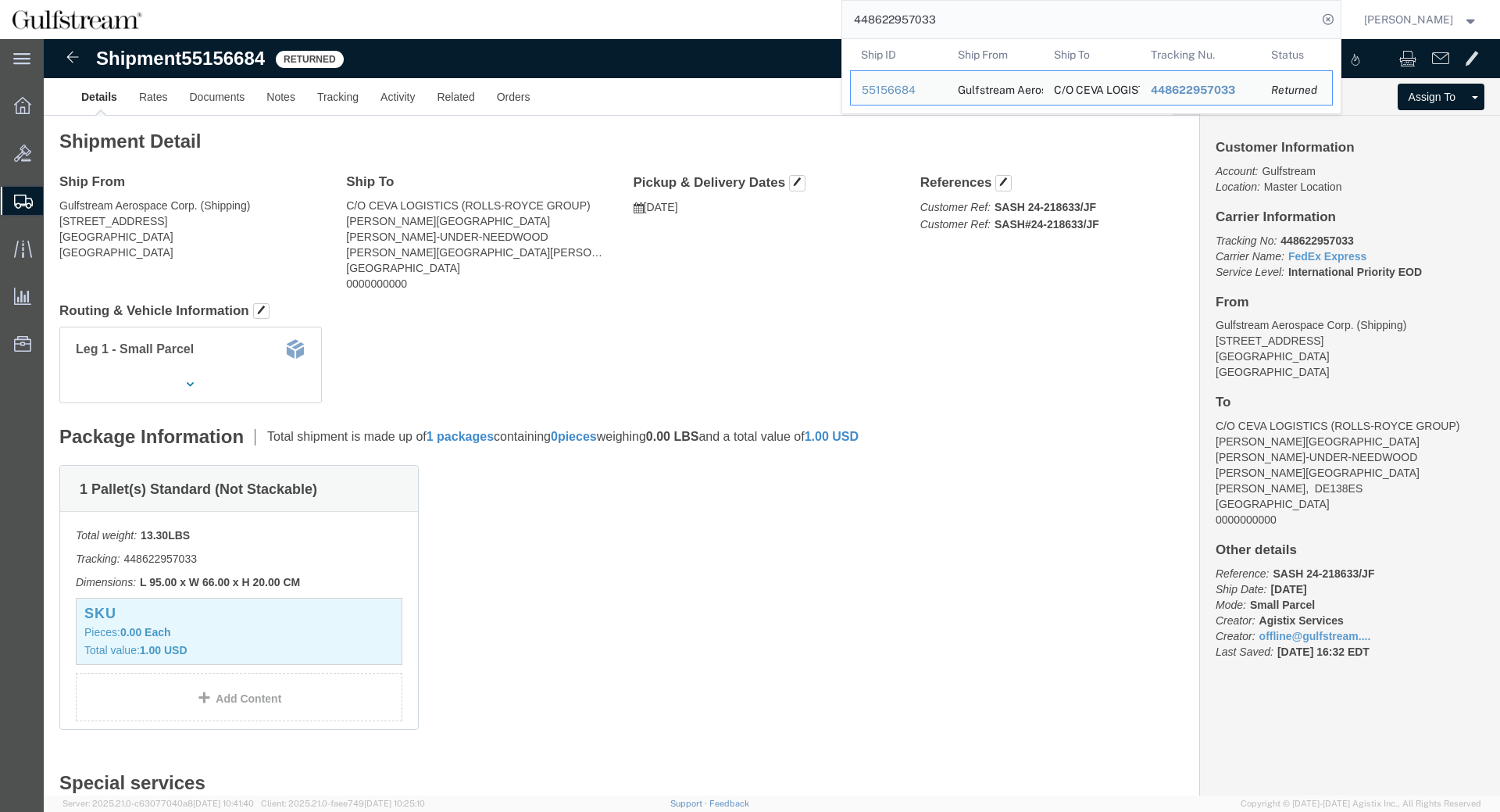
click at [901, 13] on input "448622957033" at bounding box center [1079, 19] width 475 height 37
paste input "8617752"
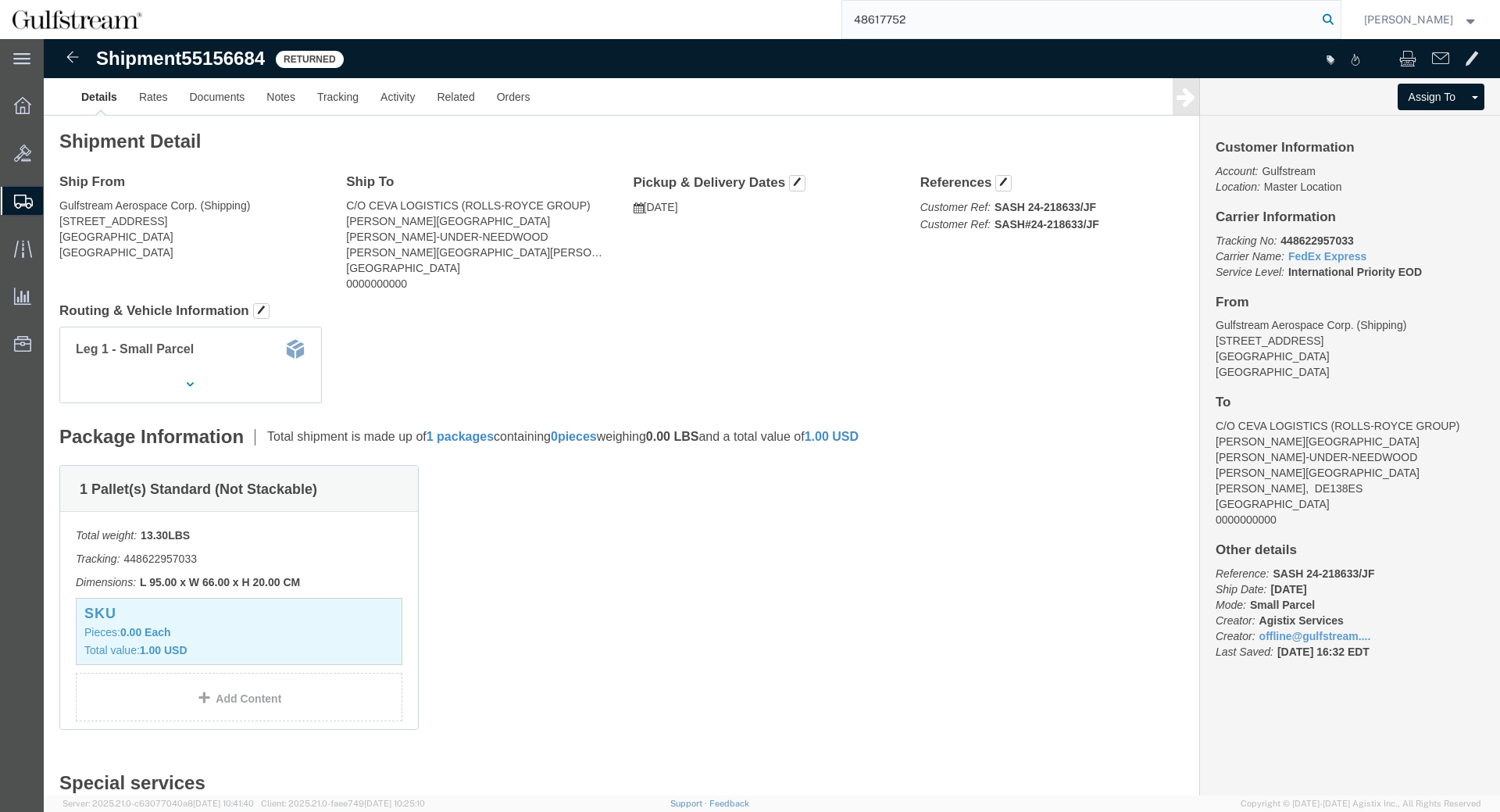
click at [1337, 17] on icon at bounding box center [1328, 20] width 22 height 22
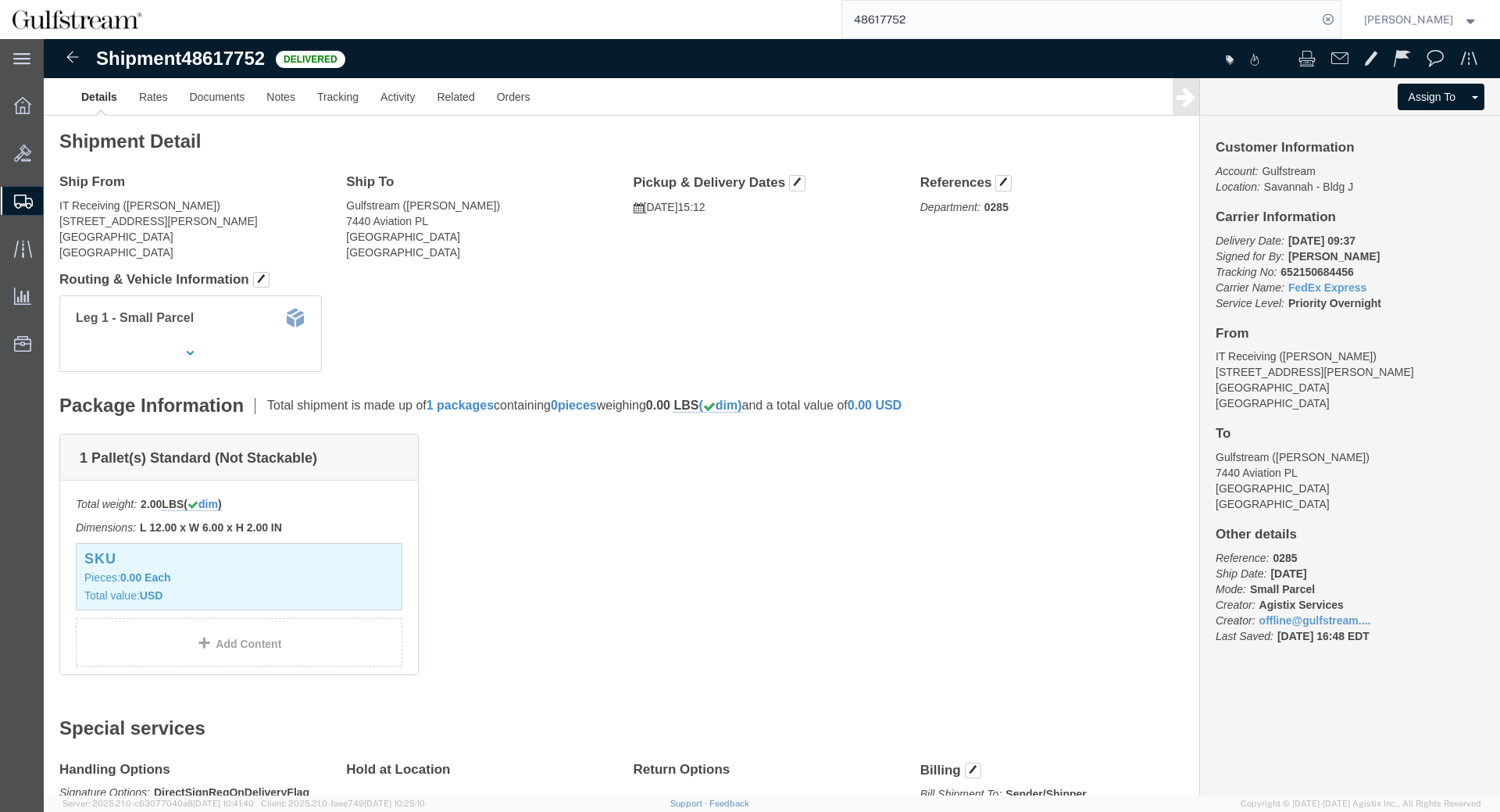
click at [882, 17] on input "48617752" at bounding box center [1079, 19] width 475 height 37
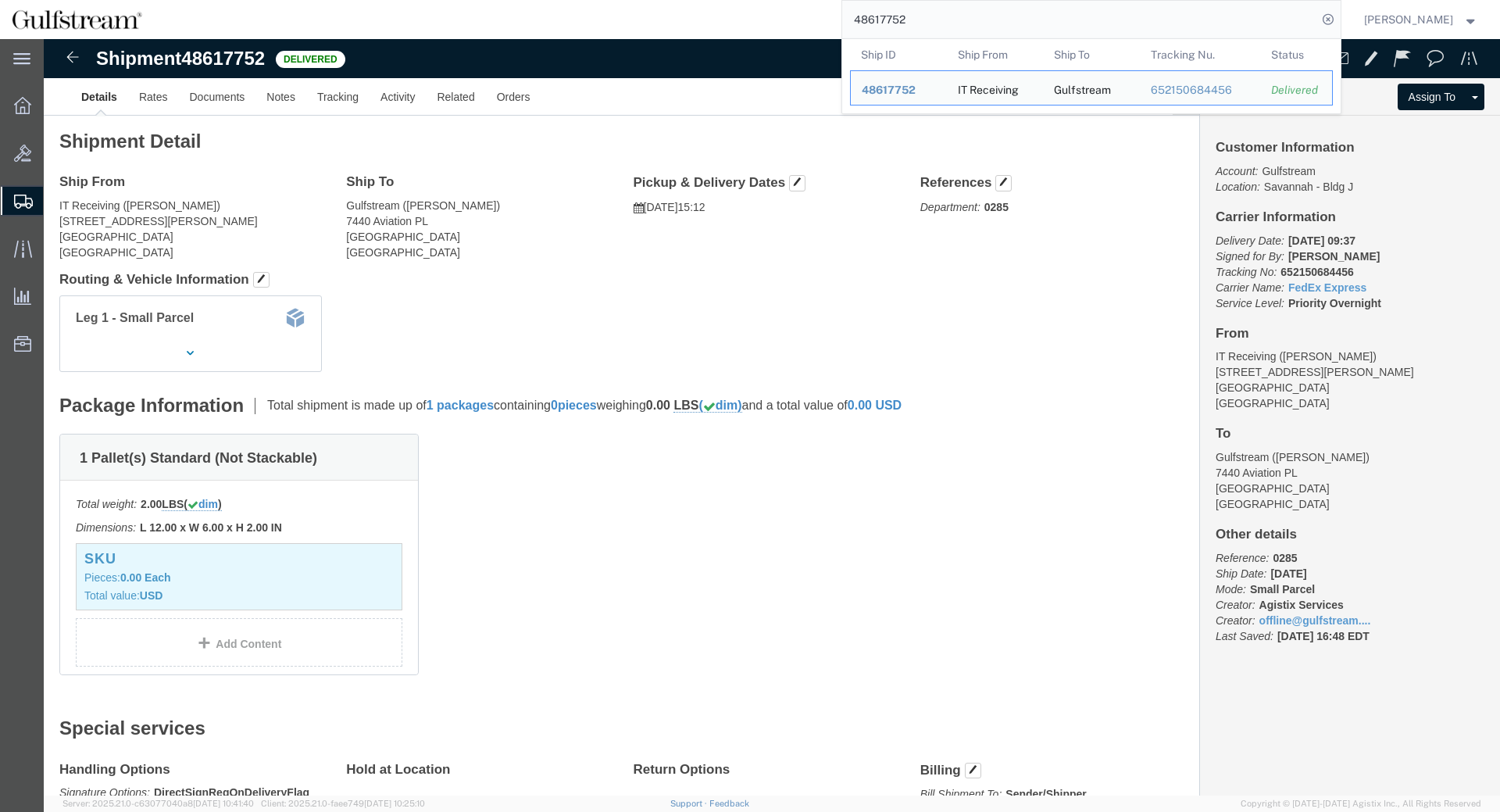
click at [882, 17] on input "48617752" at bounding box center [1079, 19] width 475 height 37
paste input "64554493"
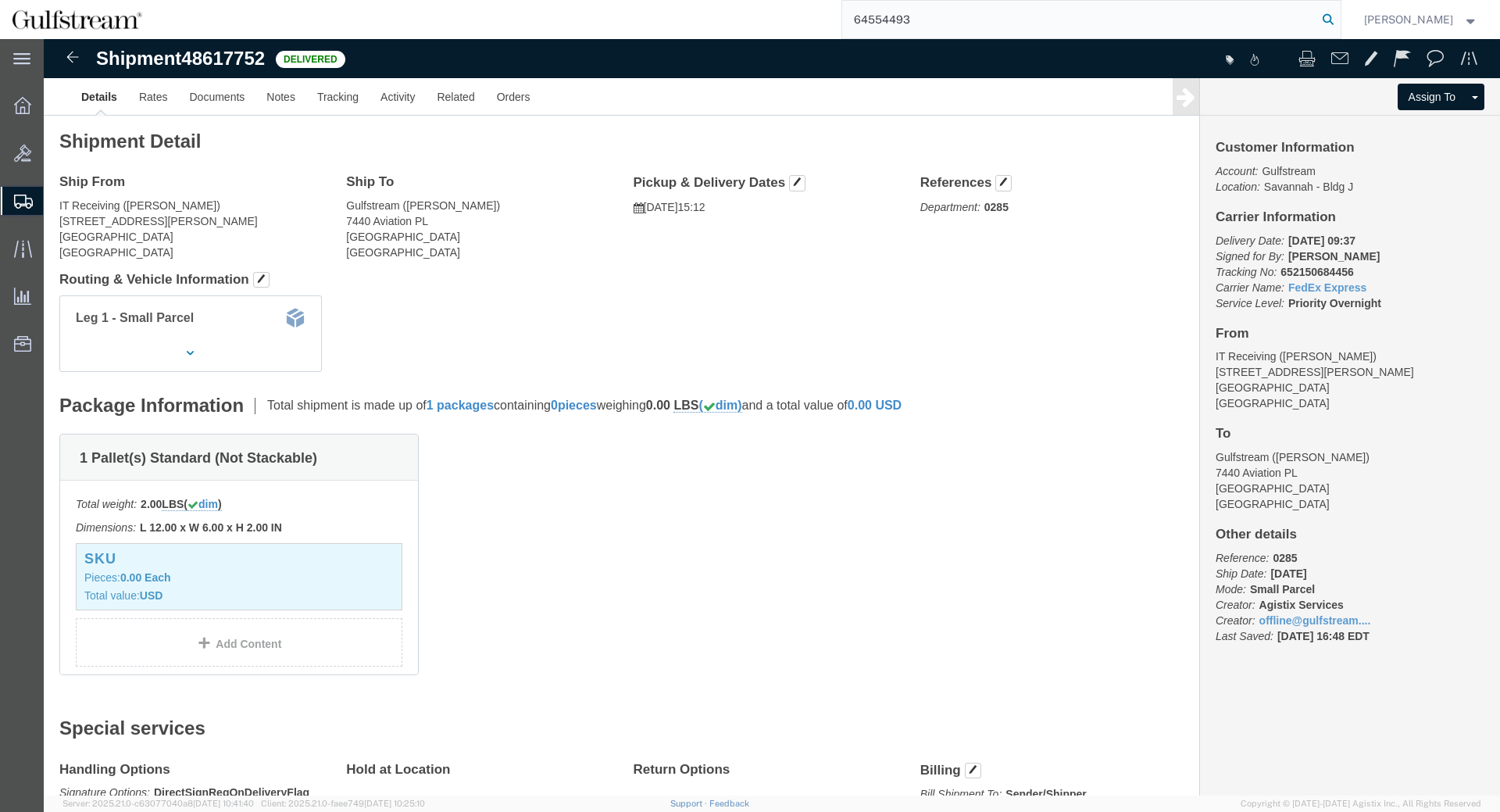
click at [1339, 26] on icon at bounding box center [1328, 20] width 22 height 22
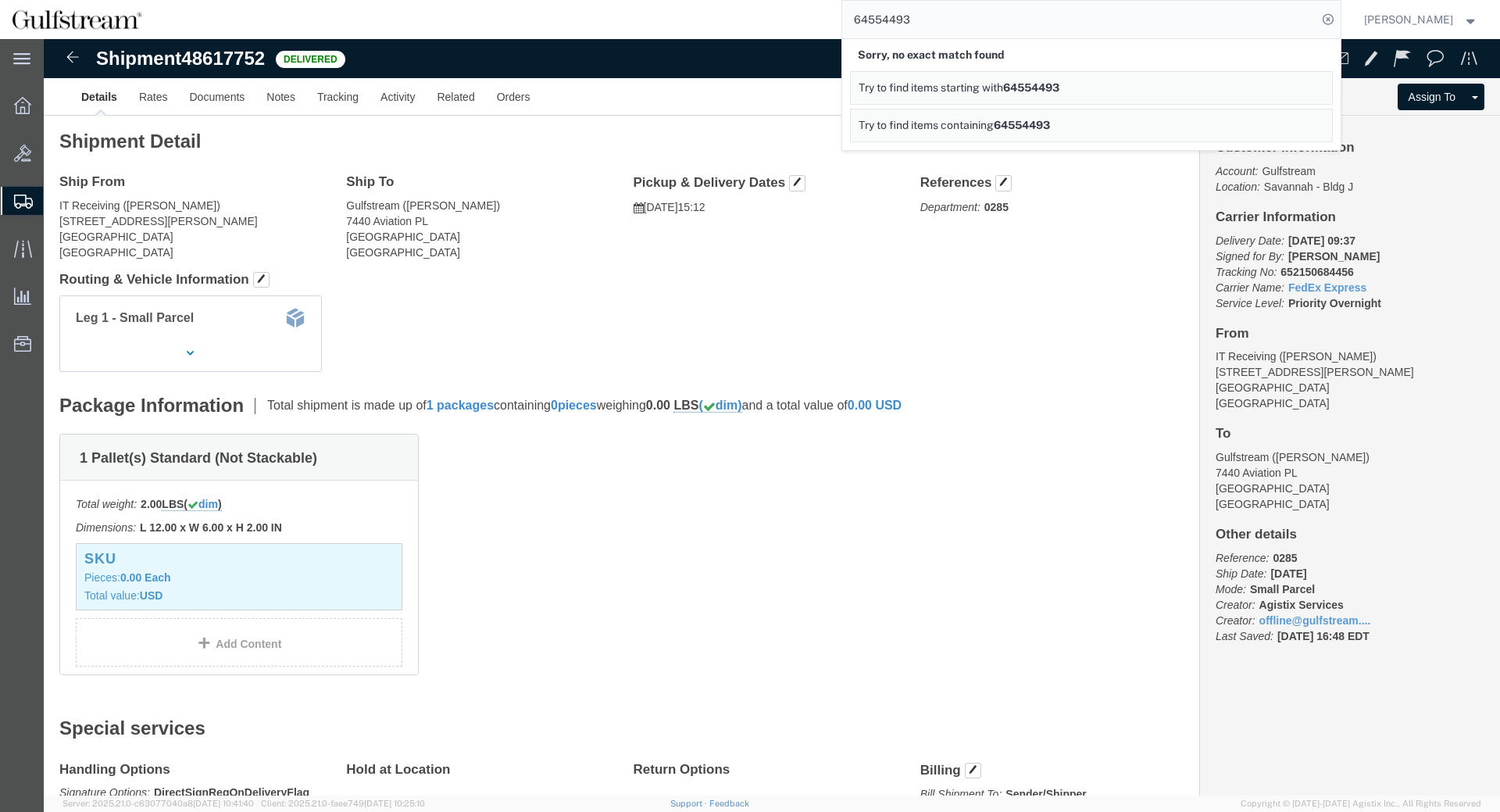
click at [1031, 119] on span "64554493" at bounding box center [1022, 125] width 56 height 13
click at [911, 21] on input "64554493" at bounding box center [1079, 19] width 475 height 37
click at [909, 21] on input "64554493" at bounding box center [1079, 19] width 475 height 37
paste input "SAPO24-39577"
type input "SAPO24-39577"
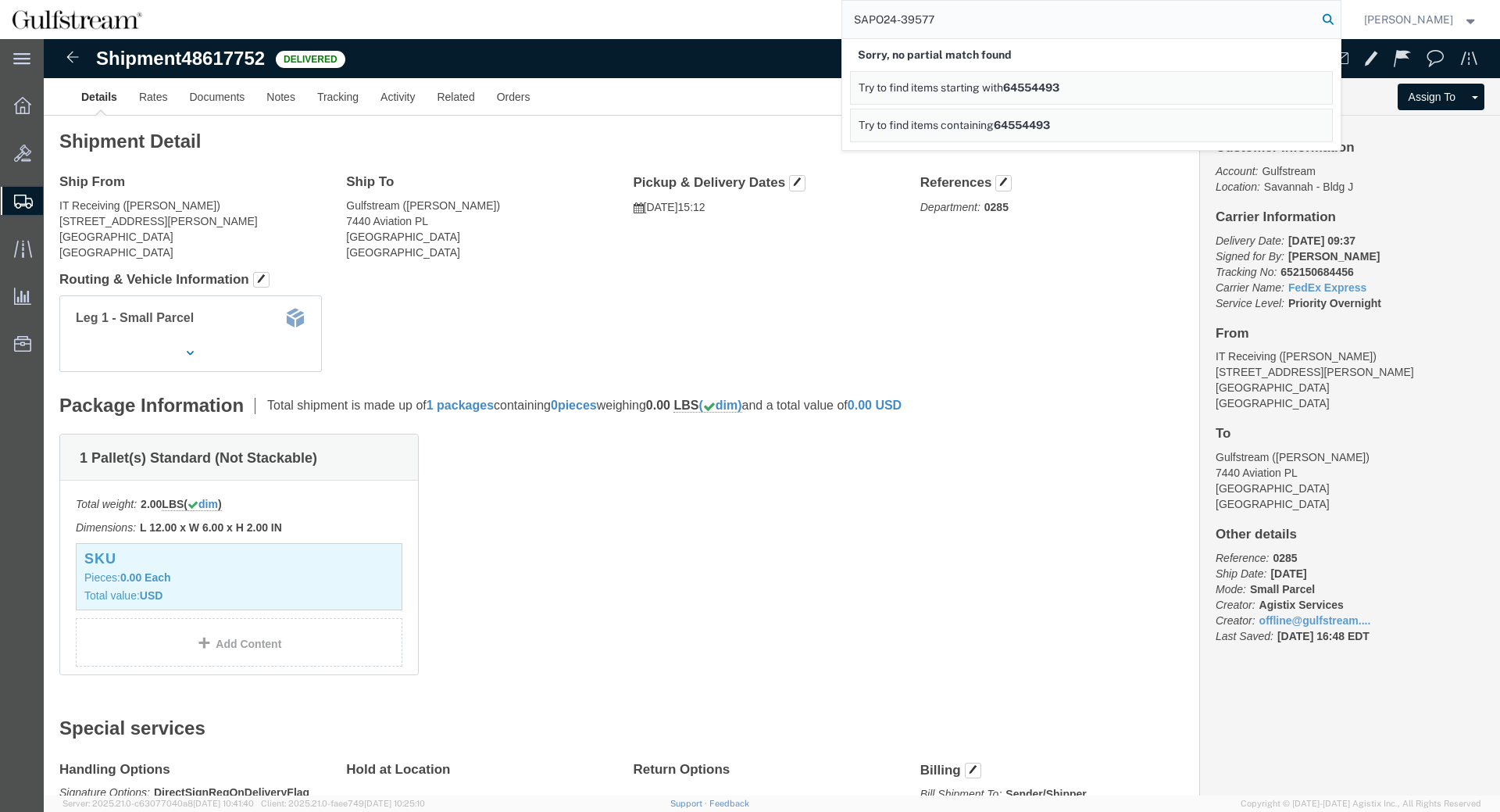
click at [1339, 17] on icon at bounding box center [1328, 20] width 22 height 22
click at [990, 128] on span "Try to find items containing" at bounding box center [926, 125] width 135 height 13
drag, startPoint x: 1060, startPoint y: 130, endPoint x: 1015, endPoint y: 92, distance: 58.9
click at [1060, 130] on span "SAPO24-39577" at bounding box center [1037, 125] width 85 height 13
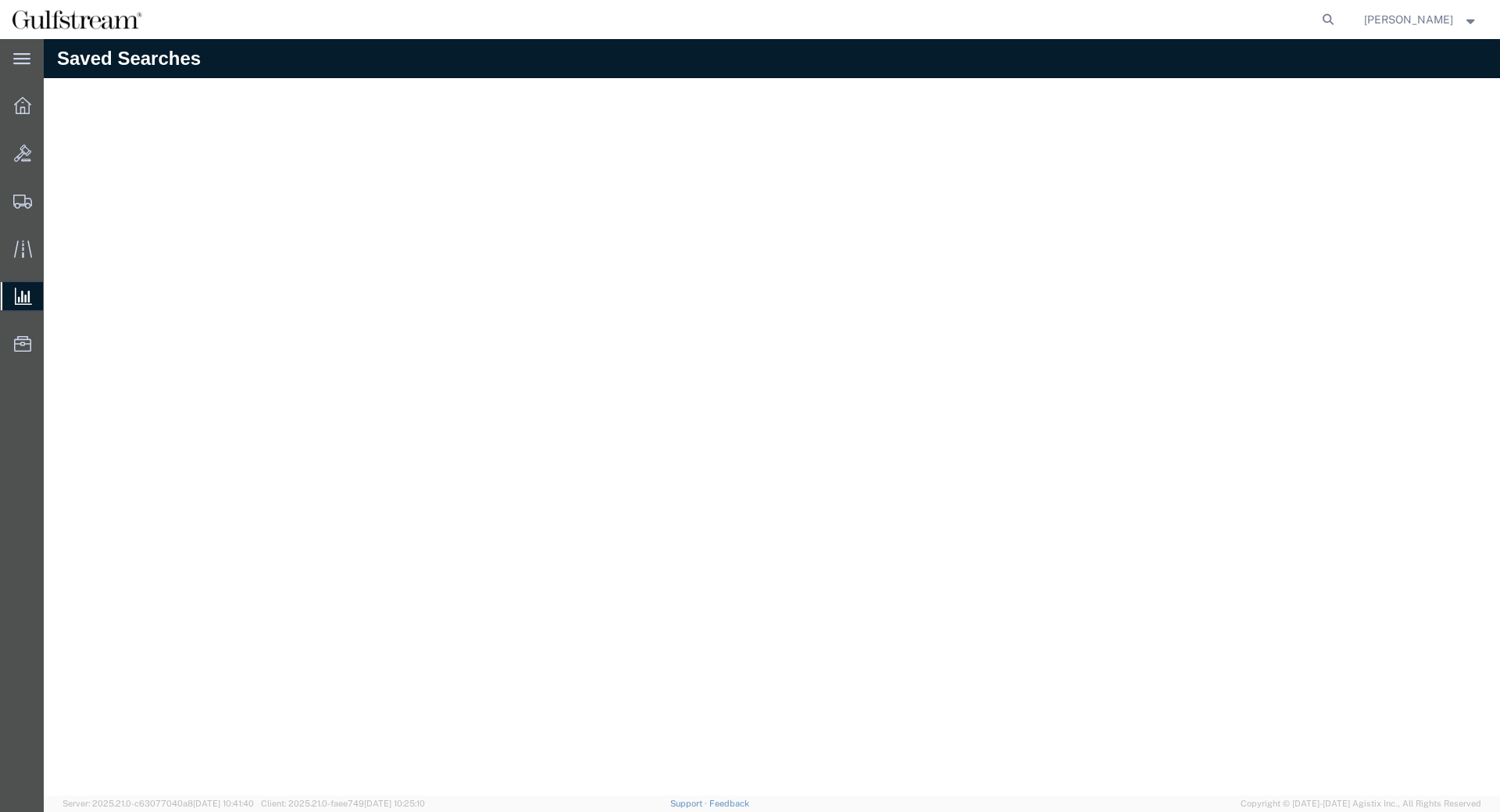
click at [0, 0] on span "Saved Reports" at bounding box center [0, 0] width 0 height 0
click at [0, 0] on span "Shipment Manager" at bounding box center [0, 0] width 0 height 0
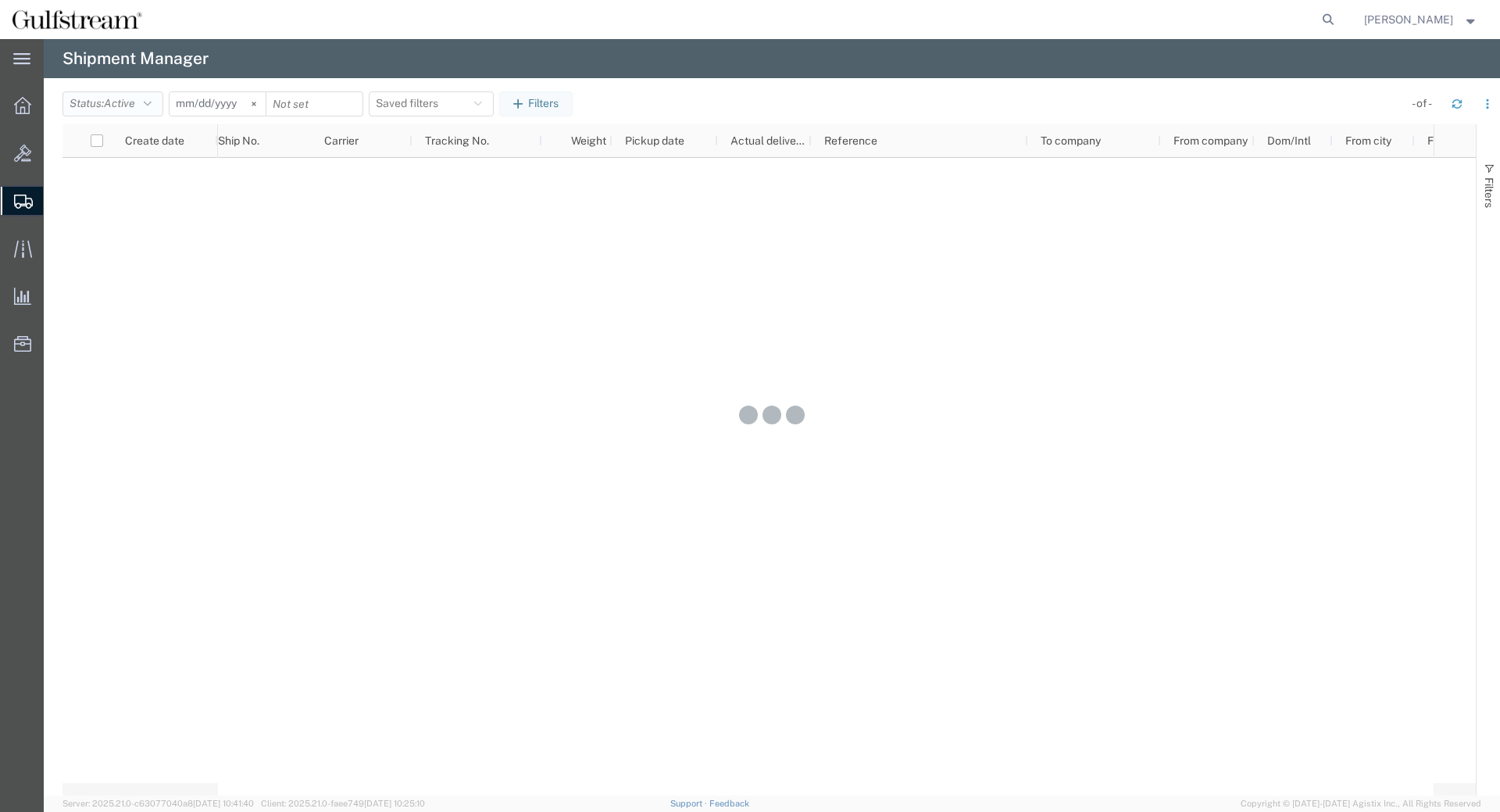
click at [147, 103] on button "Status: Active" at bounding box center [112, 104] width 100 height 25
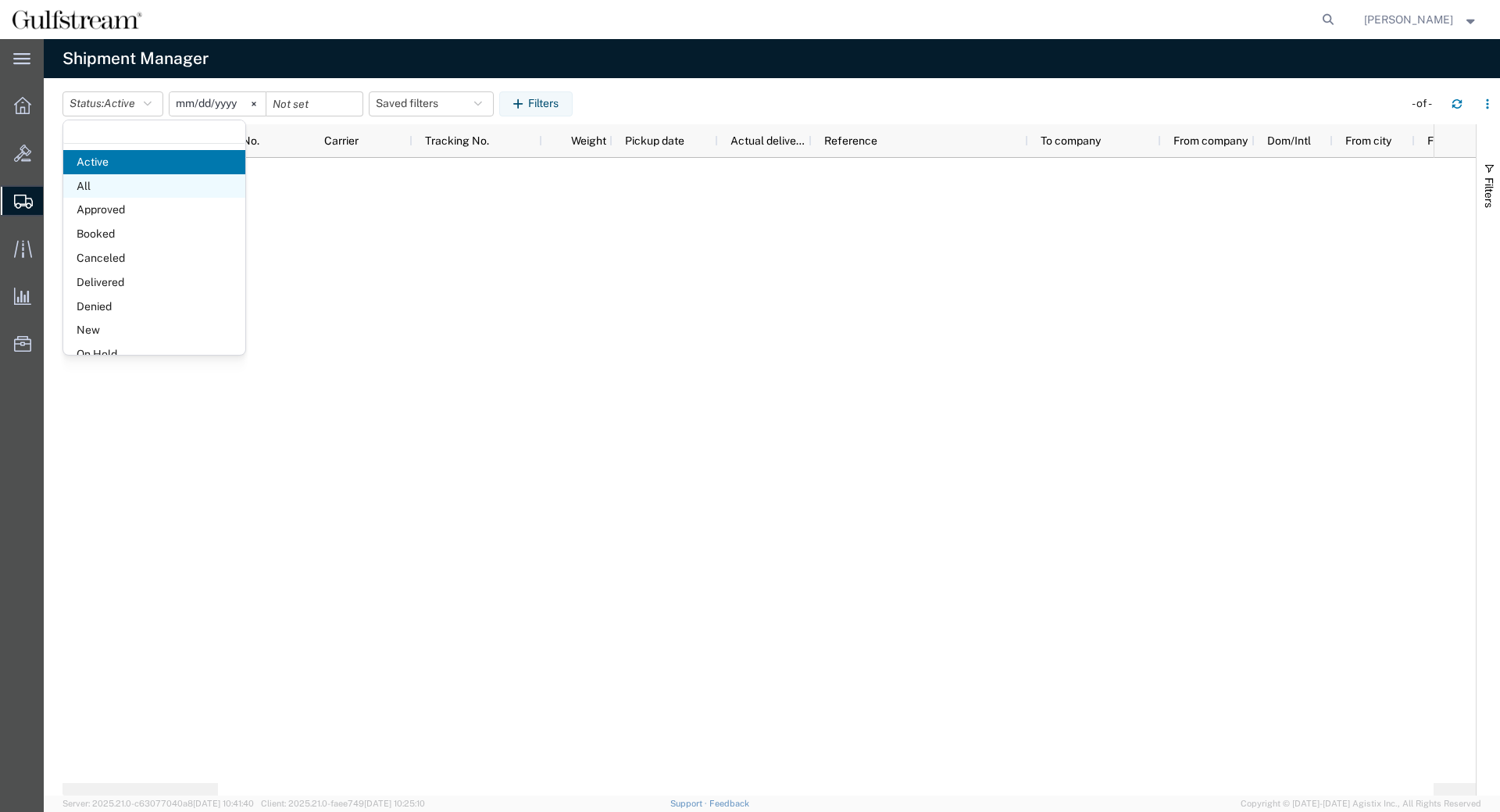
click at [164, 188] on span "All" at bounding box center [154, 186] width 182 height 25
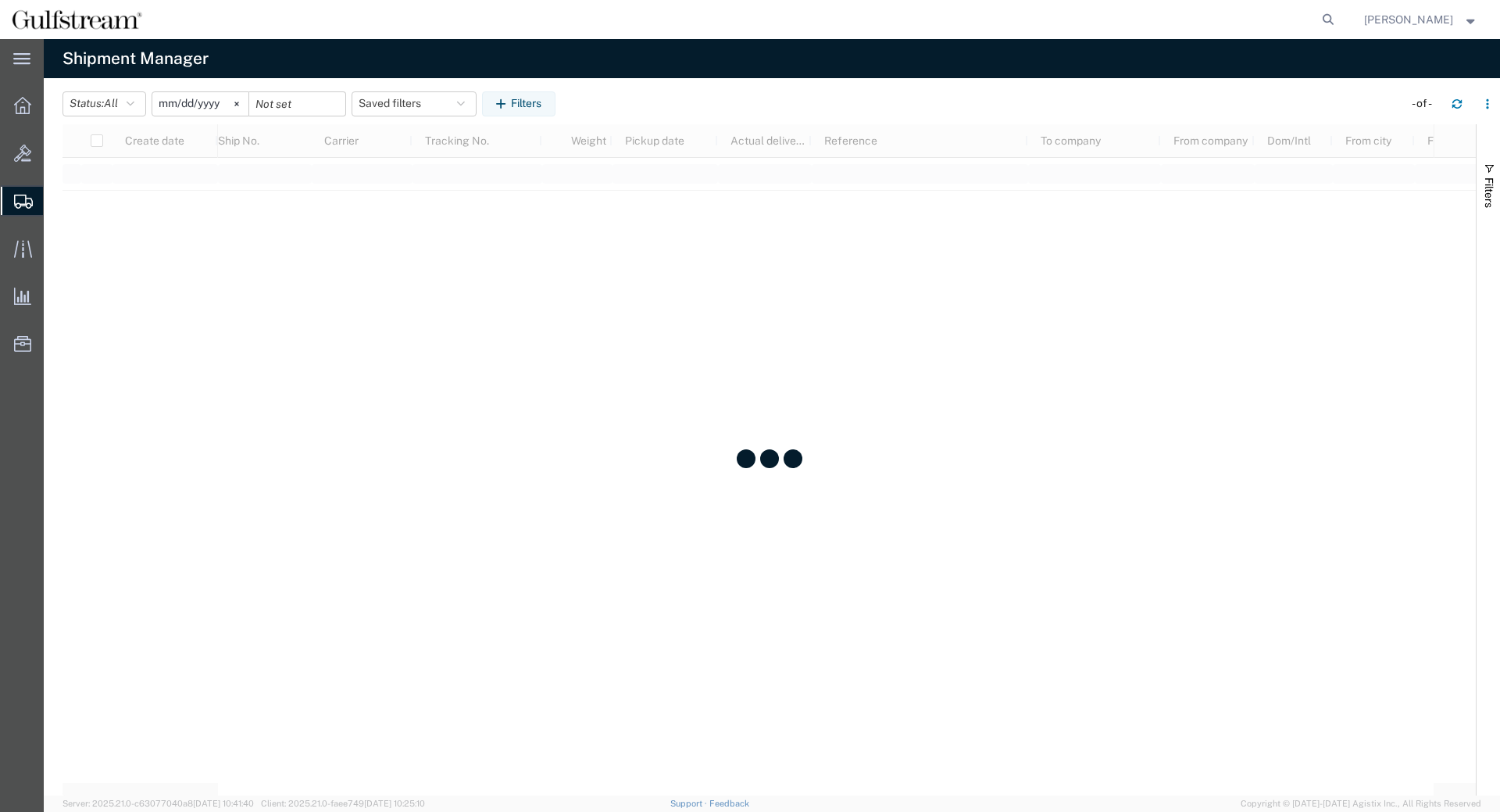
click at [177, 106] on input "2025-09-15" at bounding box center [201, 104] width 96 height 24
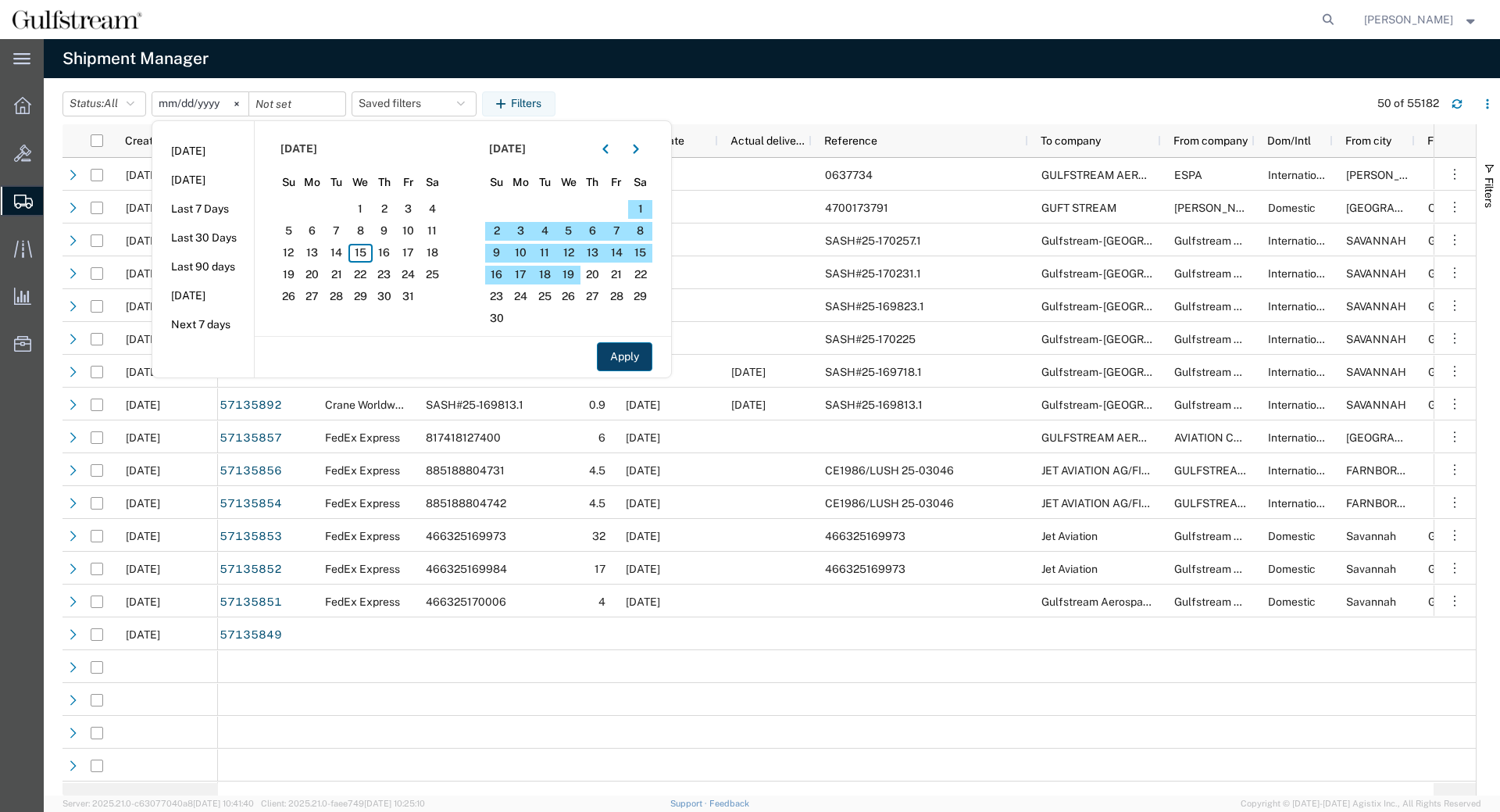
click at [615, 353] on button "Apply" at bounding box center [625, 357] width 55 height 29
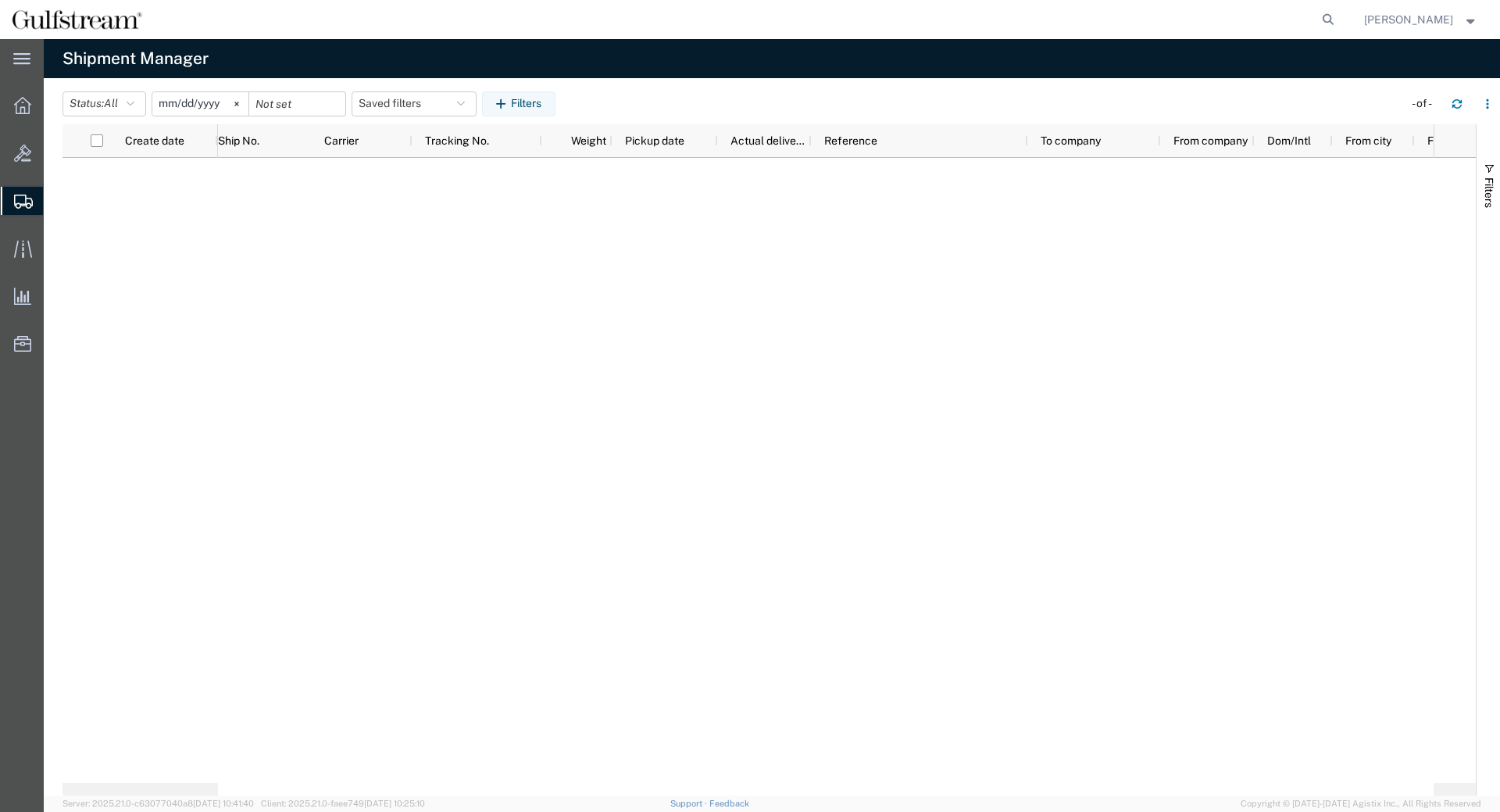
type input "2024-12-31"
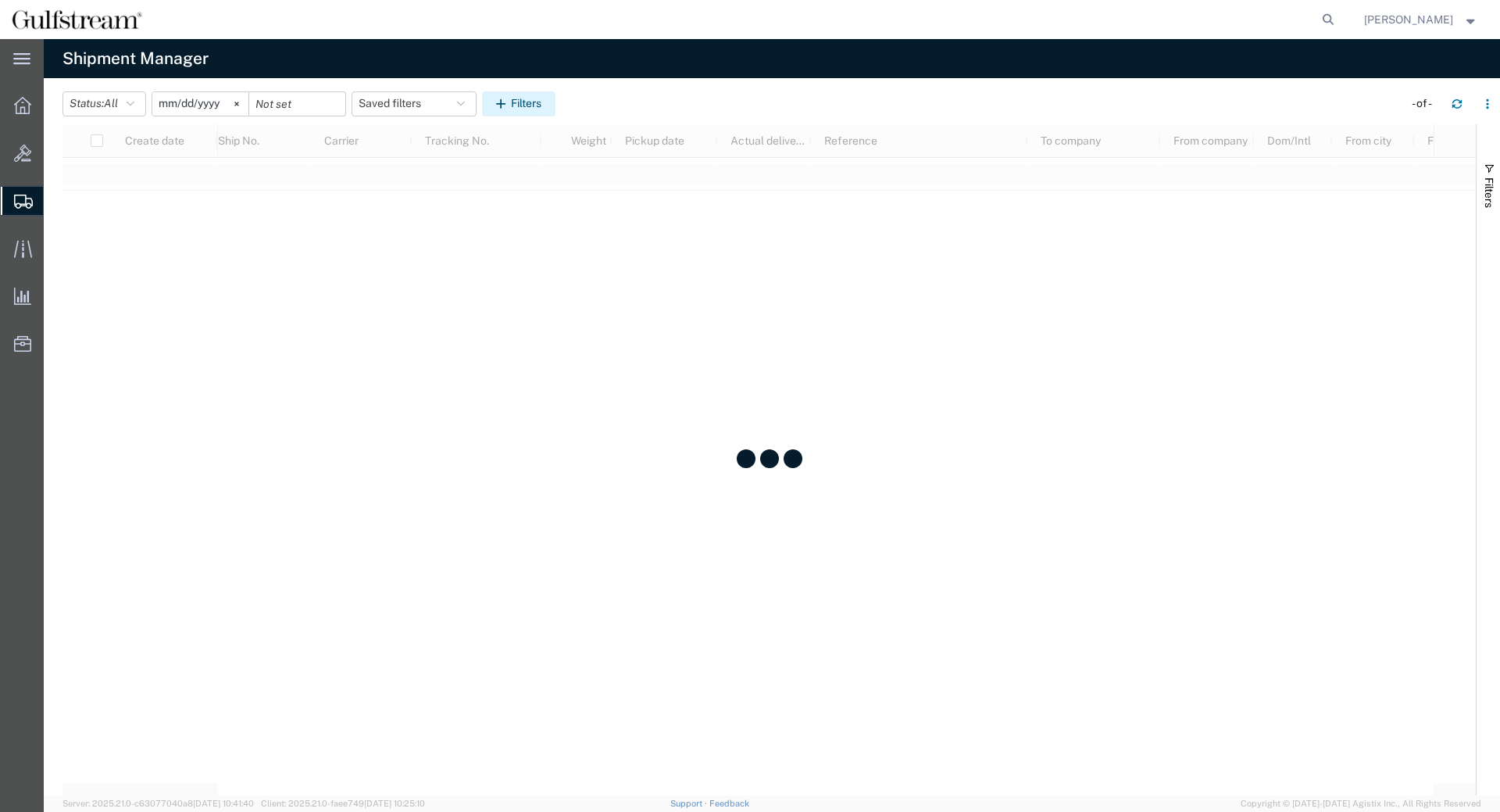
click at [511, 99] on icon "button" at bounding box center [503, 104] width 15 height 11
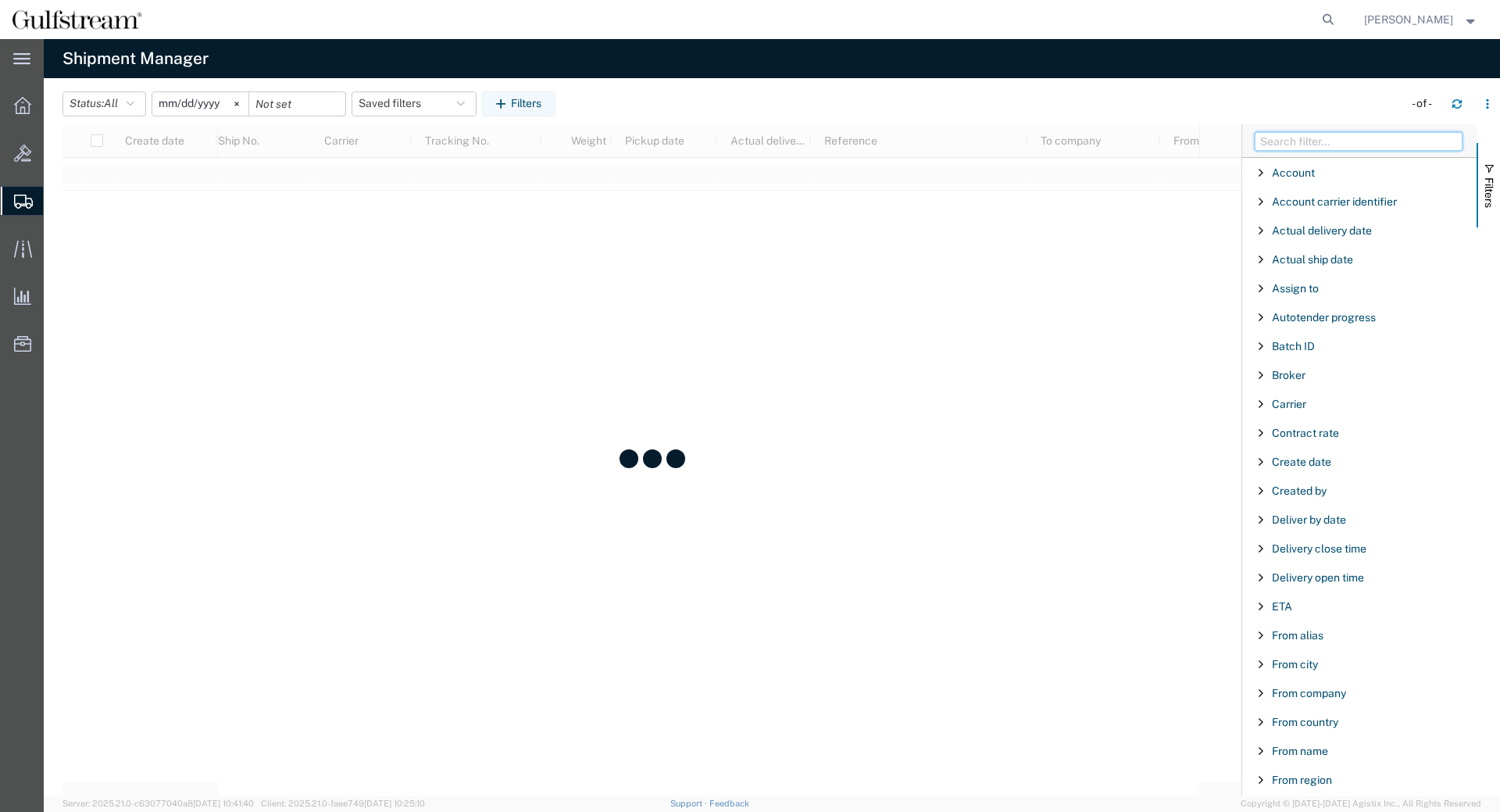
click at [1288, 137] on input "Filter Columns Input" at bounding box center [1358, 142] width 208 height 19
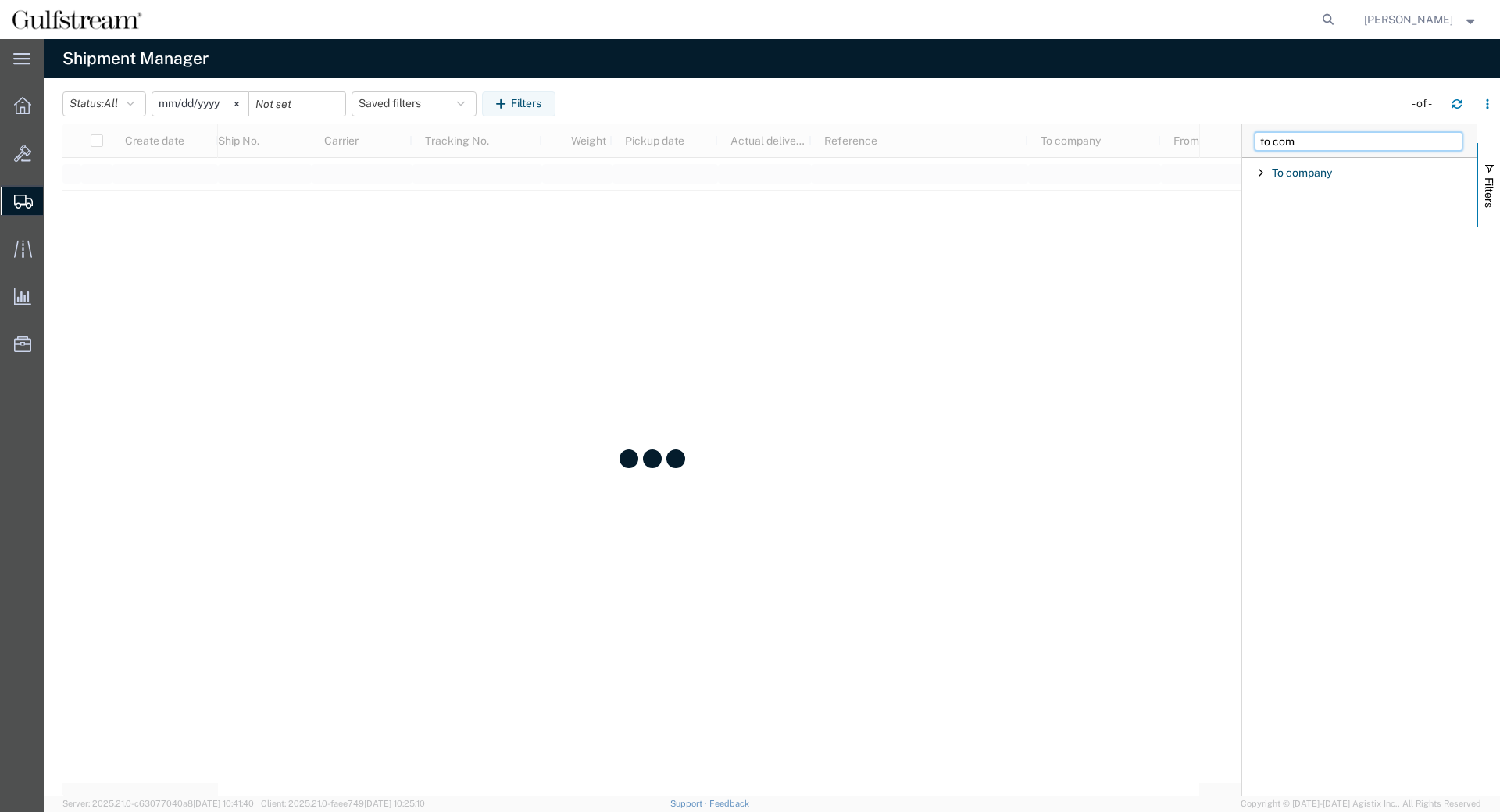
type input "to com"
click at [1264, 165] on div "To company" at bounding box center [1359, 173] width 234 height 28
click at [1304, 220] on div "starts with" at bounding box center [1365, 213] width 205 height 19
click at [1316, 244] on input "Filter Value" at bounding box center [1365, 239] width 205 height 19
paste input "471307181805"
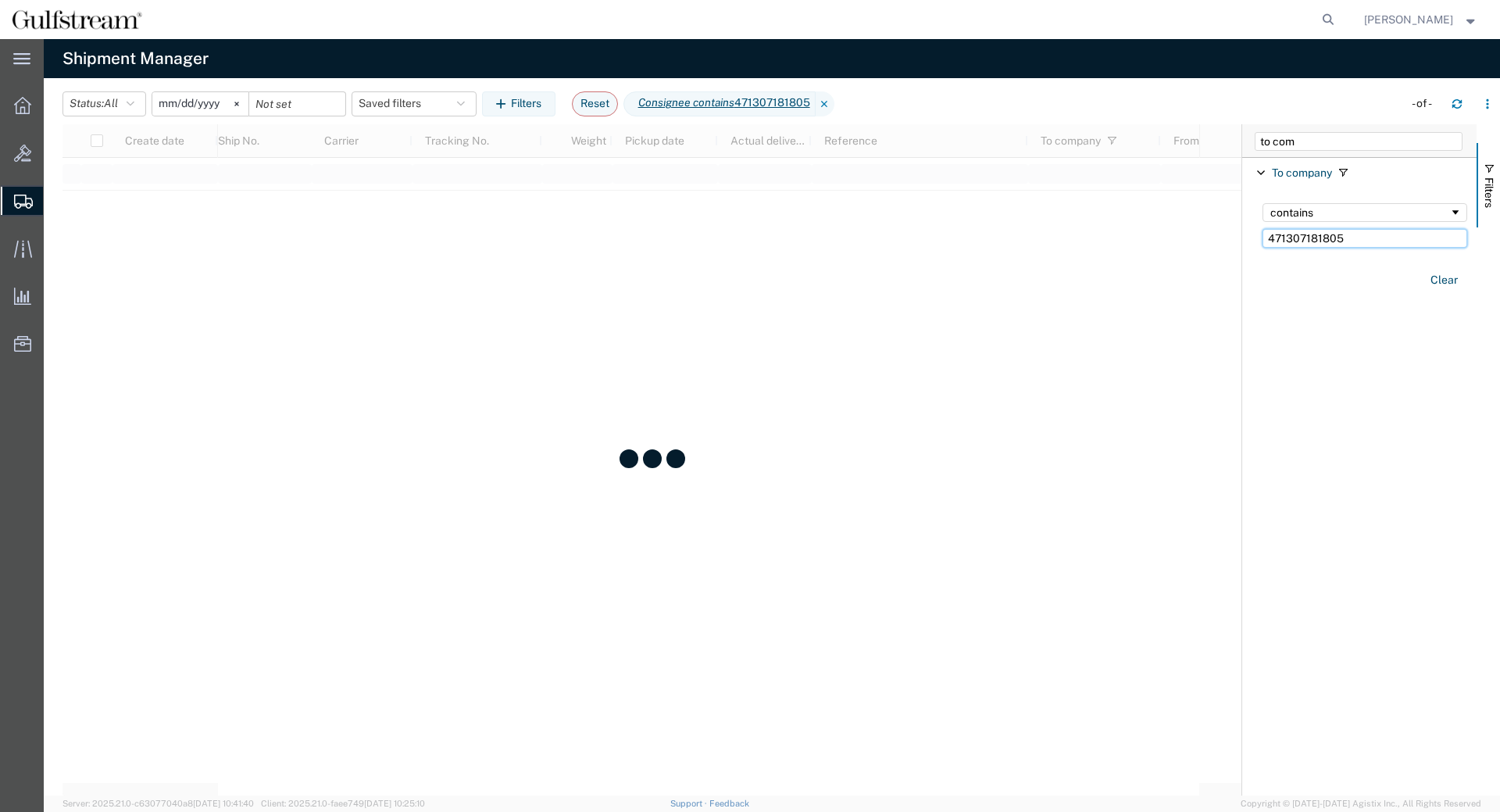
drag, startPoint x: 1369, startPoint y: 238, endPoint x: 588, endPoint y: 253, distance: 781.1
click at [1263, 234] on input "471307181805" at bounding box center [1365, 239] width 205 height 19
type input "r"
type input "ROLLS-ROYCE GROUP"
click at [1056, 76] on agx-page-header "Shipment Manager" at bounding box center [772, 58] width 1457 height 39
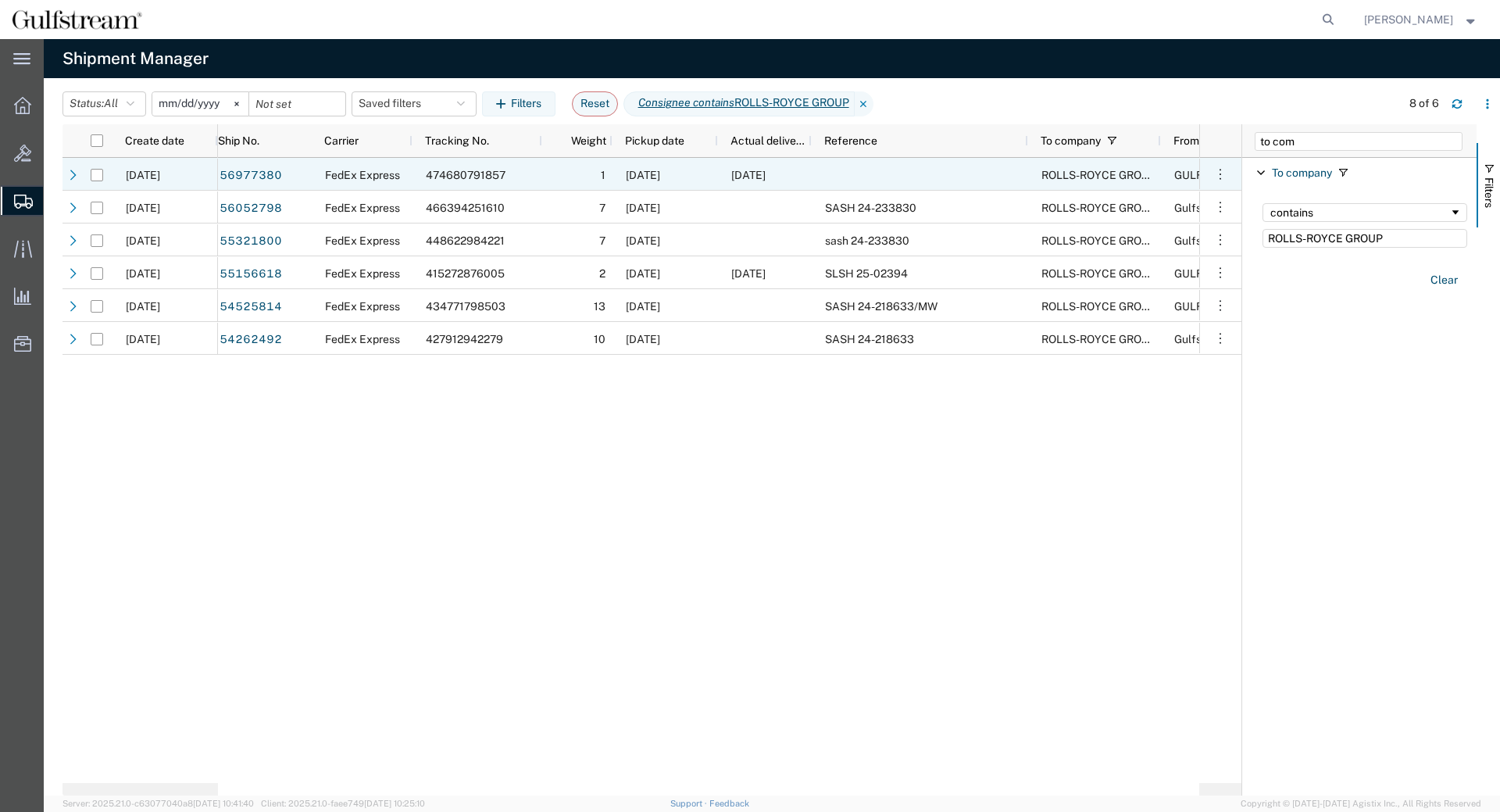
click at [693, 183] on div "09/29/2025" at bounding box center [665, 175] width 105 height 33
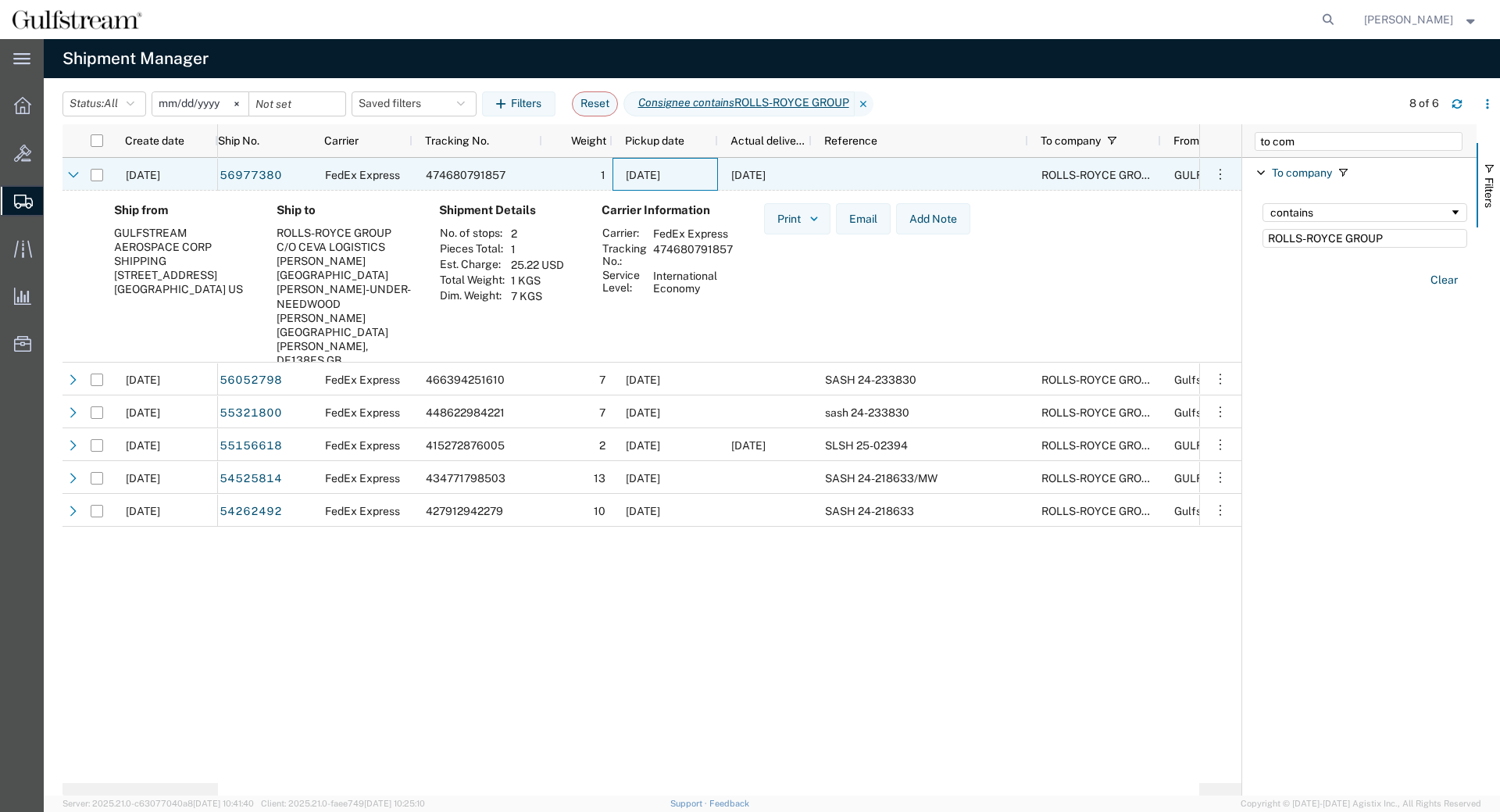
click at [678, 181] on div "09/29/2025" at bounding box center [665, 175] width 105 height 33
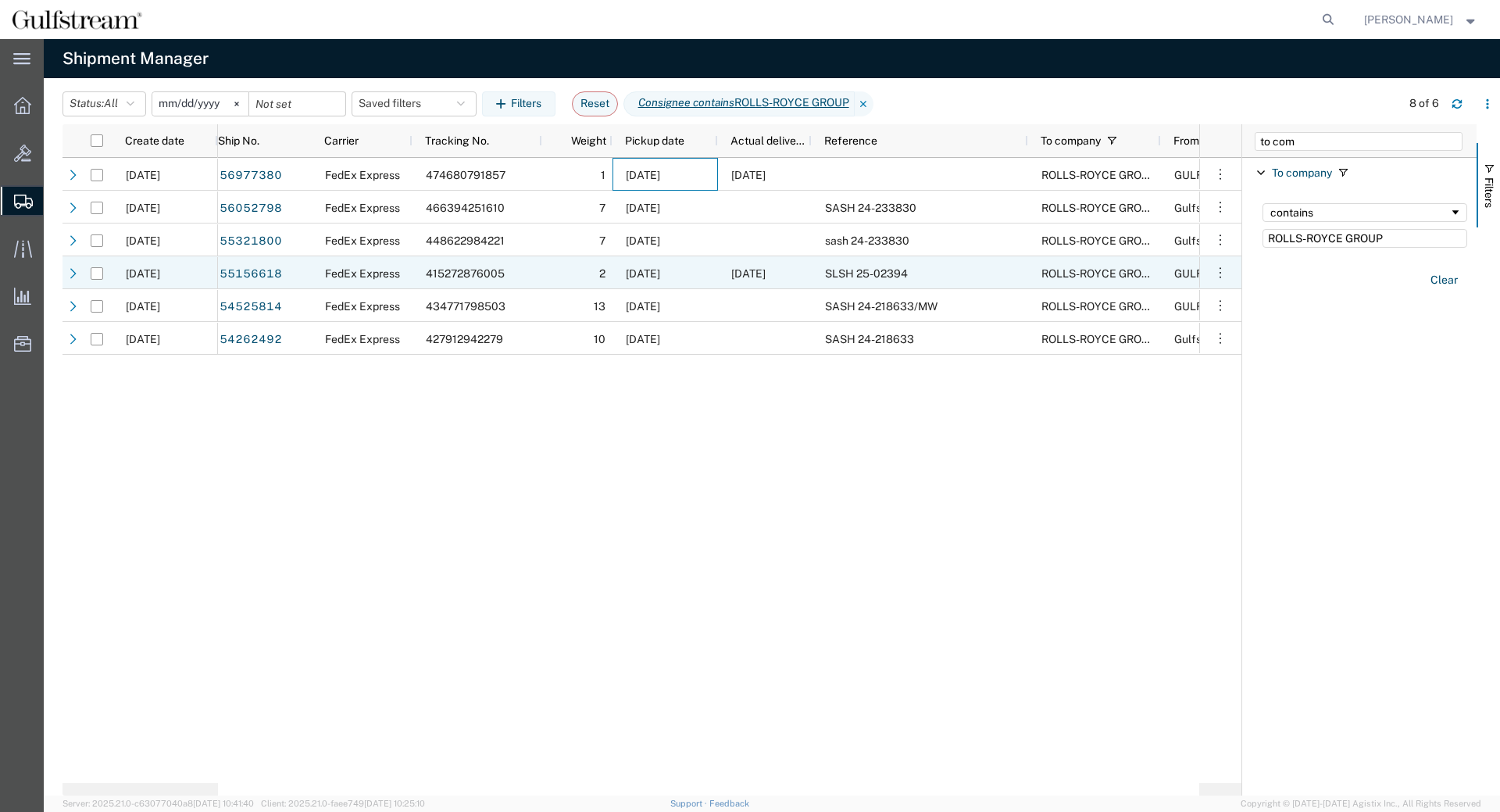
click at [735, 270] on span "04/03/2025" at bounding box center [748, 274] width 34 height 13
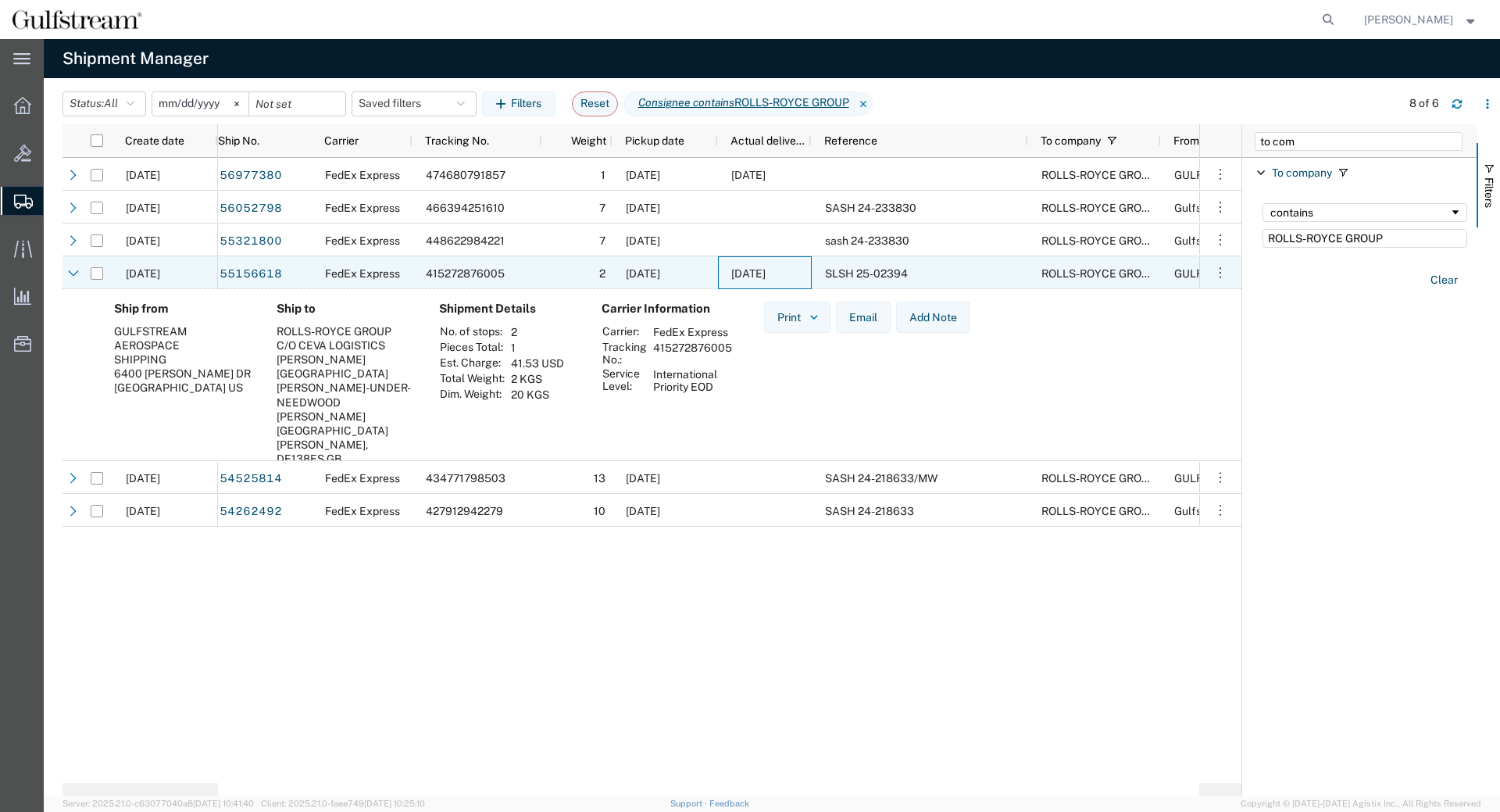
click at [741, 264] on div "04/03/2025" at bounding box center [765, 273] width 94 height 33
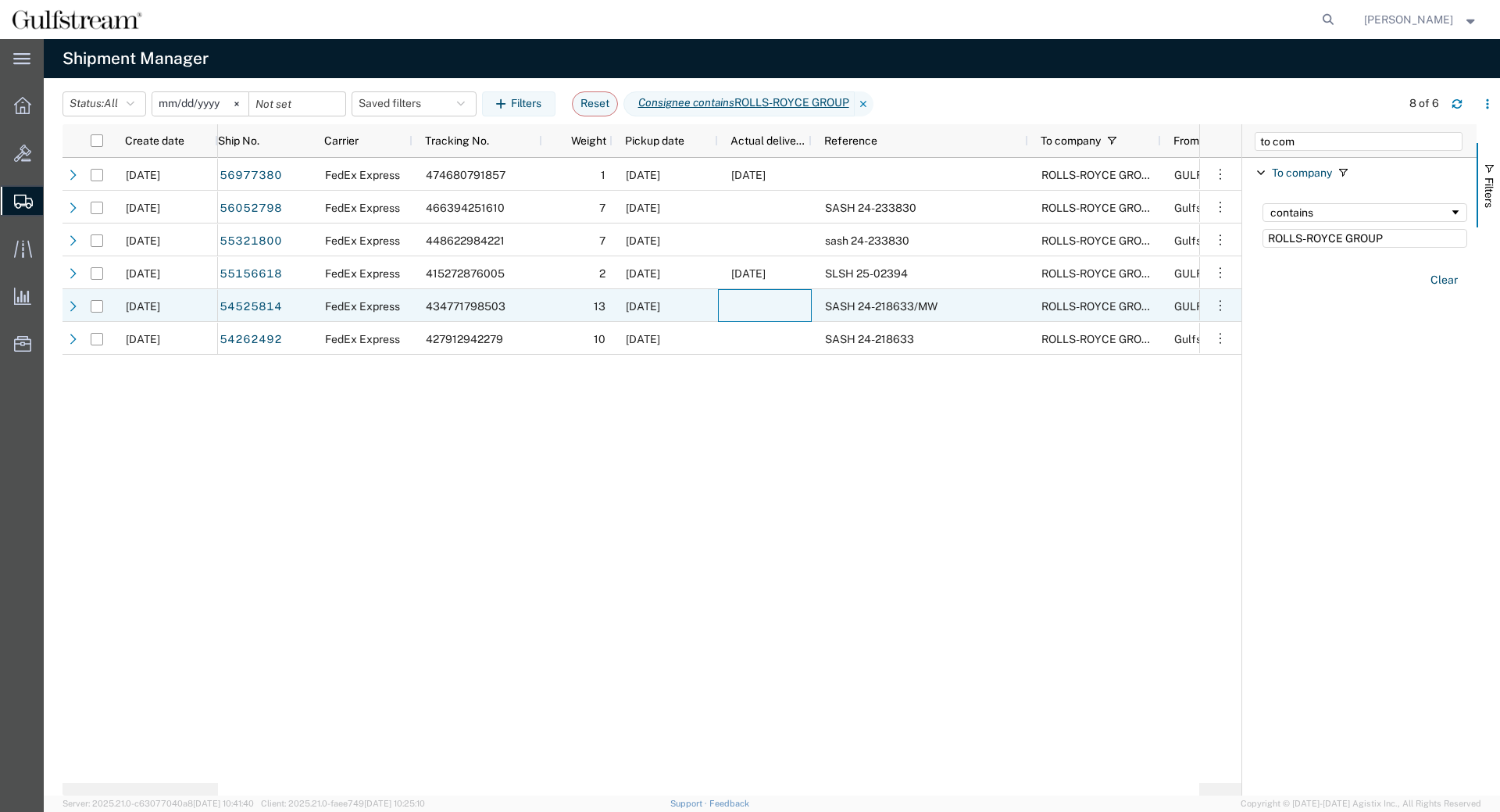
click at [741, 295] on div at bounding box center [765, 306] width 94 height 33
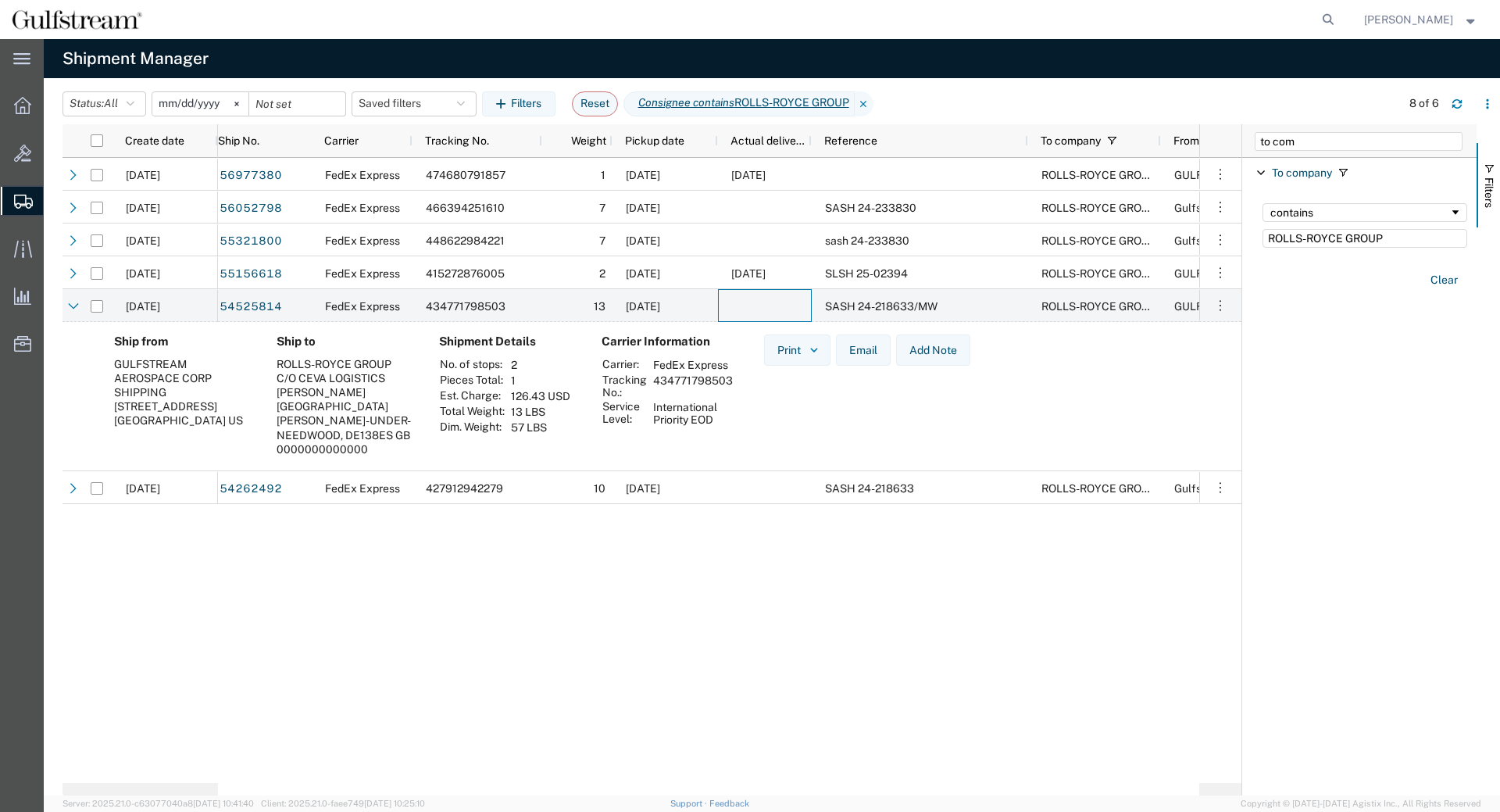
click at [678, 378] on td "434771798503" at bounding box center [693, 386] width 91 height 27
copy td "434771798503"
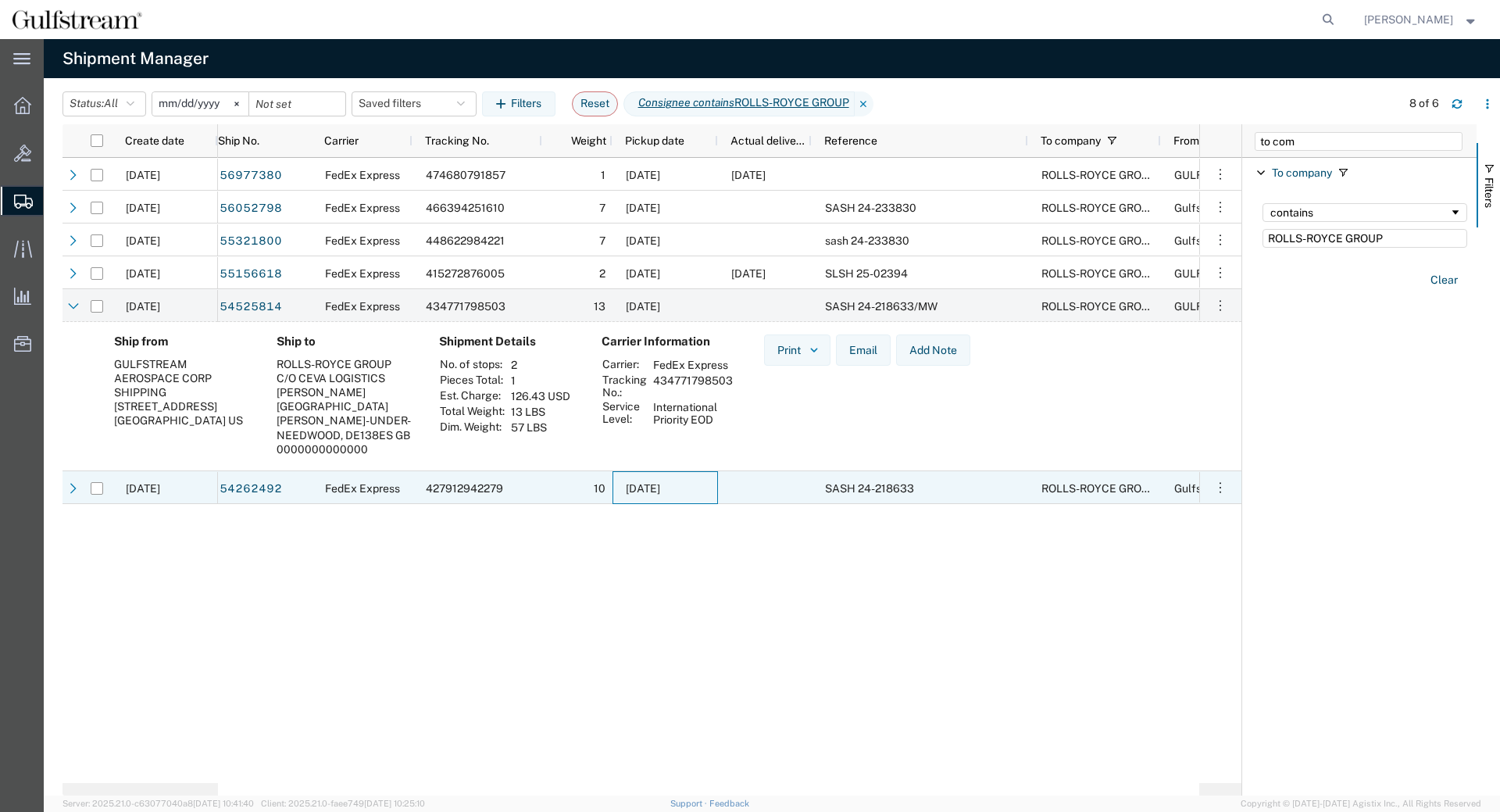
click at [675, 481] on div "01/03/2025" at bounding box center [665, 488] width 105 height 33
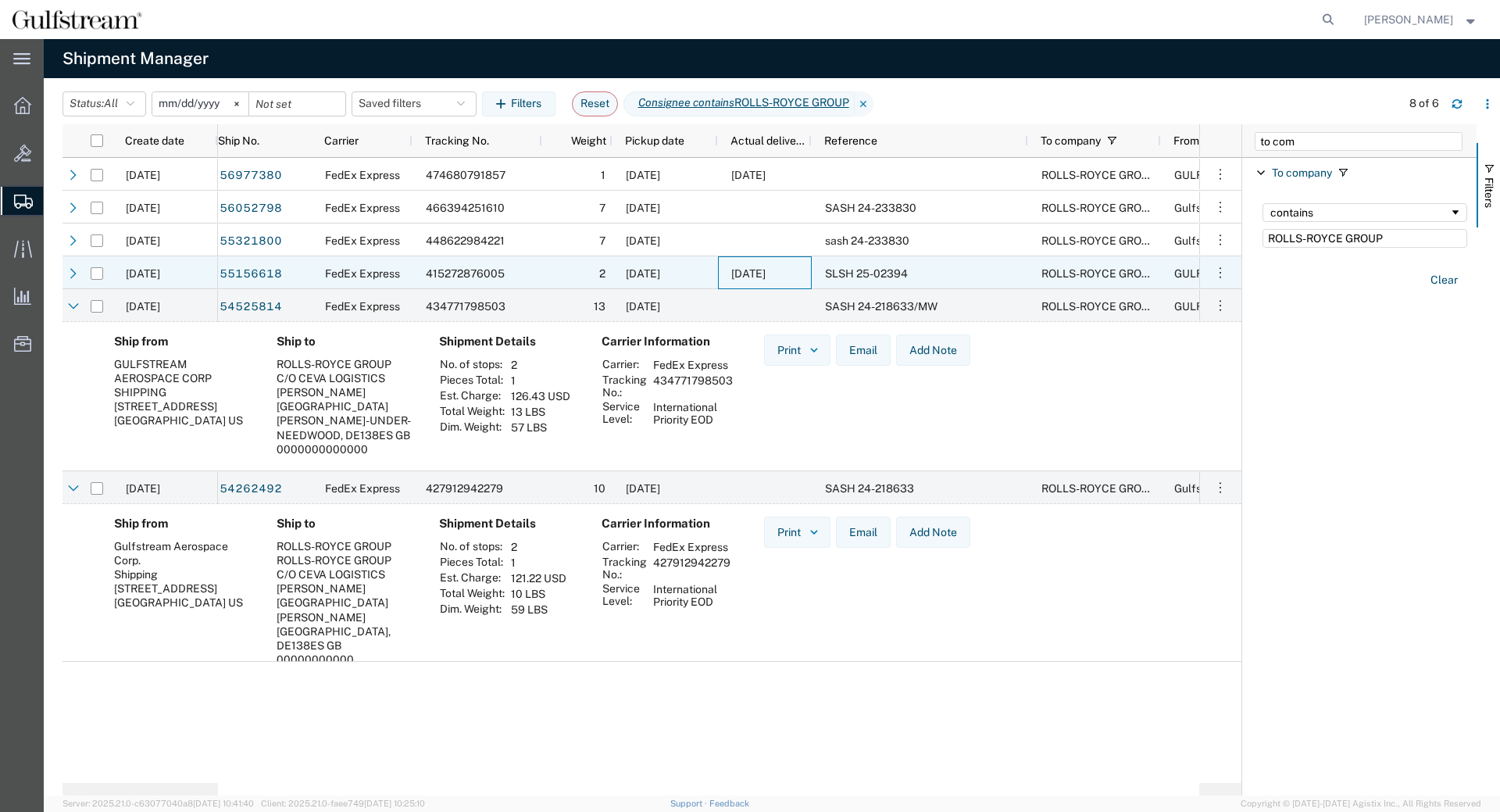
click at [746, 275] on span "04/03/2025" at bounding box center [748, 274] width 34 height 13
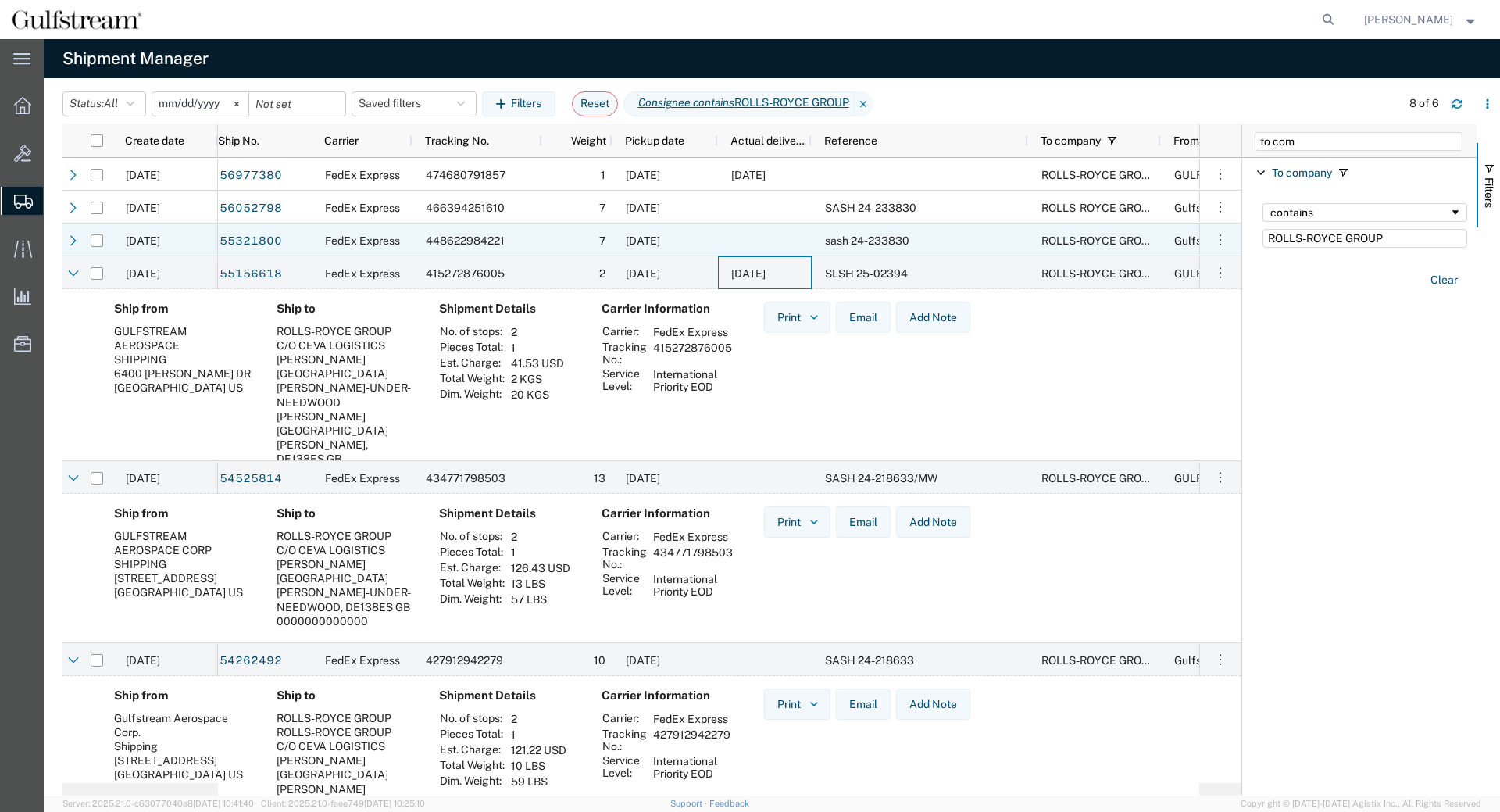
click at [652, 232] on div "04/16/2025" at bounding box center [665, 240] width 105 height 33
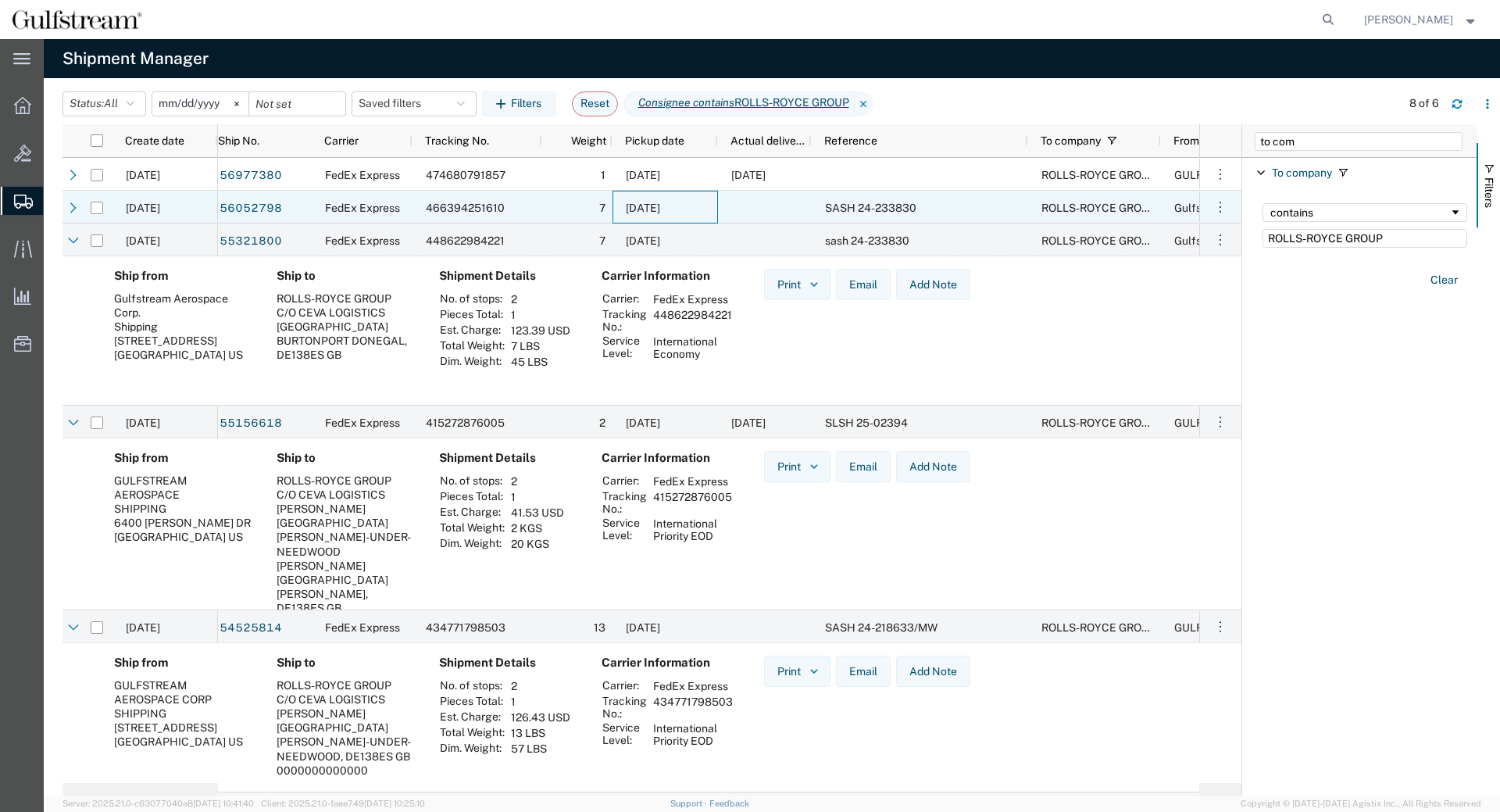
click at [652, 200] on div "06/27/2025" at bounding box center [665, 207] width 105 height 33
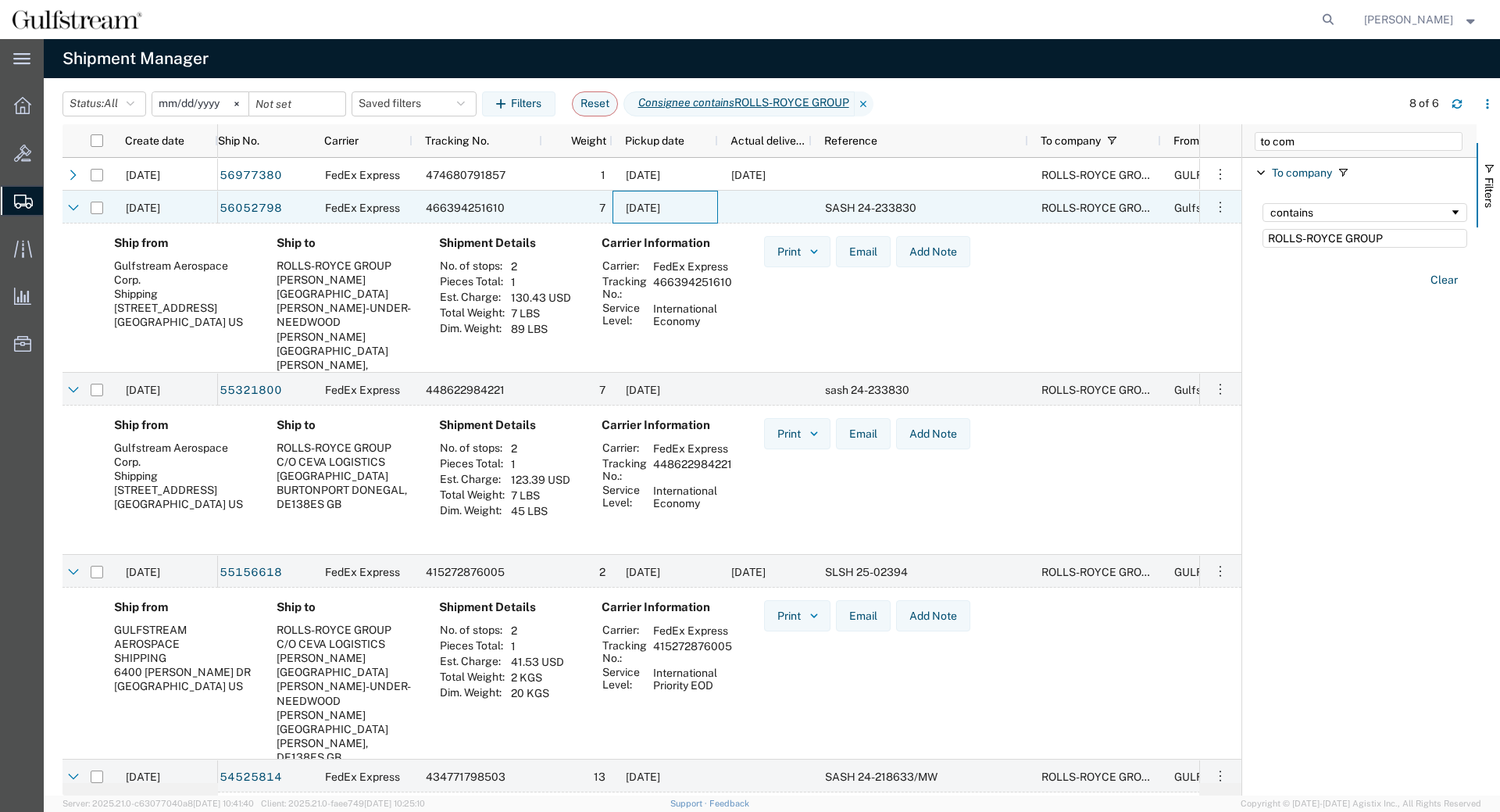
click at [652, 199] on div "06/27/2025" at bounding box center [665, 207] width 105 height 33
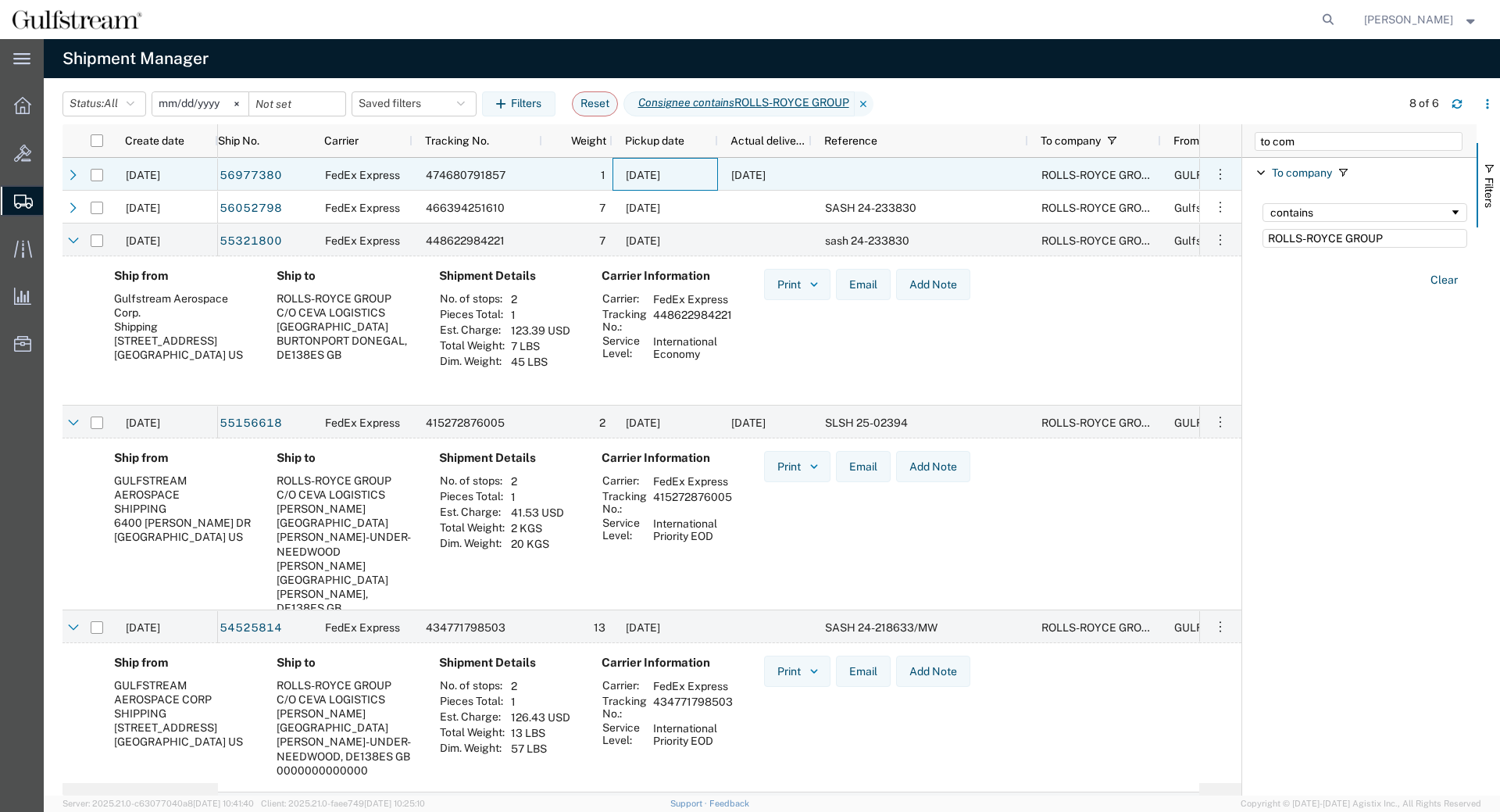
click at [656, 172] on span "09/29/2025" at bounding box center [643, 175] width 34 height 13
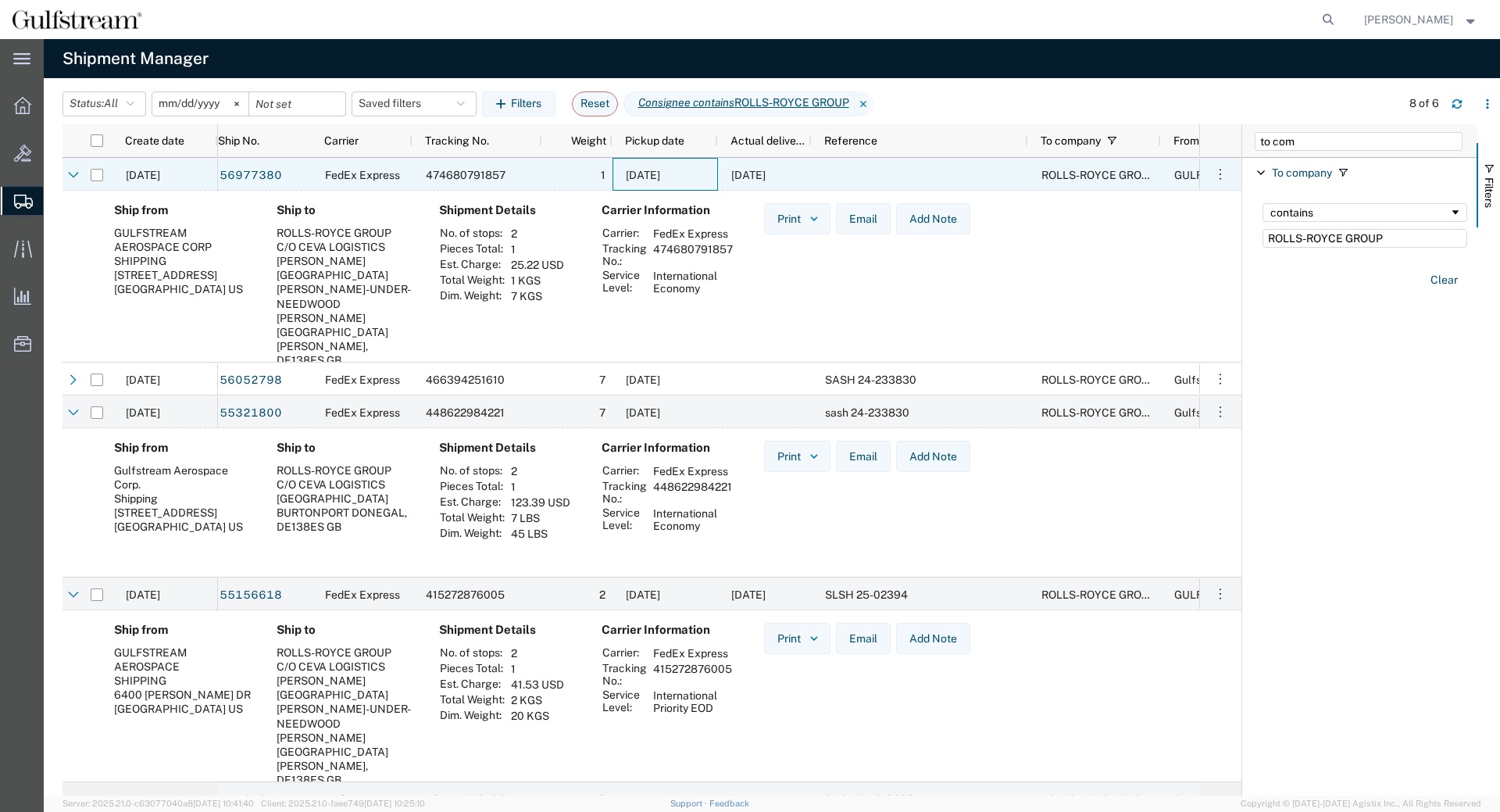
click at [656, 172] on span "09/29/2025" at bounding box center [643, 175] width 34 height 13
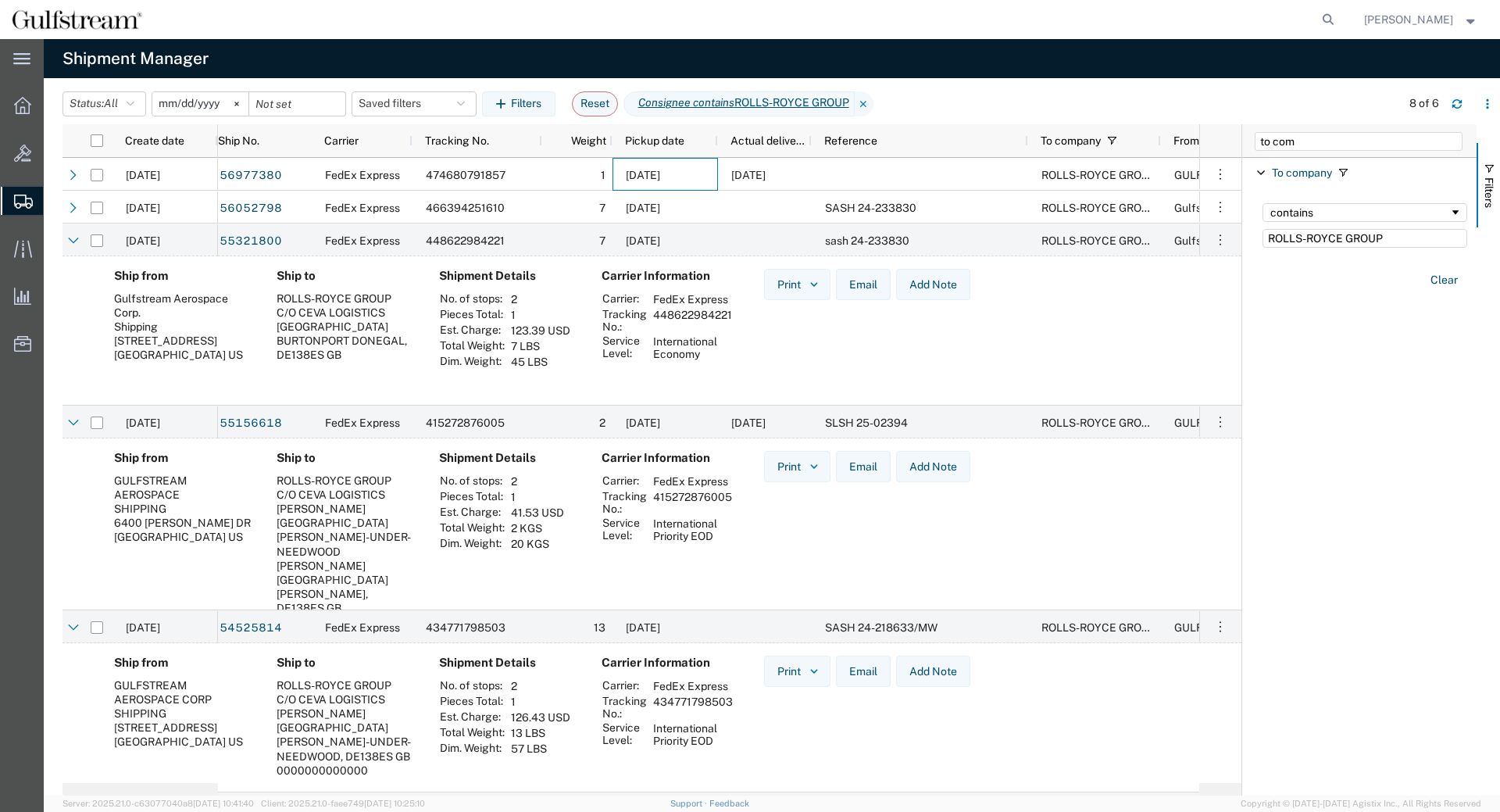
click at [1373, 285] on div "Clear" at bounding box center [1365, 279] width 224 height 45
click at [1485, 103] on icon "button" at bounding box center [1488, 104] width 11 height 11
click at [1396, 157] on div "Download" at bounding box center [1407, 145] width 87 height 32
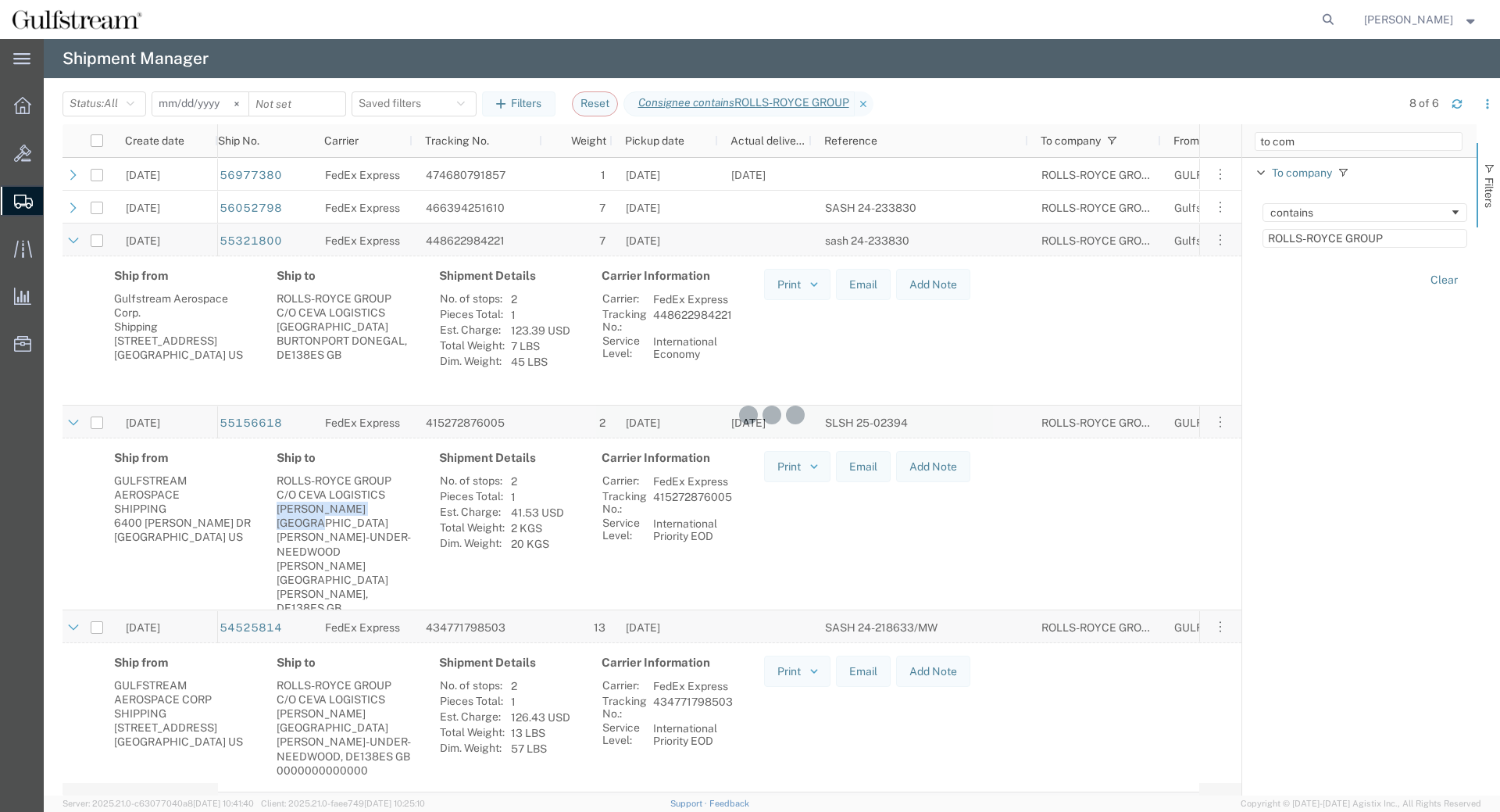
drag, startPoint x: 274, startPoint y: 508, endPoint x: 409, endPoint y: 507, distance: 135.0
click at [409, 507] on div "Ship to ROLLS-ROYCE GROUP C/O CEVA LOGISTICS BARTON BUSINESS PARK BARTON-UNDER-…" at bounding box center [346, 546] width 163 height 190
copy div "[PERSON_NAME][GEOGRAPHIC_DATA]"
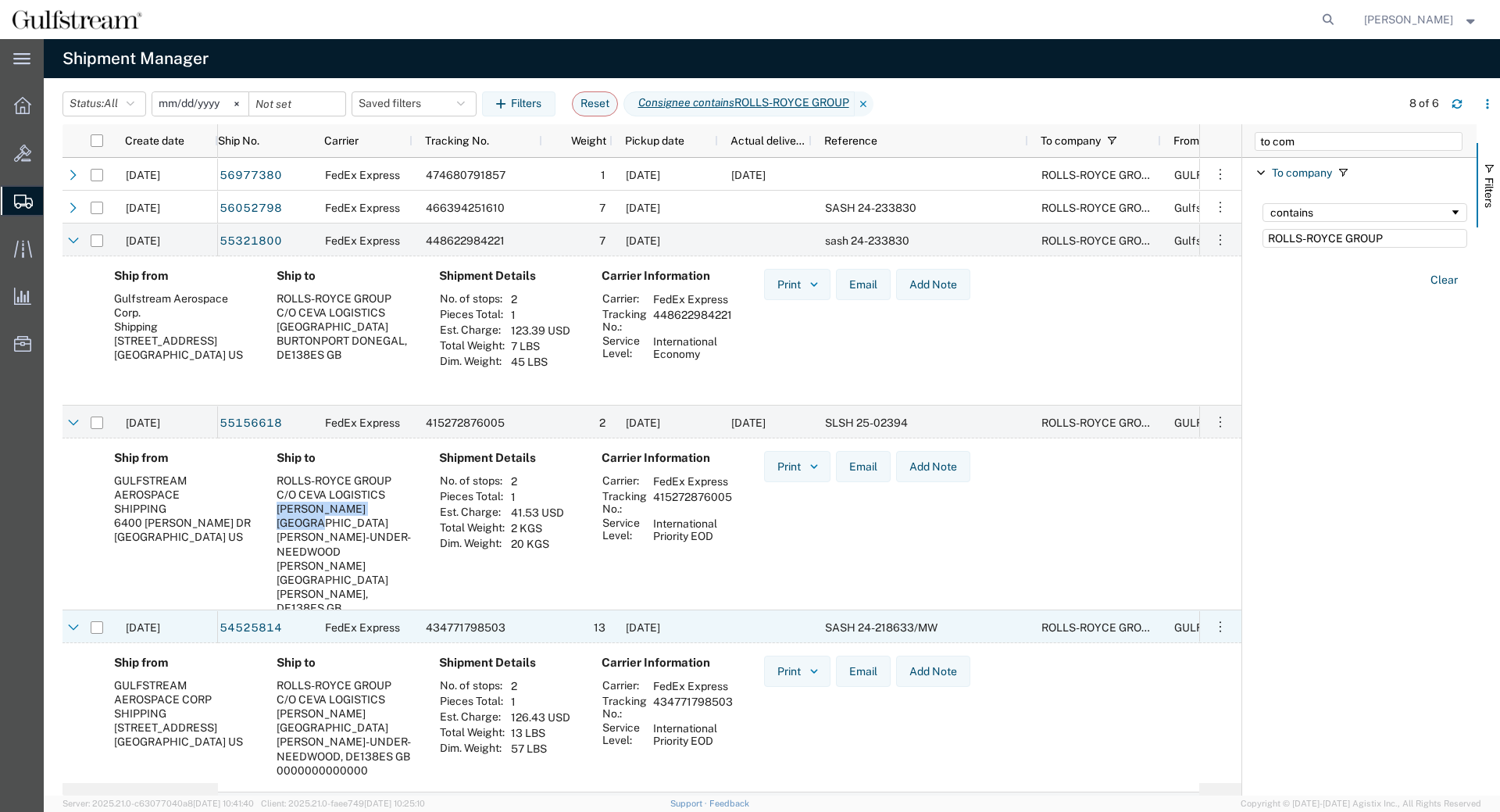
click at [827, 625] on span "SASH 24-218633/MW" at bounding box center [882, 628] width 112 height 13
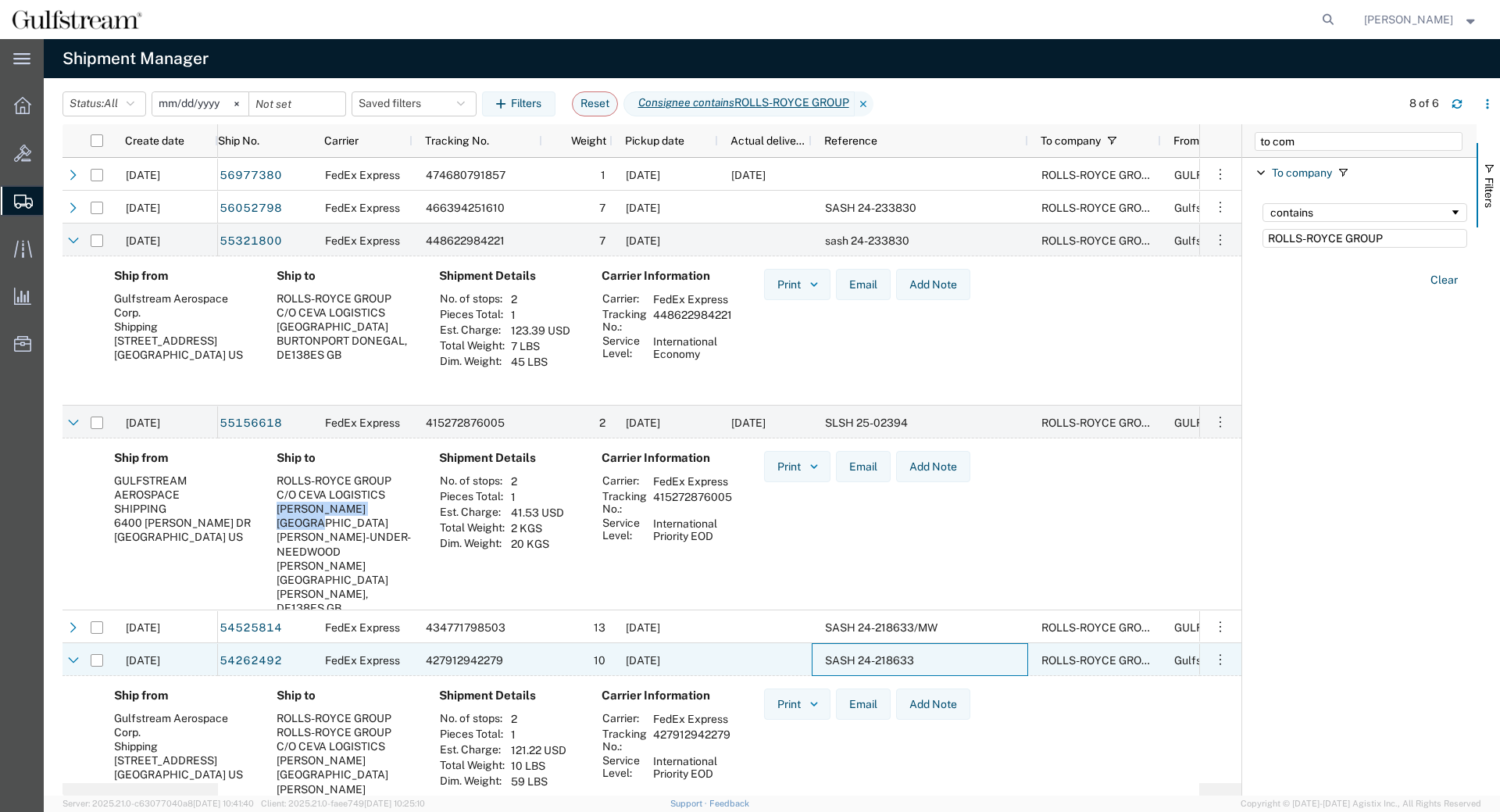
click at [901, 662] on span "SASH 24-218633" at bounding box center [870, 660] width 89 height 13
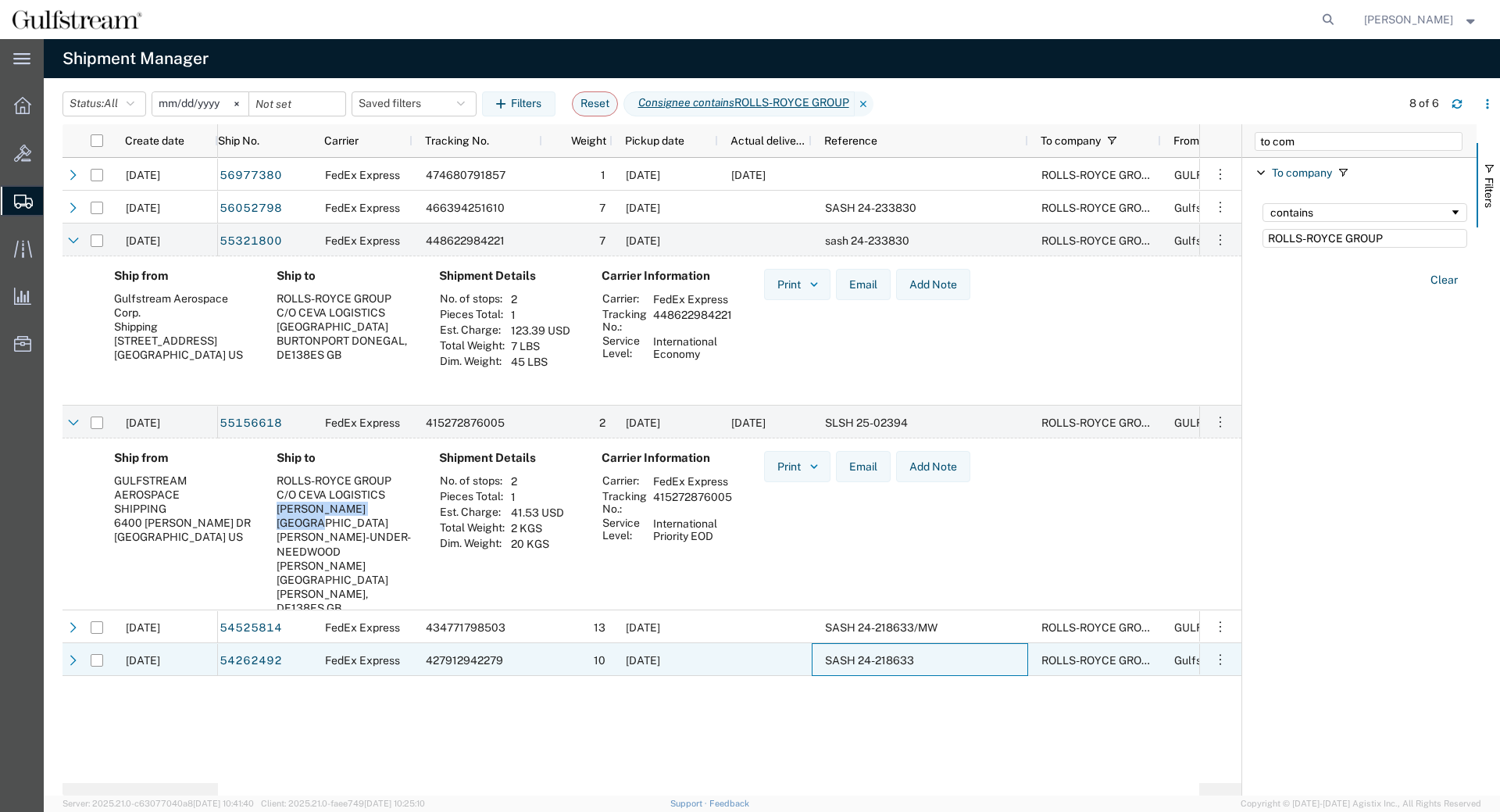
click at [878, 666] on span "SASH 24-218633" at bounding box center [870, 660] width 89 height 13
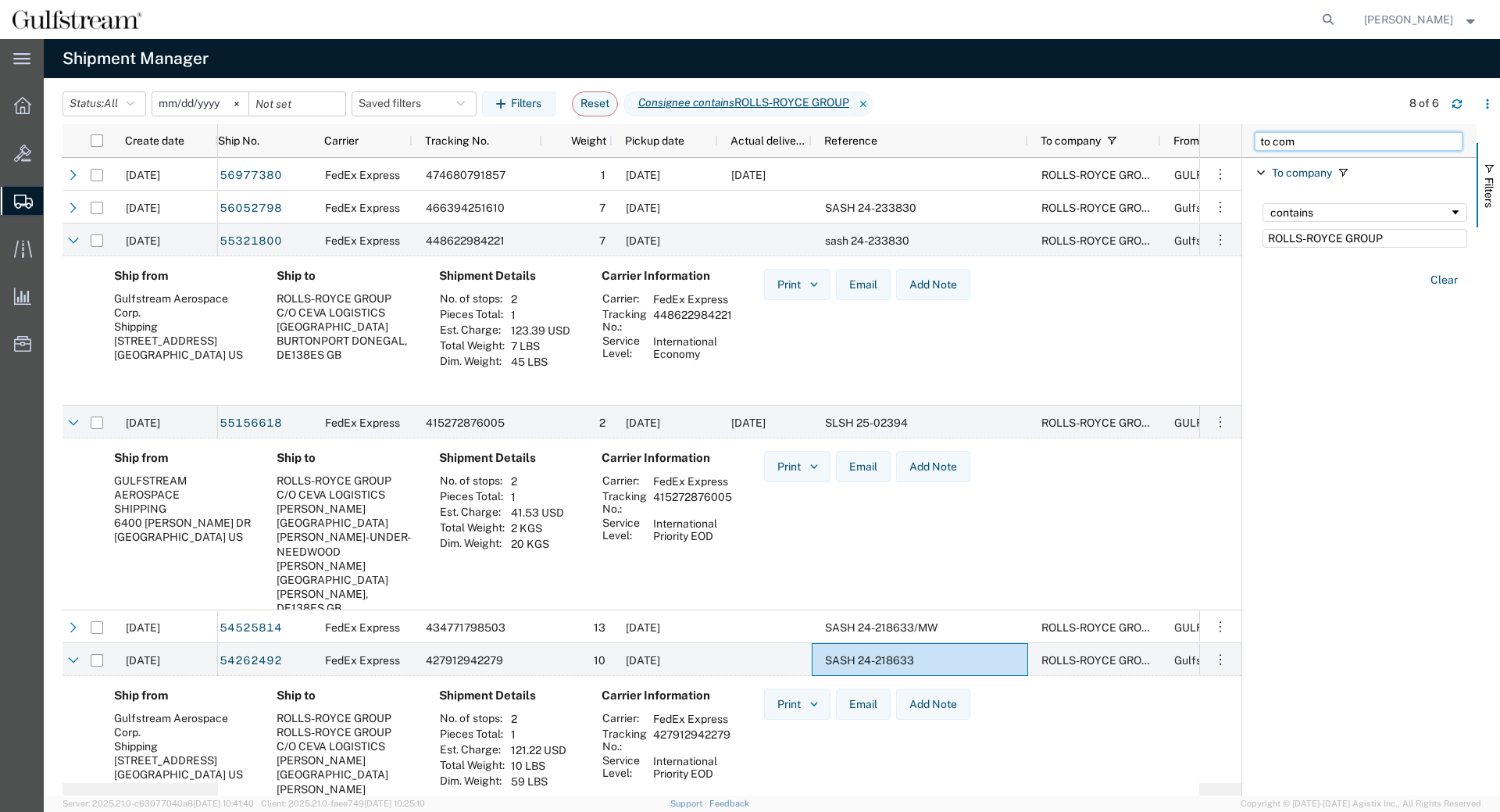
click at [1354, 142] on input "to com" at bounding box center [1358, 142] width 208 height 19
drag, startPoint x: 1354, startPoint y: 142, endPoint x: 905, endPoint y: 102, distance: 450.8
click at [1255, 132] on input "to com" at bounding box center [1358, 142] width 208 height 19
type input "REF"
click at [1263, 198] on span "Filter List 3 Filters" at bounding box center [1261, 202] width 13 height 13
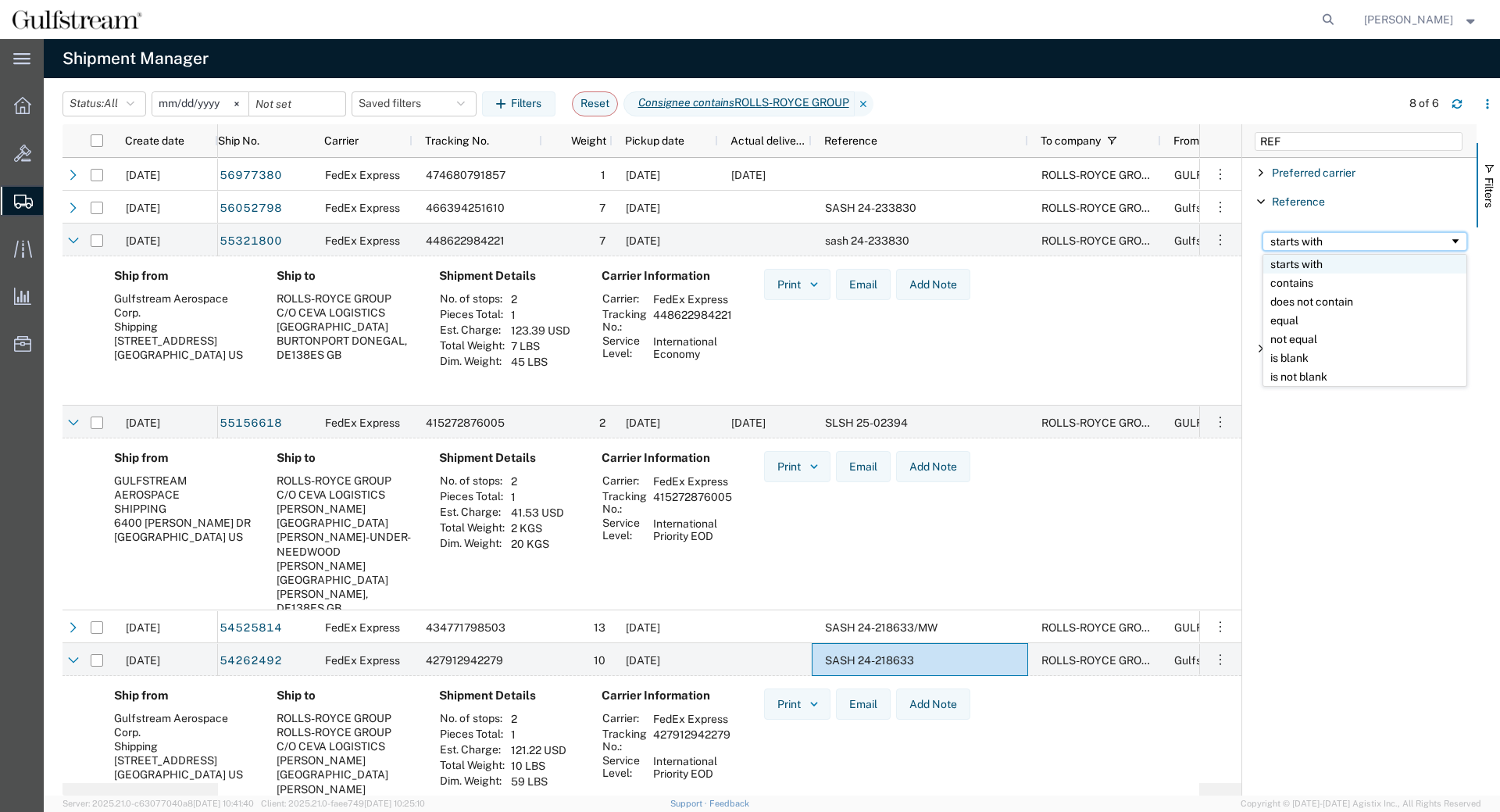
click at [1308, 241] on div "starts with" at bounding box center [1360, 241] width 179 height 13
click at [1306, 268] on input "Filter Value" at bounding box center [1365, 267] width 205 height 19
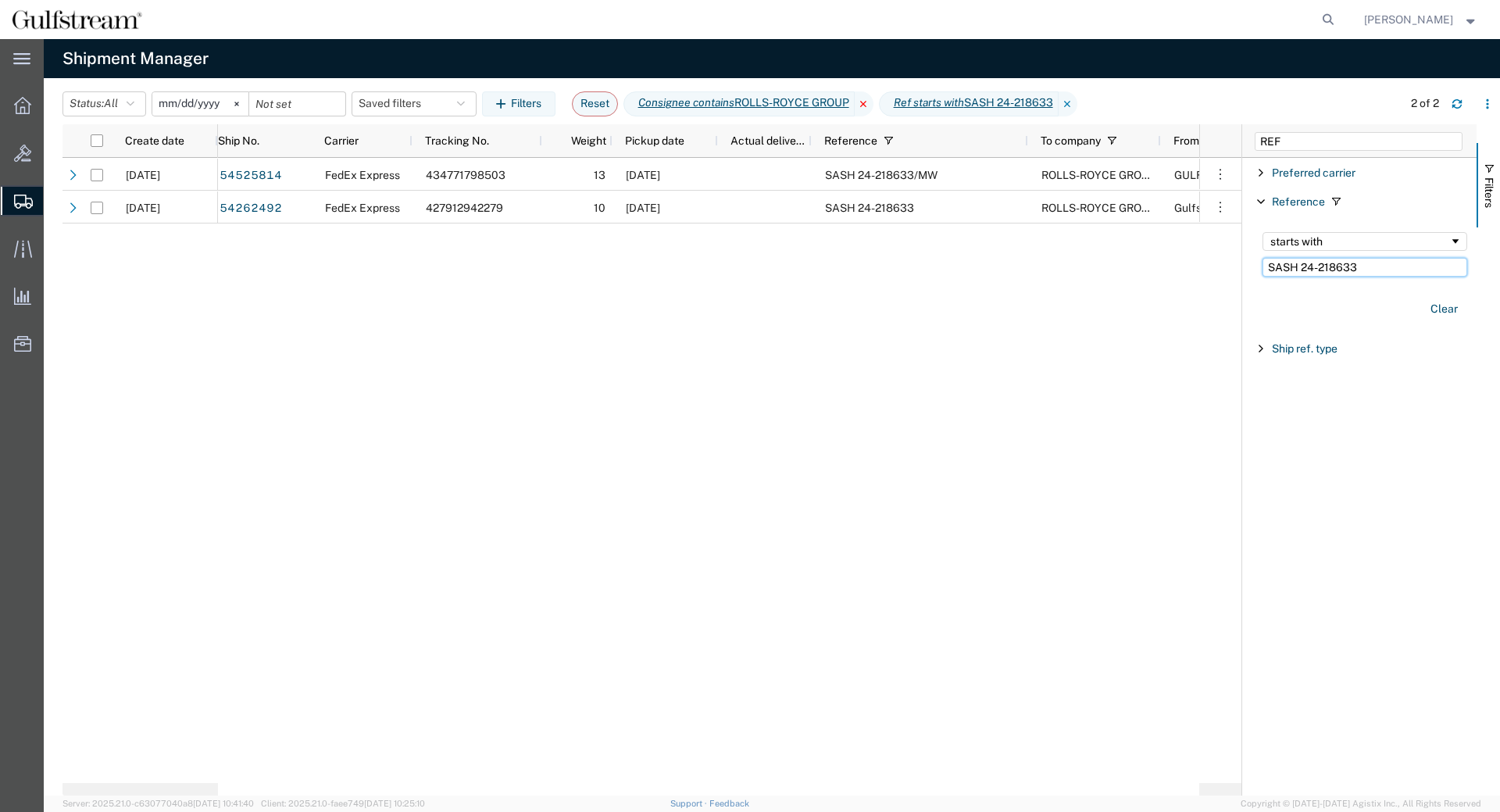
type input "SASH 24-218633"
click at [874, 109] on icon at bounding box center [864, 104] width 19 height 25
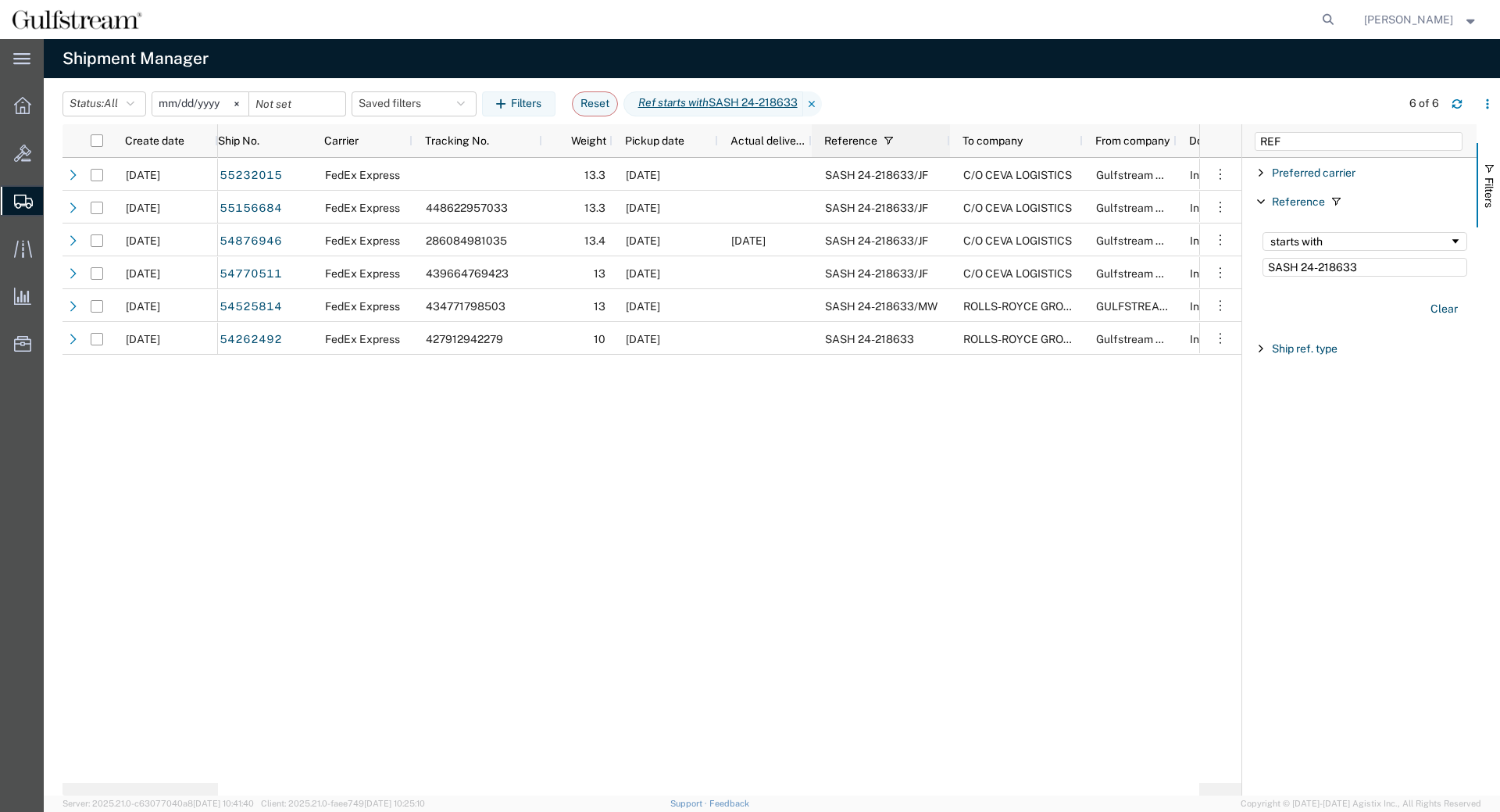
drag, startPoint x: 1027, startPoint y: 137, endPoint x: 950, endPoint y: 141, distance: 77.1
click at [950, 141] on div at bounding box center [950, 141] width 6 height 33
drag, startPoint x: 309, startPoint y: 144, endPoint x: 284, endPoint y: 145, distance: 25.0
click at [284, 145] on div "Ship No." at bounding box center [265, 141] width 94 height 25
click at [683, 136] on span "Pickup date" at bounding box center [655, 141] width 59 height 13
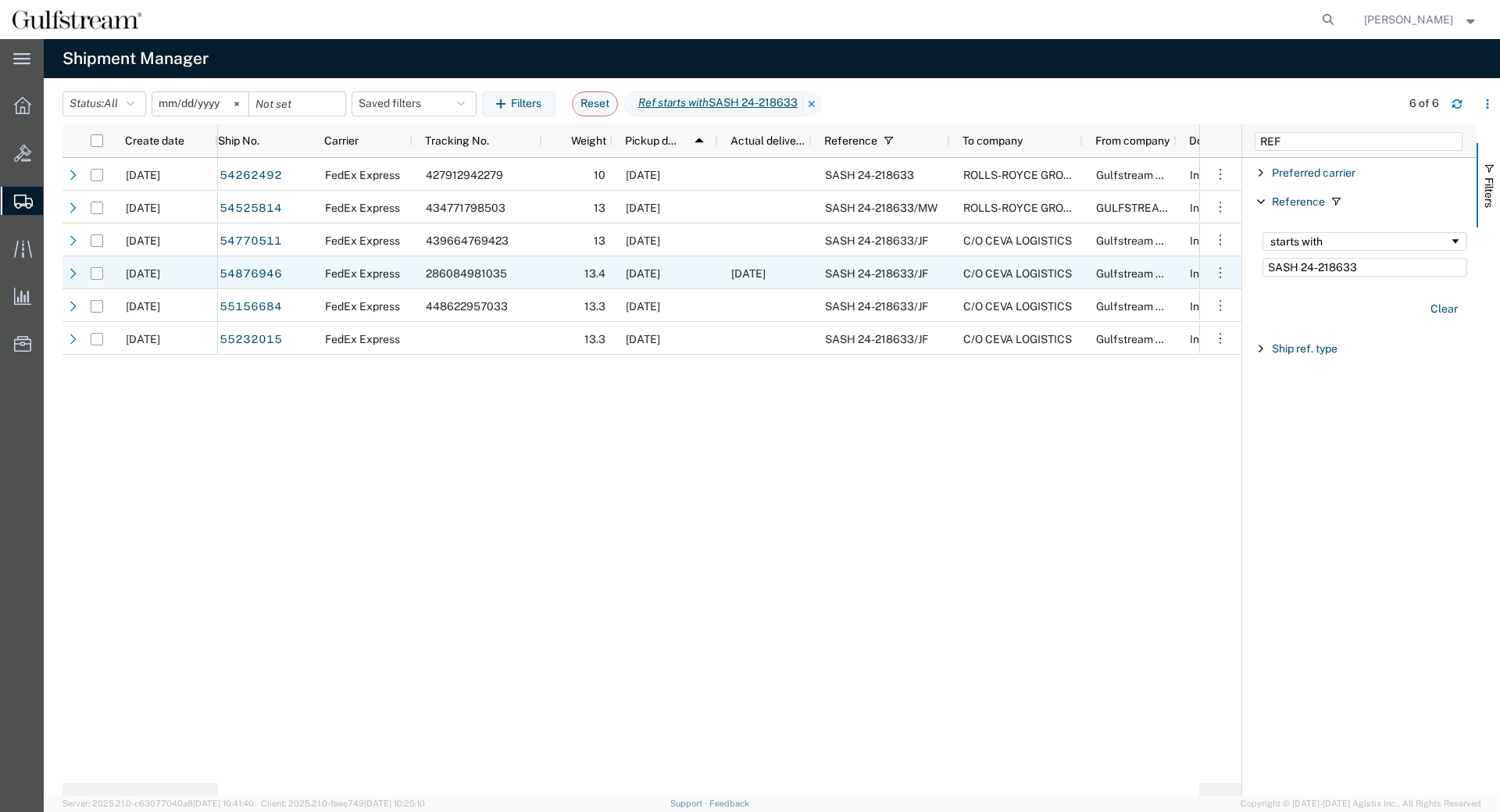
click at [660, 278] on span "03/05/2025" at bounding box center [643, 274] width 34 height 13
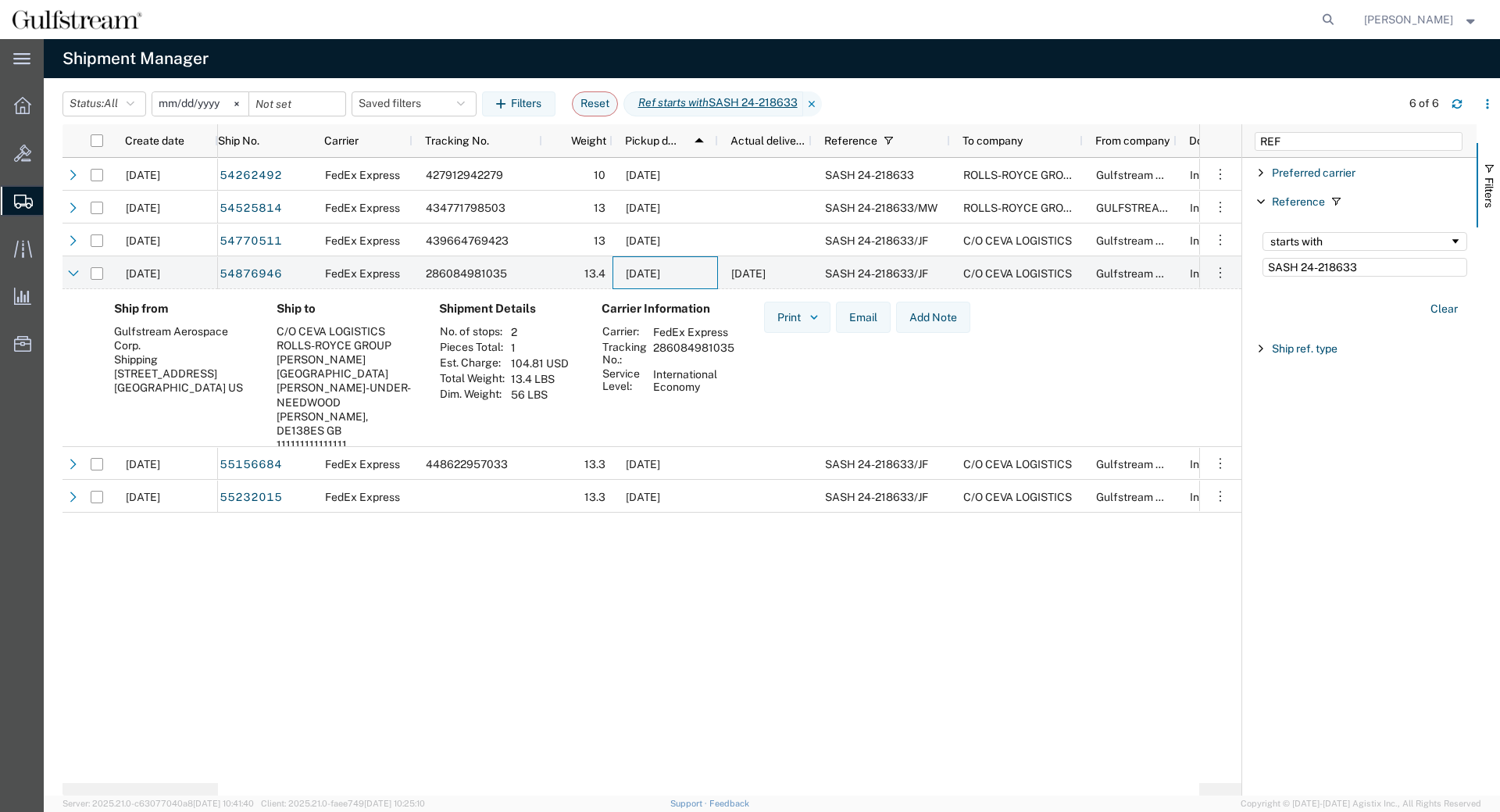
click at [711, 349] on td "286084981035" at bounding box center [693, 353] width 93 height 27
click at [711, 349] on td "286084981035" at bounding box center [693, 353] width 93 height 27
copy td "286084981035"
click at [697, 273] on div "03/05/2025" at bounding box center [665, 273] width 105 height 33
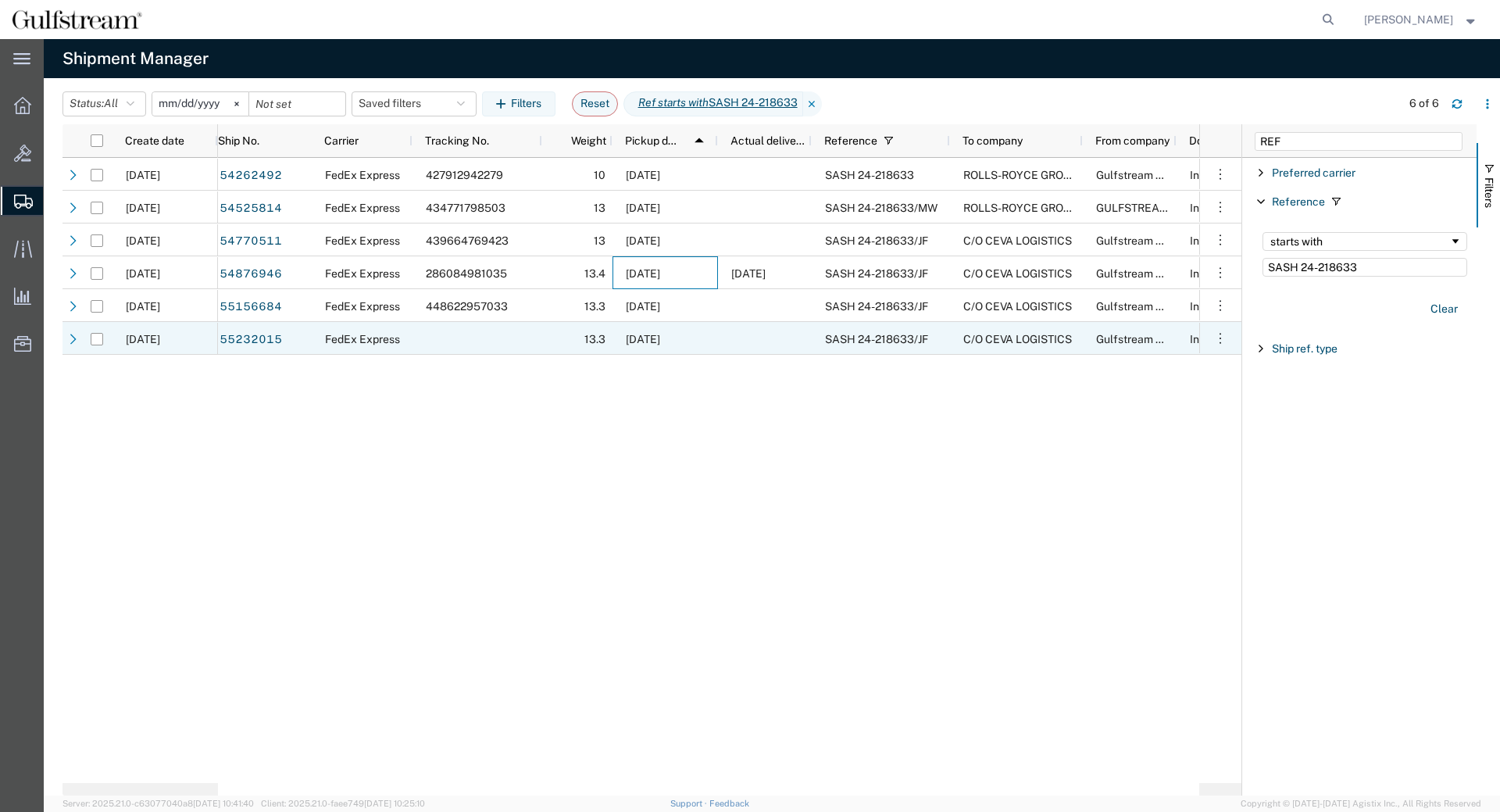
click at [660, 344] on span "04/08/2025" at bounding box center [643, 339] width 34 height 13
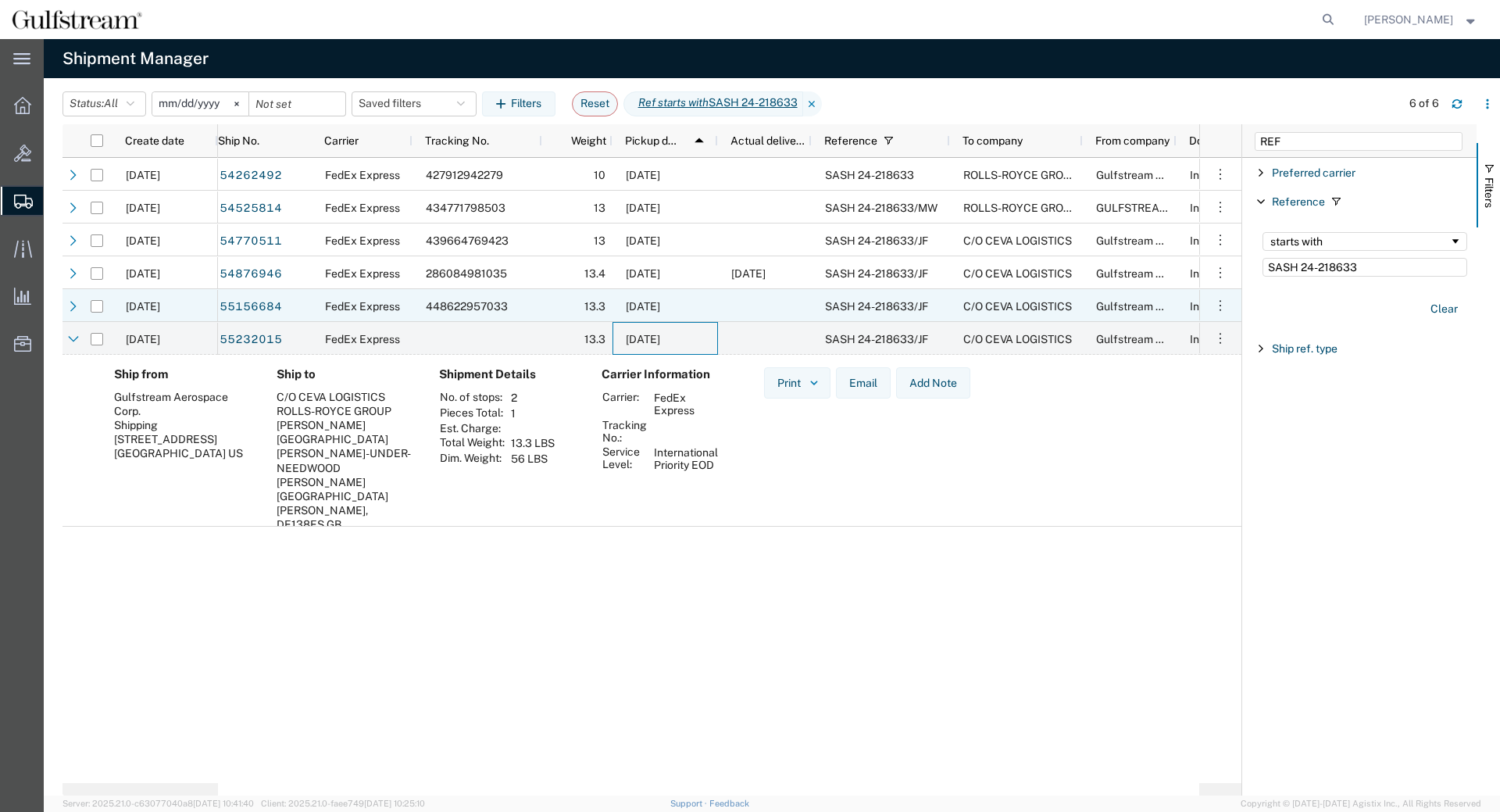
click at [669, 298] on div "[DATE]" at bounding box center [665, 306] width 105 height 33
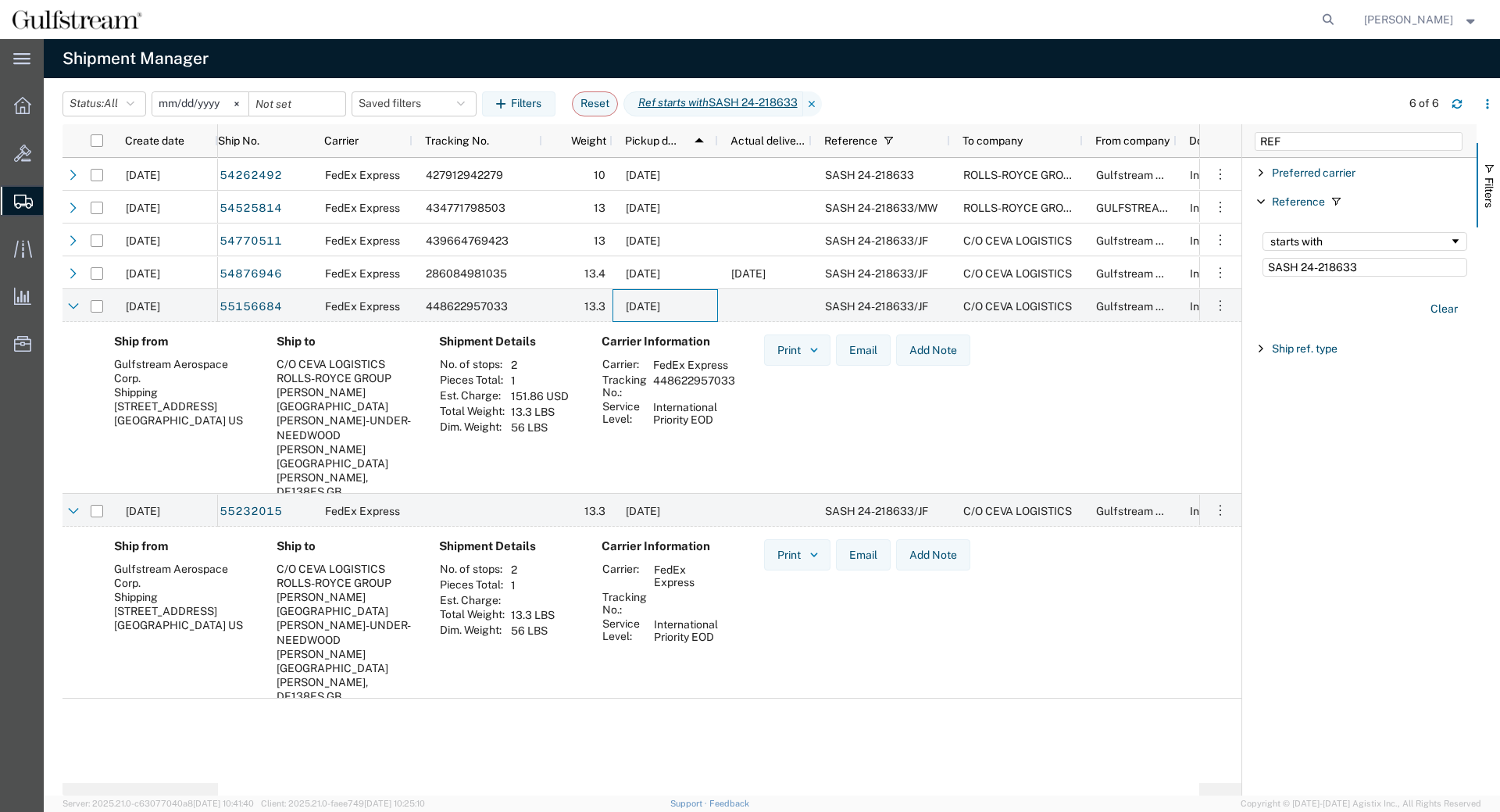
click at [681, 382] on td "448622957033" at bounding box center [694, 386] width 93 height 27
copy td "448622957033"
drag, startPoint x: 1363, startPoint y: 268, endPoint x: 1302, endPoint y: 274, distance: 61.3
click at [1302, 274] on input "SASH 24-218633" at bounding box center [1365, 267] width 205 height 19
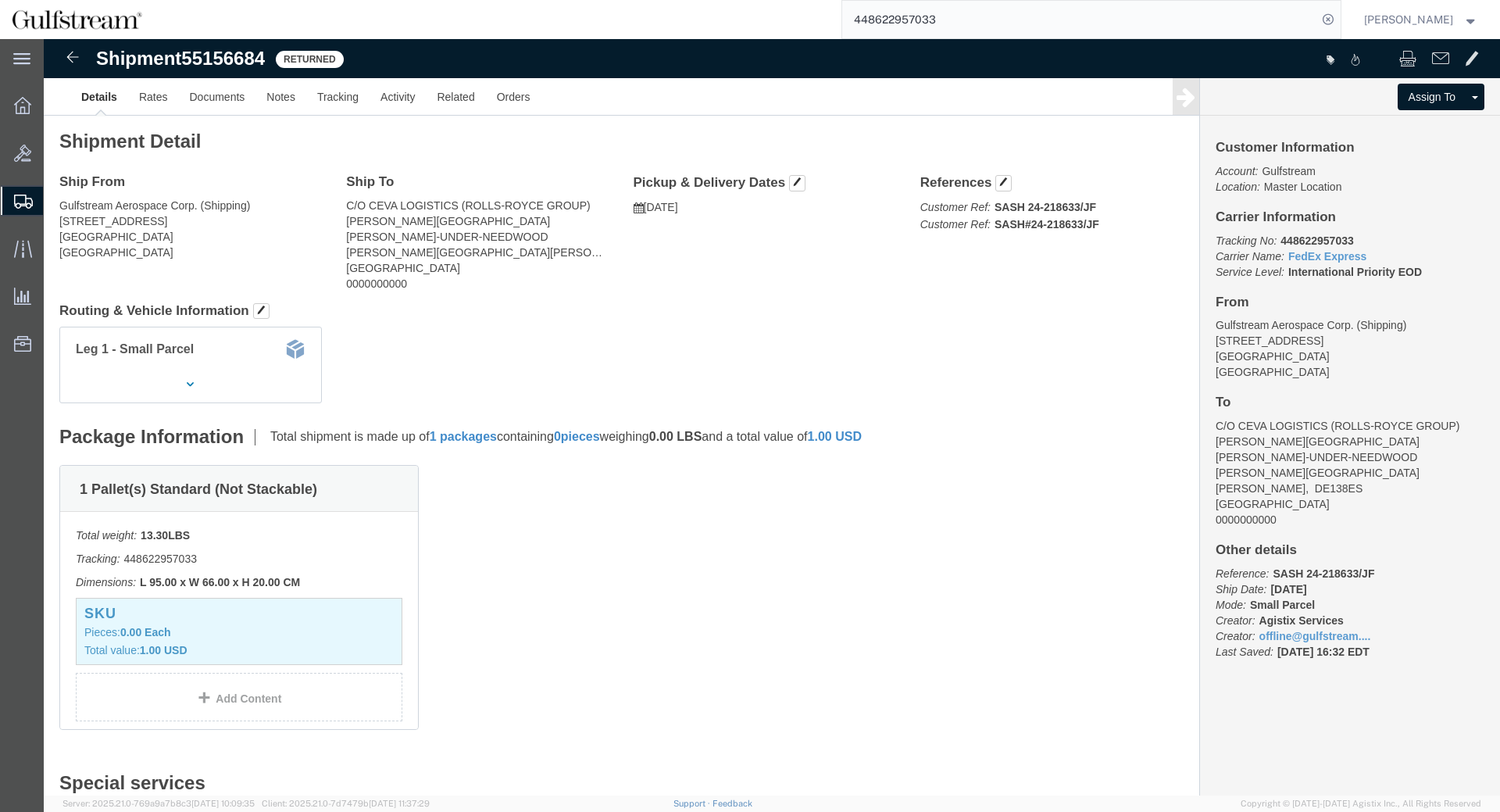
click at [933, 10] on input "448622957033" at bounding box center [1079, 19] width 475 height 37
click at [1339, 18] on icon at bounding box center [1328, 20] width 22 height 22
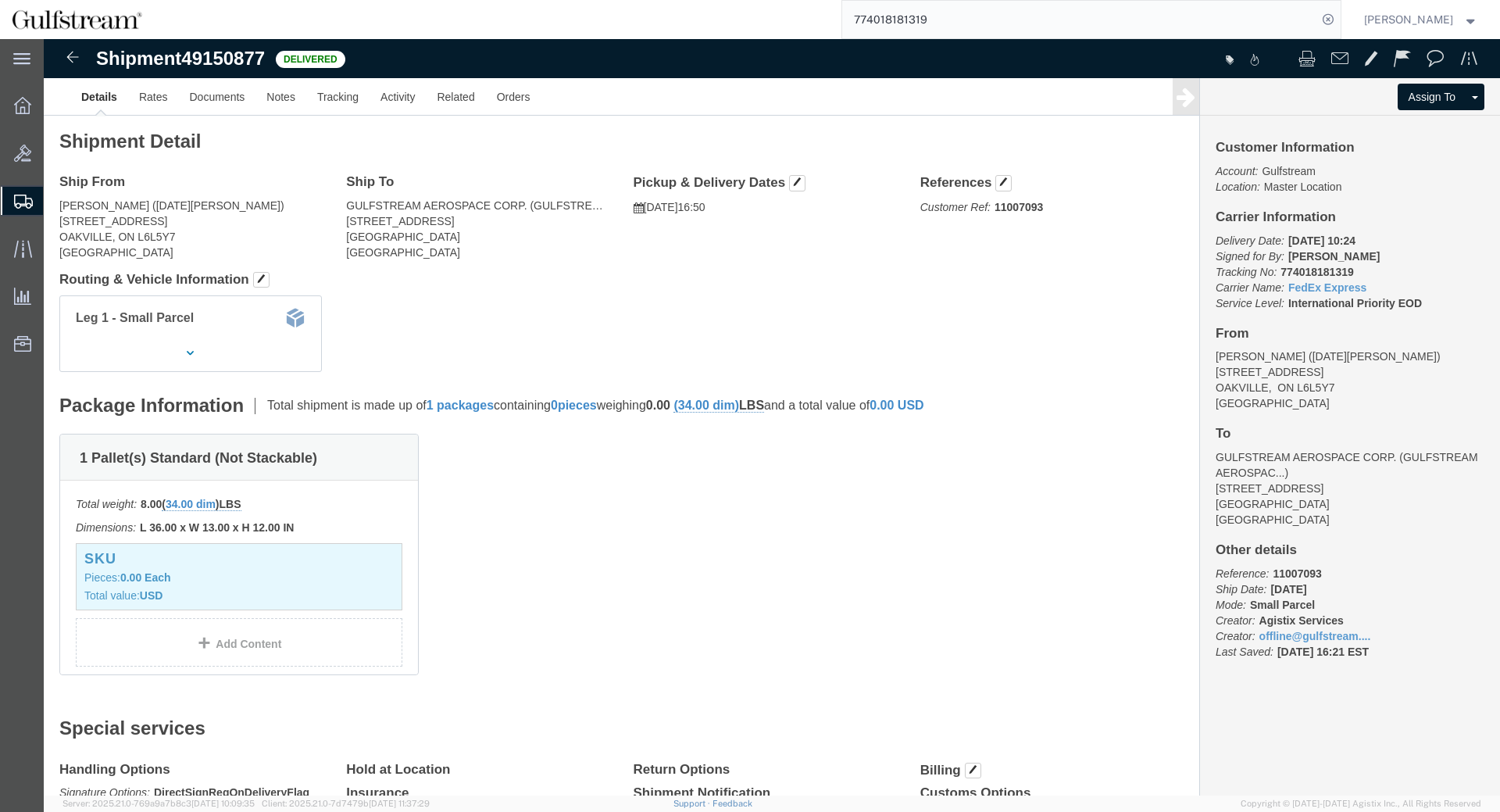
click at [916, 32] on input "774018181319" at bounding box center [1079, 19] width 475 height 37
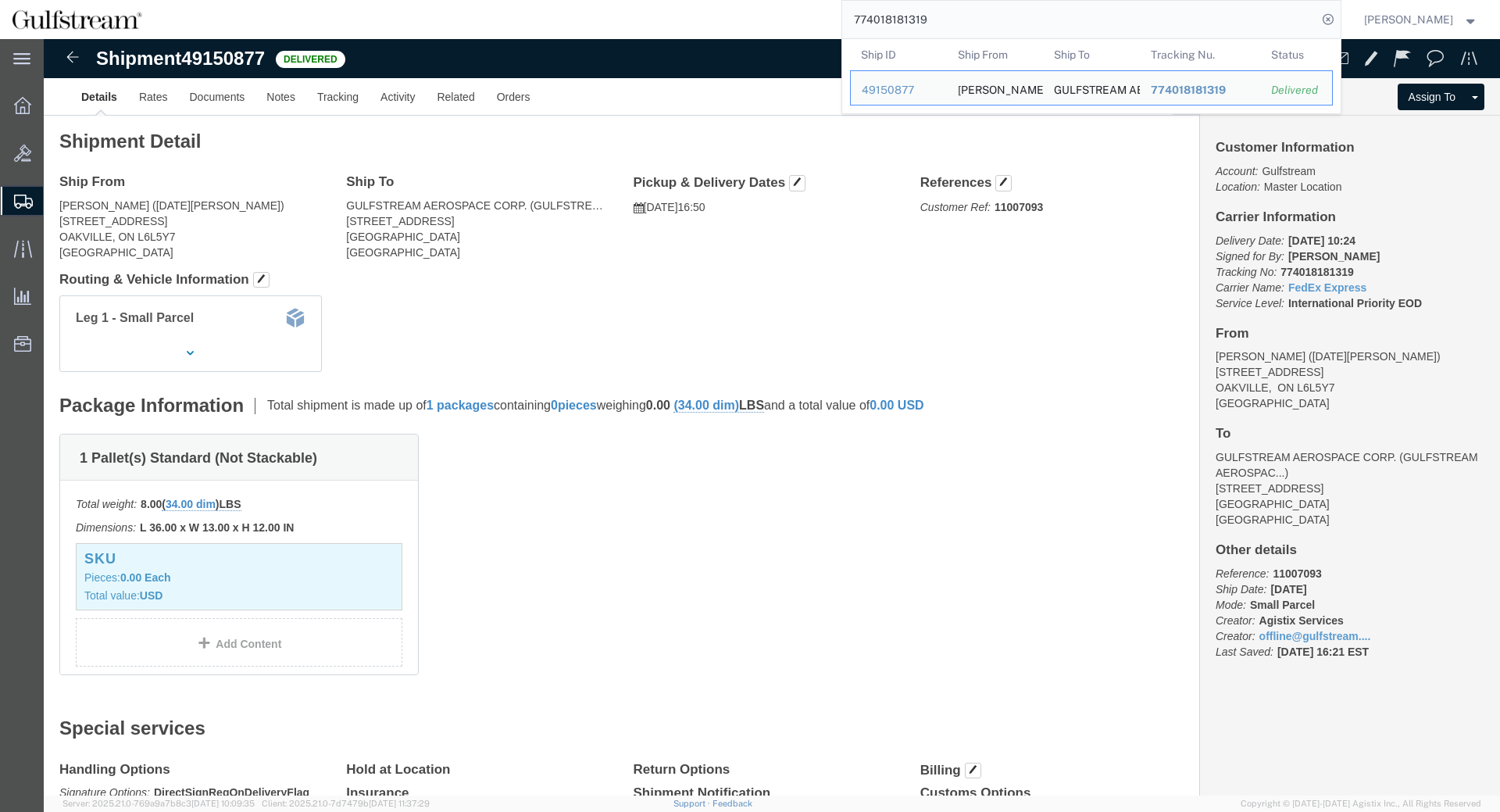
click at [916, 32] on input "774018181319" at bounding box center [1079, 19] width 475 height 37
paste input "132499061"
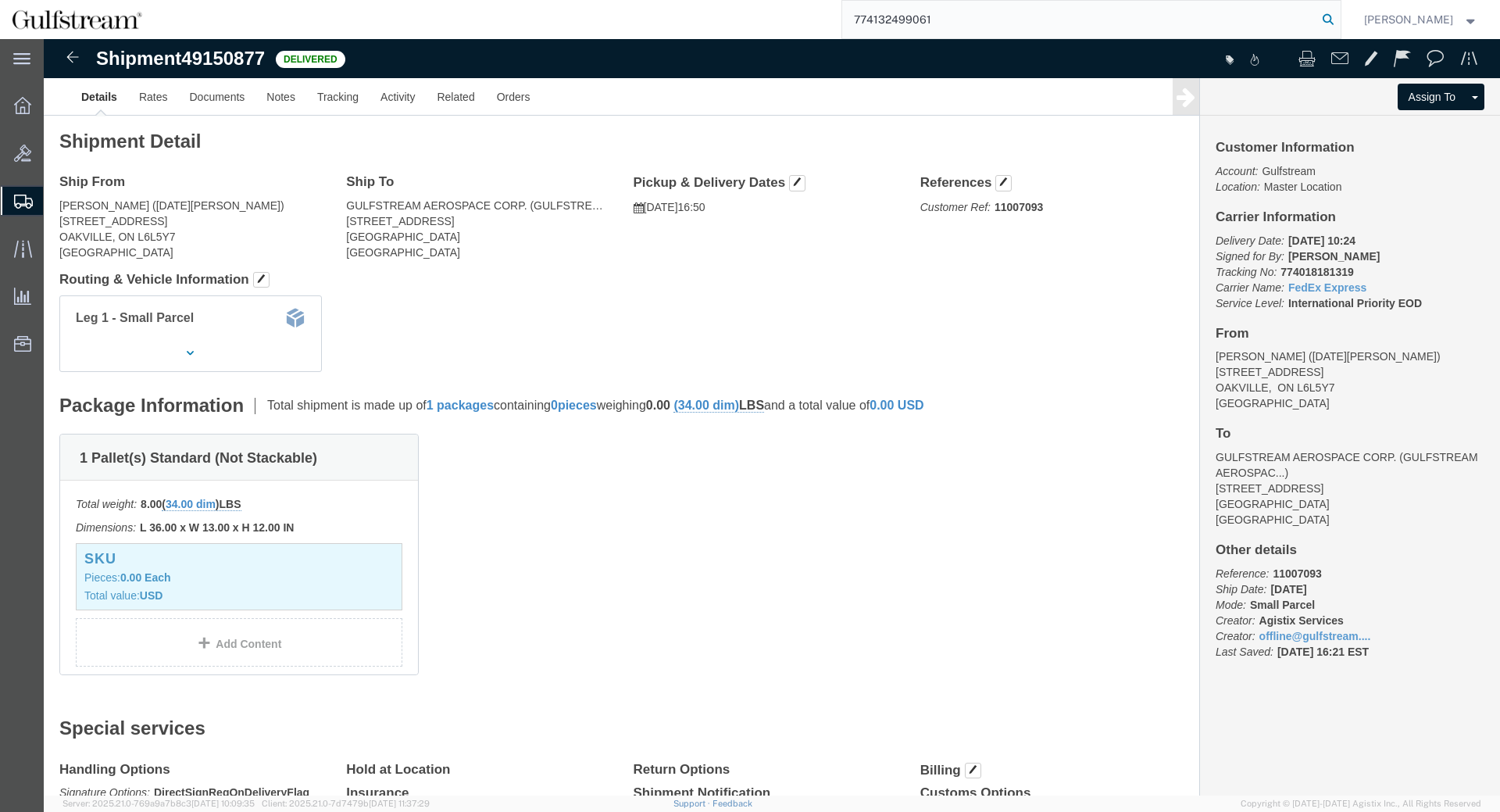
click at [1339, 22] on icon at bounding box center [1328, 20] width 22 height 22
click div "Package Information Total shipment is made up of 1 packages containing 0 pieces…"
click div "Shipment Detail Ship From [PERSON_NAME] ([DATE][PERSON_NAME]) [STREET_ADDRESS] …"
click at [897, 21] on input "774132499061" at bounding box center [1079, 19] width 475 height 37
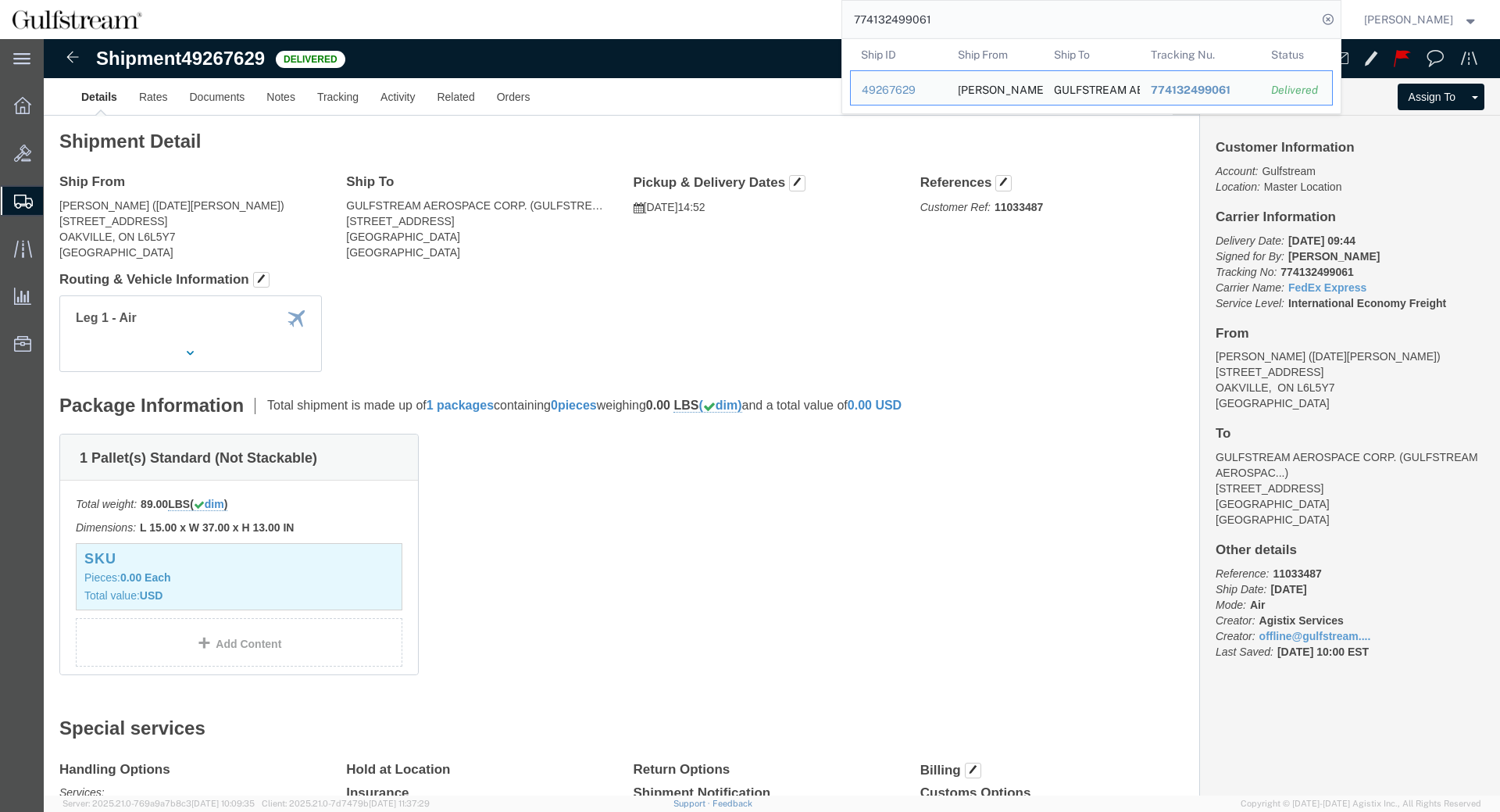
click at [897, 21] on input "774132499061" at bounding box center [1079, 19] width 475 height 37
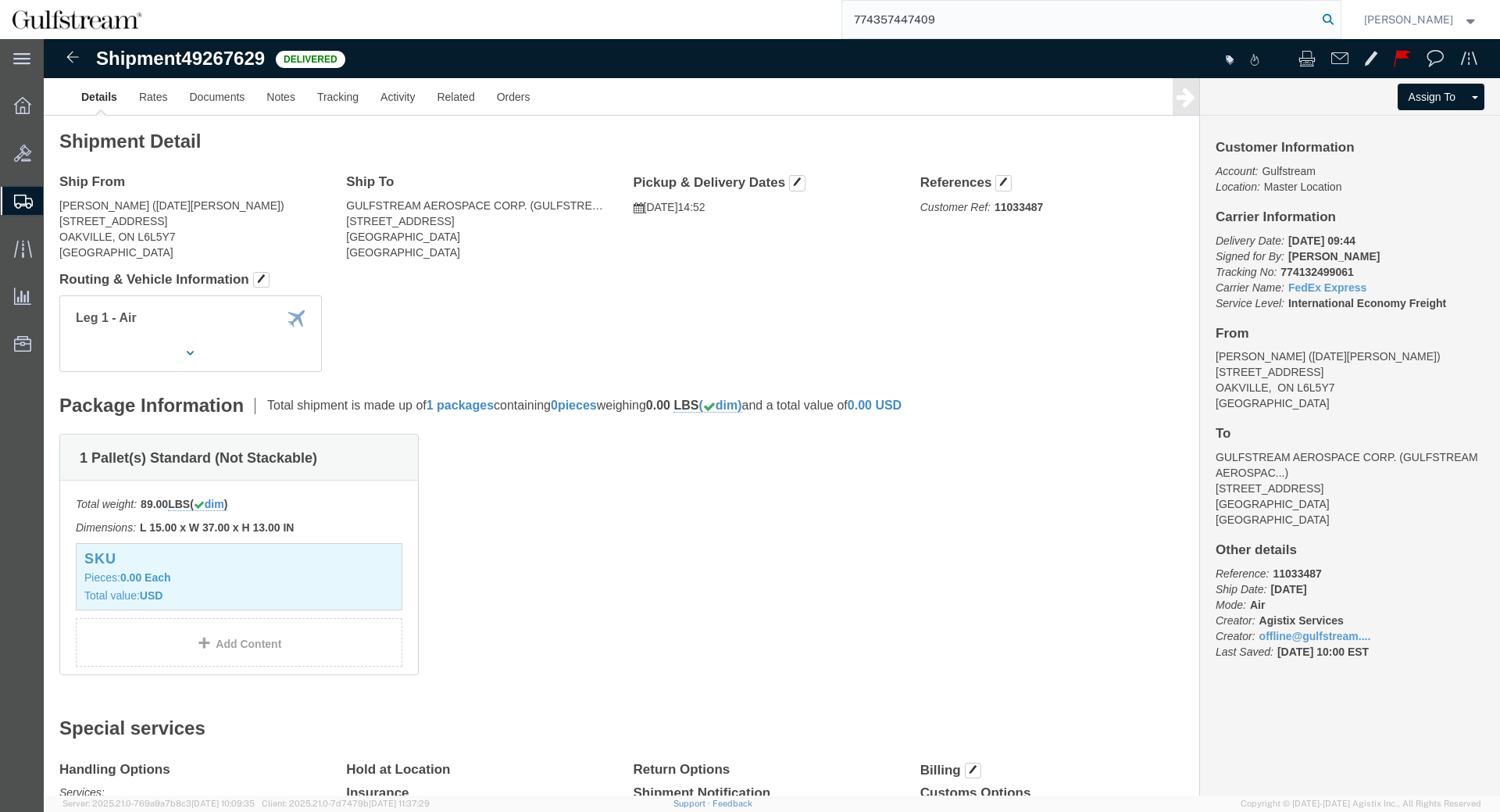
type input "774357447409"
drag, startPoint x: 1347, startPoint y: 18, endPoint x: 1392, endPoint y: 19, distance: 45.0
click at [1339, 18] on icon at bounding box center [1328, 20] width 22 height 22
